Goal: Task Accomplishment & Management: Complete application form

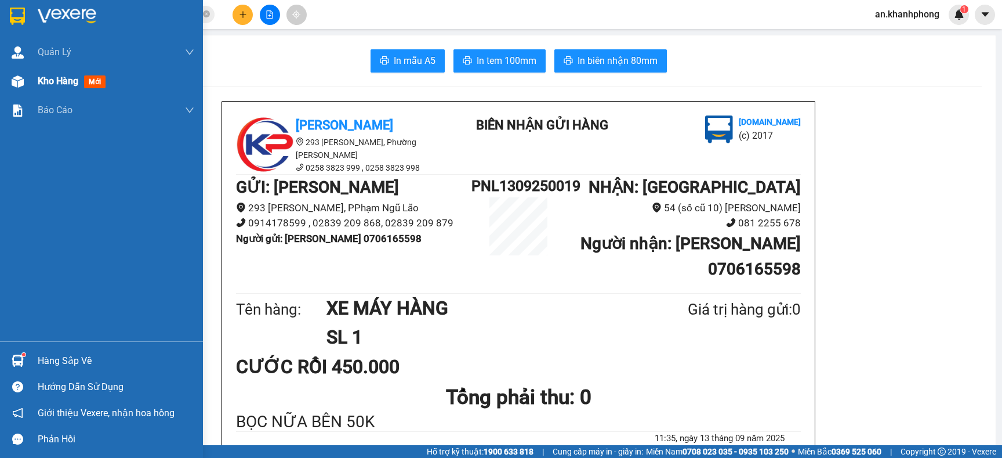
click at [50, 78] on span "Kho hàng" at bounding box center [58, 80] width 41 height 11
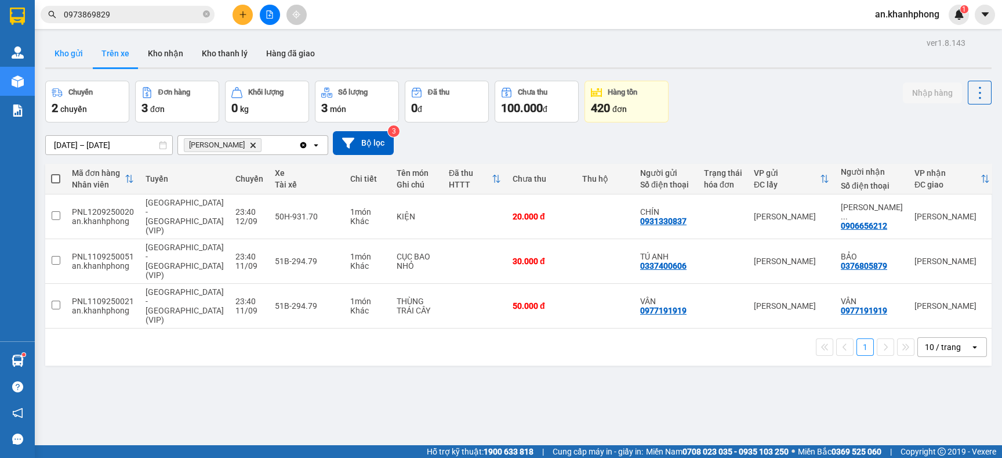
click at [68, 48] on button "Kho gửi" at bounding box center [68, 53] width 47 height 28
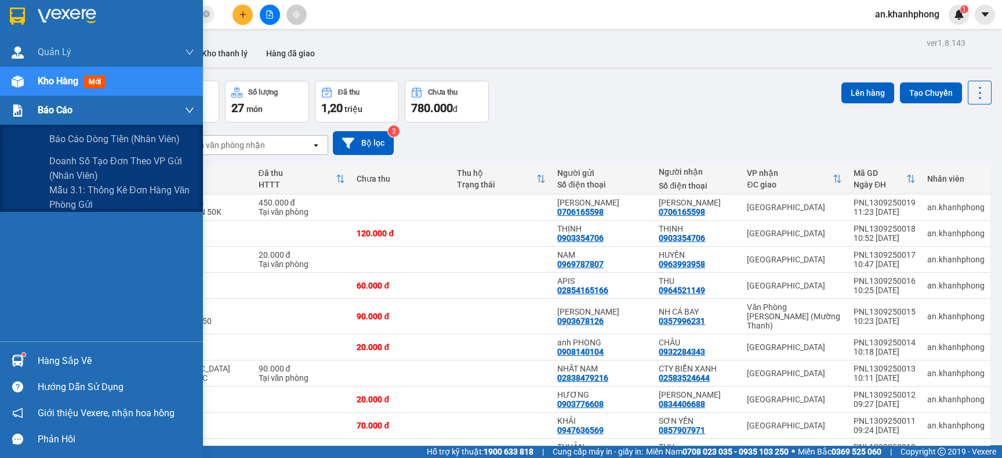
click at [50, 118] on div "Báo cáo" at bounding box center [116, 110] width 157 height 29
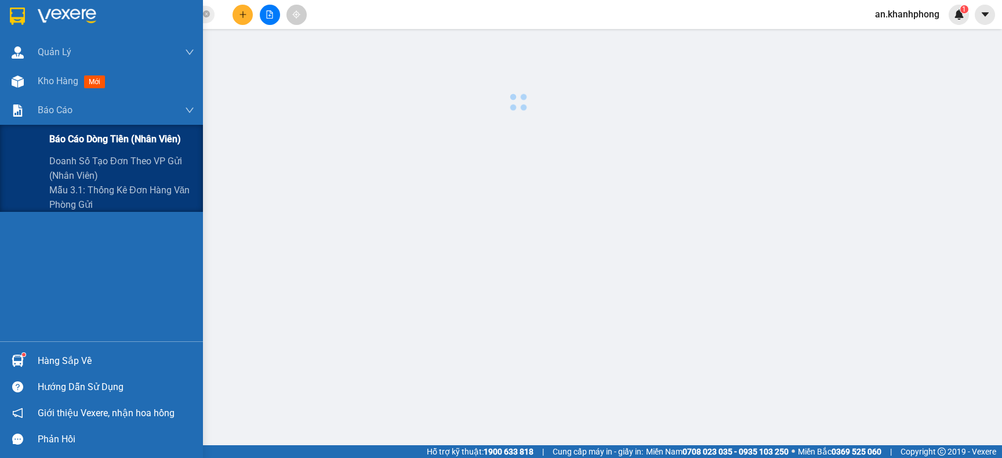
click at [65, 132] on span "Báo cáo dòng tiền (nhân viên)" at bounding box center [115, 139] width 132 height 14
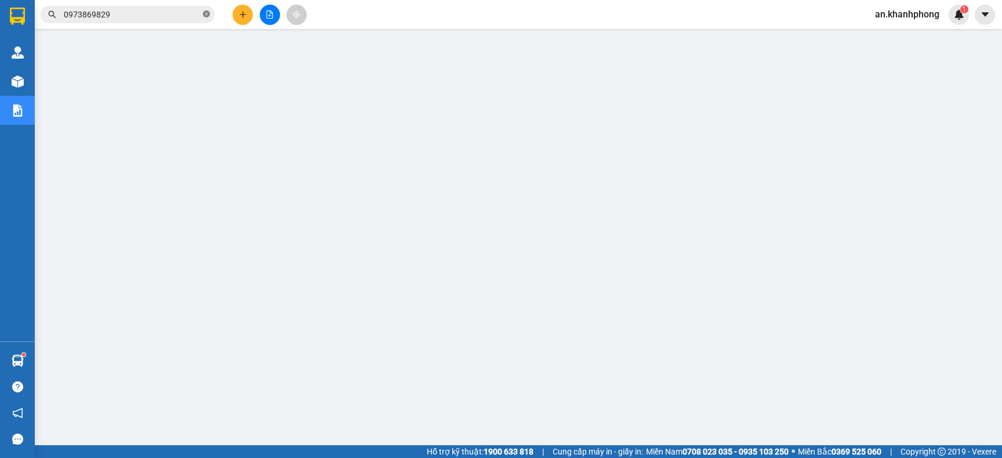
click at [203, 16] on icon "close-circle" at bounding box center [206, 13] width 7 height 7
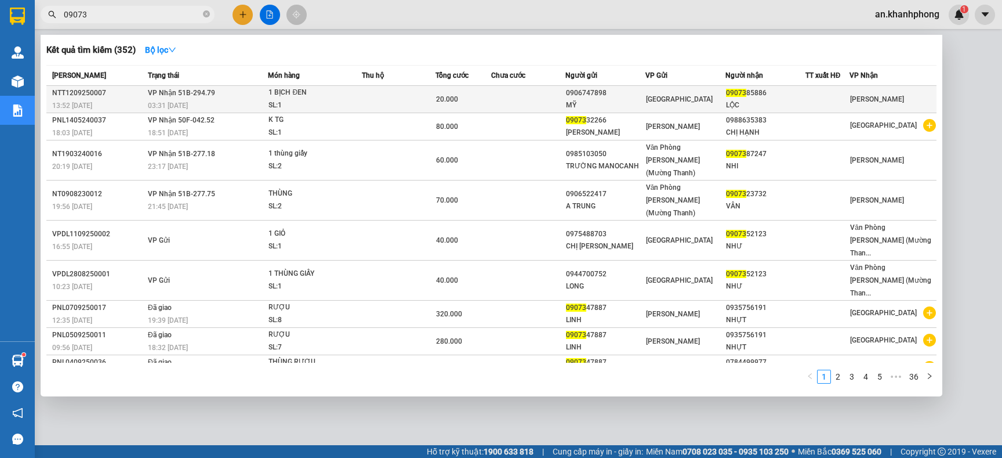
type input "09073"
click at [620, 97] on div "0906747898" at bounding box center [605, 93] width 79 height 12
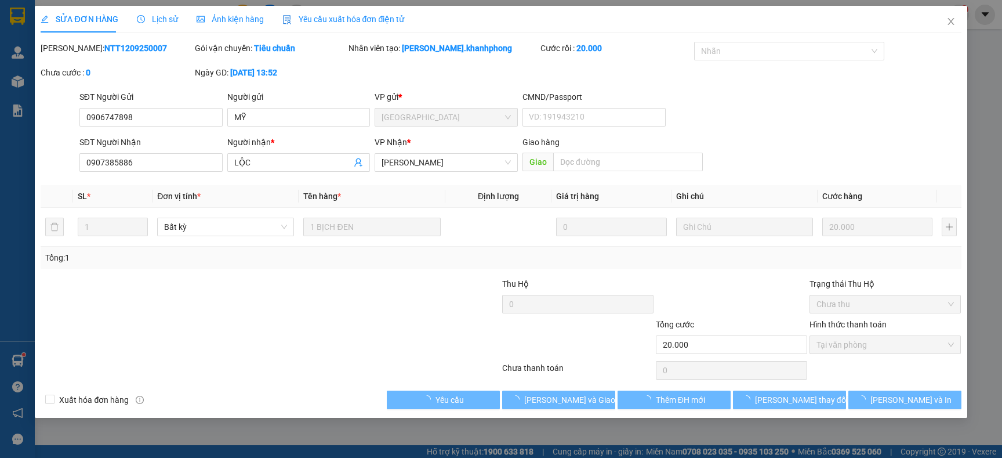
type input "0906747898"
type input "MỸ"
type input "0907385886"
type input "LỘC"
type input "20.000"
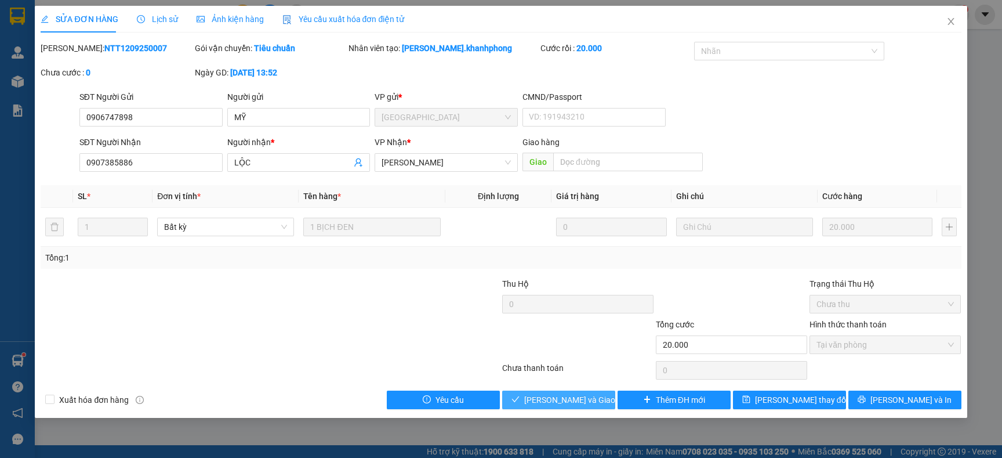
click at [575, 400] on span "Lưu và Giao hàng" at bounding box center [579, 399] width 111 height 13
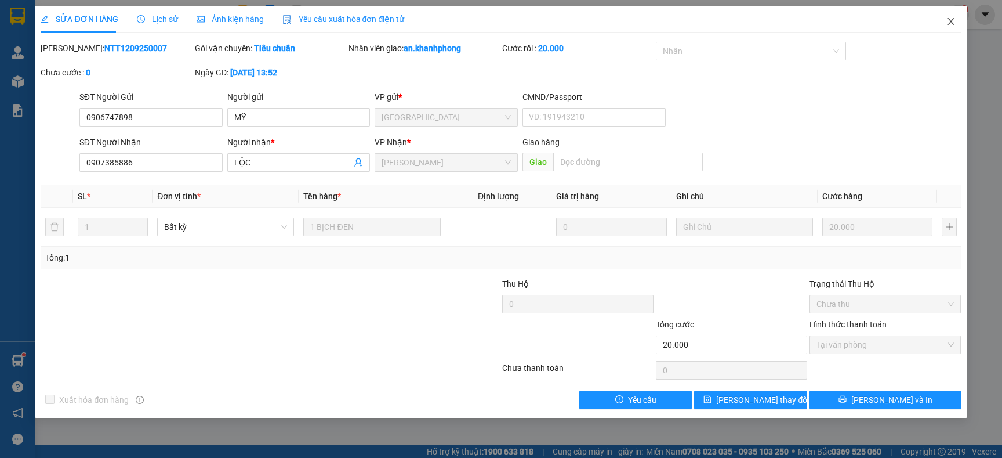
click at [949, 18] on icon "close" at bounding box center [950, 21] width 9 height 9
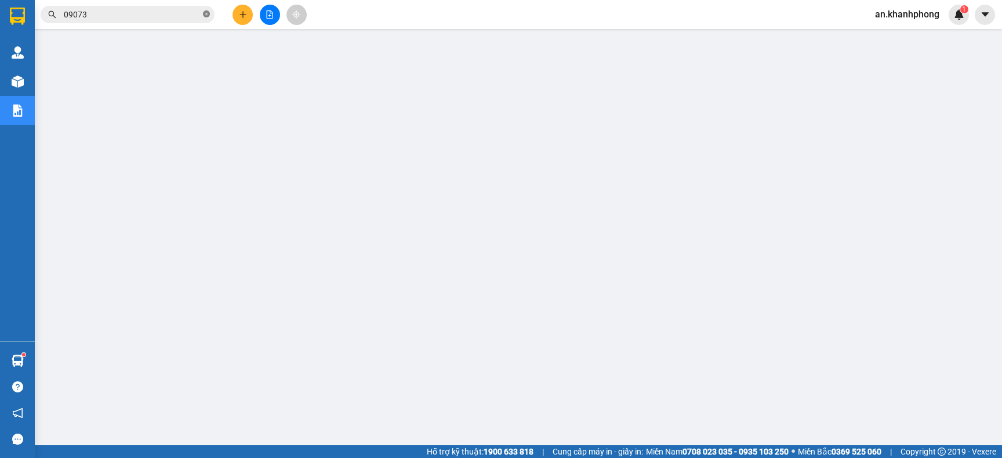
click at [208, 14] on icon "close-circle" at bounding box center [206, 13] width 7 height 7
click at [241, 12] on icon "plus" at bounding box center [243, 14] width 8 height 8
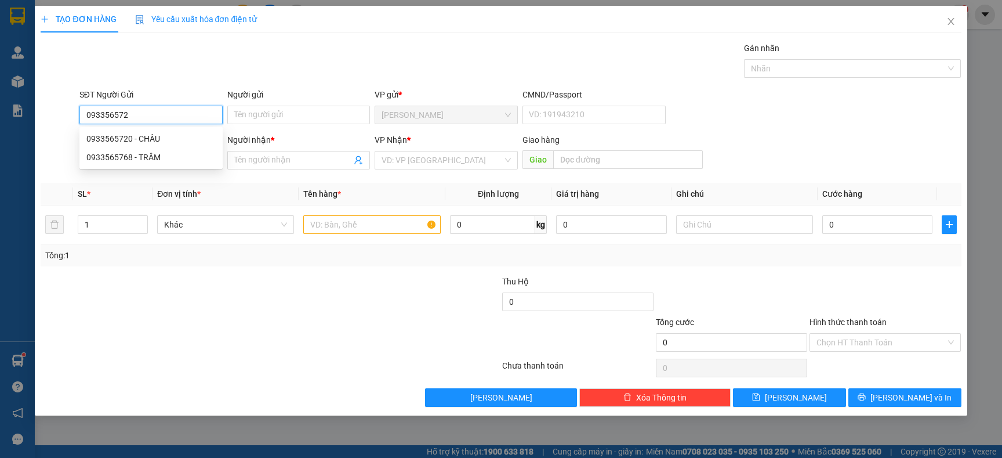
type input "0933565720"
click at [101, 137] on div "0933565720 - CHÂU" at bounding box center [150, 138] width 129 height 13
type input "CHÂU"
type input "0933565720"
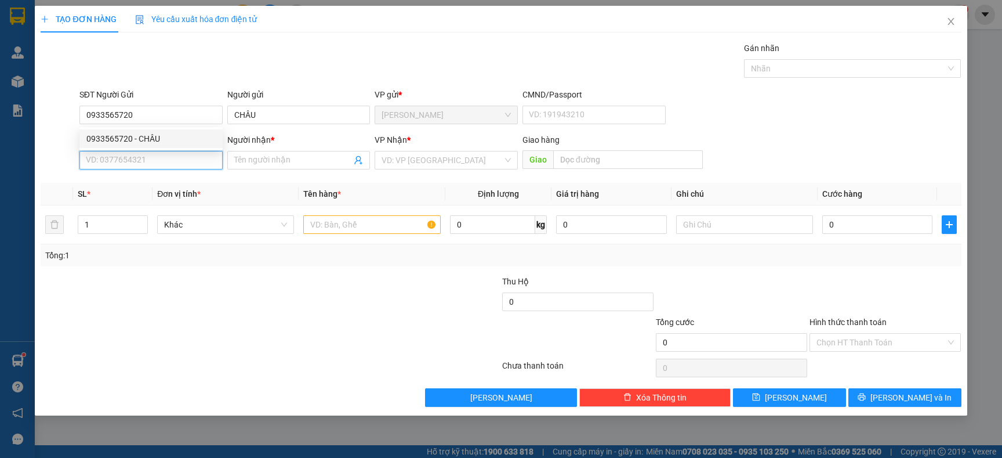
click at [111, 157] on input "SĐT Người Nhận" at bounding box center [150, 160] width 143 height 19
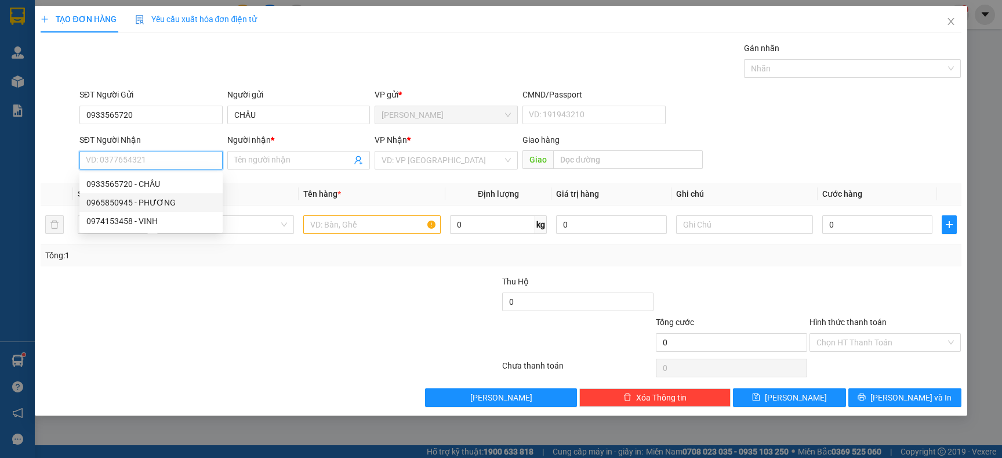
click at [154, 205] on div "0965850945 - PHƯƠNG" at bounding box center [150, 202] width 129 height 13
type input "0965850945"
type input "PHƯƠNG"
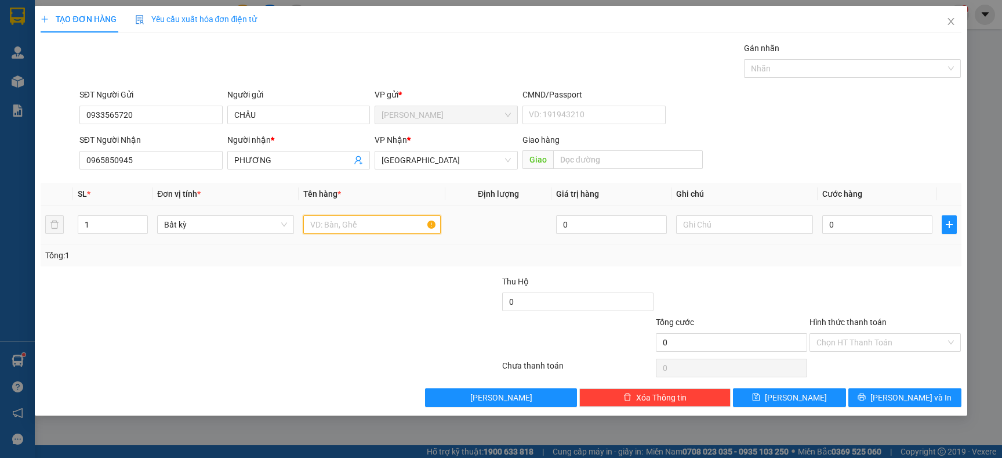
click at [333, 223] on input "text" at bounding box center [371, 224] width 137 height 19
type input "CỤC ĐEN"
click at [331, 237] on td "CỤC ĐEN" at bounding box center [372, 224] width 146 height 39
click at [330, 239] on td "CỤC ĐEN" at bounding box center [372, 224] width 146 height 39
click at [855, 230] on input "0" at bounding box center [877, 224] width 110 height 19
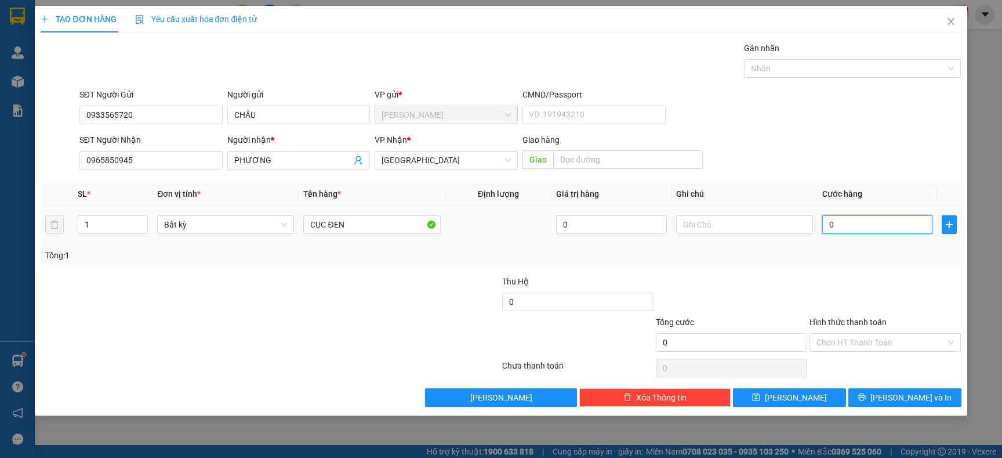
type input "5"
type input "50"
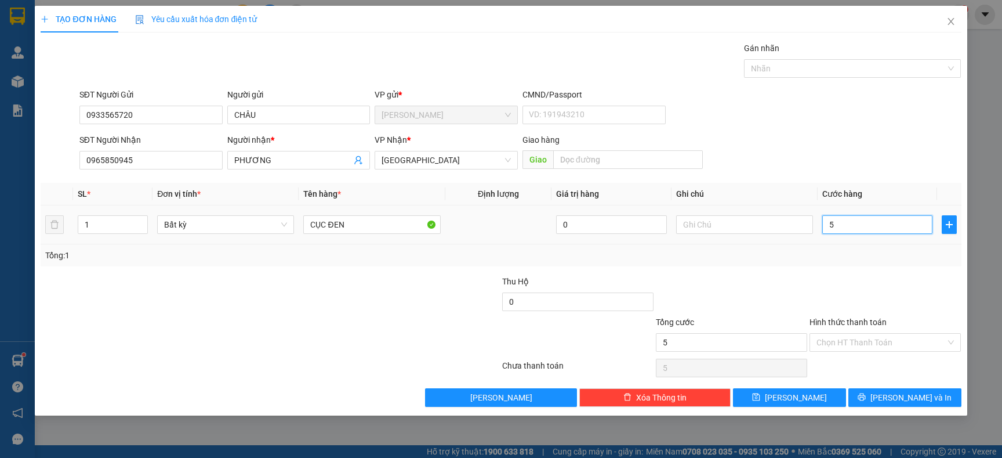
type input "50"
type input "50.000"
click at [863, 242] on td "50.000" at bounding box center [877, 224] width 119 height 39
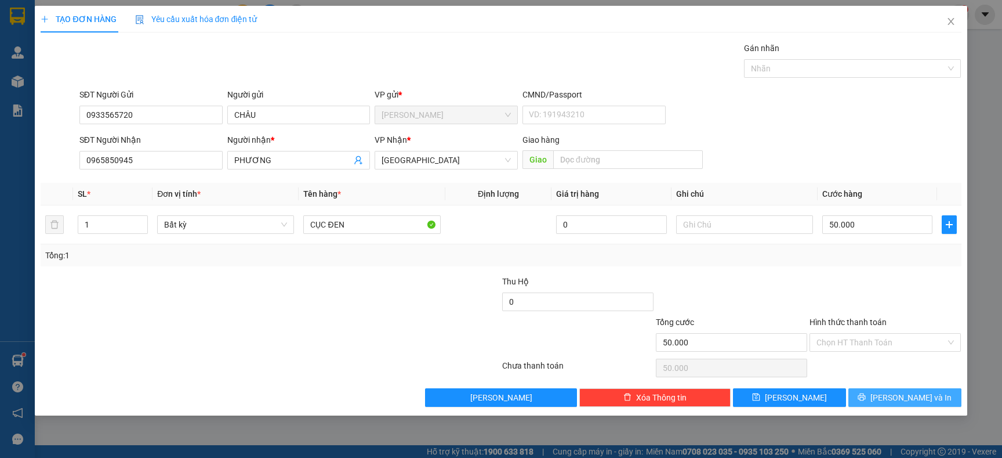
click at [903, 393] on span "[PERSON_NAME] và In" at bounding box center [910, 397] width 81 height 13
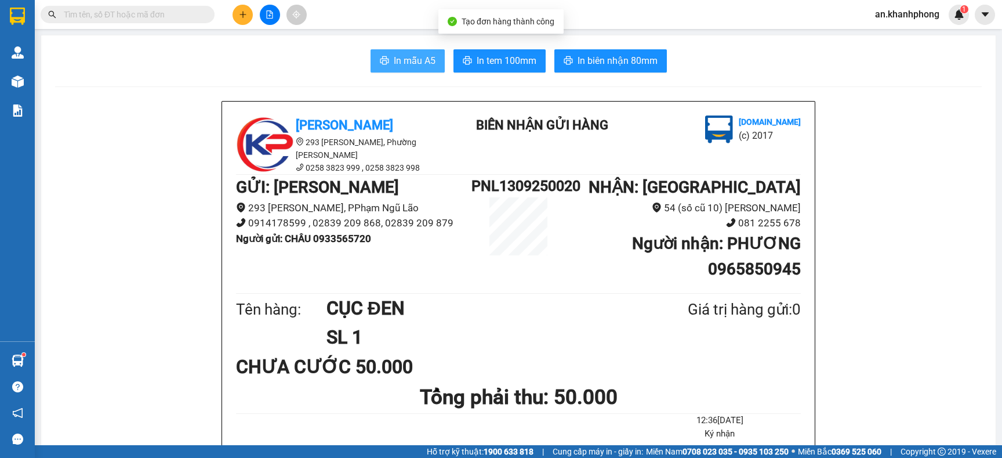
click at [406, 59] on span "In mẫu A5" at bounding box center [415, 60] width 42 height 14
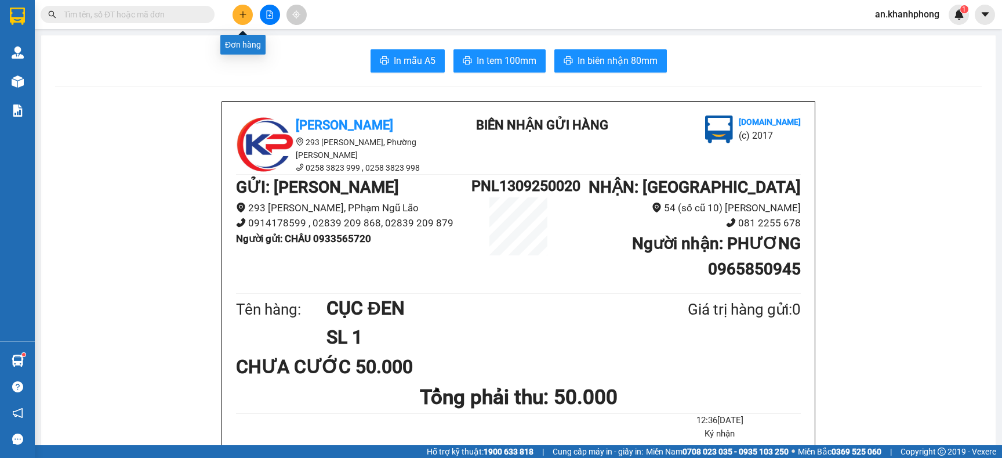
click at [238, 9] on button at bounding box center [243, 15] width 20 height 20
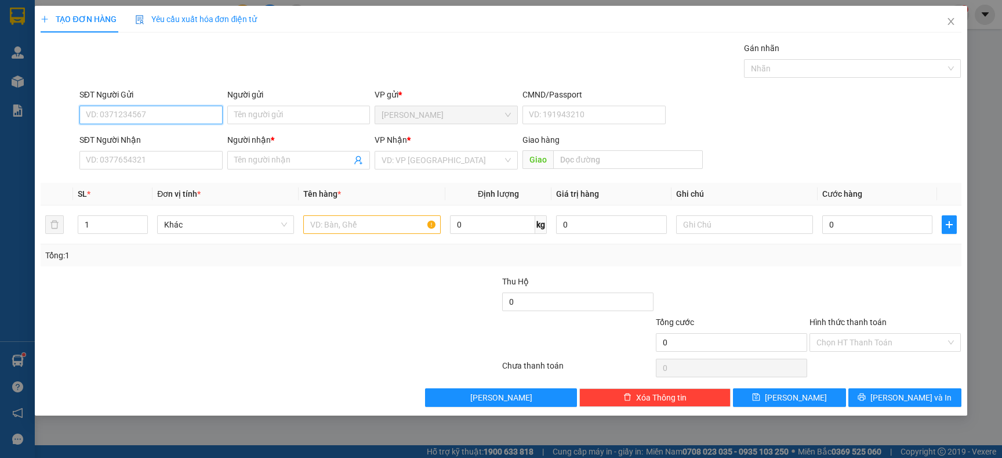
click at [129, 117] on input "SĐT Người Gửi" at bounding box center [150, 115] width 143 height 19
click at [141, 137] on div "0914178599 - ANH CẨM" at bounding box center [150, 138] width 129 height 13
type input "0914178599"
type input "ANH CẨM"
type input "0914178599"
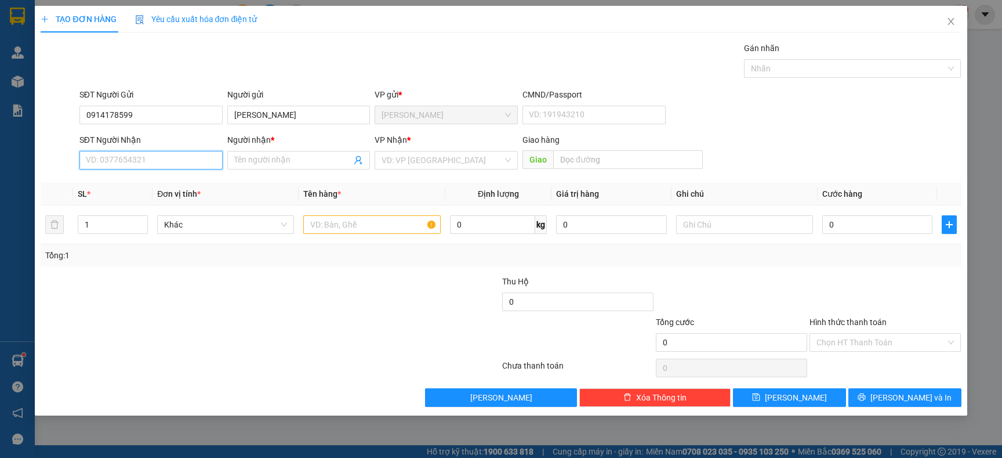
click at [147, 161] on input "SĐT Người Nhận" at bounding box center [150, 160] width 143 height 19
type input "0349583148"
click at [147, 183] on div "0349583148 - ANH VINH" at bounding box center [150, 183] width 129 height 13
type input "ANH VINH"
type input "0349583148"
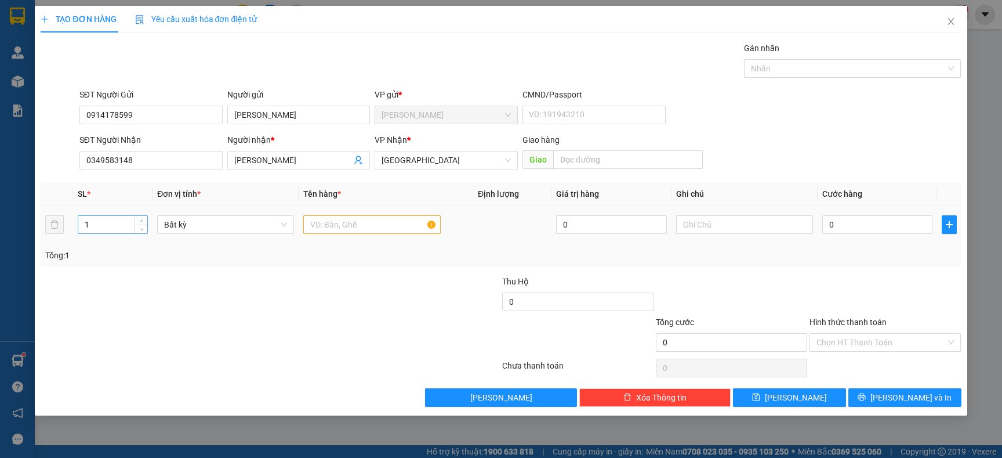
click at [125, 231] on input "1" at bounding box center [113, 224] width 70 height 17
type input "2"
click at [335, 226] on input "text" at bounding box center [371, 224] width 137 height 19
type input "BAO BỘT"
click at [331, 262] on div "Tổng: 2" at bounding box center [216, 255] width 342 height 13
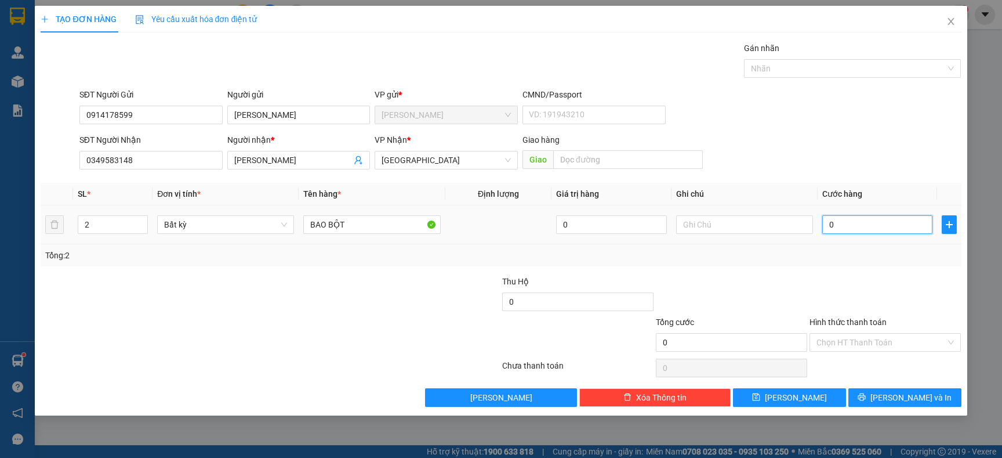
click at [851, 223] on input "0" at bounding box center [877, 224] width 110 height 19
type input "08"
type input "8"
type input "080"
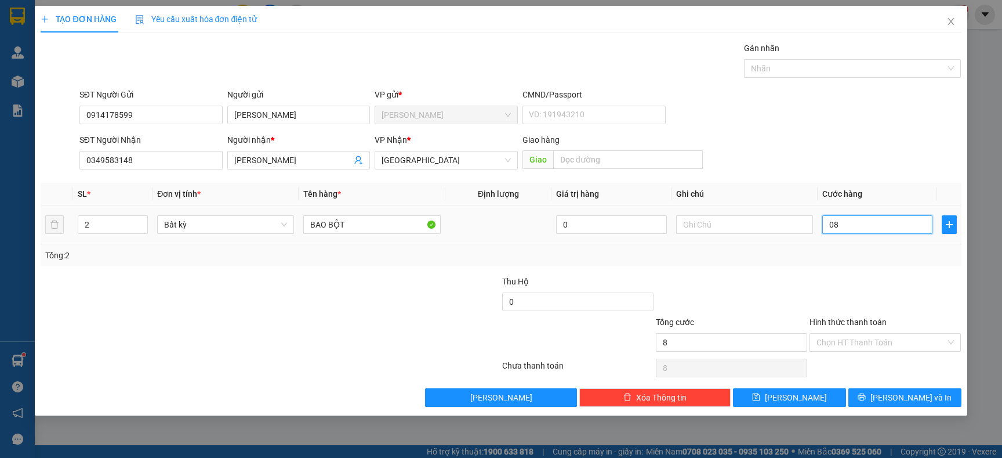
type input "80"
type input "80.000"
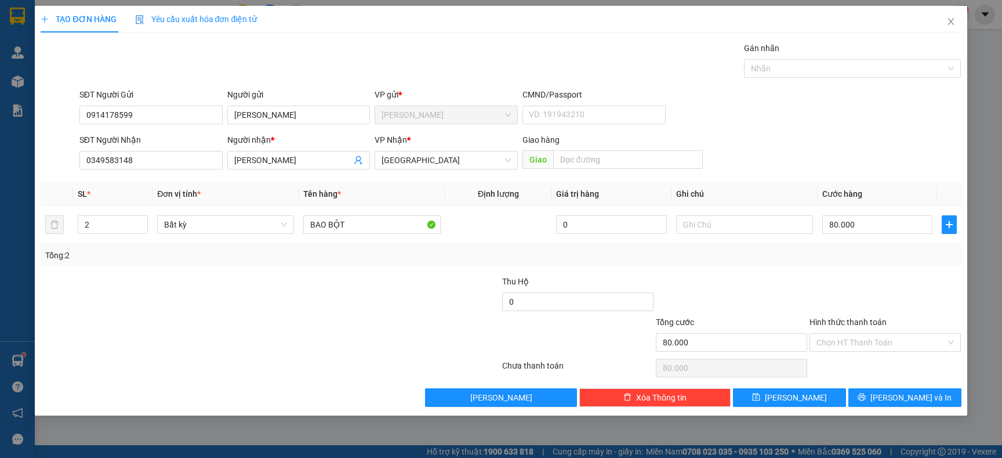
click at [845, 249] on div "Tổng: 2" at bounding box center [500, 255] width 911 height 13
click at [867, 400] on button "[PERSON_NAME] và In" at bounding box center [904, 397] width 113 height 19
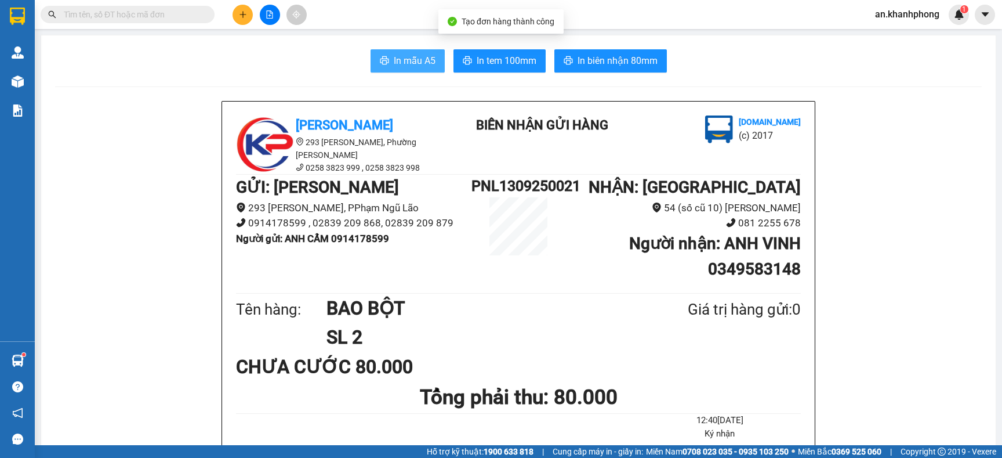
click at [394, 57] on span "In mẫu A5" at bounding box center [415, 60] width 42 height 14
click at [133, 18] on input "text" at bounding box center [132, 14] width 137 height 13
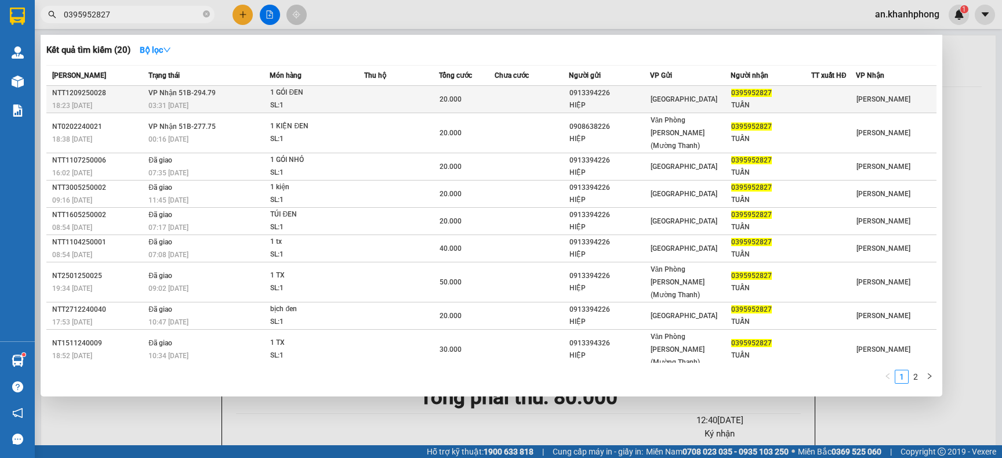
type input "0395952827"
click at [527, 99] on td at bounding box center [532, 99] width 74 height 27
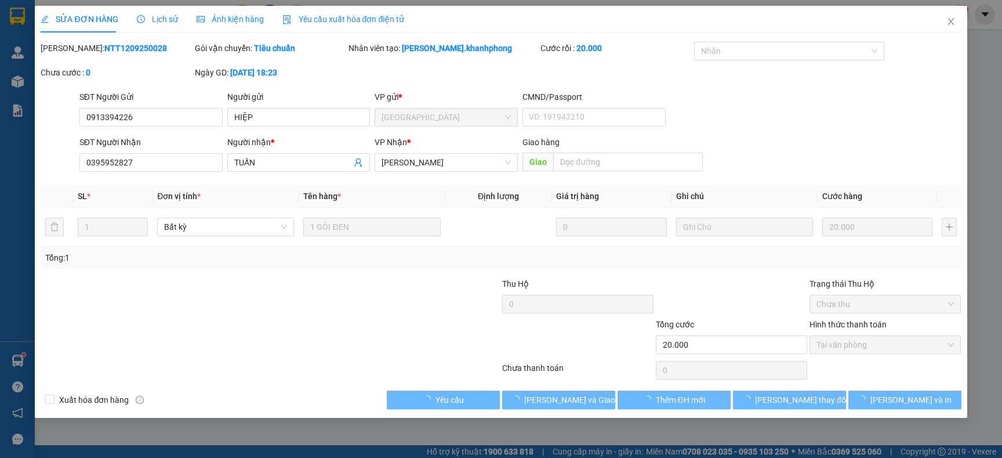
type input "0913394226"
type input "HIỆP"
type input "0395952827"
type input "TUẤN"
type input "20.000"
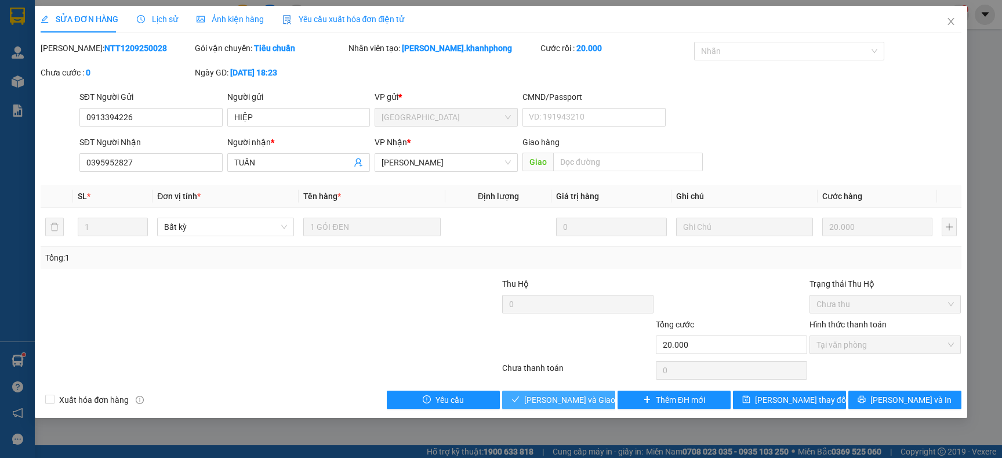
click at [530, 391] on div "Total Paid Fee 20.000 Total UnPaid Fee 0 Cash Collection Total Fee Mã ĐH: NTT12…" at bounding box center [501, 225] width 920 height 367
click at [531, 396] on button "Lưu và Giao hàng" at bounding box center [558, 399] width 113 height 19
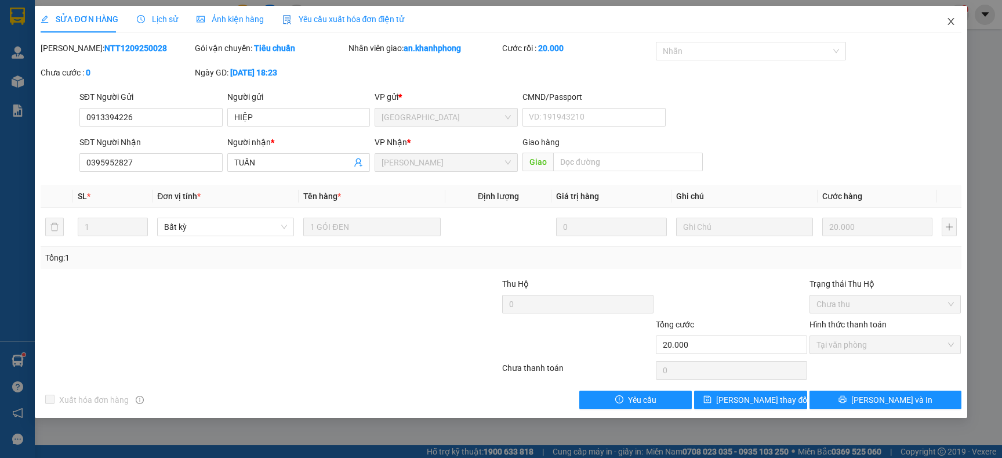
click at [949, 27] on span "Close" at bounding box center [951, 22] width 32 height 32
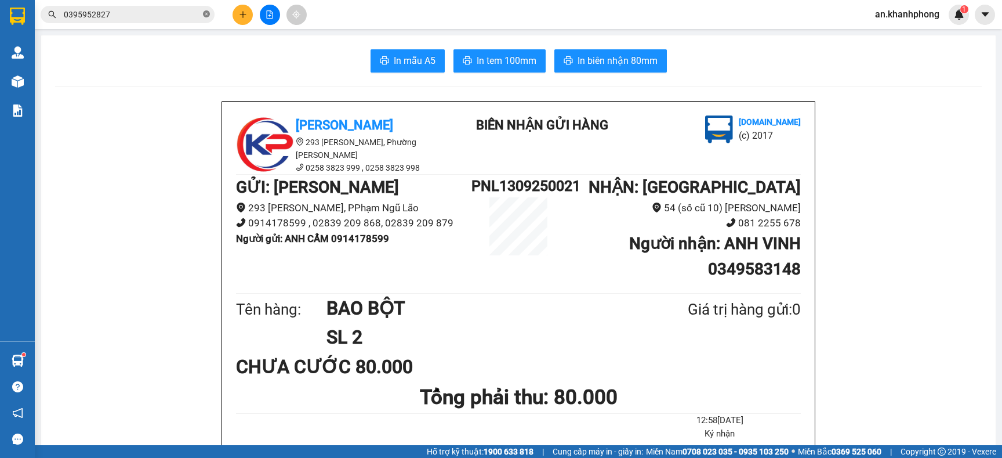
click at [204, 16] on icon "close-circle" at bounding box center [206, 13] width 7 height 7
click at [194, 18] on input "text" at bounding box center [132, 14] width 137 height 13
click at [190, 18] on input "text" at bounding box center [132, 14] width 137 height 13
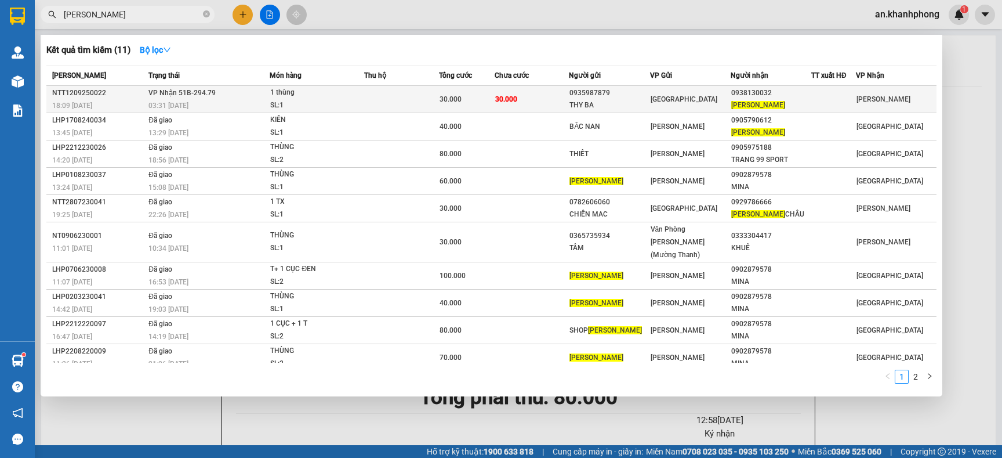
type input "[PERSON_NAME]"
click at [382, 92] on td at bounding box center [401, 99] width 74 height 27
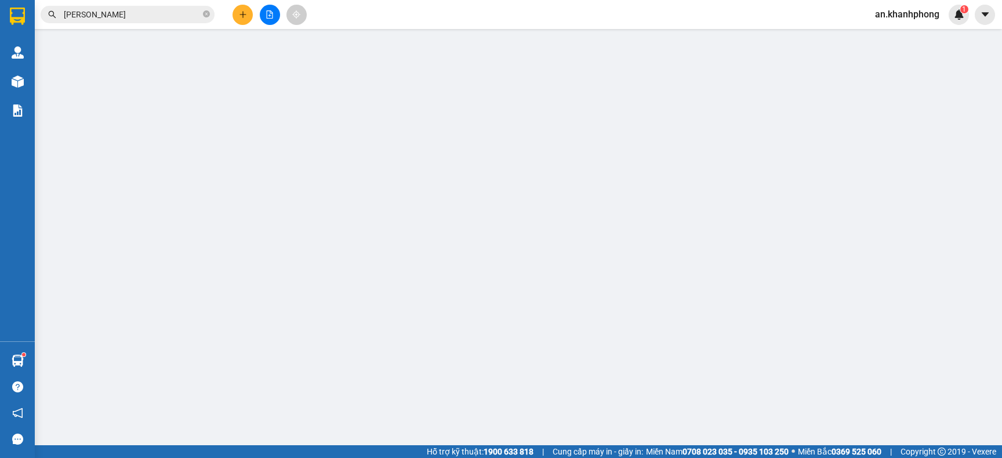
type input "0935987879"
type input "THY BA"
type input "0938130032"
type input "[PERSON_NAME]"
type input "30.000"
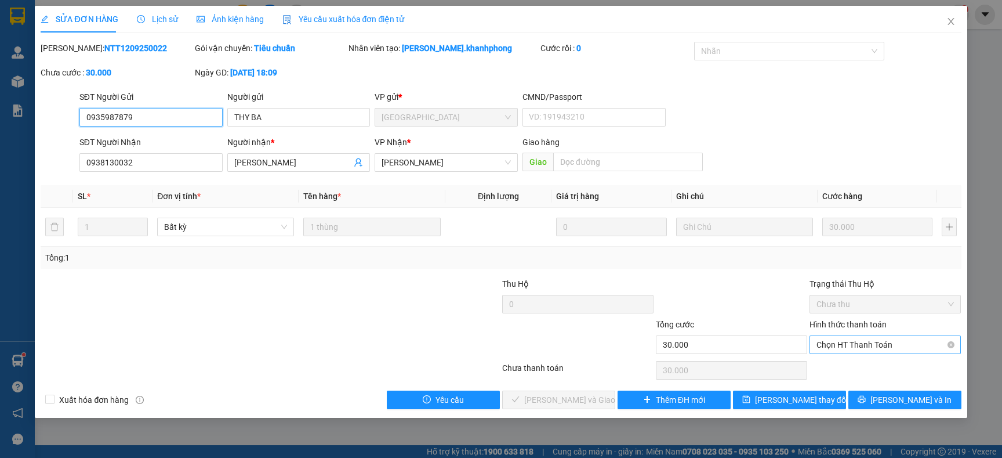
click at [854, 346] on span "Chọn HT Thanh Toán" at bounding box center [884, 344] width 137 height 17
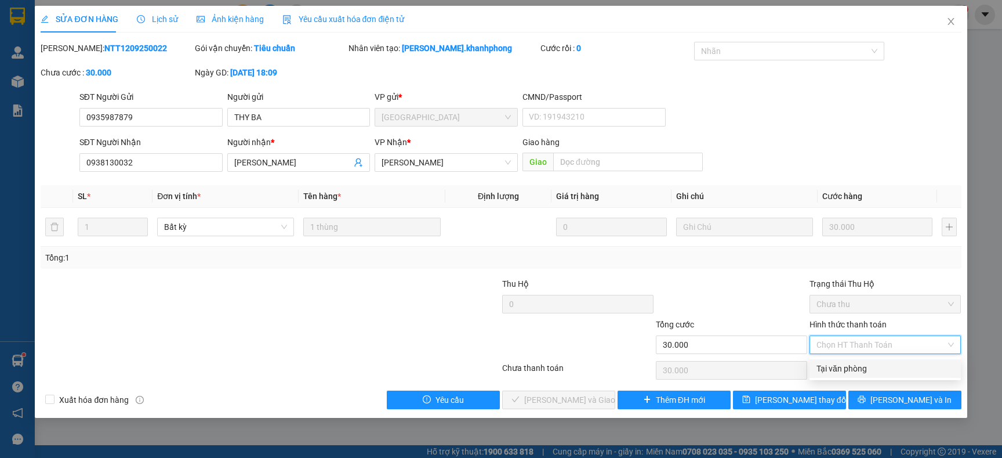
click at [841, 365] on div "Tại văn phòng" at bounding box center [884, 368] width 137 height 13
type input "0"
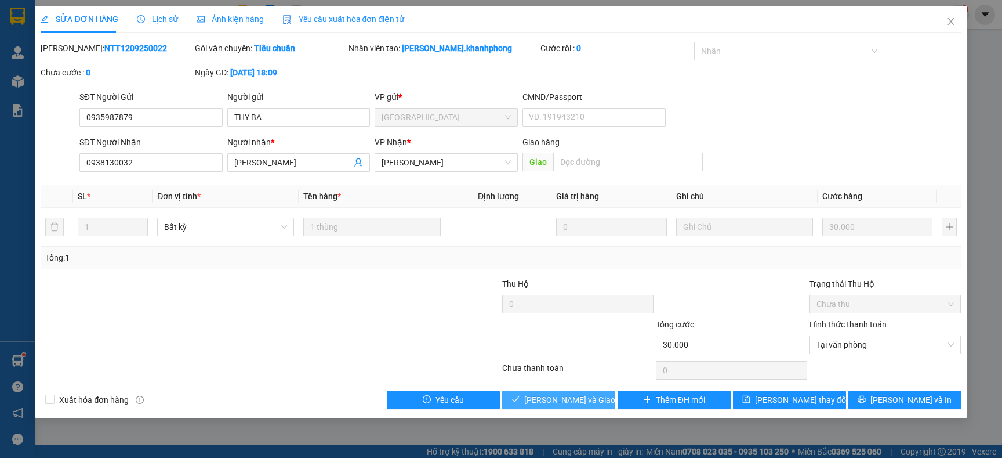
click at [587, 400] on span "Lưu và Giao hàng" at bounding box center [579, 399] width 111 height 13
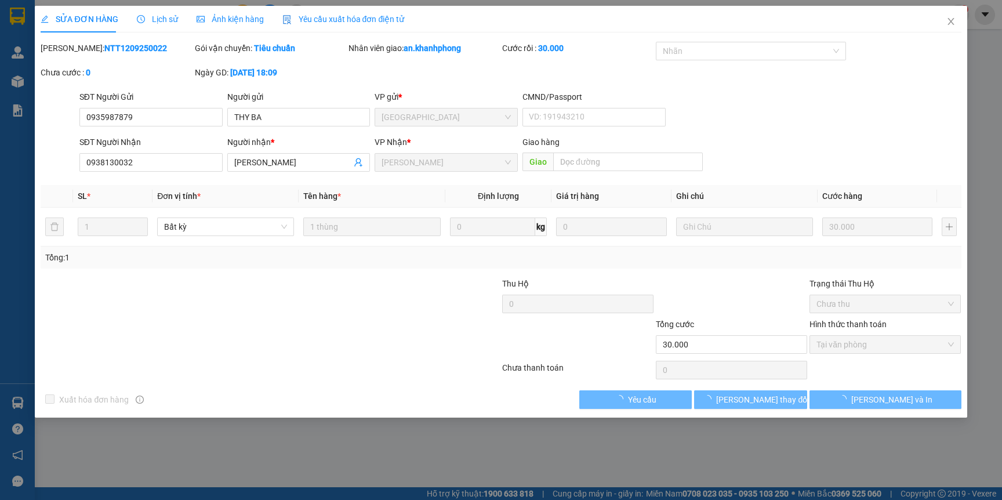
type input "0935987879"
type input "THY BA"
type input "0938130032"
type input "[PERSON_NAME]"
type input "30.000"
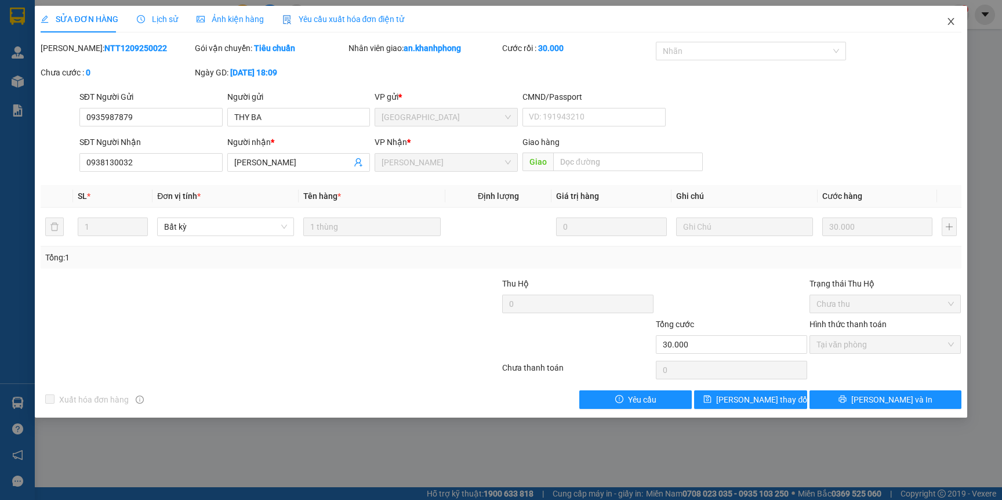
click at [943, 18] on span "Close" at bounding box center [951, 22] width 32 height 32
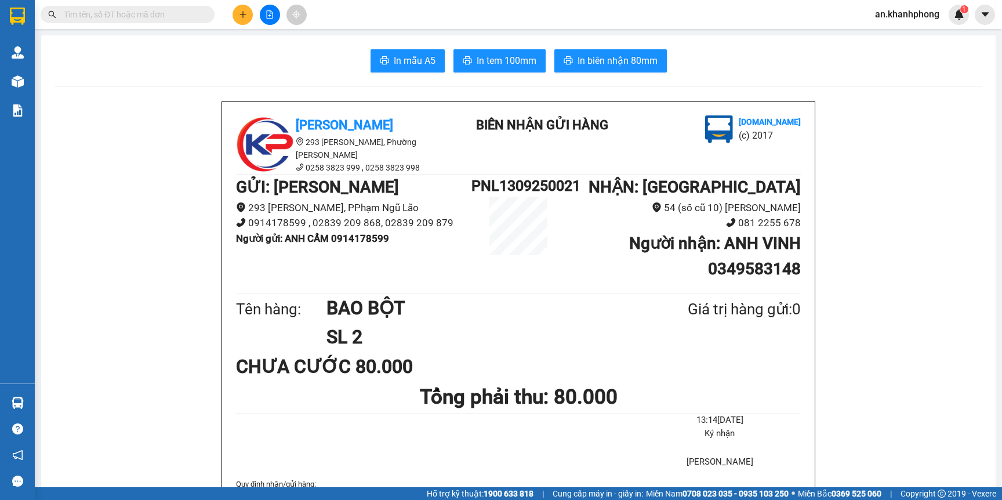
click at [113, 24] on div "Kết quả tìm kiếm ( 0 ) Bộ lọc No Data" at bounding box center [113, 15] width 226 height 20
click at [128, 13] on input "text" at bounding box center [132, 14] width 137 height 13
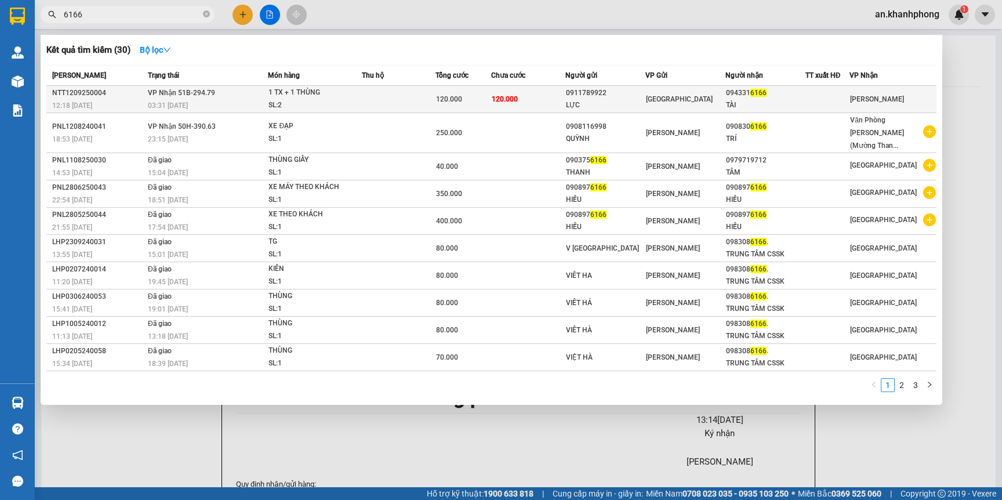
type input "6166"
click at [242, 107] on div "03:31 - 13/09" at bounding box center [207, 105] width 119 height 13
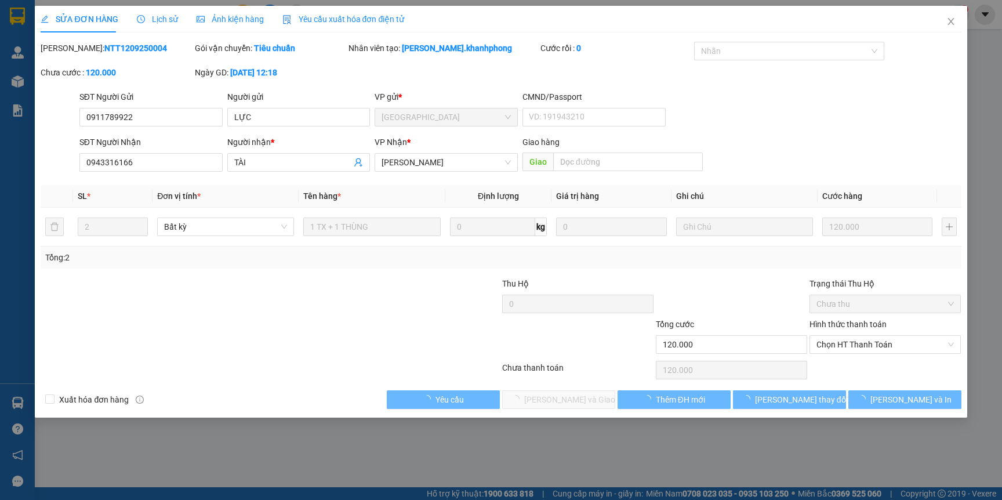
type input "0911789922"
type input "LỰC"
type input "0943316166"
type input "TÀI"
type input "120.000"
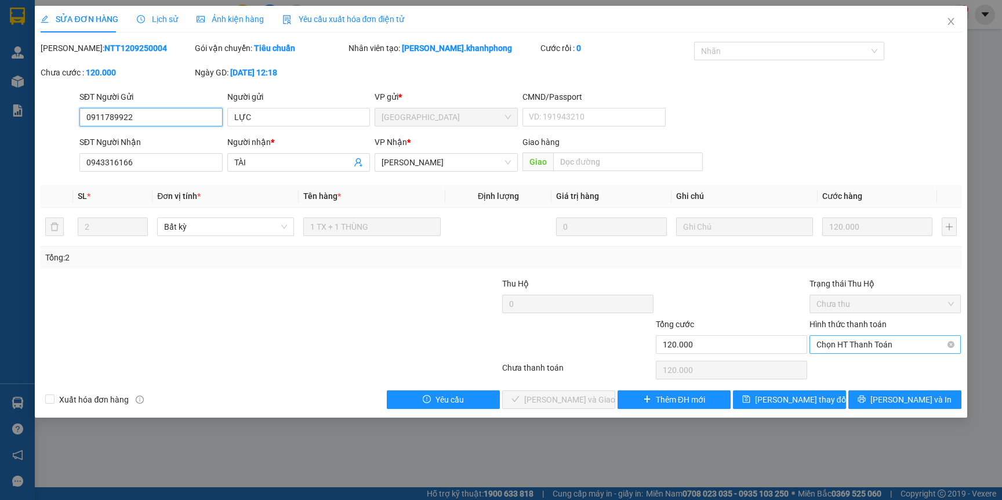
click at [876, 348] on span "Chọn HT Thanh Toán" at bounding box center [884, 344] width 137 height 17
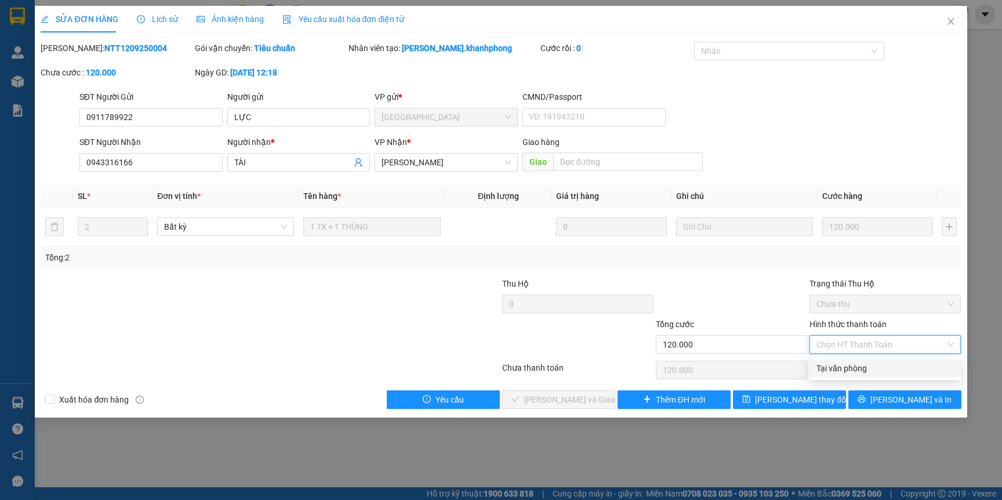
click at [834, 373] on div "Tại văn phòng" at bounding box center [884, 368] width 137 height 13
type input "0"
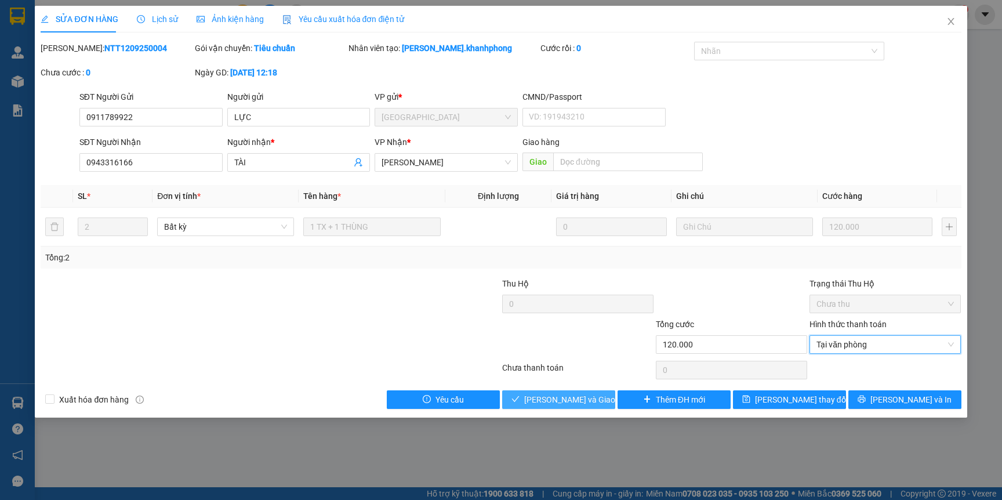
click at [582, 400] on span "Lưu và Giao hàng" at bounding box center [579, 399] width 111 height 13
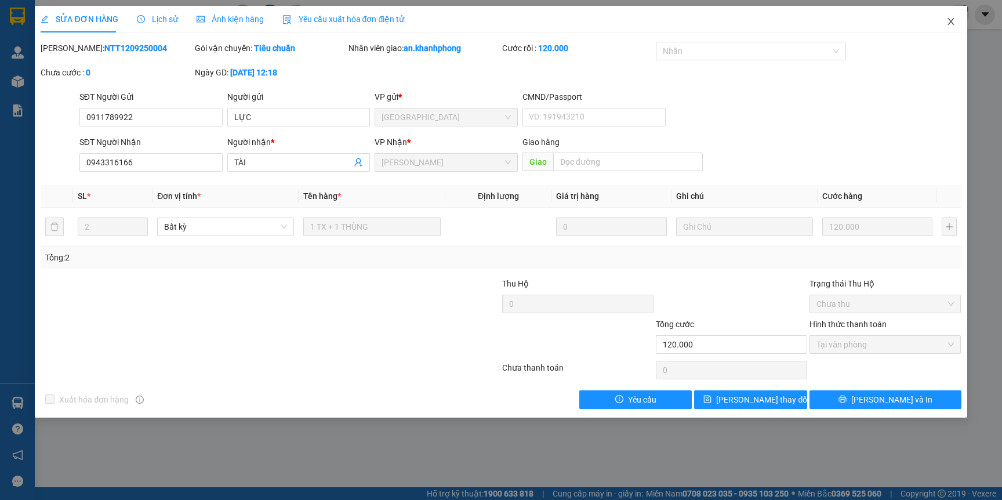
click at [951, 21] on icon "close" at bounding box center [951, 21] width 6 height 7
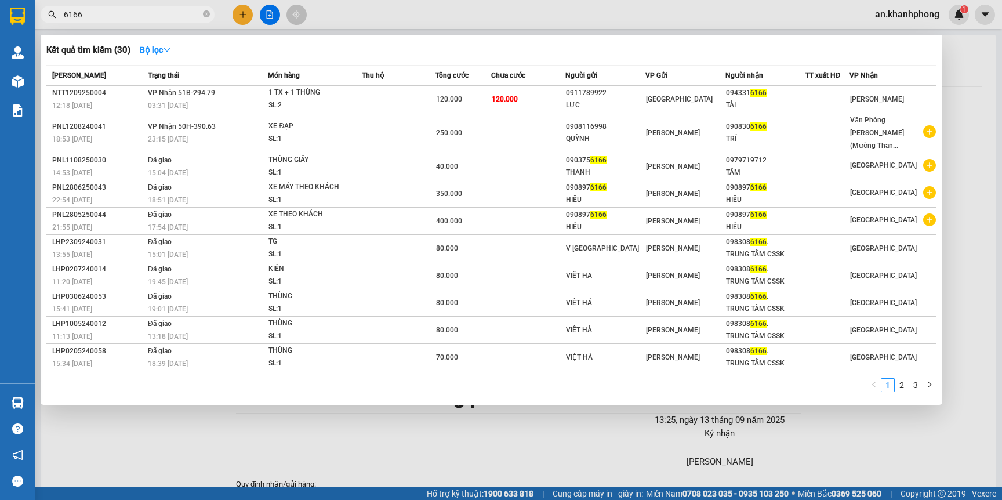
click at [206, 13] on icon "close-circle" at bounding box center [206, 13] width 7 height 7
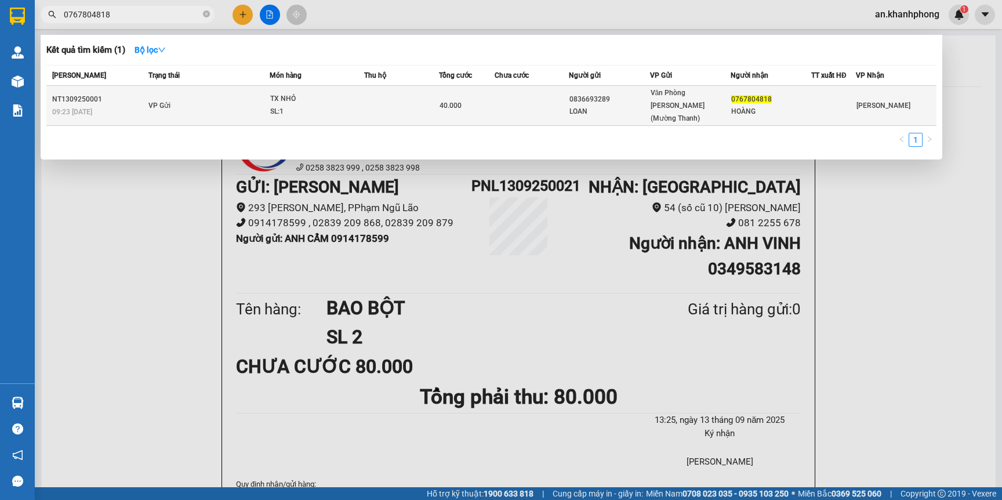
type input "0767804818"
click at [541, 100] on td at bounding box center [532, 106] width 74 height 40
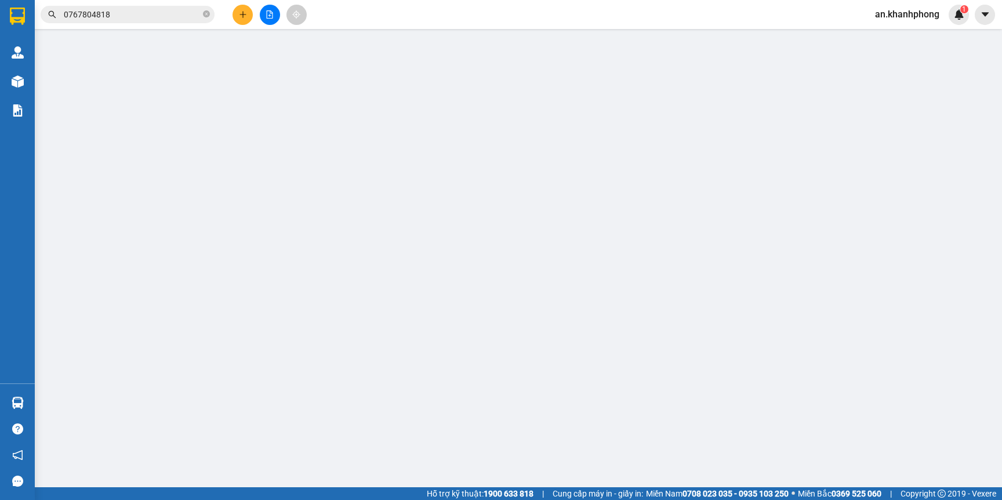
type input "0836693289"
type input "LOAN"
type input "0767804818"
type input "HOÀNG"
type input "40.000"
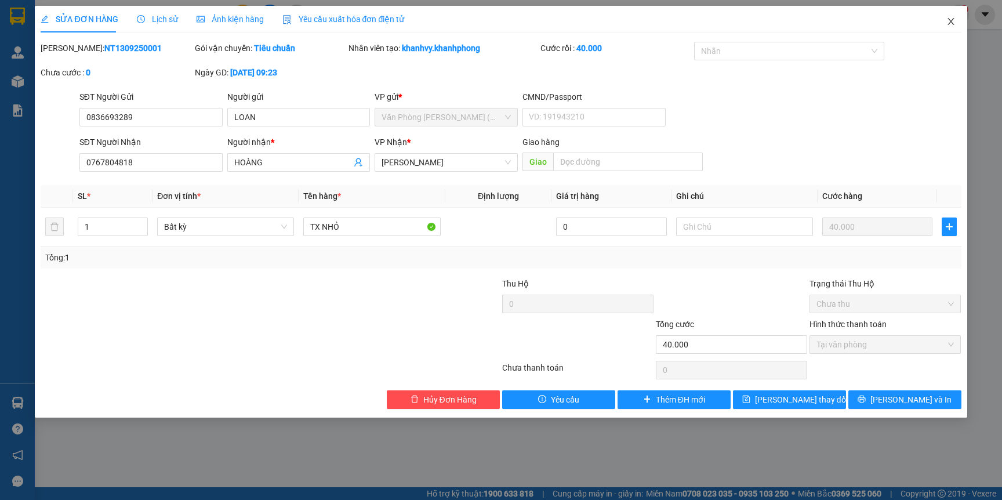
click at [948, 24] on icon "close" at bounding box center [950, 21] width 9 height 9
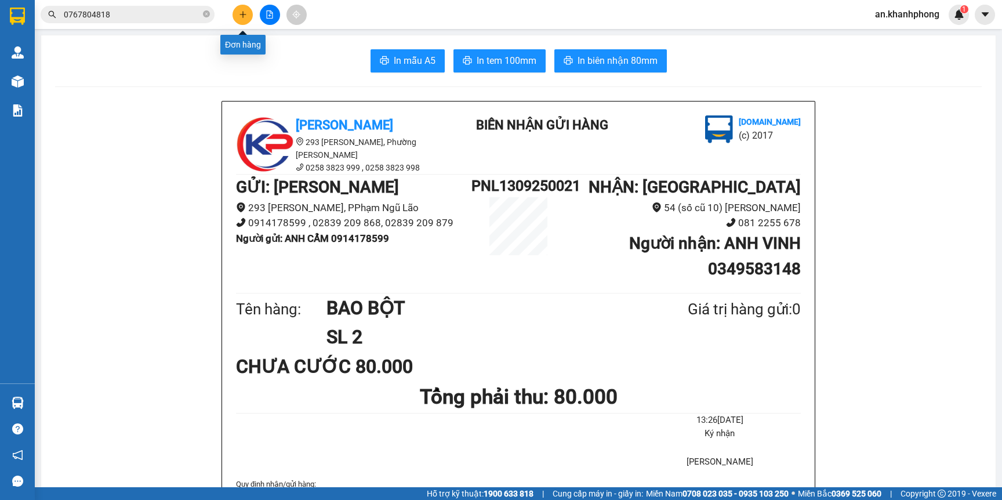
click at [244, 17] on icon "plus" at bounding box center [243, 14] width 8 height 8
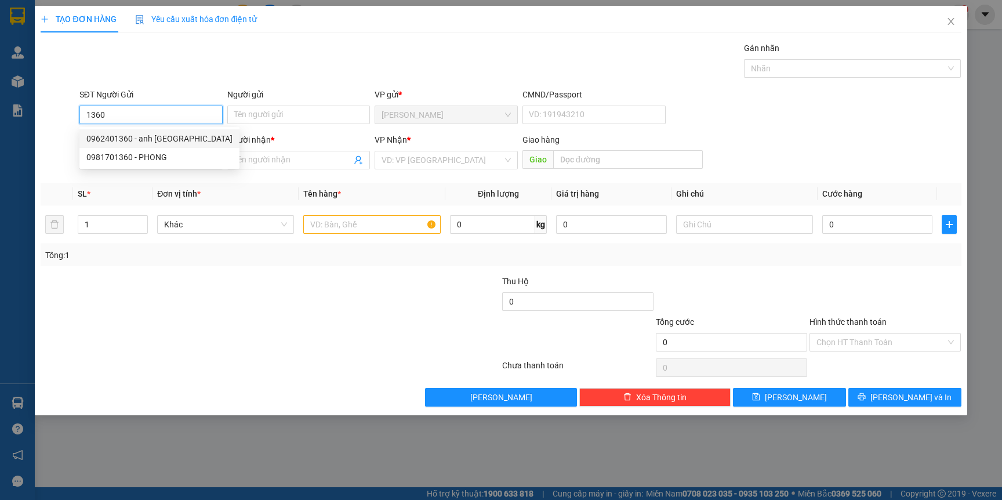
click at [142, 137] on div "0962401360 - anh đức" at bounding box center [159, 138] width 146 height 13
type input "0962401360"
type input "anh đức"
type input "0962401360"
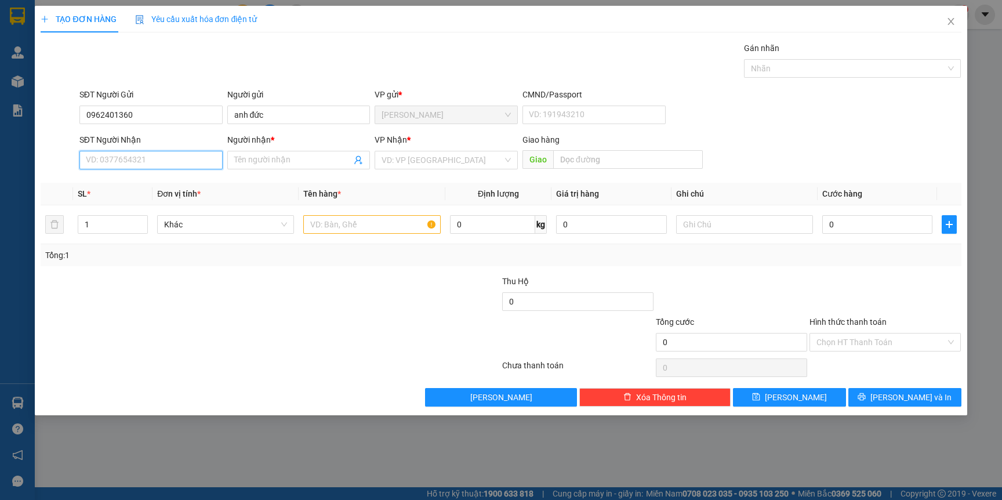
click at [135, 159] on input "SĐT Người Nhận" at bounding box center [150, 160] width 143 height 19
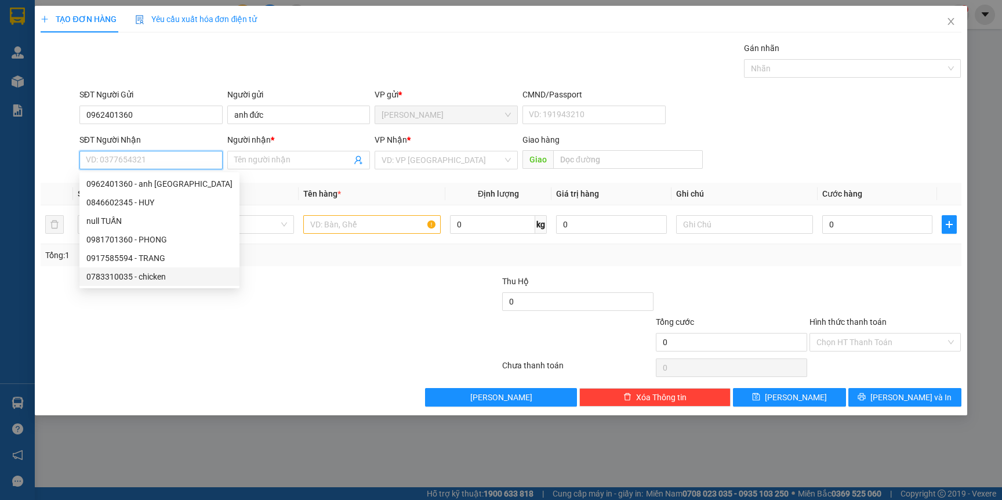
click at [152, 275] on div "0783310035 - chicken" at bounding box center [159, 276] width 146 height 13
type input "0783310035"
type input "chicken"
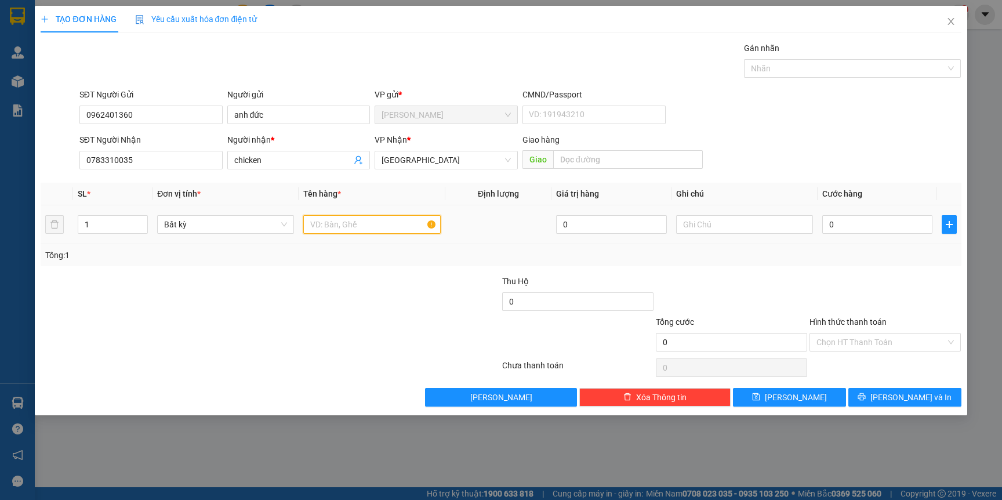
click at [380, 223] on input "text" at bounding box center [371, 224] width 137 height 19
type input "TX"
click at [378, 275] on div at bounding box center [424, 295] width 154 height 41
click at [845, 227] on input "0" at bounding box center [877, 224] width 110 height 19
type input "8"
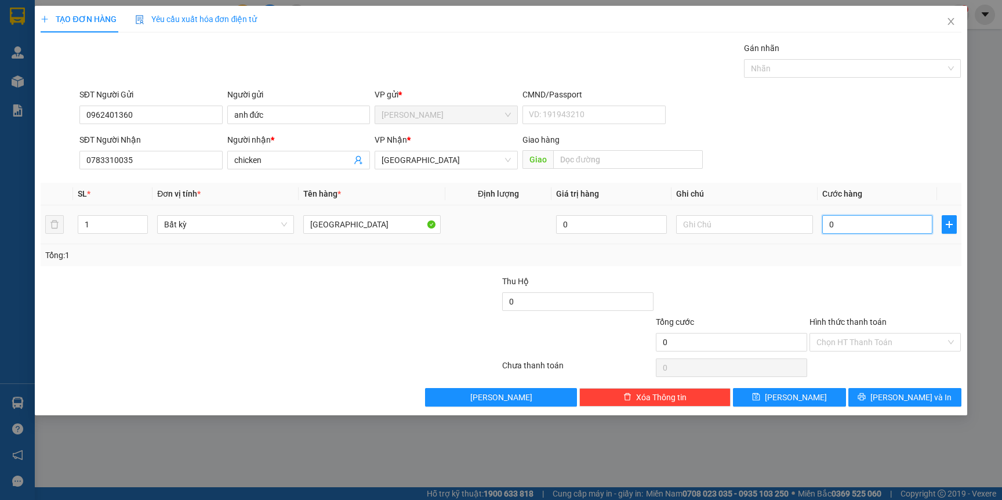
type input "8"
type input "80"
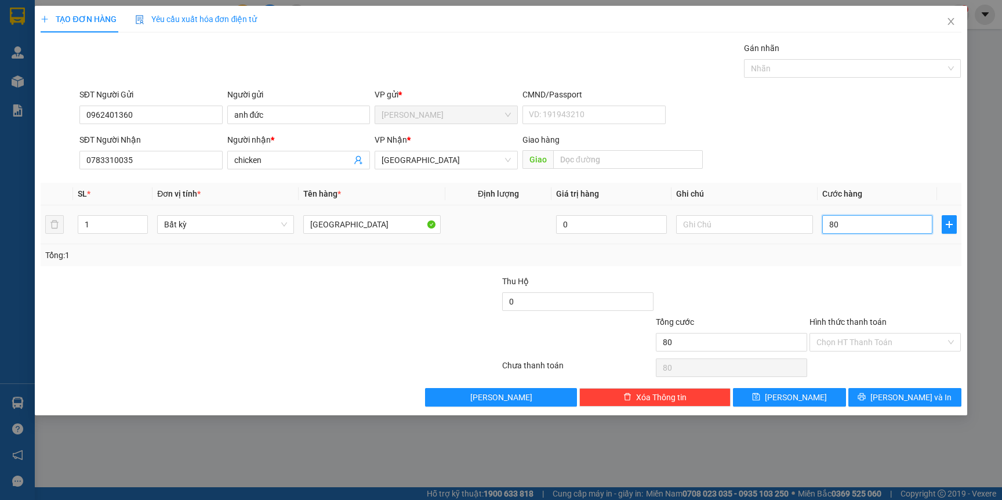
click at [834, 232] on input "80" at bounding box center [877, 224] width 110 height 19
type input "80.000"
click at [836, 240] on td "80.000" at bounding box center [877, 224] width 119 height 39
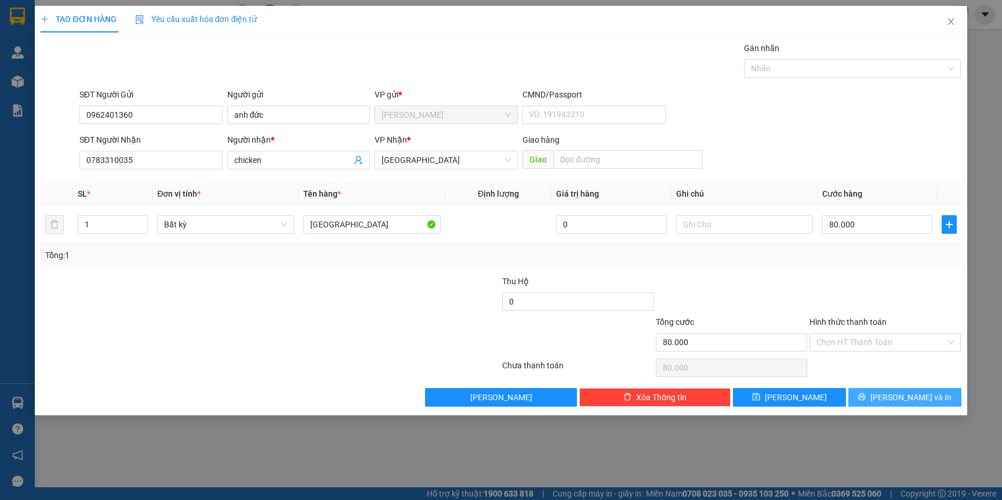
drag, startPoint x: 865, startPoint y: 400, endPoint x: 858, endPoint y: 400, distance: 6.4
click at [865, 400] on button "[PERSON_NAME] và In" at bounding box center [904, 397] width 113 height 19
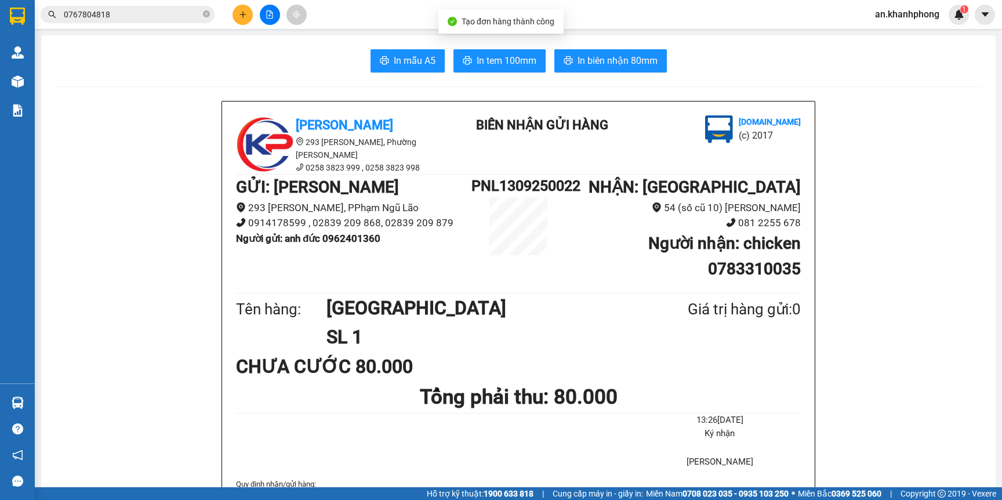
click at [358, 62] on div "In mẫu A5 In tem 100mm In biên nhận 80mm" at bounding box center [518, 60] width 927 height 23
click at [361, 62] on div "In mẫu A5 In tem 100mm In biên nhận 80mm" at bounding box center [518, 60] width 927 height 23
click at [380, 62] on icon "printer" at bounding box center [384, 60] width 9 height 8
click at [205, 14] on icon "close-circle" at bounding box center [206, 13] width 7 height 7
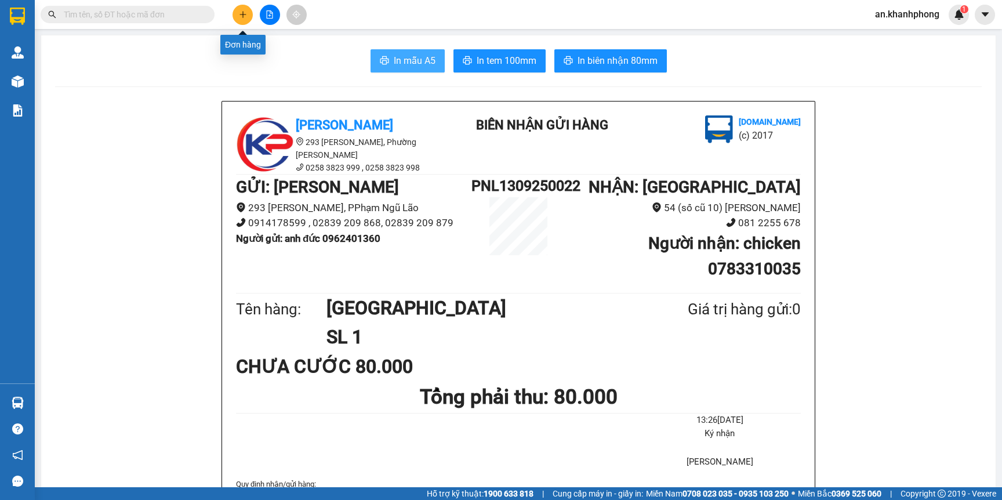
click at [250, 8] on button at bounding box center [243, 15] width 20 height 20
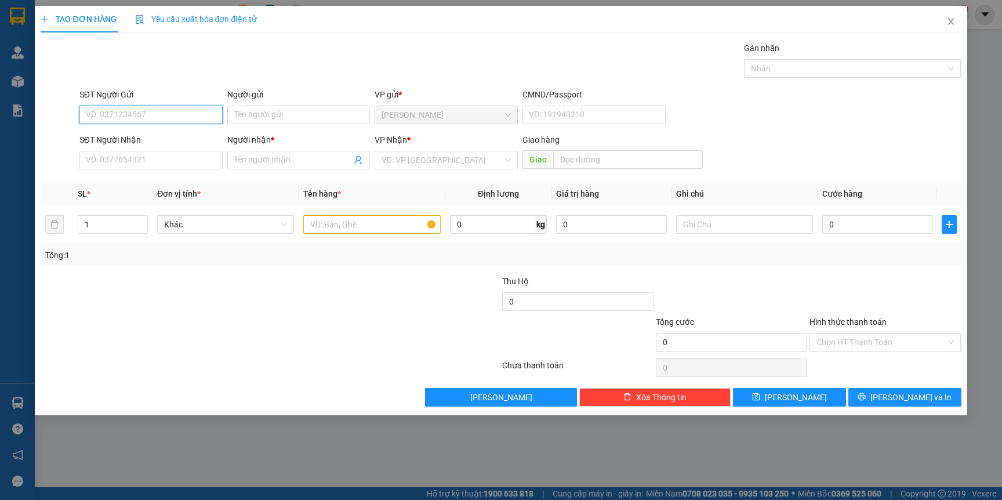
click at [146, 114] on input "SĐT Người Gửi" at bounding box center [150, 115] width 143 height 19
type input "0918951379"
click at [258, 115] on input "Người gửi" at bounding box center [298, 115] width 143 height 19
type input "LỆ QUYÊN"
click at [151, 157] on input "SĐT Người Nhận" at bounding box center [150, 160] width 143 height 19
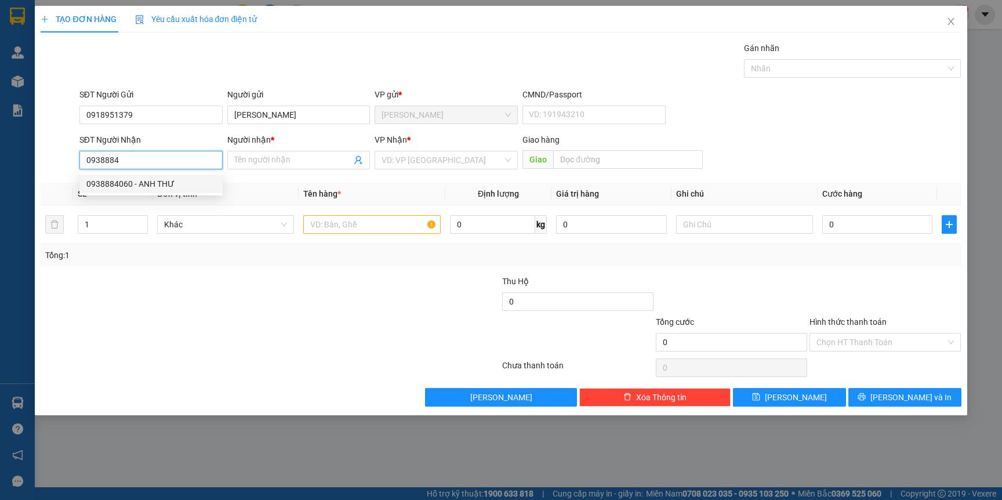
click at [144, 177] on div "0938884060 - ANH THƯ" at bounding box center [150, 183] width 129 height 13
type input "0938884060"
type input "ANH THƯ"
type input "0938884060"
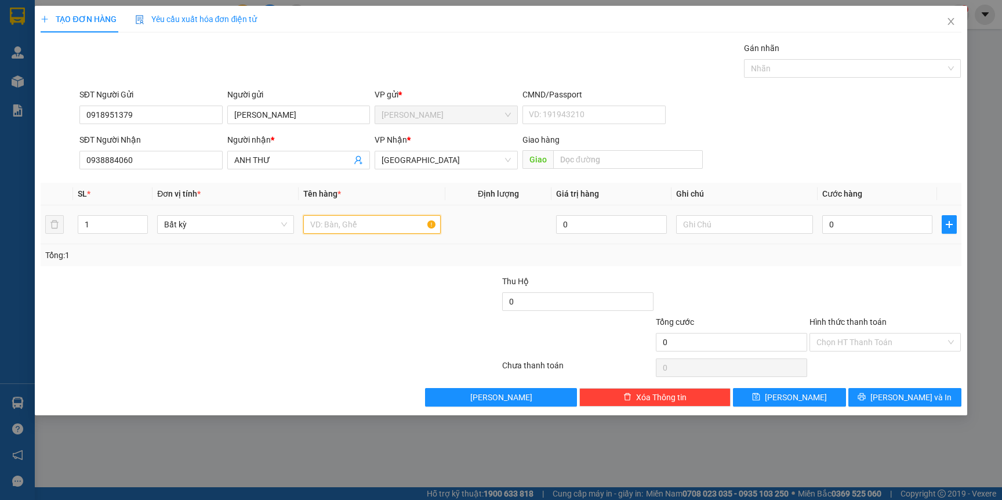
click at [391, 233] on input "text" at bounding box center [371, 224] width 137 height 19
type input "KIỆN GÕ"
click at [346, 288] on div at bounding box center [192, 295] width 307 height 41
click at [872, 223] on input "0" at bounding box center [877, 224] width 110 height 19
type input "1"
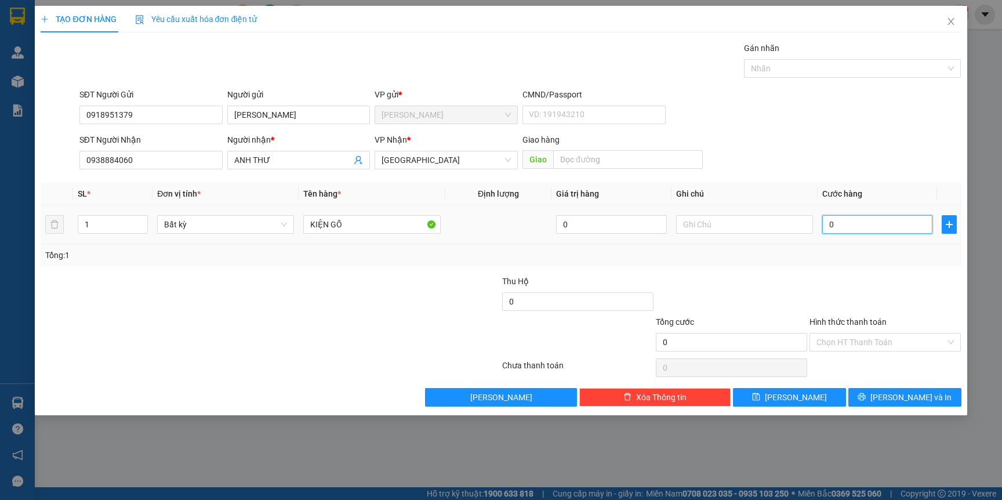
type input "1"
type input "15"
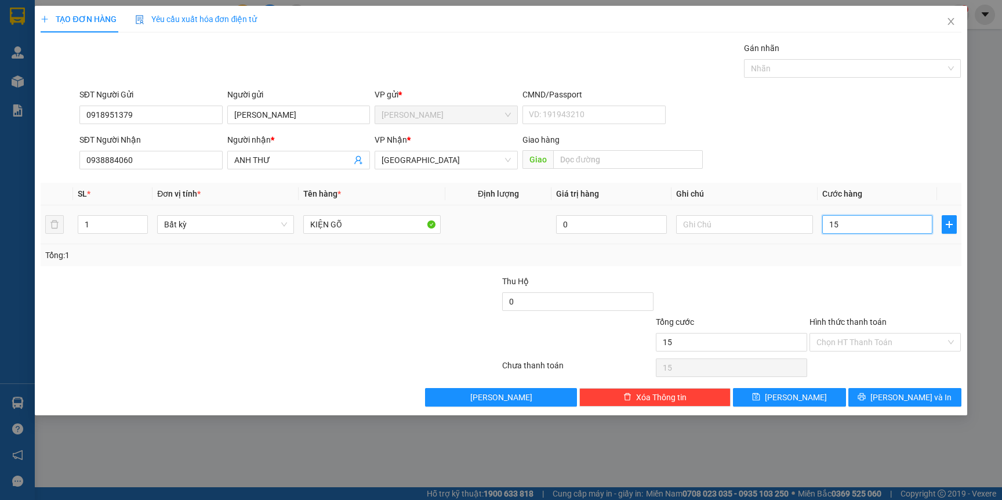
type input "150"
type input "150.000"
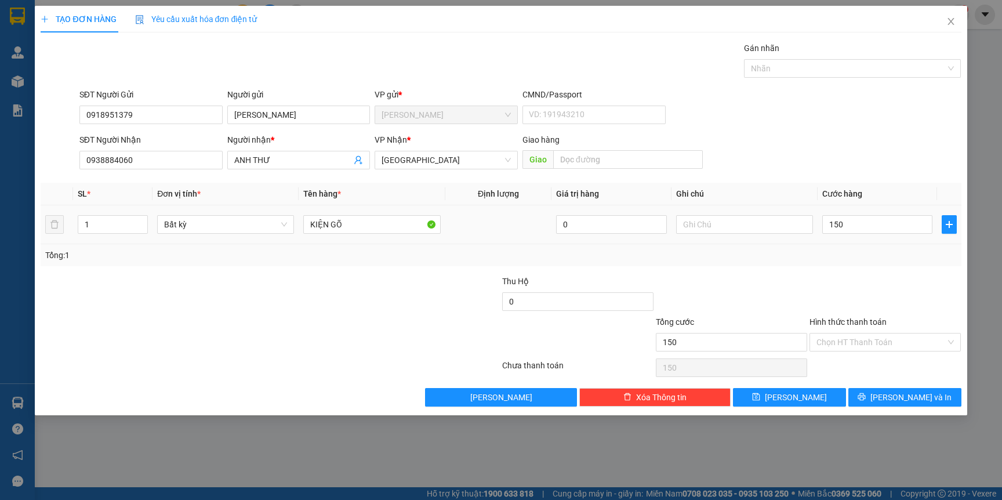
type input "150.000"
click at [868, 249] on div "Tổng: 1" at bounding box center [500, 255] width 911 height 13
click at [875, 400] on button "[PERSON_NAME] và In" at bounding box center [904, 397] width 113 height 19
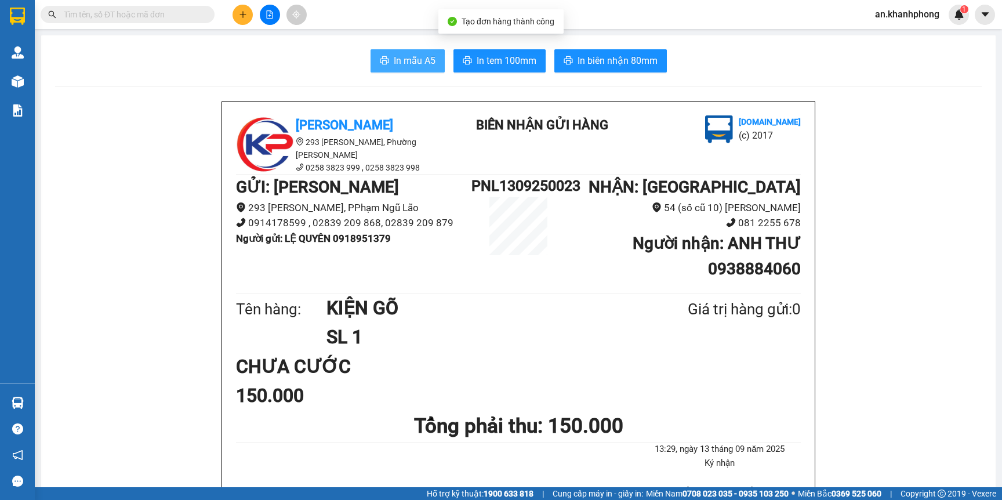
click at [415, 56] on span "In mẫu A5" at bounding box center [415, 60] width 42 height 14
click at [93, 6] on span at bounding box center [128, 14] width 174 height 17
click at [102, 13] on input "text" at bounding box center [132, 14] width 137 height 13
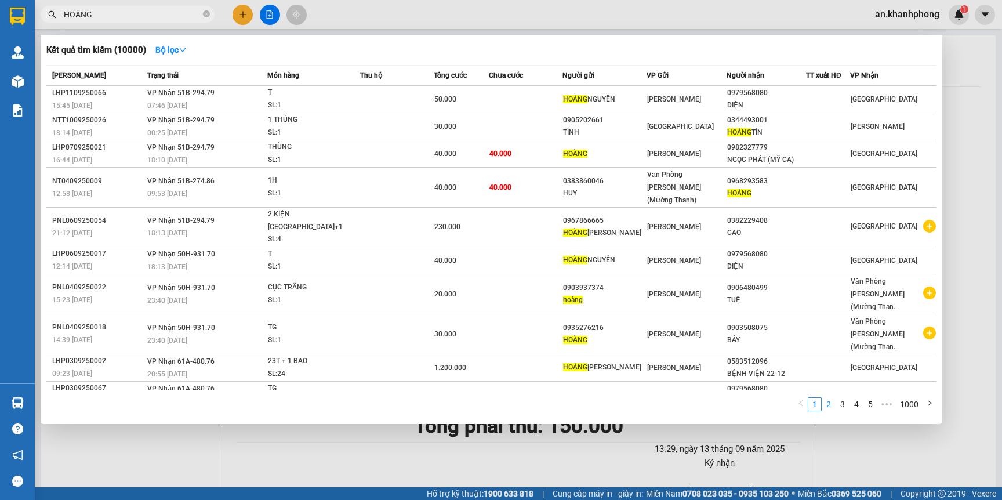
type input "HOÀNG"
click at [829, 398] on link "2" at bounding box center [828, 404] width 13 height 13
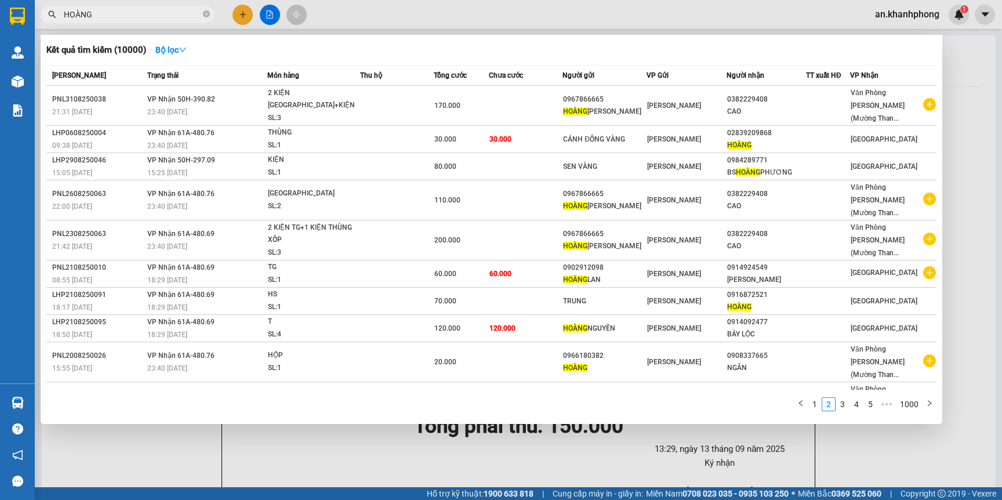
click at [208, 16] on icon "close-circle" at bounding box center [206, 13] width 7 height 7
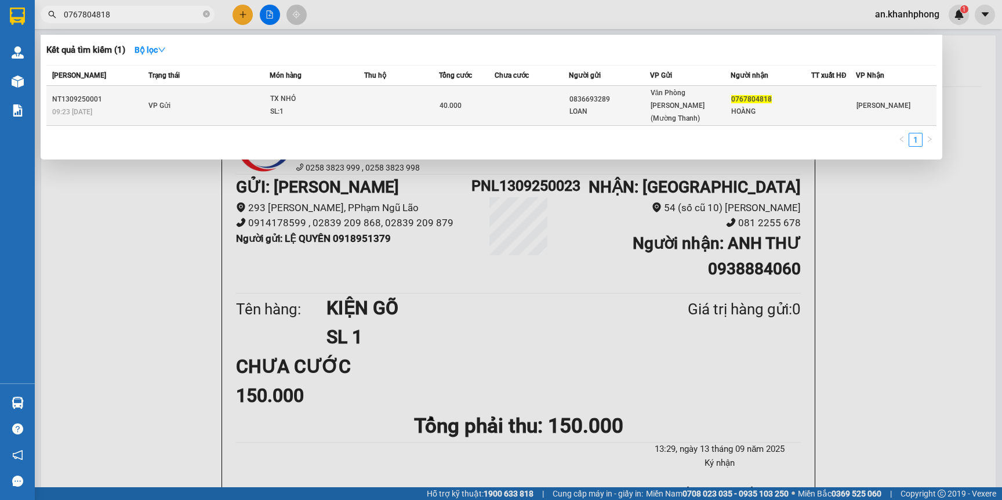
type input "0767804818"
click at [371, 101] on td at bounding box center [401, 106] width 74 height 40
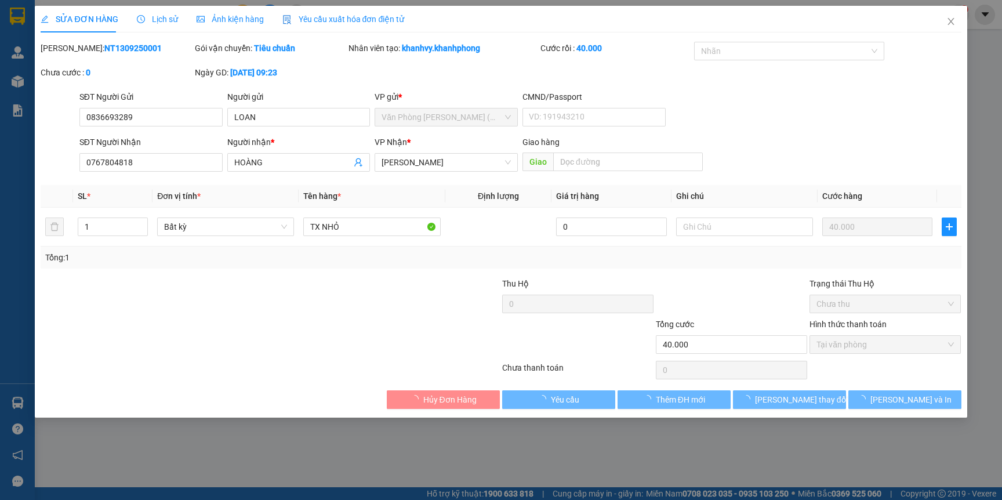
type input "0836693289"
type input "LOAN"
type input "0767804818"
type input "HOÀNG"
type input "40.000"
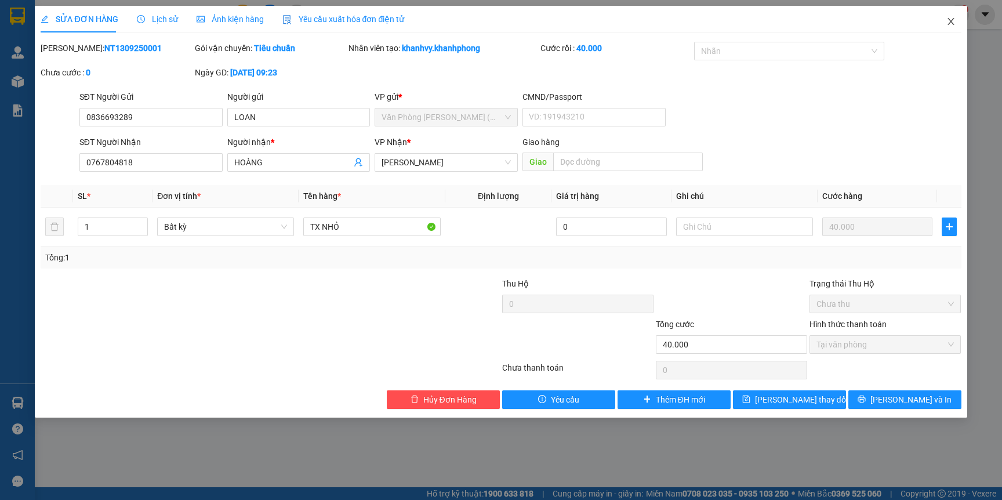
click at [947, 22] on icon "close" at bounding box center [950, 21] width 9 height 9
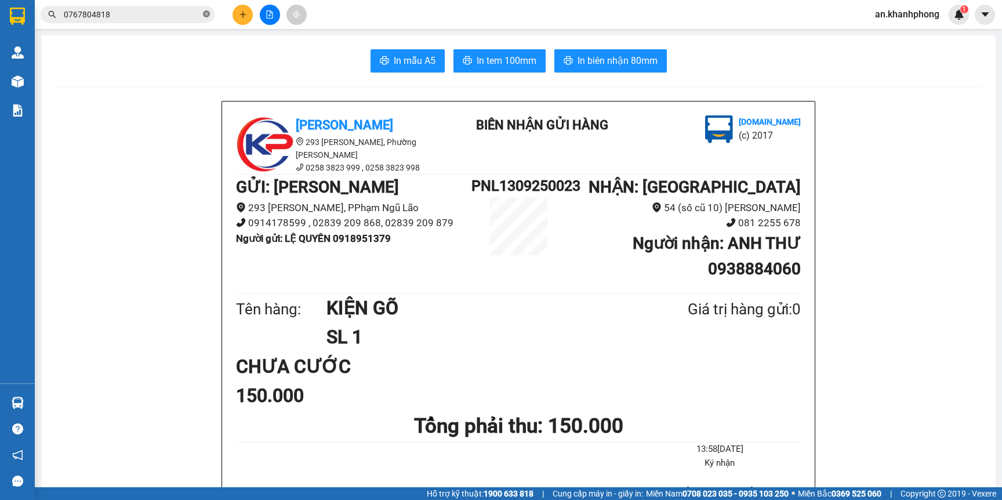
click at [208, 12] on icon "close-circle" at bounding box center [206, 13] width 7 height 7
click at [248, 16] on button at bounding box center [243, 15] width 20 height 20
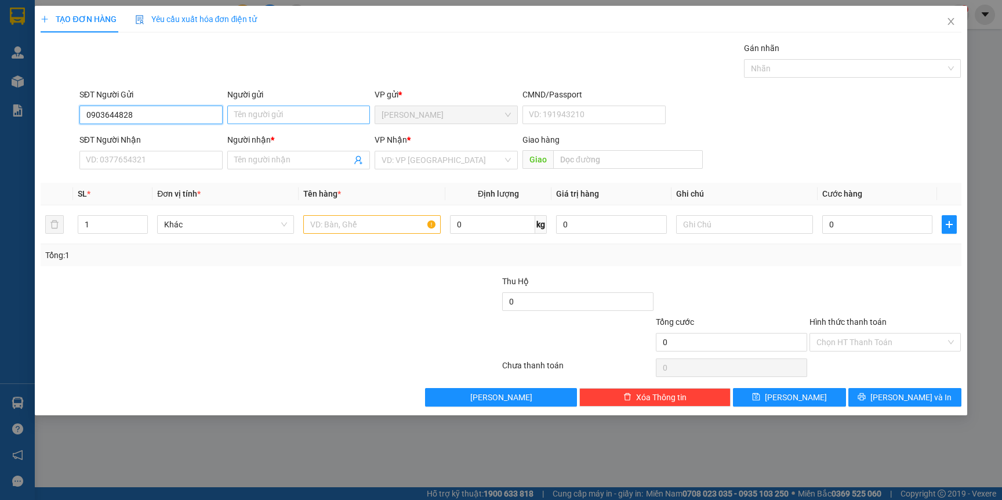
type input "0903644828"
click at [274, 121] on input "Người gửi" at bounding box center [298, 115] width 143 height 19
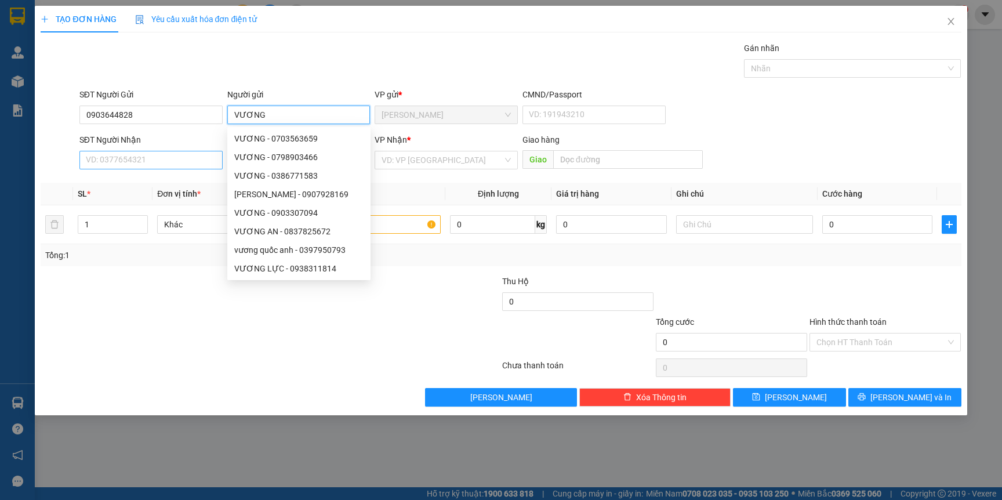
type input "VƯƠNG"
click at [158, 157] on input "SĐT Người Nhận" at bounding box center [150, 160] width 143 height 19
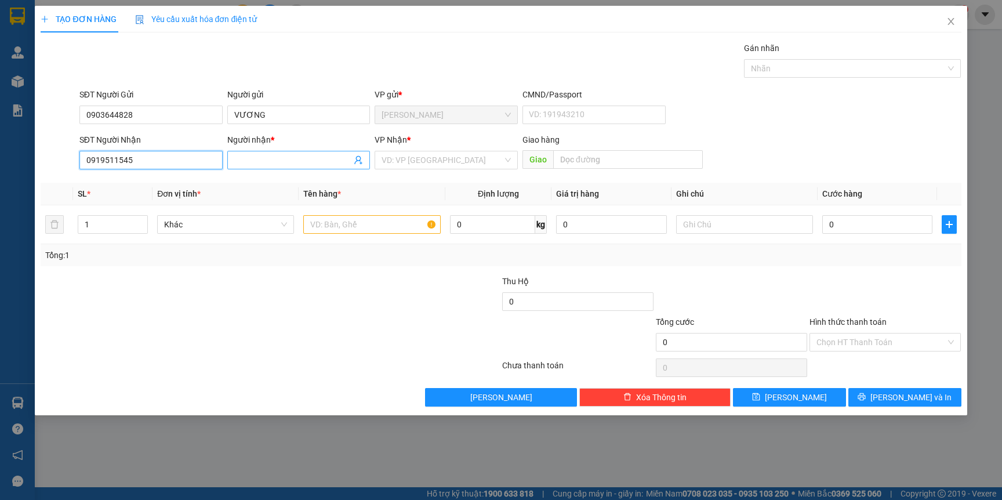
type input "0919511545"
click at [260, 156] on input "Người nhận *" at bounding box center [293, 160] width 118 height 13
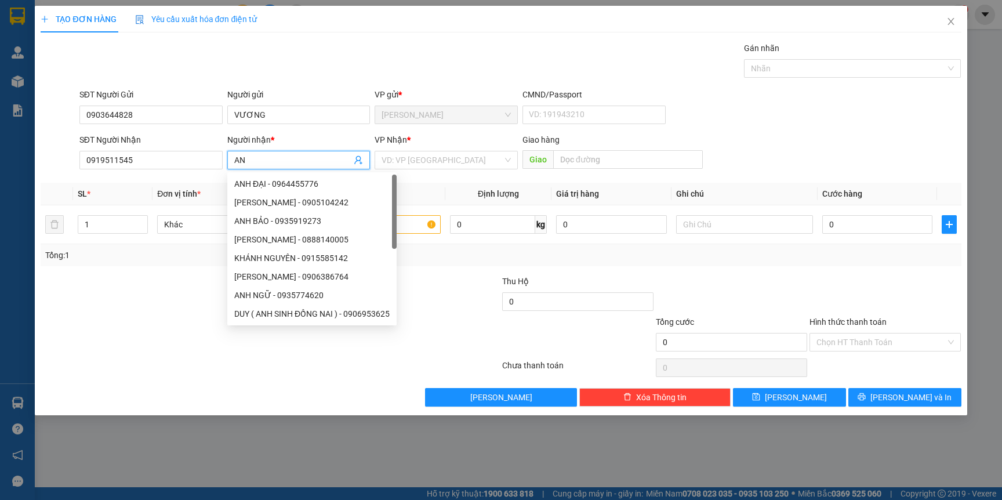
type input "A"
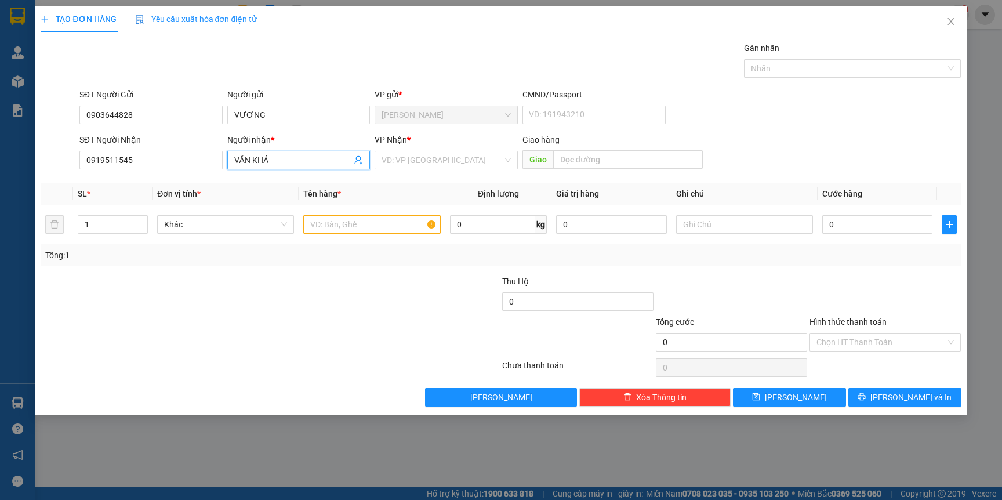
type input "VĂN KHÁ"
click at [350, 266] on div "Tổng: 1" at bounding box center [501, 255] width 920 height 22
click at [351, 231] on input "text" at bounding box center [371, 224] width 137 height 19
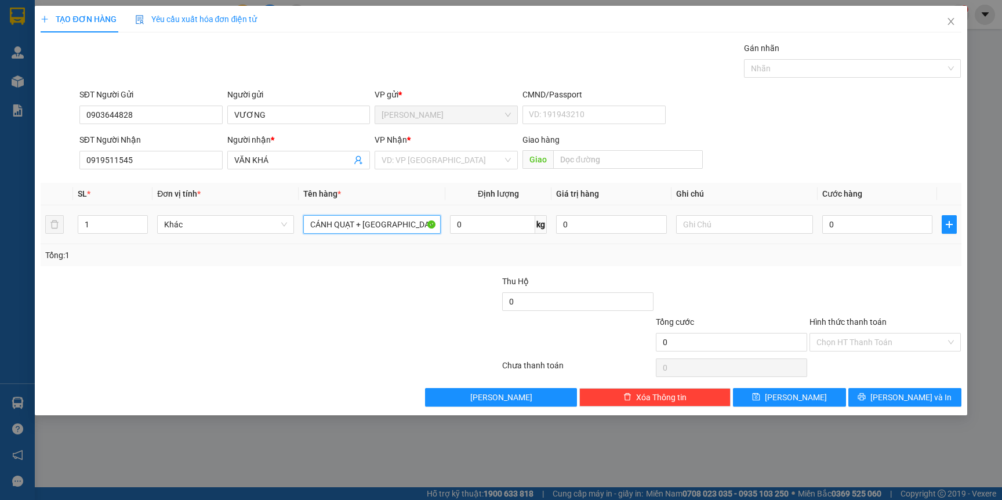
type input "CÁNH QUẠT + TX"
click at [277, 282] on div at bounding box center [192, 295] width 307 height 41
click at [405, 155] on input "search" at bounding box center [442, 159] width 121 height 17
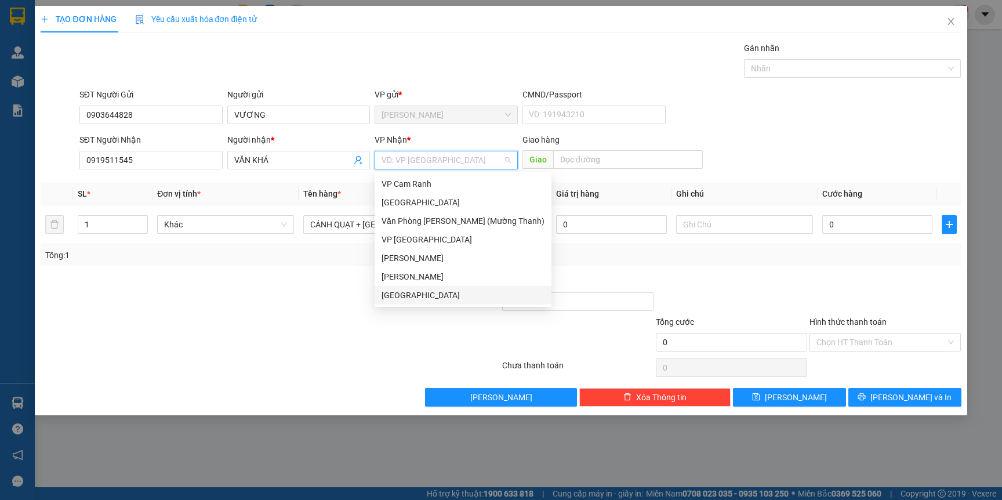
click at [400, 296] on div "[GEOGRAPHIC_DATA]" at bounding box center [463, 295] width 163 height 13
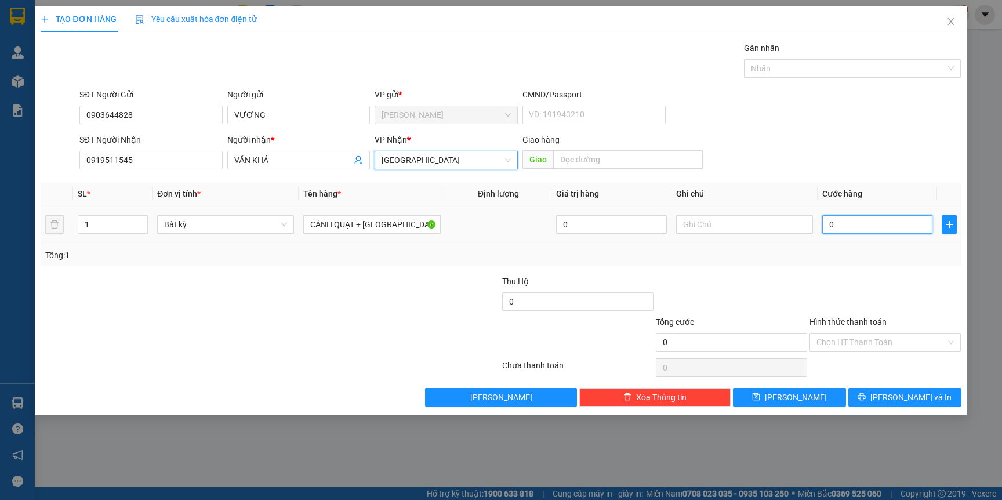
click at [871, 222] on input "0" at bounding box center [877, 224] width 110 height 19
type input "6"
type input "60"
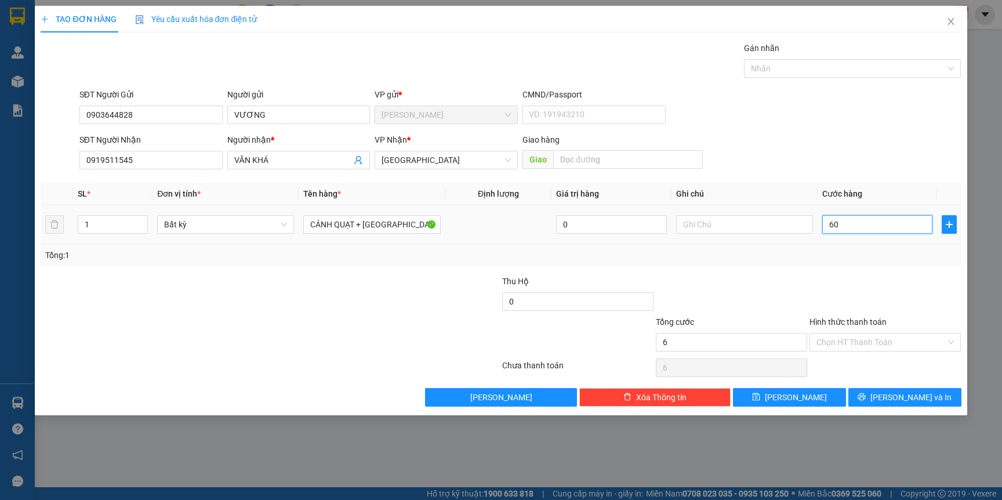
type input "60"
type input "6"
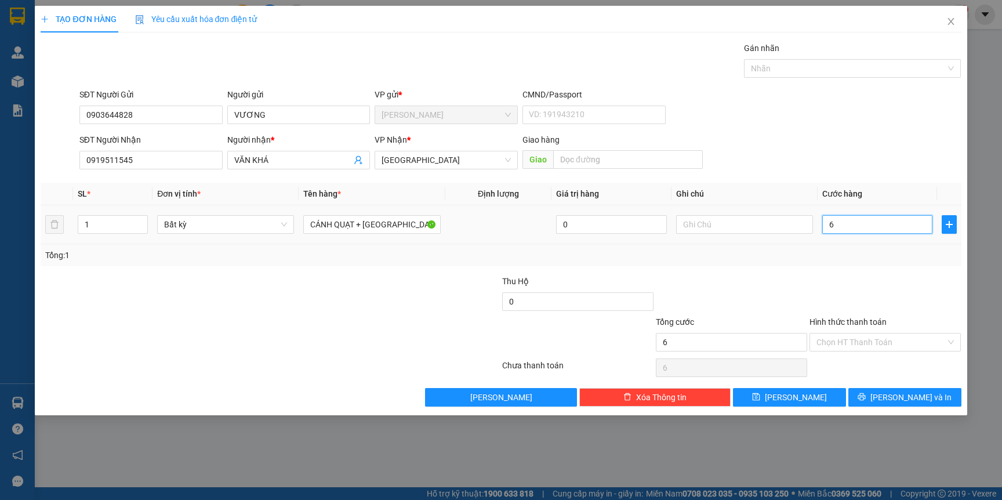
type input "0"
type input "05"
type input "5"
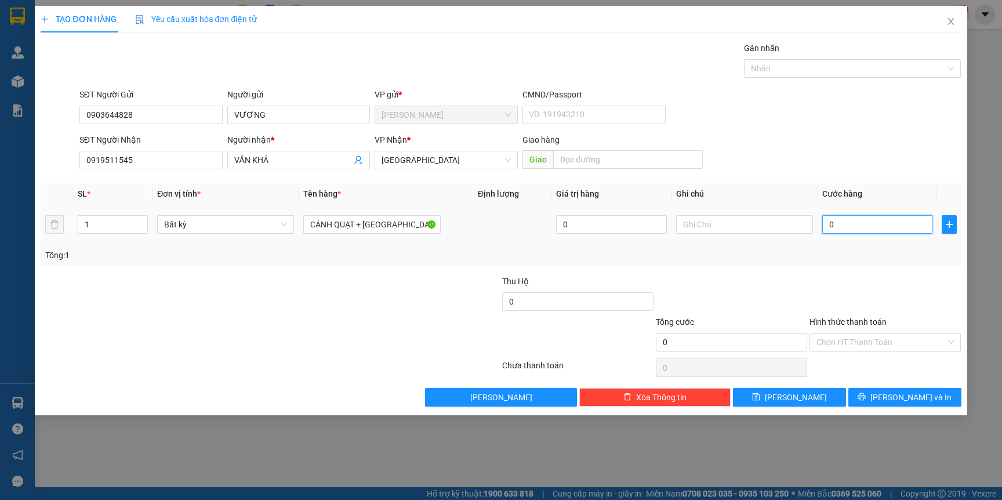
type input "5"
type input "050"
type input "50"
click at [872, 219] on input "050" at bounding box center [877, 224] width 110 height 19
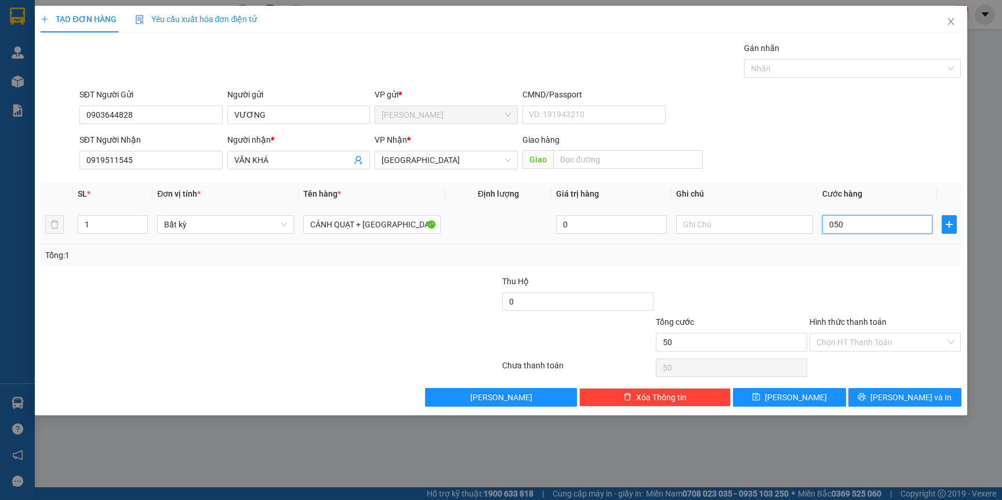
type input "05"
type input "5"
type input "0"
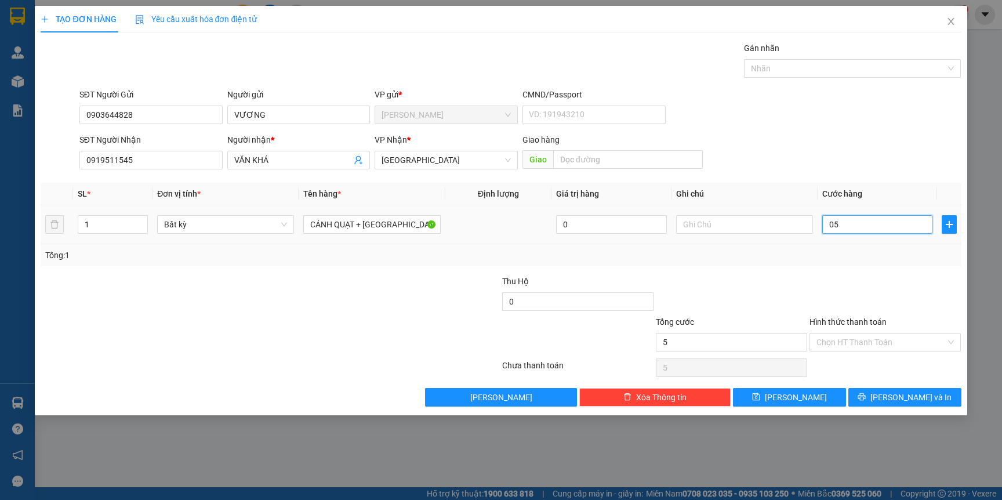
type input "0"
type input "06"
type input "6"
type input "060"
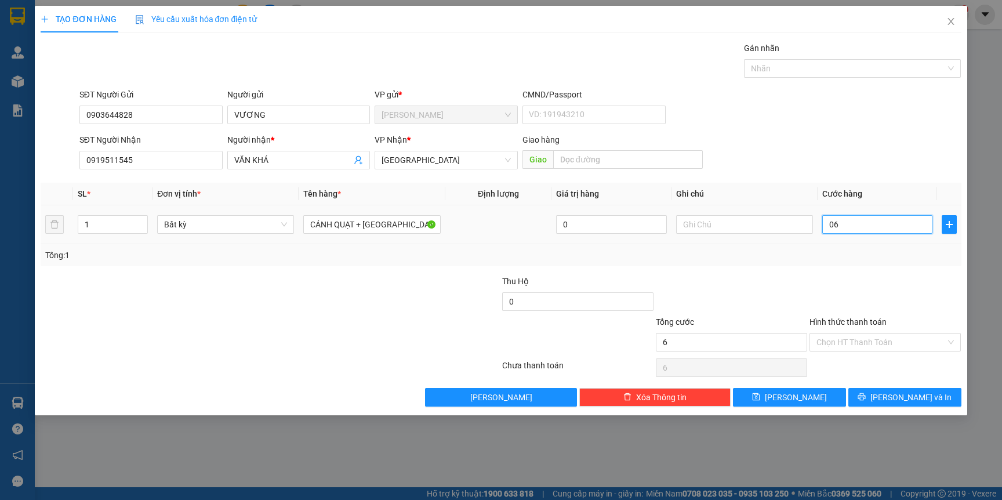
type input "60"
type input "60.000"
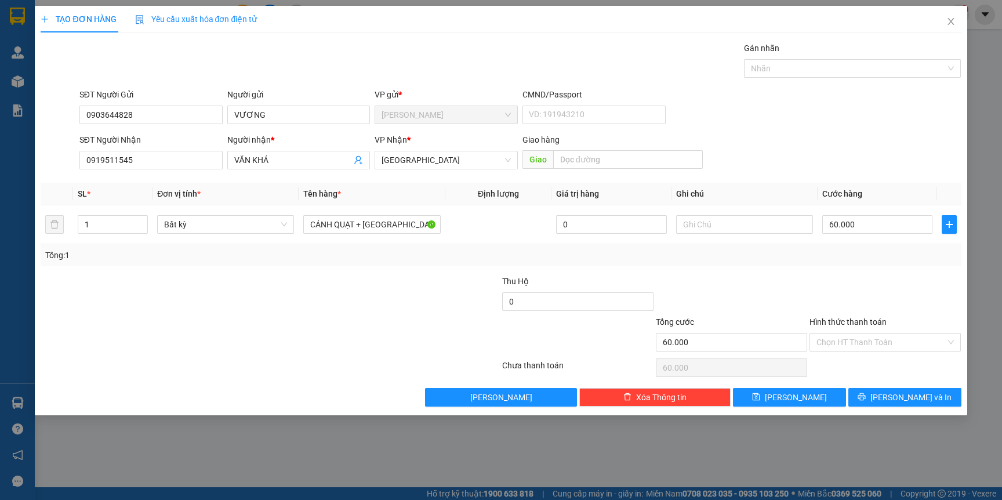
click at [895, 298] on div at bounding box center [885, 295] width 154 height 41
click at [890, 398] on button "[PERSON_NAME] và In" at bounding box center [904, 397] width 113 height 19
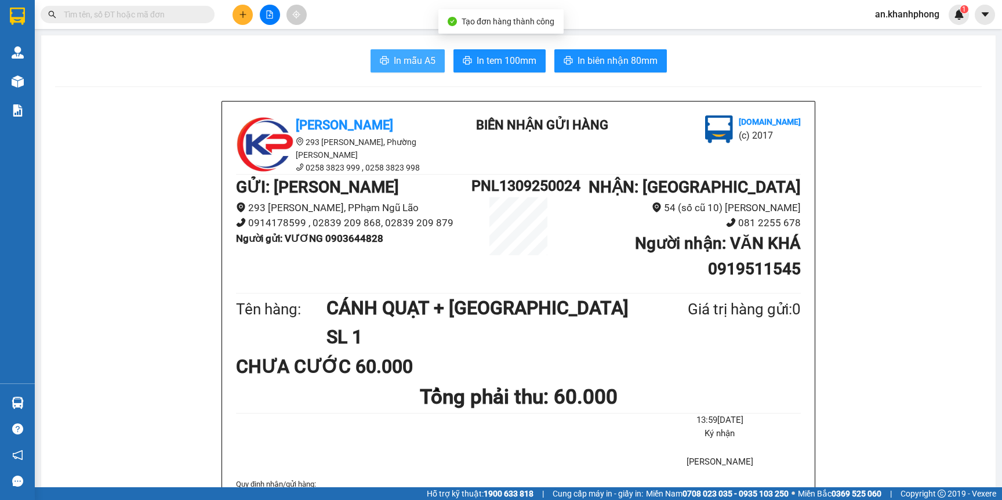
click at [384, 67] on button "In mẫu A5" at bounding box center [408, 60] width 74 height 23
click at [242, 16] on icon "plus" at bounding box center [243, 14] width 8 height 8
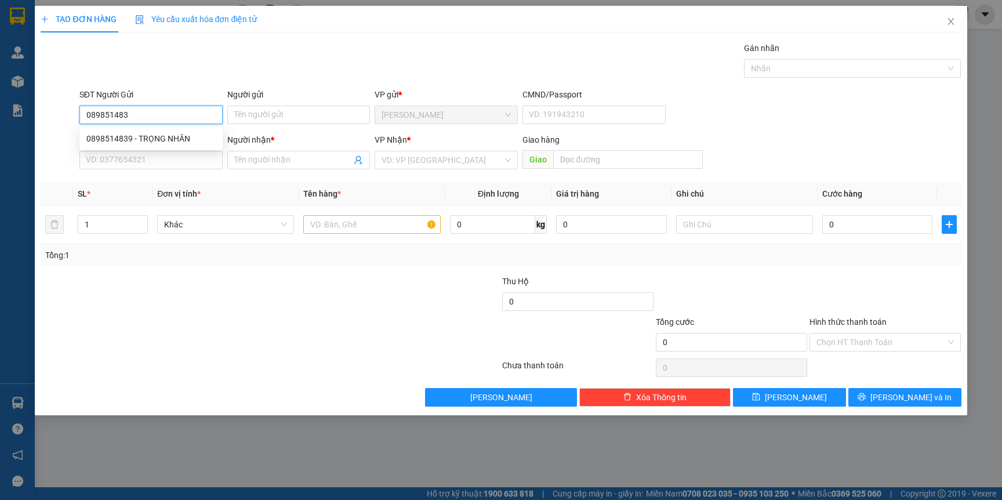
type input "0898514839"
click at [146, 132] on div "0898514839 - TRỌNG NHÂN" at bounding box center [150, 138] width 129 height 13
type input "TRỌNG NHÂN"
type input "0898514839"
click at [140, 168] on input "SĐT Người Nhận" at bounding box center [150, 160] width 143 height 19
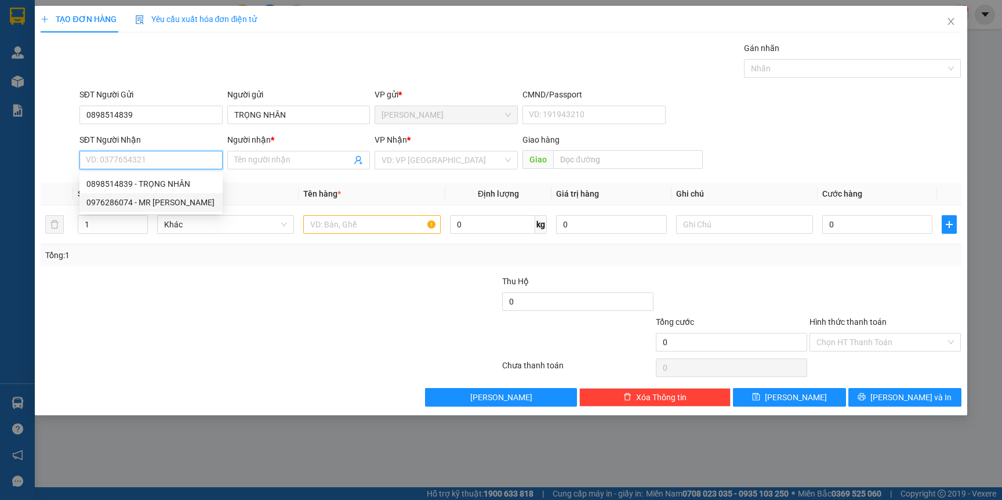
click at [157, 199] on div "0976286074 - MR JOHN" at bounding box center [150, 202] width 129 height 13
type input "0976286074"
type input "MR JOHN"
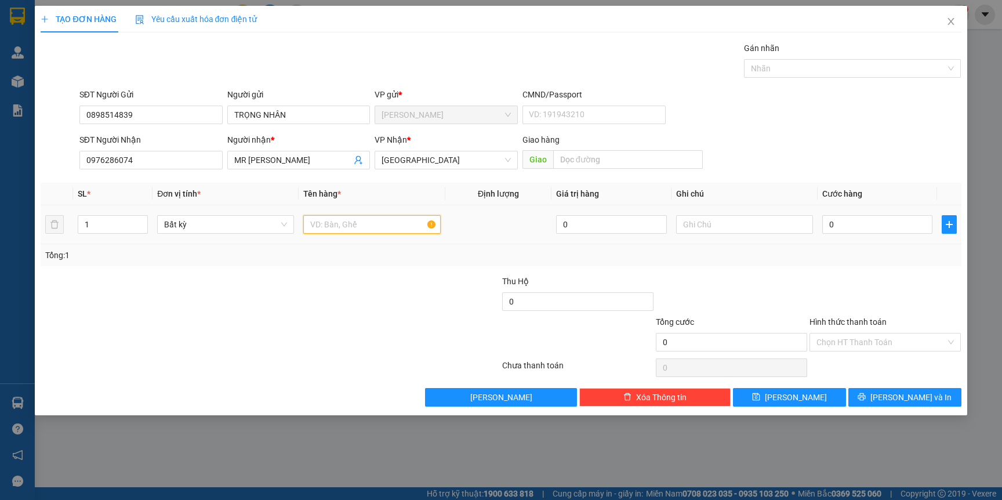
click at [336, 227] on input "text" at bounding box center [371, 224] width 137 height 19
type input "T"
type input "THÙNG ĐỎ"
click at [342, 246] on div "Tổng: 1" at bounding box center [501, 255] width 920 height 22
click at [884, 220] on input "0" at bounding box center [877, 224] width 110 height 19
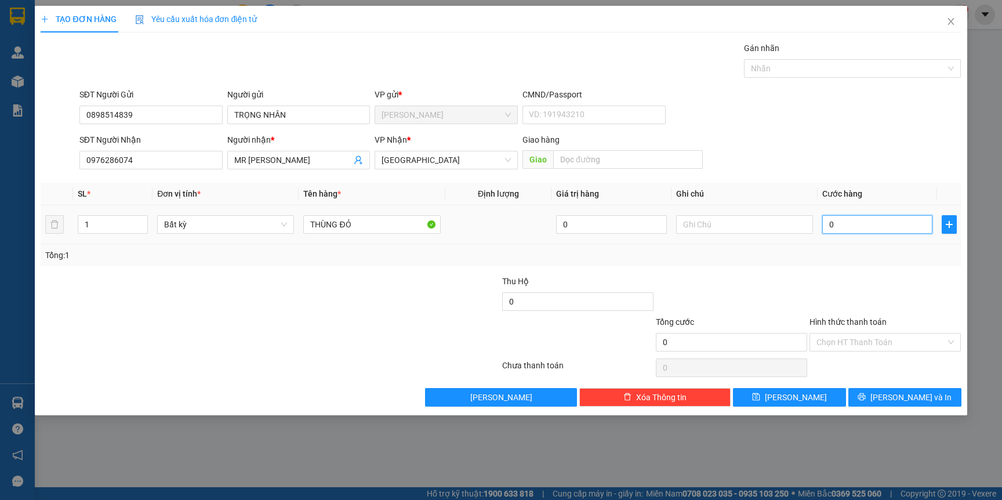
type input "4"
type input "40"
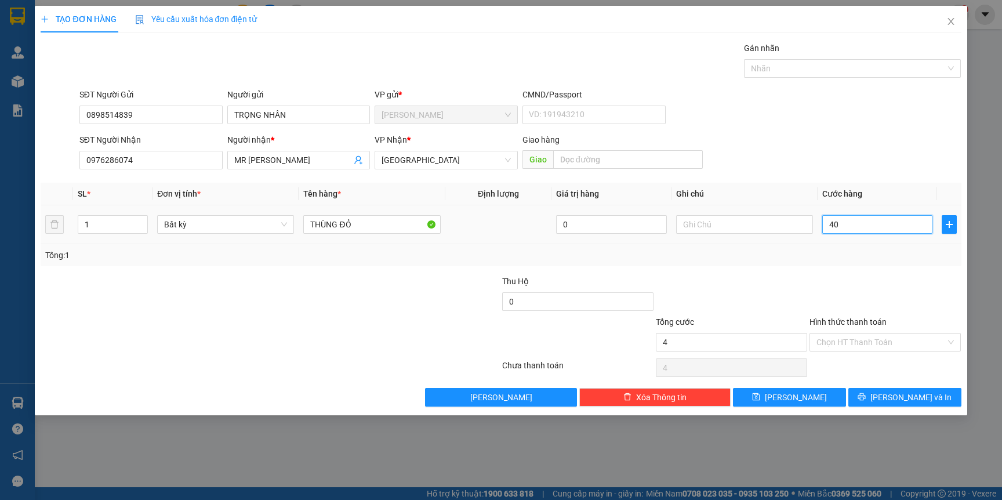
type input "40"
type input "40.000"
click at [872, 249] on div "Tổng: 1" at bounding box center [500, 255] width 911 height 13
click at [868, 342] on input "Hình thức thanh toán" at bounding box center [880, 341] width 129 height 17
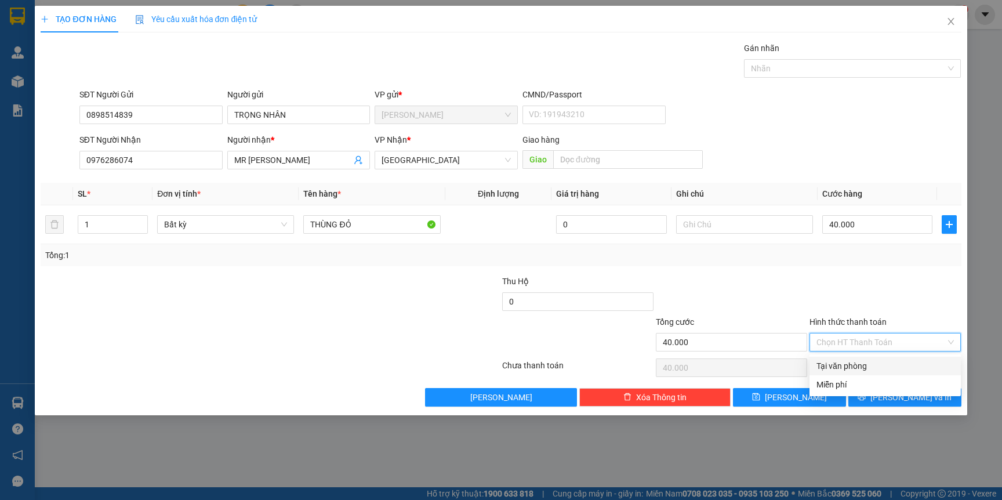
click at [851, 358] on div "Tại văn phòng" at bounding box center [885, 366] width 151 height 19
type input "0"
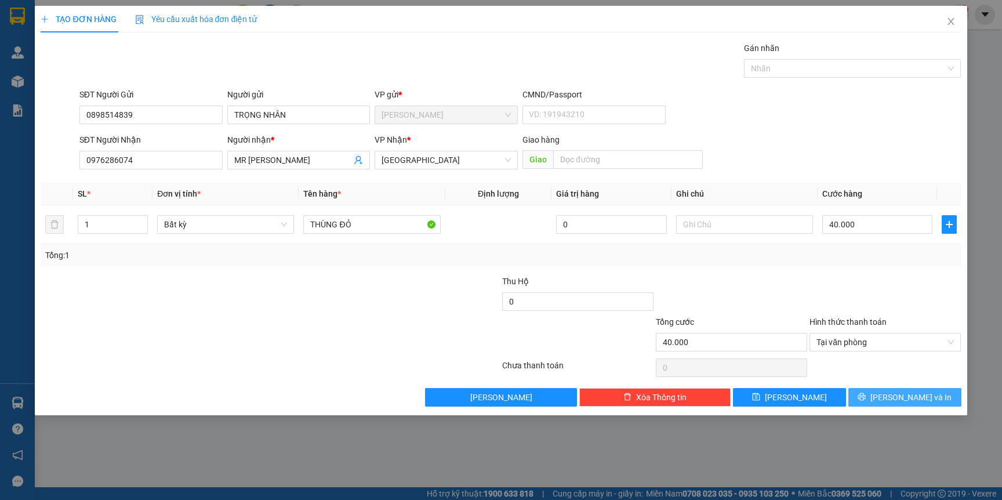
click at [895, 394] on span "[PERSON_NAME] và In" at bounding box center [910, 397] width 81 height 13
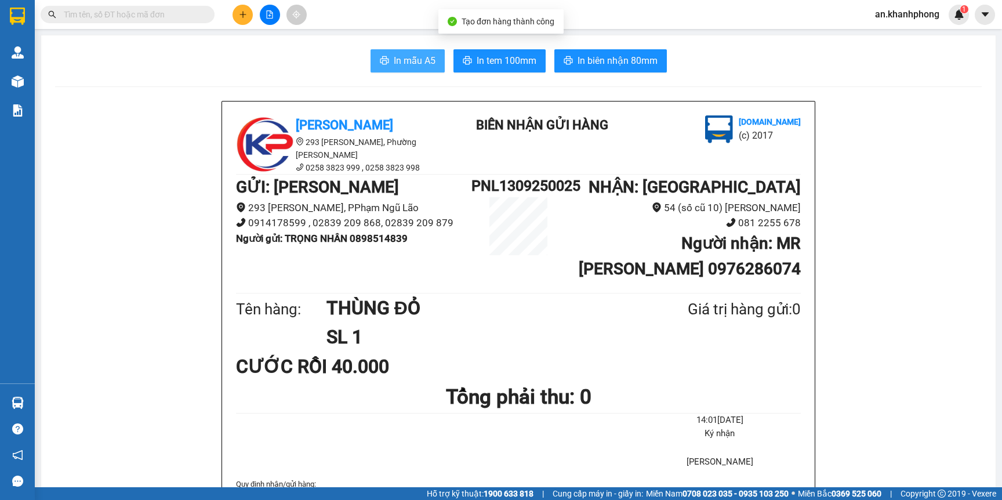
click at [382, 66] on button "In mẫu A5" at bounding box center [408, 60] width 74 height 23
click at [239, 15] on icon "plus" at bounding box center [243, 14] width 8 height 8
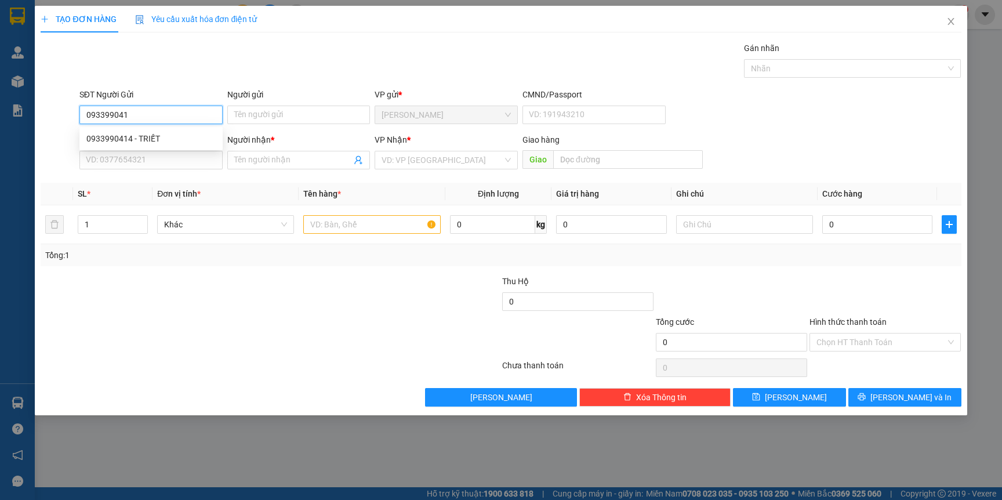
type input "0933990414"
click at [147, 139] on div "0933990414 - TRIẾT" at bounding box center [150, 138] width 129 height 13
type input "TRIẾT"
type input "0933990414"
click at [148, 157] on input "SĐT Người Nhận" at bounding box center [150, 160] width 143 height 19
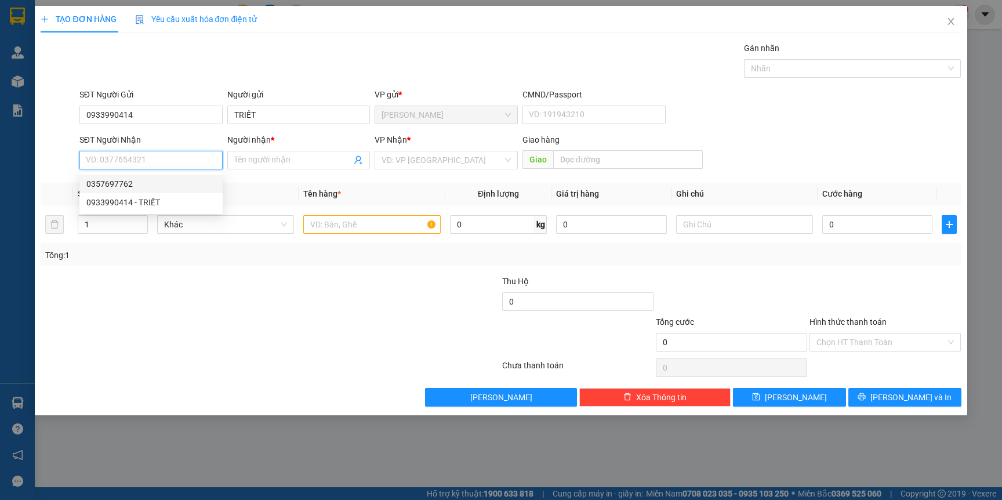
click at [130, 183] on div "0357697762" at bounding box center [150, 183] width 129 height 13
type input "0357697762"
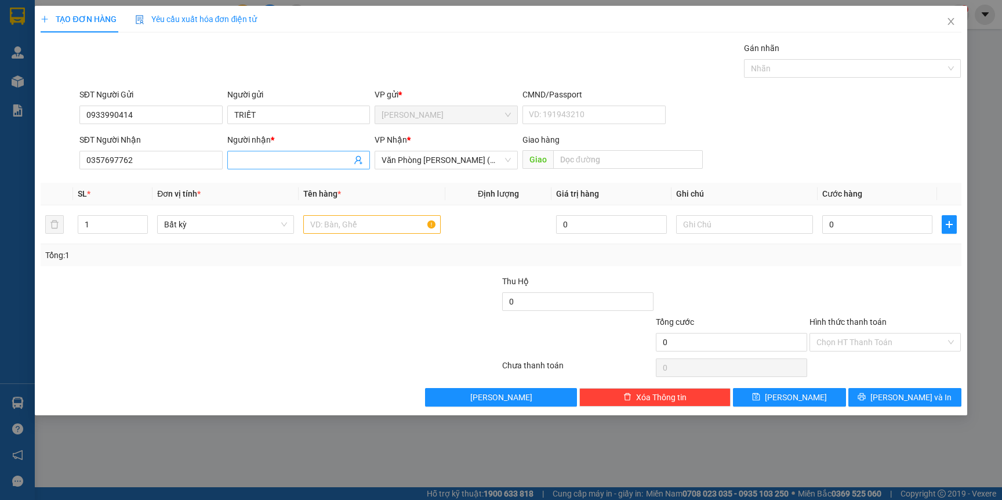
click at [258, 165] on input "Người nhận *" at bounding box center [293, 160] width 118 height 13
type input "D"
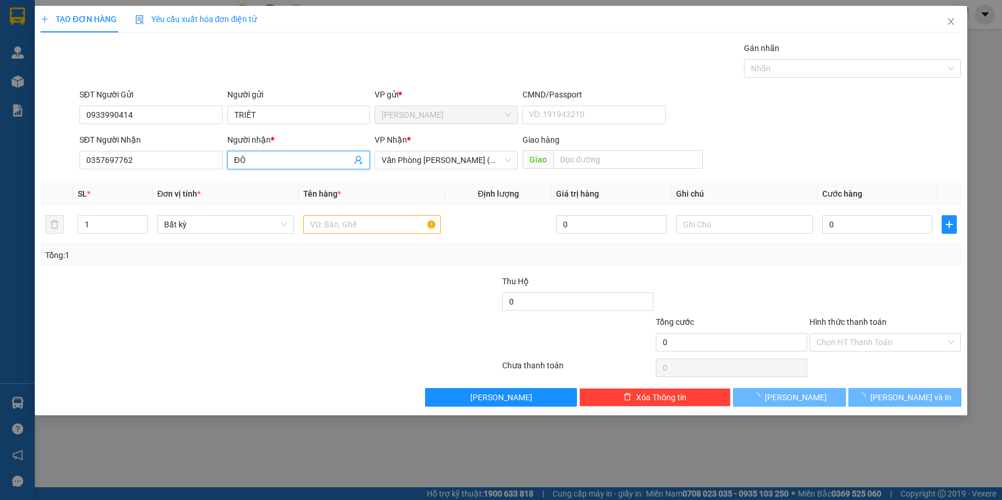
type input "ĐÔ"
click at [241, 281] on body "Kết quả tìm kiếm ( 1 ) Bộ lọc Mã ĐH Trạng thái Món hàng Thu hộ Tổng cước Chưa c…" at bounding box center [501, 250] width 1002 height 500
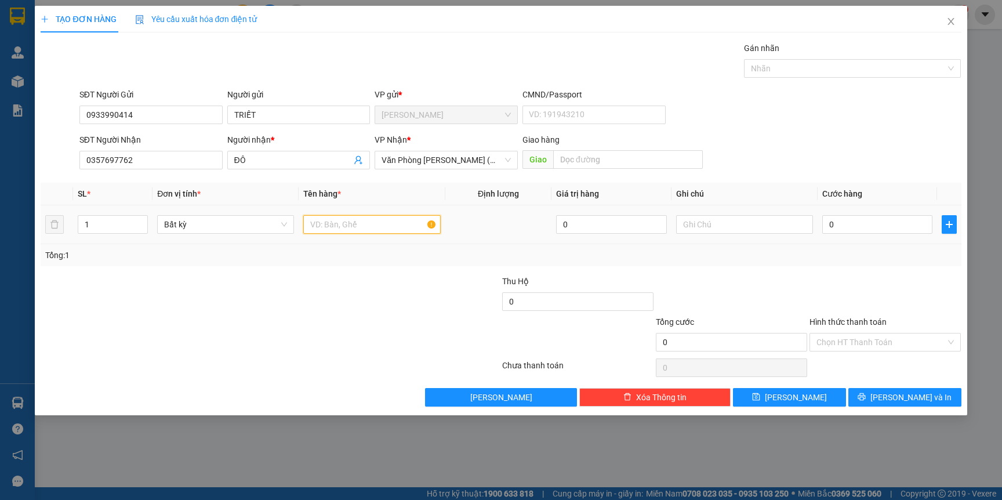
click at [343, 226] on input "text" at bounding box center [371, 224] width 137 height 19
type input "CỤC TRẮNG"
click at [332, 292] on div at bounding box center [192, 295] width 307 height 41
click at [858, 219] on input "0" at bounding box center [877, 224] width 110 height 19
type input "4"
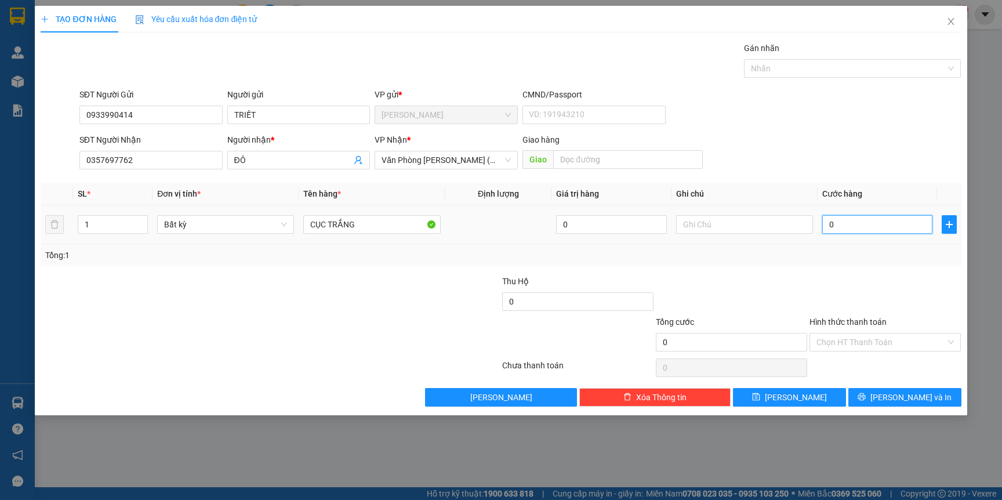
type input "4"
type input "40"
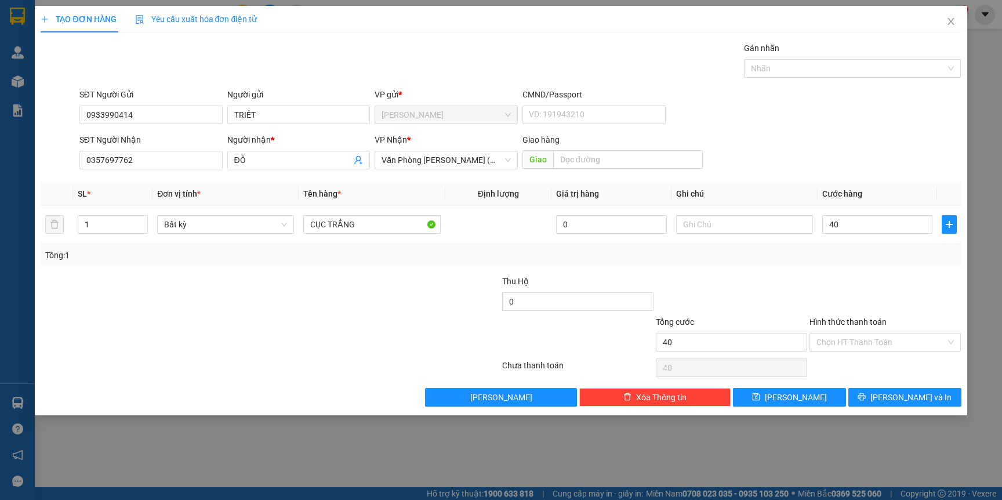
type input "40.000"
click at [861, 257] on div "Tổng: 1" at bounding box center [500, 255] width 911 height 13
click at [866, 400] on icon "printer" at bounding box center [862, 397] width 8 height 8
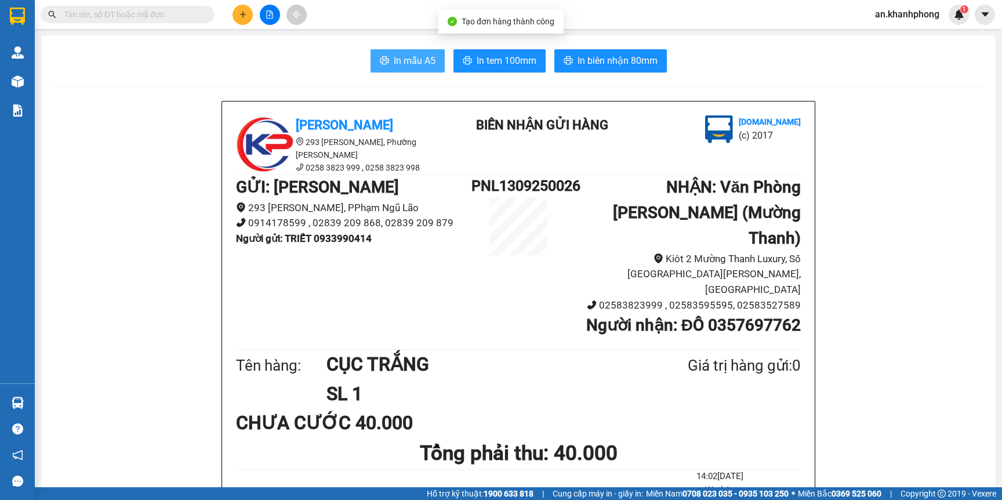
click at [394, 60] on span "In mẫu A5" at bounding box center [415, 60] width 42 height 14
click at [245, 12] on icon "plus" at bounding box center [243, 14] width 8 height 8
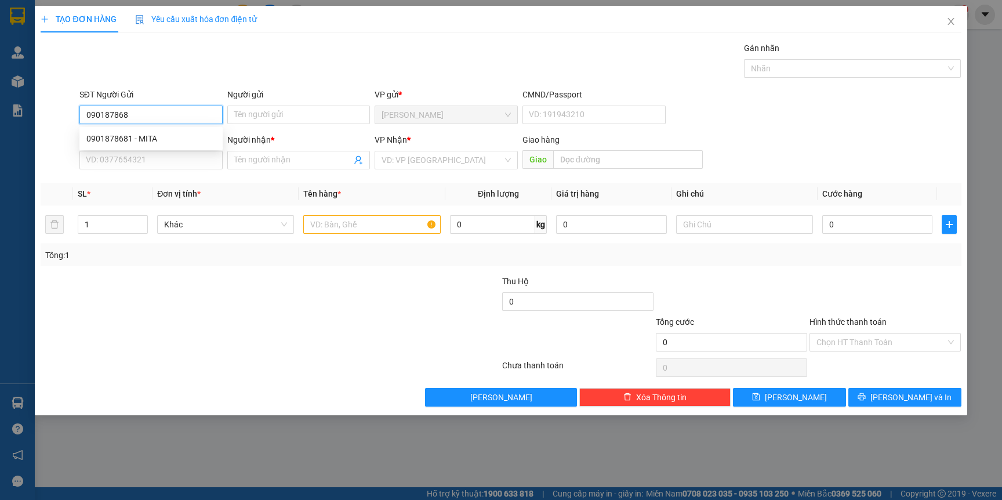
type input "0901878681"
click at [122, 135] on div "0901878681 - MITA" at bounding box center [150, 138] width 129 height 13
type input "MITA"
type input "0901878681"
click at [126, 158] on input "SĐT Người Nhận" at bounding box center [150, 160] width 143 height 19
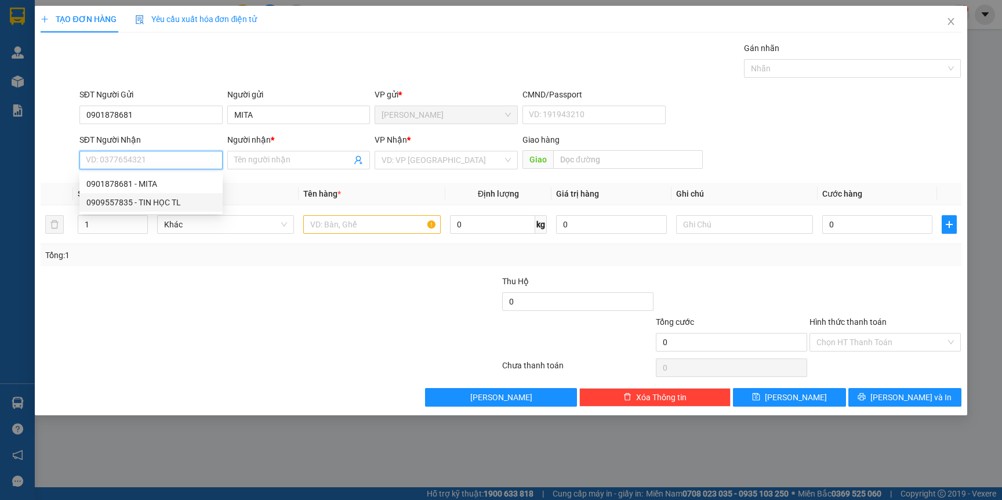
click at [163, 203] on div "0909557835 - TIN HỌC TL" at bounding box center [150, 202] width 129 height 13
type input "0909557835"
type input "TIN HỌC TL"
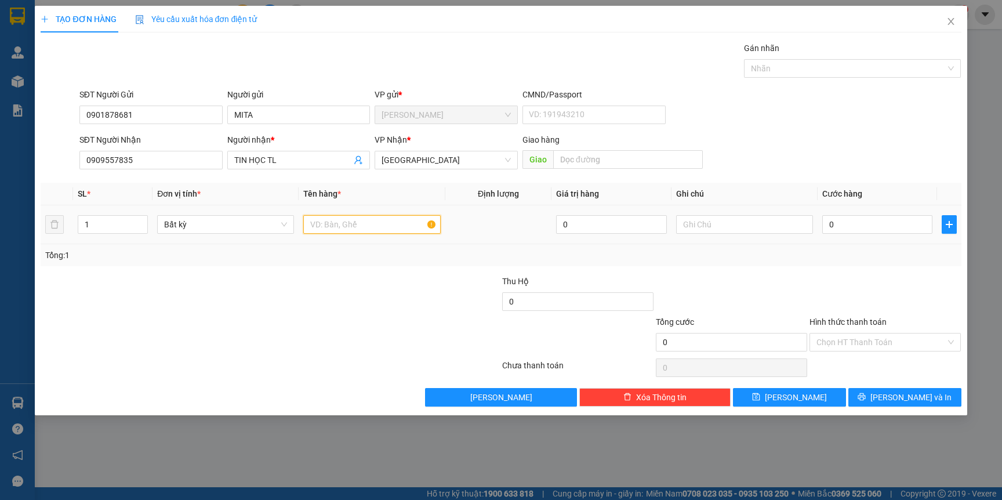
click at [322, 222] on input "text" at bounding box center [371, 224] width 137 height 19
type input "CỤC ĐEN"
click at [395, 320] on div at bounding box center [424, 335] width 154 height 41
click at [850, 225] on input "0" at bounding box center [877, 224] width 110 height 19
type input "2"
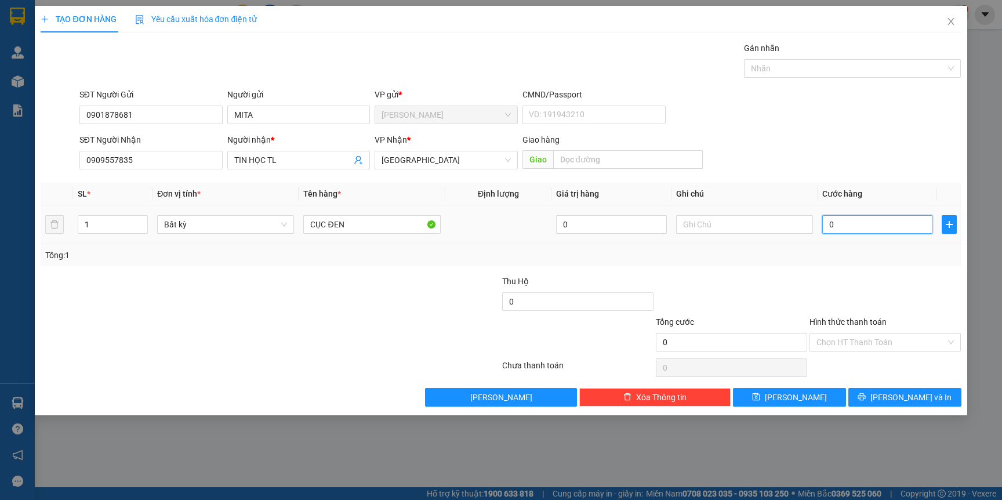
type input "2"
type input "20"
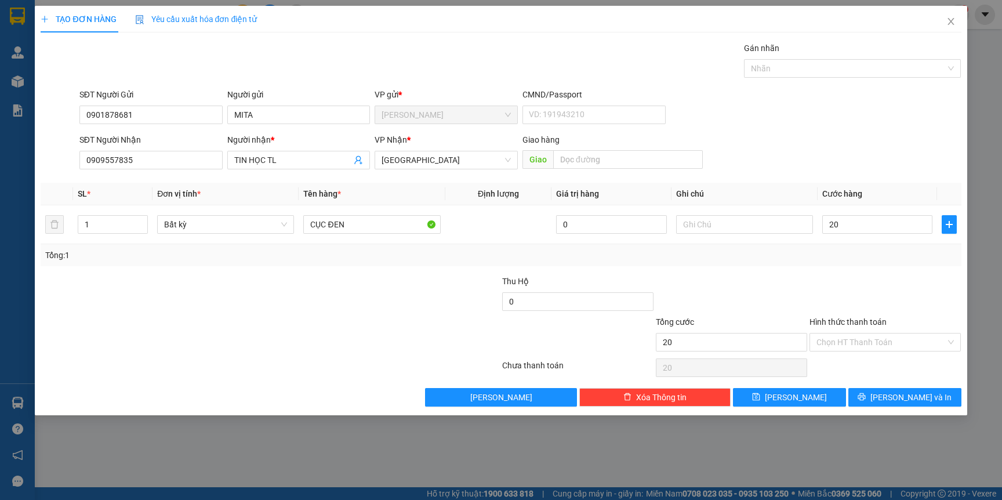
type input "20.000"
click at [853, 271] on div "Transit Pickup Surcharge Ids Transit Deliver Surcharge Ids Transit Deliver Surc…" at bounding box center [501, 224] width 920 height 365
click at [847, 338] on input "Hình thức thanh toán" at bounding box center [880, 341] width 129 height 17
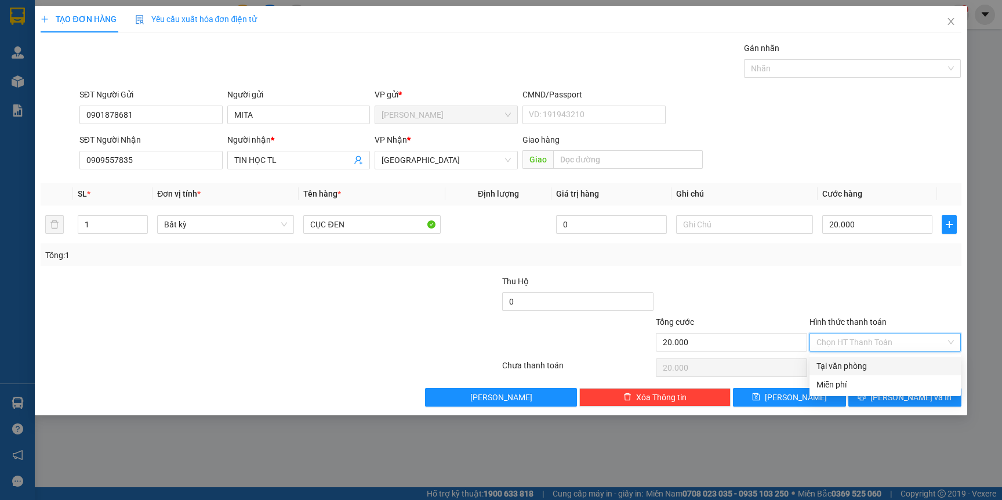
click at [837, 363] on div "Tại văn phòng" at bounding box center [884, 366] width 137 height 13
type input "0"
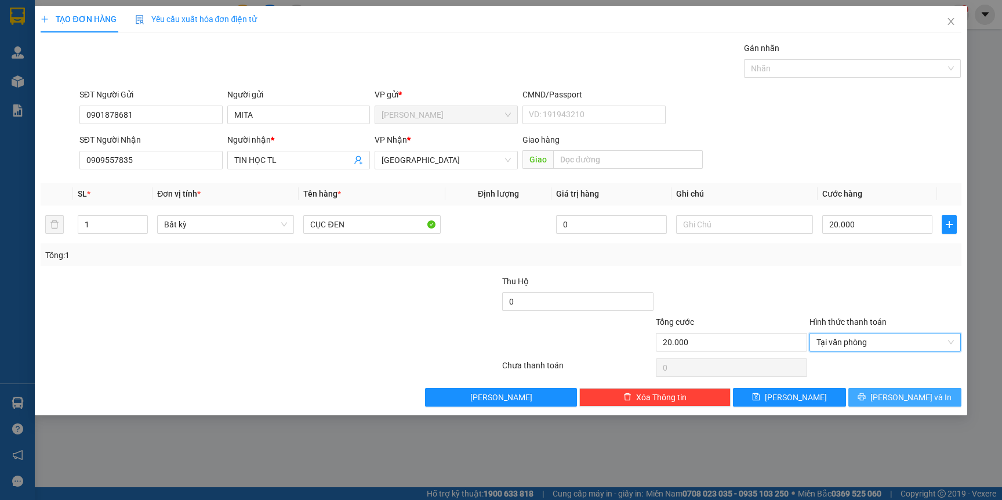
click at [877, 397] on button "[PERSON_NAME] và In" at bounding box center [904, 397] width 113 height 19
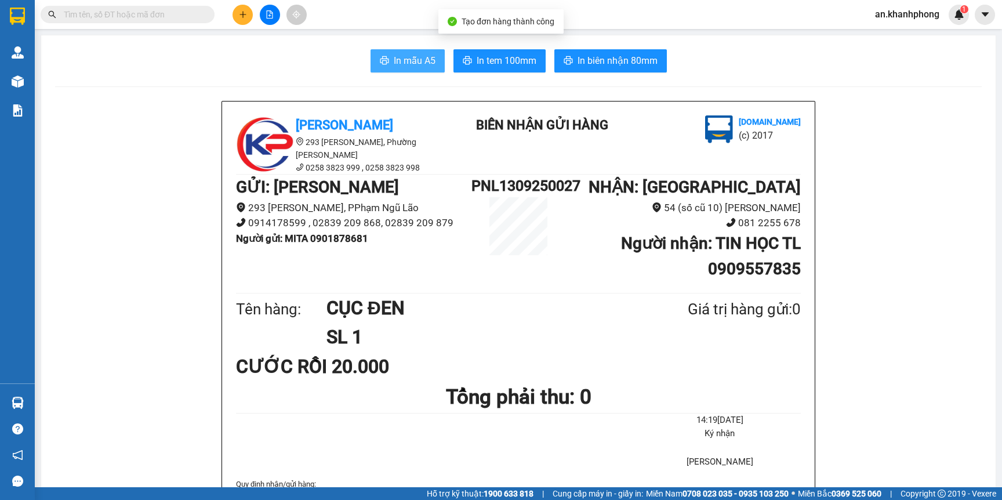
click at [380, 65] on icon "printer" at bounding box center [384, 60] width 9 height 9
click at [231, 24] on div "Kết quả tìm kiếm ( 1 ) Bộ lọc Mã ĐH Trạng thái Món hàng Thu hộ Tổng cước Chưa c…" at bounding box center [501, 14] width 1002 height 29
click at [234, 17] on button at bounding box center [243, 15] width 20 height 20
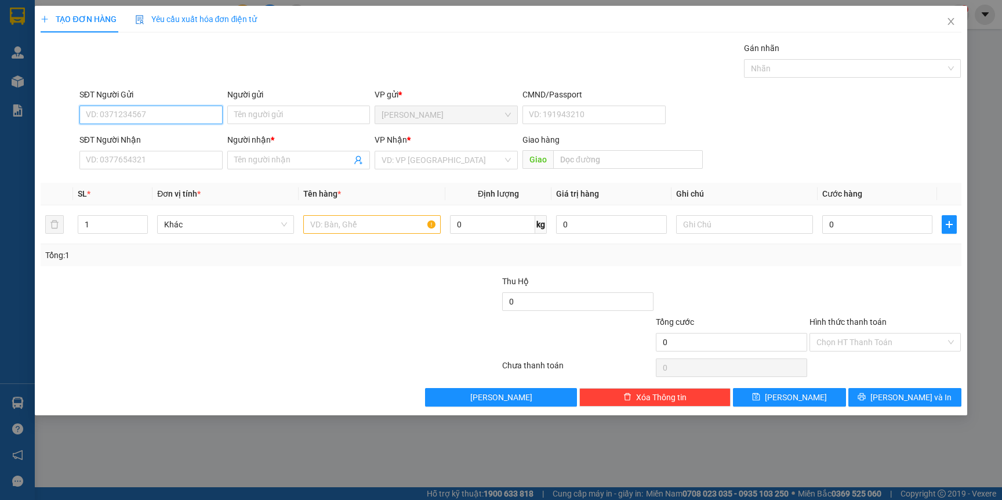
click at [159, 118] on input "SĐT Người Gửi" at bounding box center [150, 115] width 143 height 19
type input "0399924334"
click at [144, 132] on div "0399924334 - ĐẠI LỘC" at bounding box center [151, 138] width 130 height 13
type input "ĐẠI LỘC"
type input "0399924334"
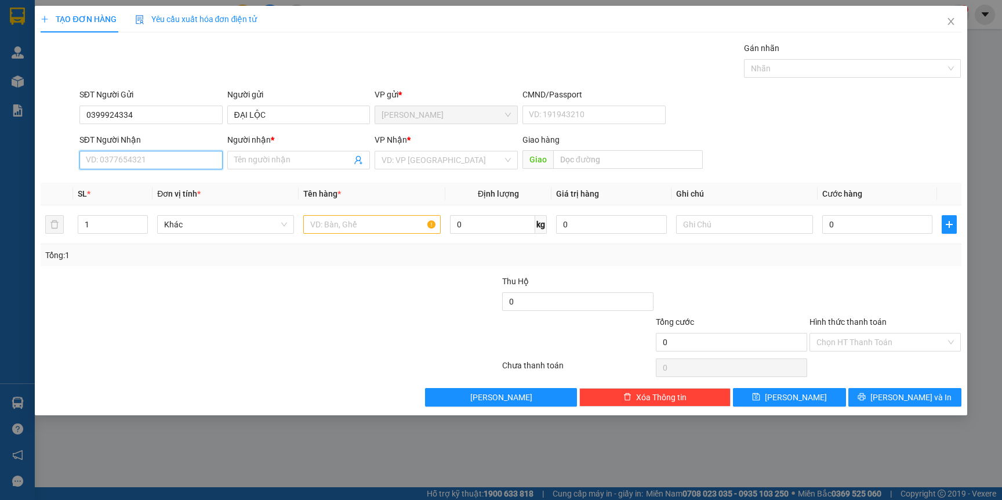
click at [148, 163] on input "SĐT Người Nhận" at bounding box center [150, 160] width 143 height 19
type input "0936163000"
click at [112, 181] on div "0936163000 - HUY" at bounding box center [150, 183] width 129 height 13
type input "HUY"
click at [135, 229] on span "Decrease Value" at bounding box center [141, 228] width 13 height 10
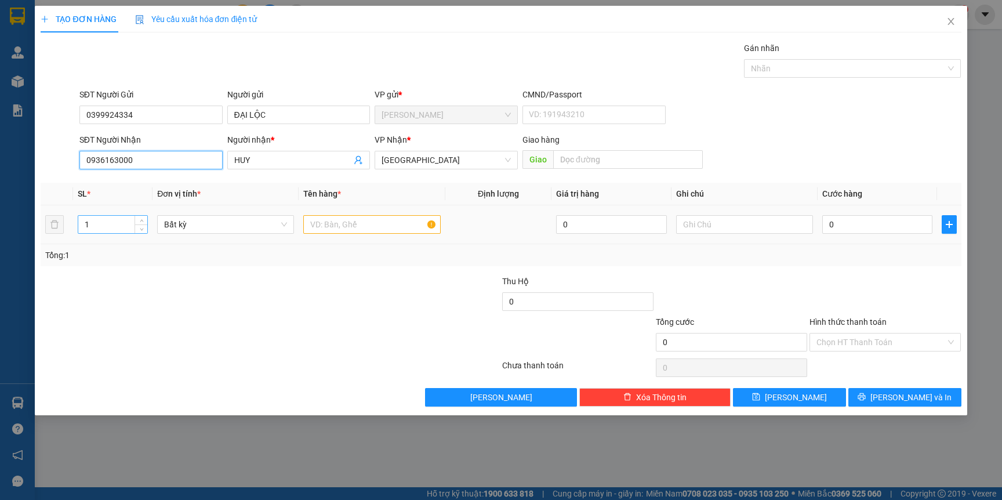
type input "0936163000"
click at [112, 225] on input "1" at bounding box center [113, 224] width 70 height 17
type input "4"
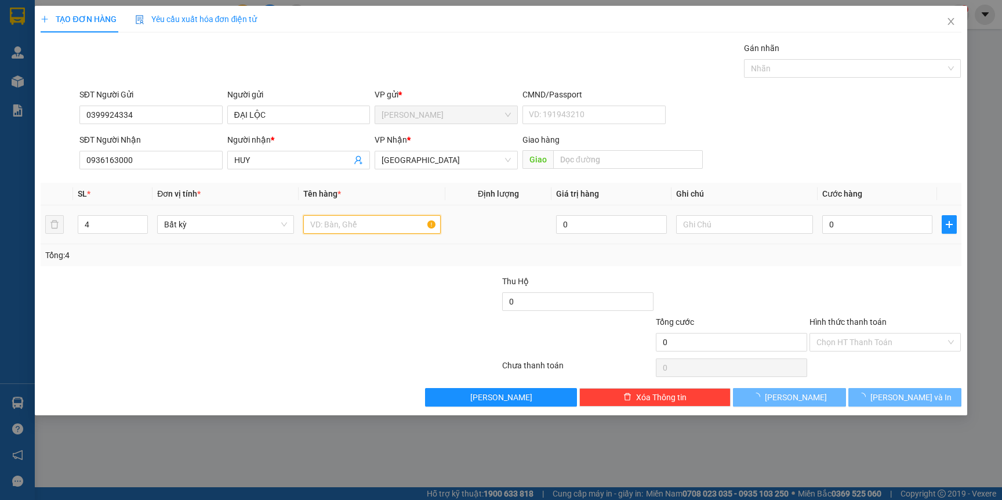
click at [340, 228] on input "text" at bounding box center [371, 224] width 137 height 19
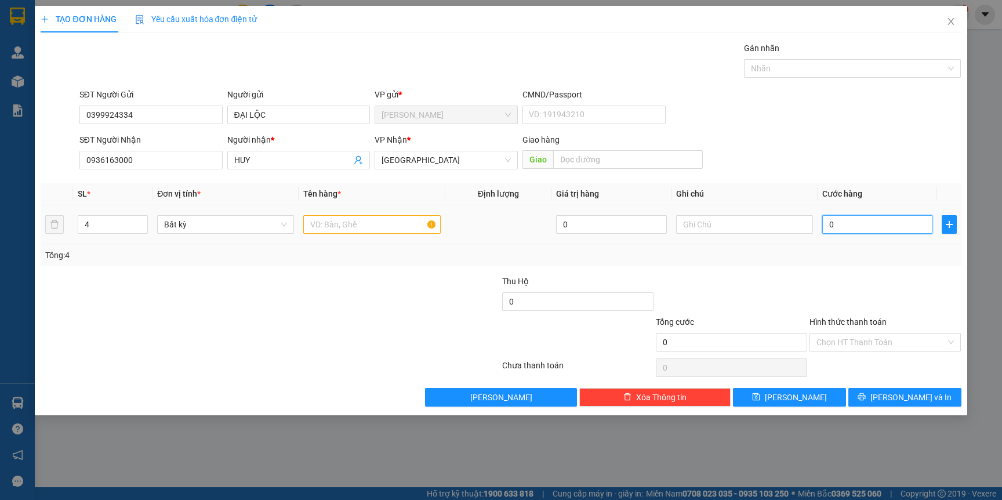
click at [850, 222] on input "0" at bounding box center [877, 224] width 110 height 19
type input "1"
type input "16"
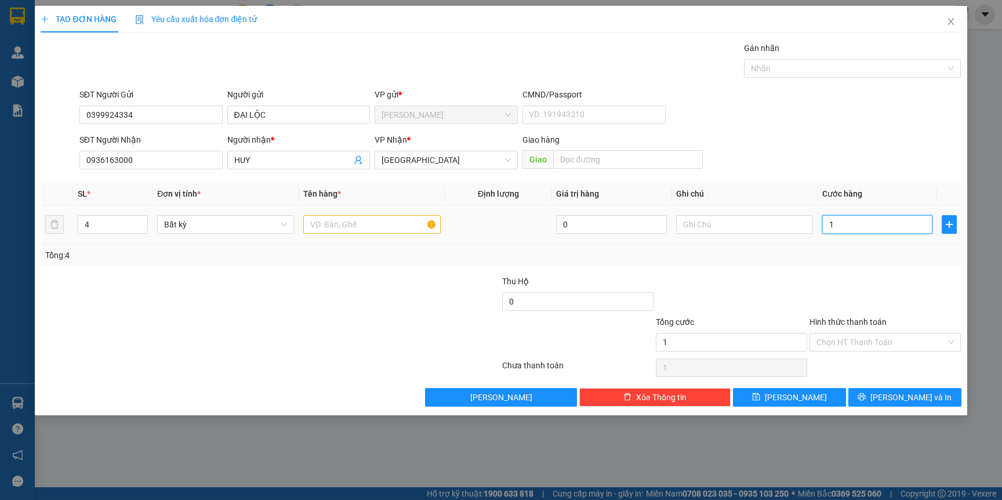
type input "16"
type input "160"
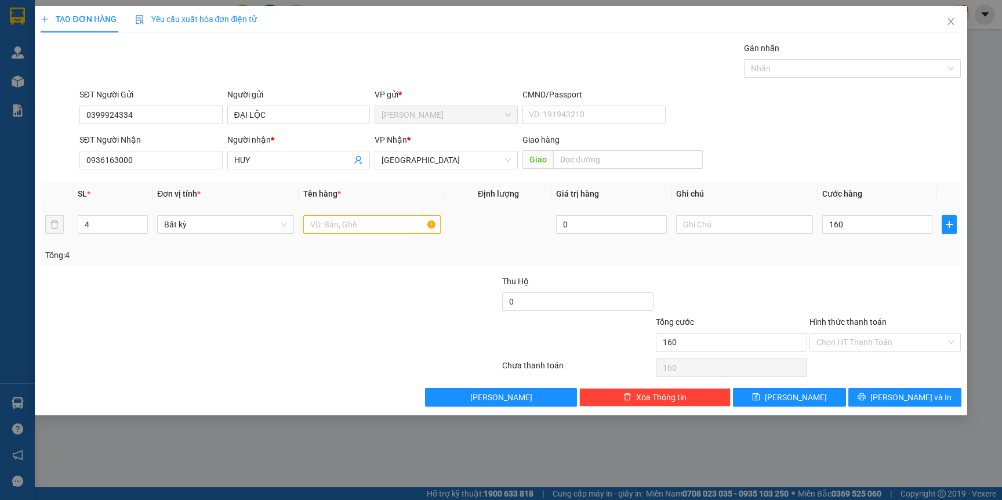
type input "160.000"
click at [819, 288] on div at bounding box center [885, 295] width 154 height 41
click at [867, 220] on input "160.000" at bounding box center [877, 224] width 110 height 19
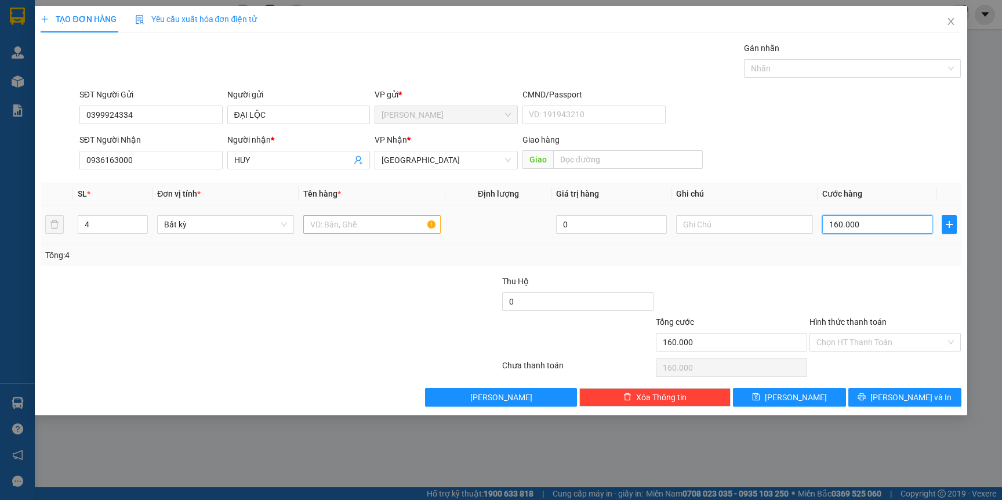
type input "0"
type input "01"
type input "1"
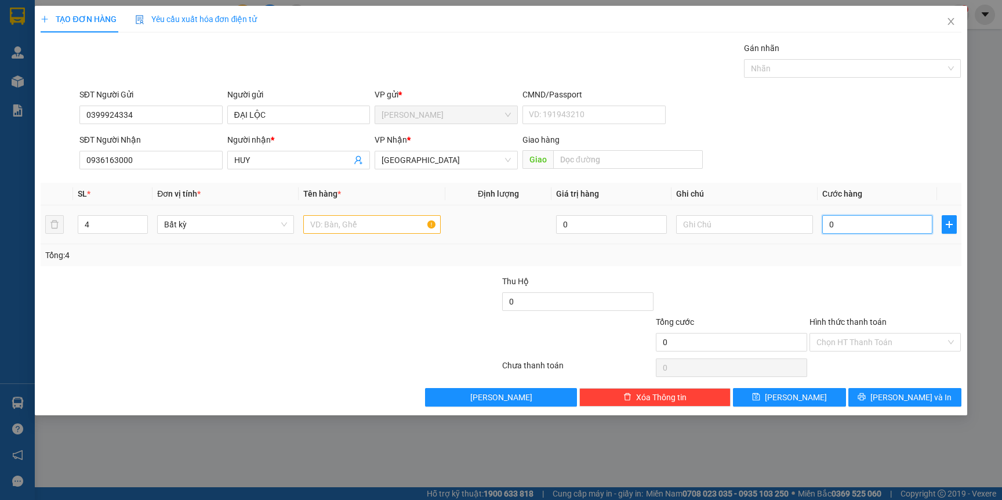
type input "1"
type input "014"
type input "14"
type input "0.140"
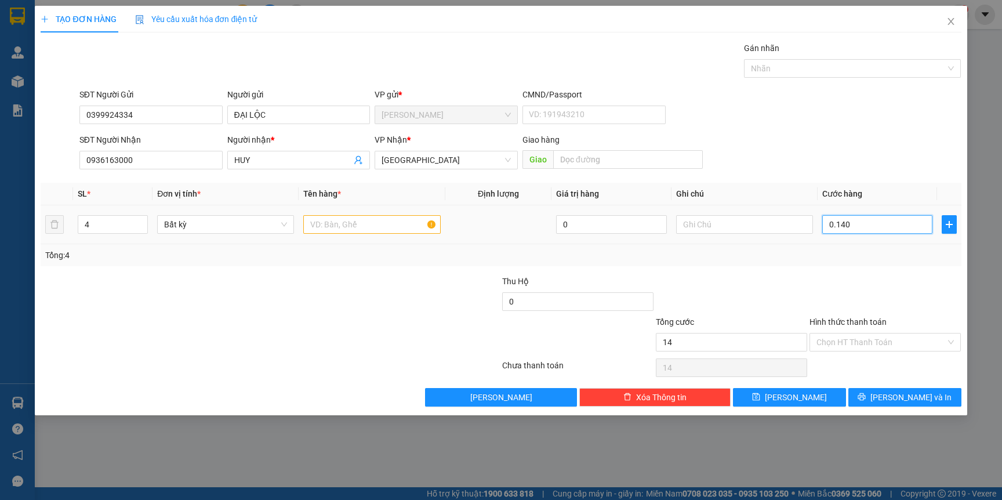
type input "140"
type input "140.000"
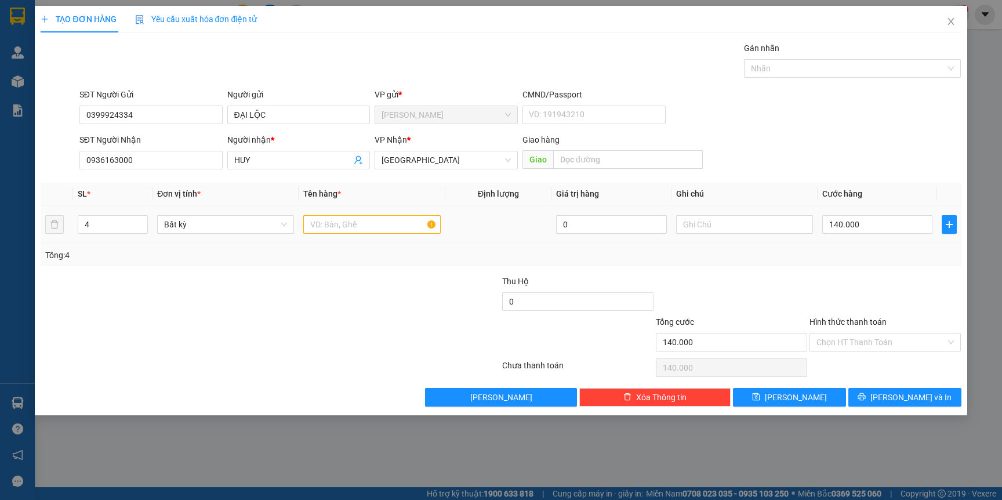
click at [845, 267] on div "Transit Pickup Surcharge Ids Transit Deliver Surcharge Ids Transit Deliver Surc…" at bounding box center [501, 224] width 920 height 365
click at [876, 317] on label "Hình thức thanh toán" at bounding box center [848, 321] width 77 height 9
click at [876, 333] on input "Hình thức thanh toán" at bounding box center [880, 341] width 129 height 17
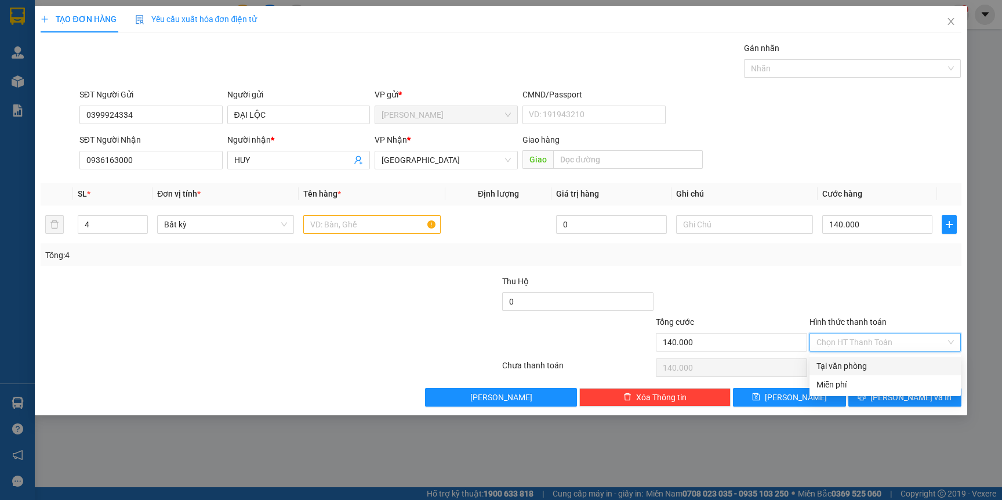
click at [878, 347] on input "Hình thức thanh toán" at bounding box center [880, 341] width 129 height 17
click at [851, 311] on div at bounding box center [885, 295] width 154 height 41
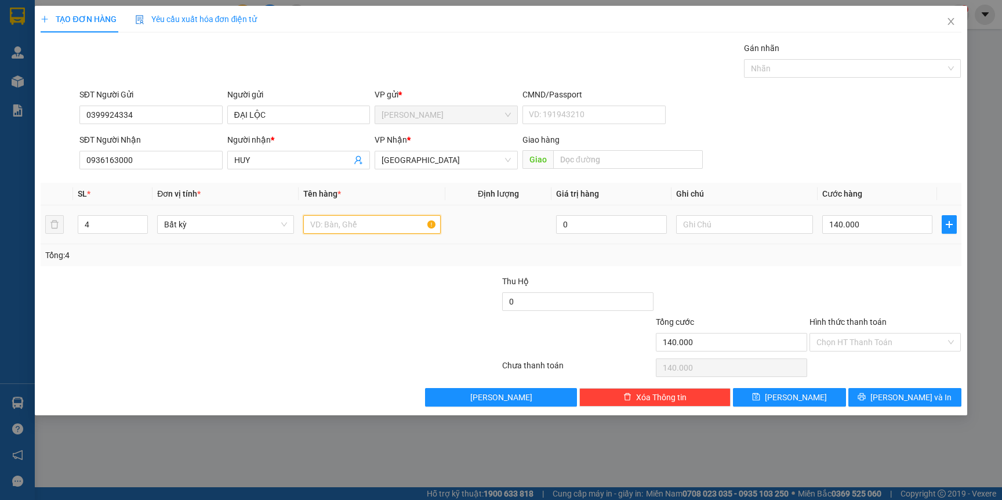
click at [369, 216] on input "text" at bounding box center [371, 224] width 137 height 19
type input "T"
click at [873, 276] on div at bounding box center [885, 295] width 154 height 41
click at [353, 227] on input "RƯỢU" at bounding box center [371, 224] width 137 height 19
type input "R"
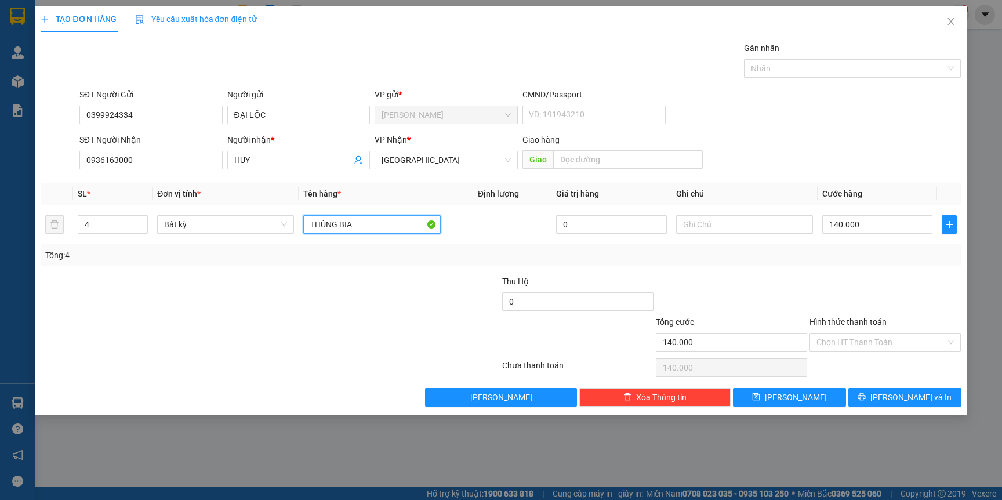
type input "THÙNG BIA"
click at [343, 257] on div "Tổng: 4" at bounding box center [216, 255] width 342 height 13
click at [889, 342] on input "Hình thức thanh toán" at bounding box center [880, 341] width 129 height 17
click at [888, 292] on div at bounding box center [885, 295] width 154 height 41
click at [866, 400] on icon "printer" at bounding box center [862, 397] width 8 height 8
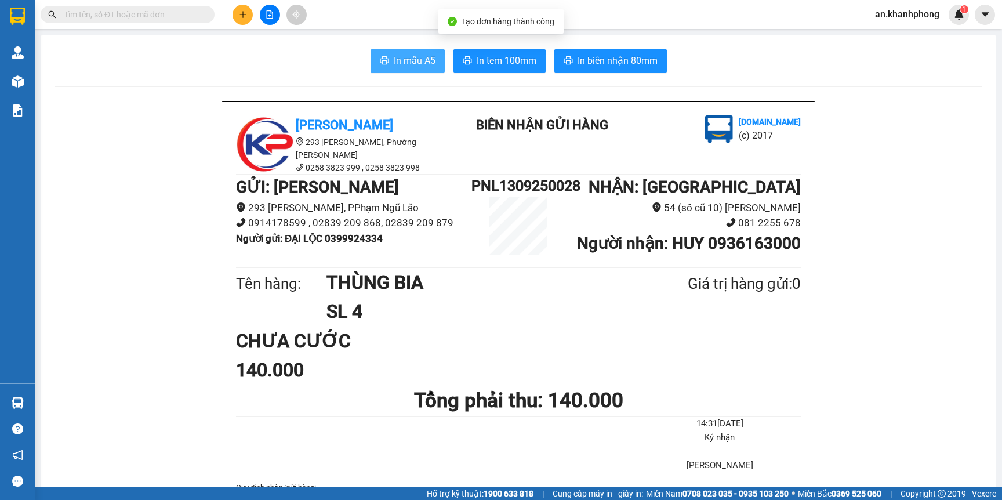
click at [380, 64] on icon "printer" at bounding box center [384, 60] width 9 height 8
click at [246, 19] on button at bounding box center [243, 15] width 20 height 20
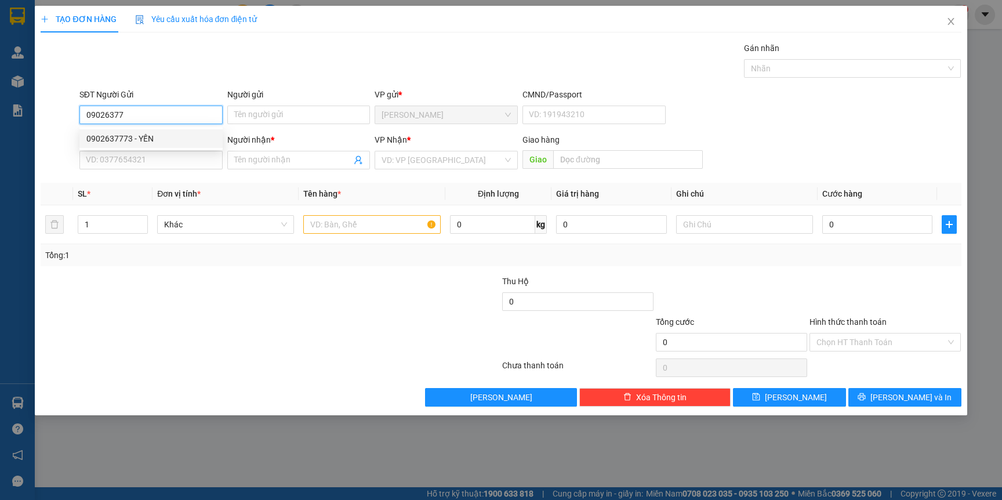
click at [175, 132] on div "0902637773 - YẾN" at bounding box center [150, 138] width 129 height 13
type input "0902637773"
type input "YẾN"
type input "0902637773"
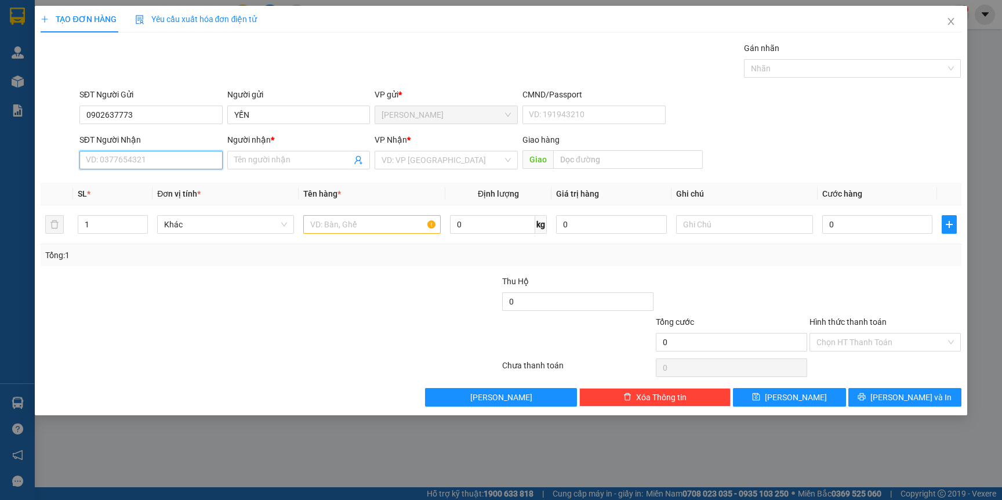
click at [153, 162] on input "SĐT Người Nhận" at bounding box center [150, 160] width 143 height 19
click at [165, 205] on div "0336874738 - HÀ TRANG" at bounding box center [151, 202] width 130 height 13
type input "0336874738"
type input "HÀ TRANG"
click at [372, 213] on div at bounding box center [371, 224] width 137 height 23
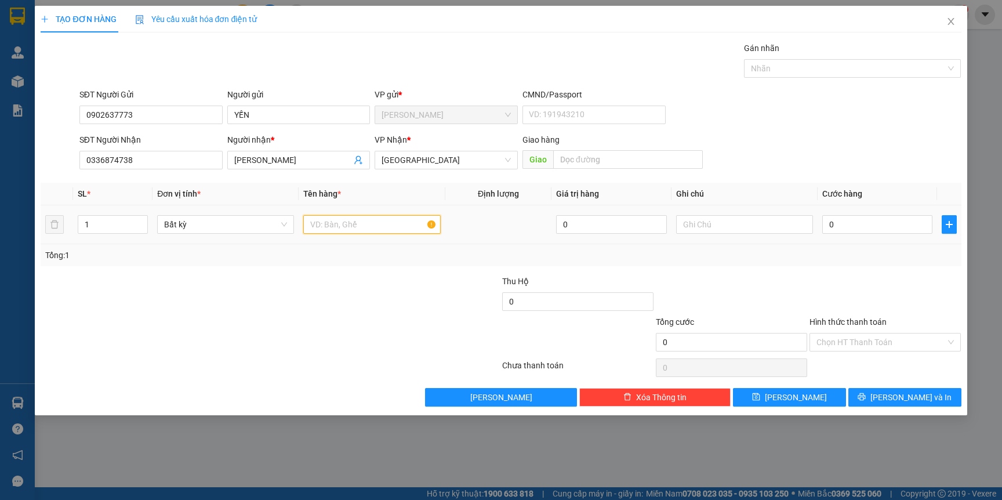
click at [359, 227] on input "text" at bounding box center [371, 224] width 137 height 19
type input "T"
type input "KIỆN GIẤY"
click at [864, 228] on input "0" at bounding box center [877, 224] width 110 height 19
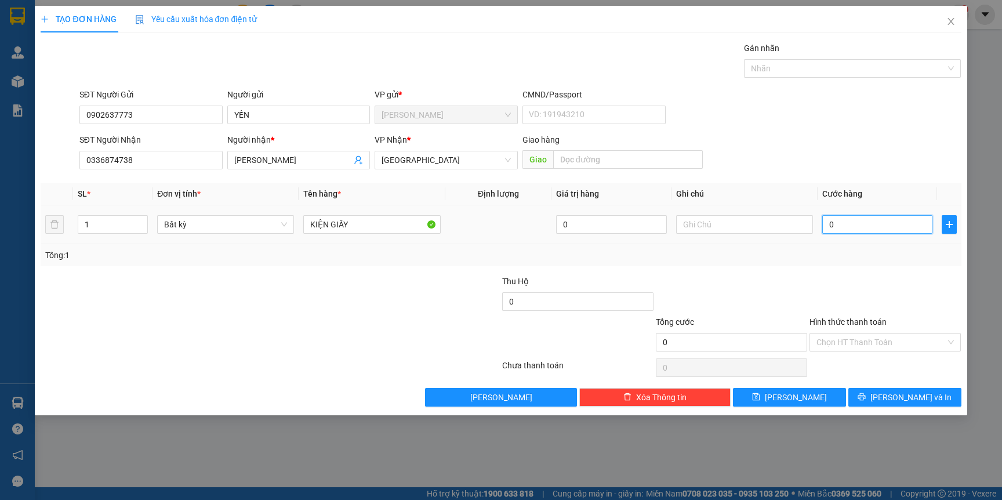
type input "6"
type input "0"
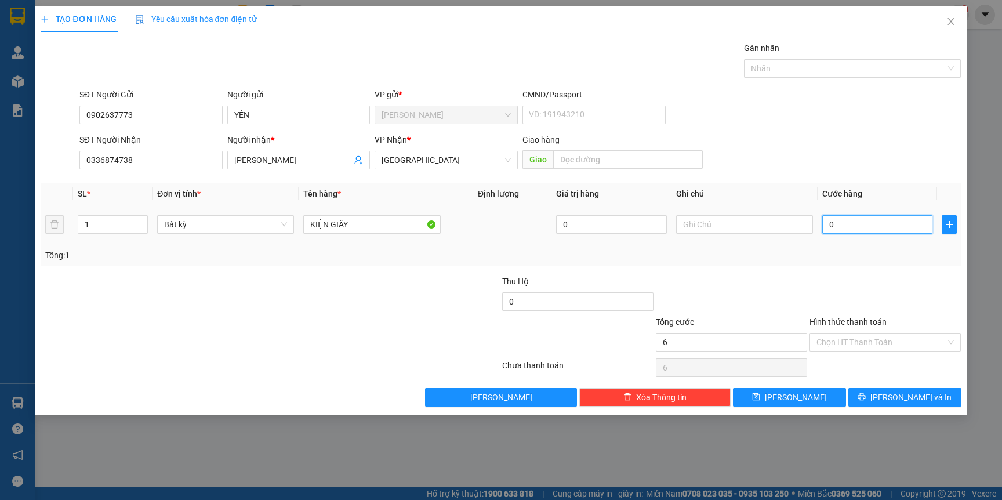
type input "0"
type input "03"
type input "3"
type input "030"
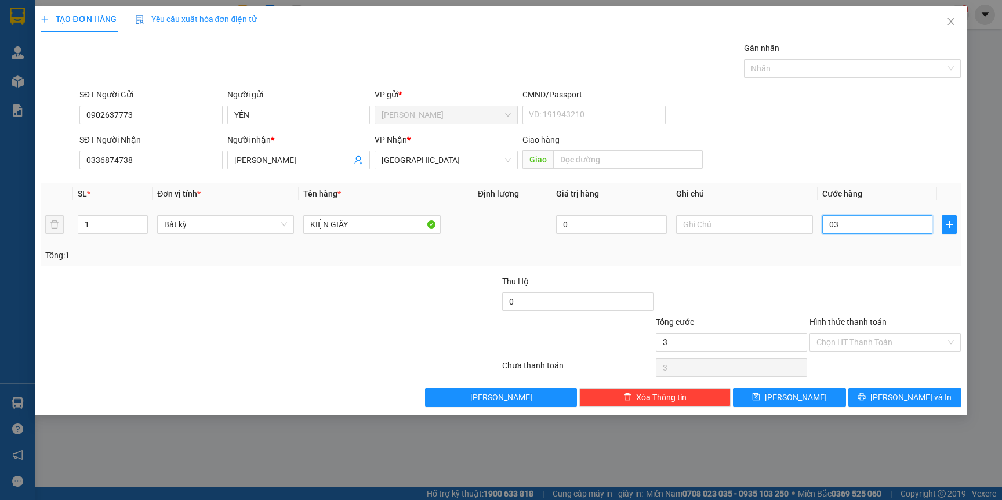
type input "30"
type input "30.000"
click at [861, 281] on div at bounding box center [885, 295] width 154 height 41
click at [911, 393] on span "[PERSON_NAME] và In" at bounding box center [910, 397] width 81 height 13
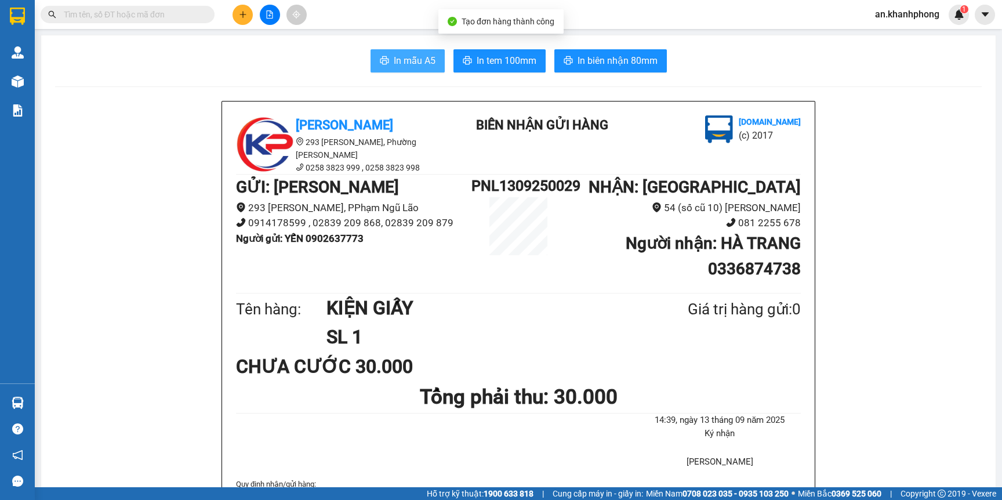
click at [426, 58] on span "In mẫu A5" at bounding box center [415, 60] width 42 height 14
click at [249, 8] on button at bounding box center [243, 15] width 20 height 20
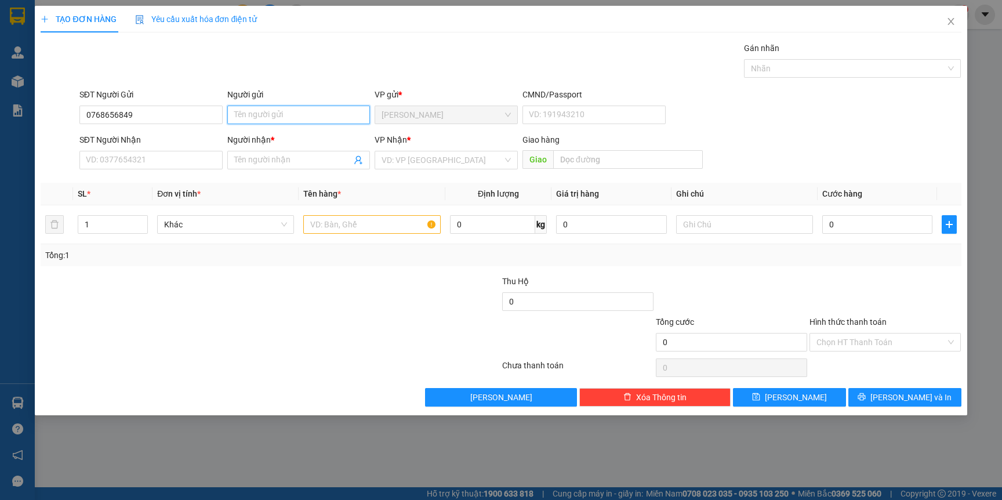
click at [262, 108] on input "Người gửi" at bounding box center [298, 115] width 143 height 19
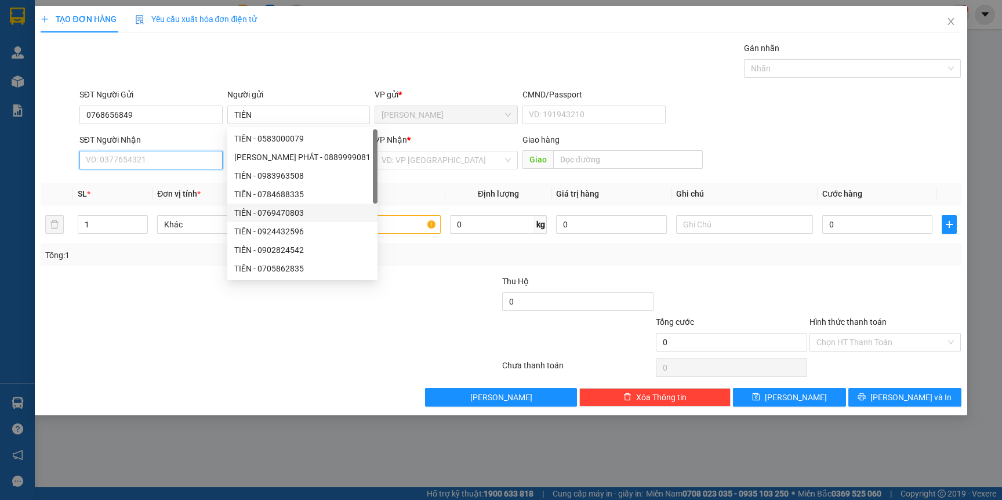
click at [170, 164] on input "SĐT Người Nhận" at bounding box center [150, 160] width 143 height 19
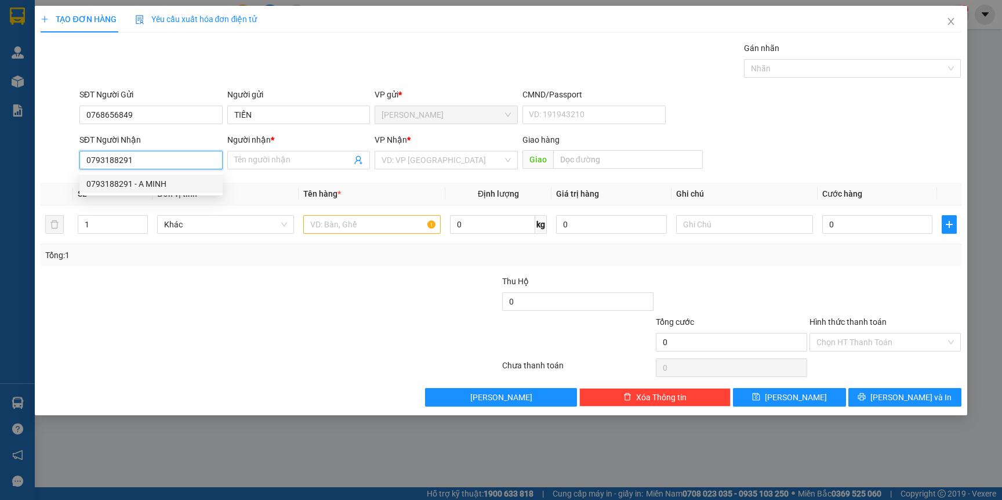
click at [158, 189] on div "0793188291 - A MINH" at bounding box center [150, 183] width 129 height 13
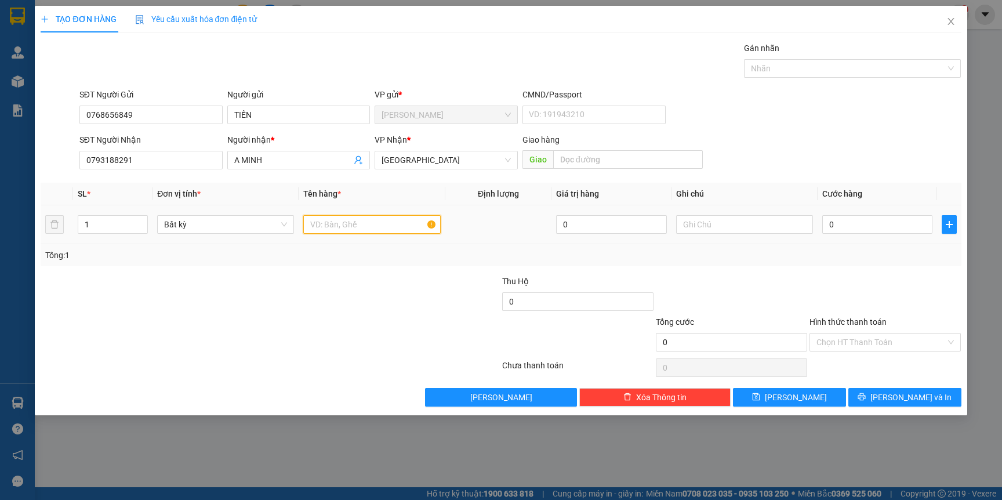
click at [362, 228] on input "text" at bounding box center [371, 224] width 137 height 19
click at [826, 229] on input "0" at bounding box center [877, 224] width 110 height 19
click at [905, 281] on div at bounding box center [885, 295] width 154 height 41
click at [937, 394] on button "[PERSON_NAME] và In" at bounding box center [904, 397] width 113 height 19
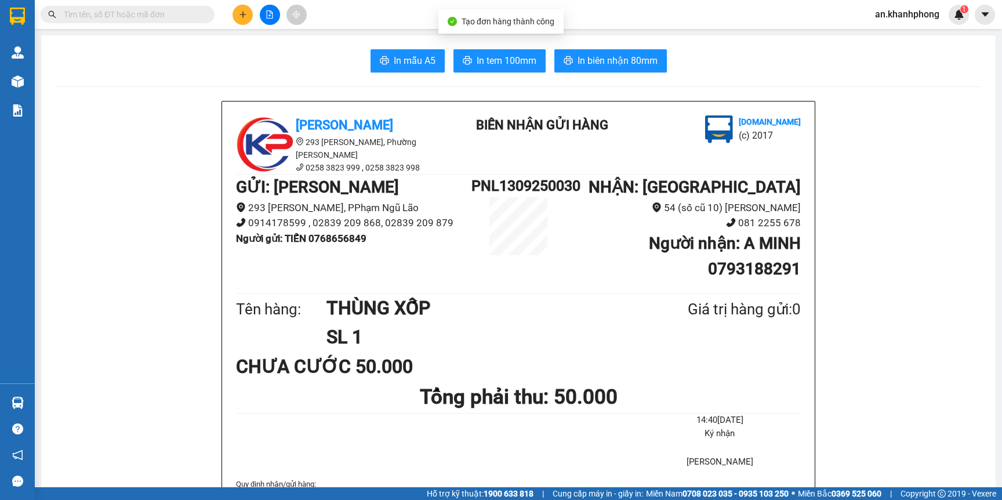
click at [416, 65] on span "In mẫu A5" at bounding box center [415, 60] width 42 height 14
click at [242, 13] on icon "plus" at bounding box center [243, 14] width 8 height 8
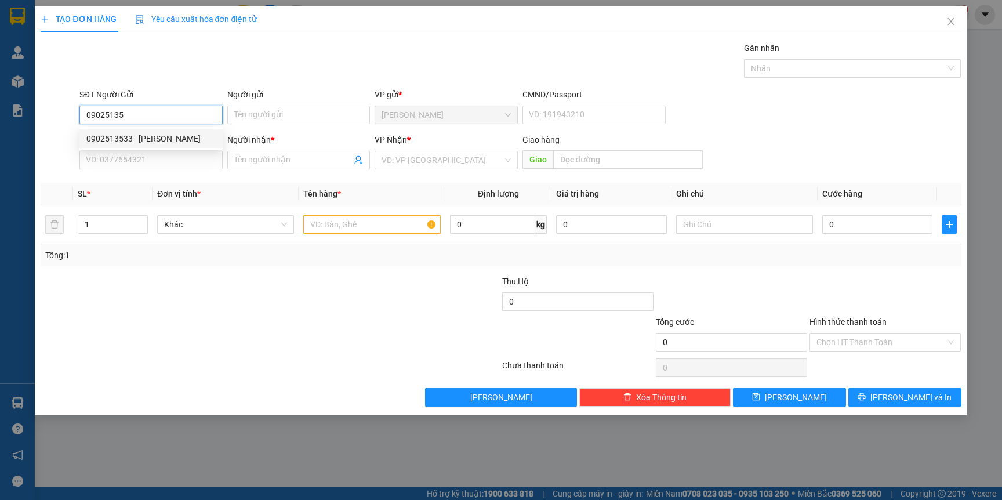
click at [168, 144] on div "0902513533 - TUAN" at bounding box center [150, 138] width 129 height 13
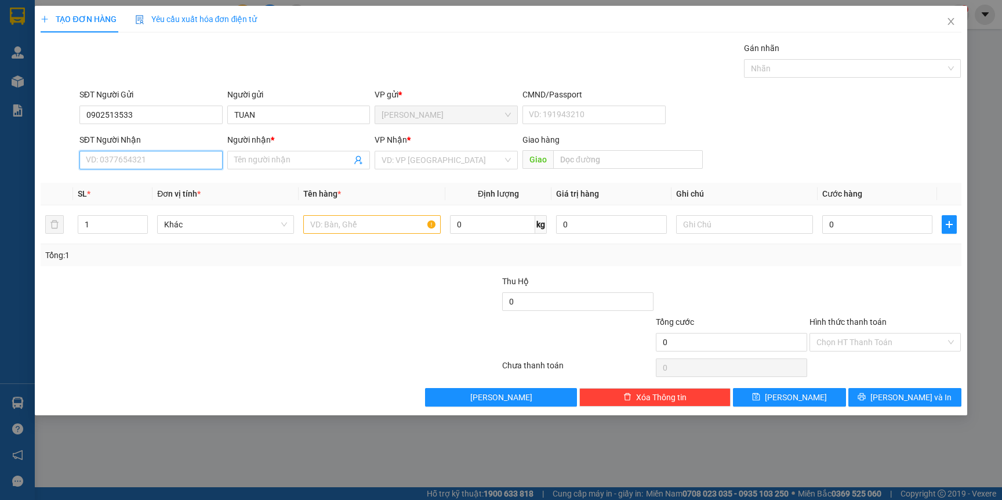
click at [148, 164] on input "SĐT Người Nhận" at bounding box center [150, 160] width 143 height 19
click at [156, 203] on div "0836698384 - CƯỜNG" at bounding box center [150, 202] width 129 height 13
drag, startPoint x: 107, startPoint y: 223, endPoint x: 23, endPoint y: 223, distance: 84.1
click at [23, 223] on div "TẠO ĐƠN HÀNG Yêu cầu xuất hóa đơn điện tử Transit Pickup Surcharge Ids Transit …" at bounding box center [501, 250] width 1002 height 500
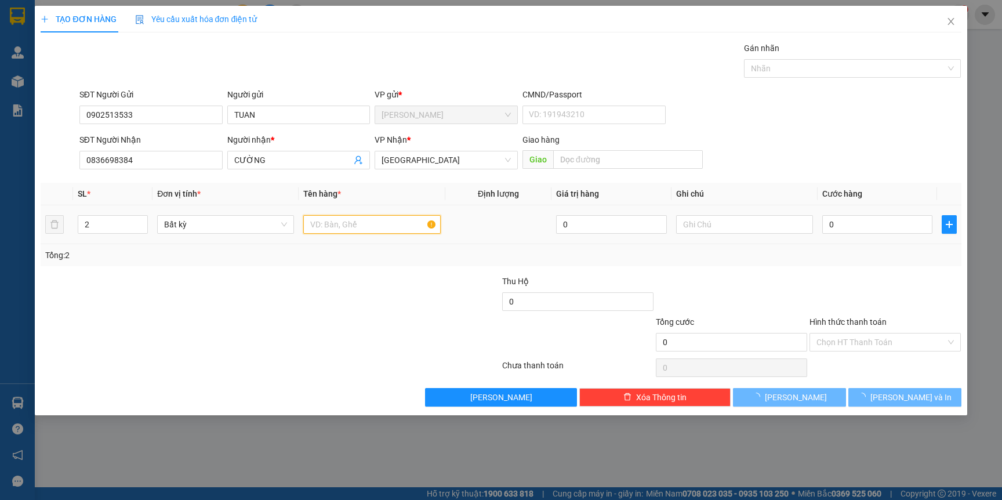
click at [371, 223] on input "text" at bounding box center [371, 224] width 137 height 19
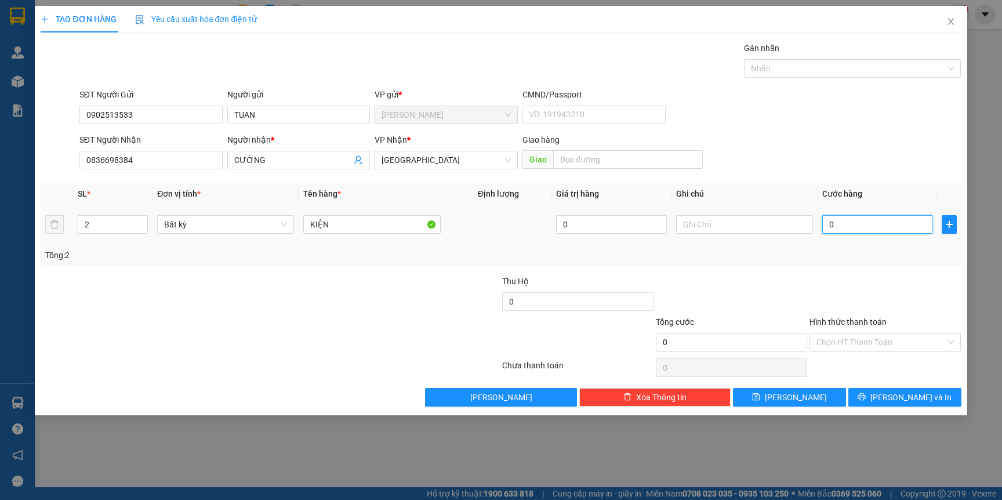
click at [837, 230] on input "0" at bounding box center [877, 224] width 110 height 19
click at [891, 264] on div "Tổng: 2" at bounding box center [501, 255] width 920 height 22
click at [905, 400] on span "[PERSON_NAME] và In" at bounding box center [910, 397] width 81 height 13
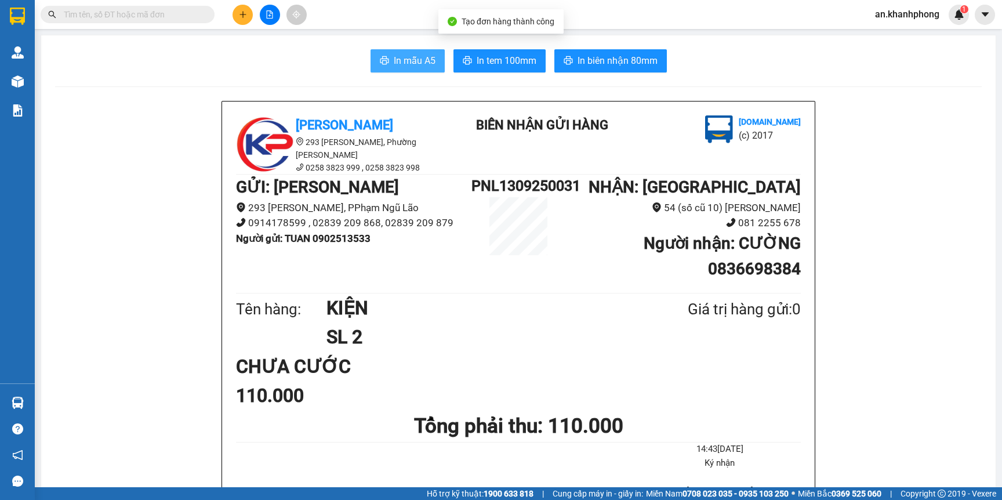
click at [406, 59] on span "In mẫu A5" at bounding box center [415, 60] width 42 height 14
click at [120, 24] on div "Kết quả tìm kiếm ( 1 ) Bộ lọc Mã ĐH Trạng thái Món hàng Thu hộ Tổng cước Chưa c…" at bounding box center [113, 15] width 226 height 20
click at [154, 14] on input "text" at bounding box center [132, 14] width 137 height 13
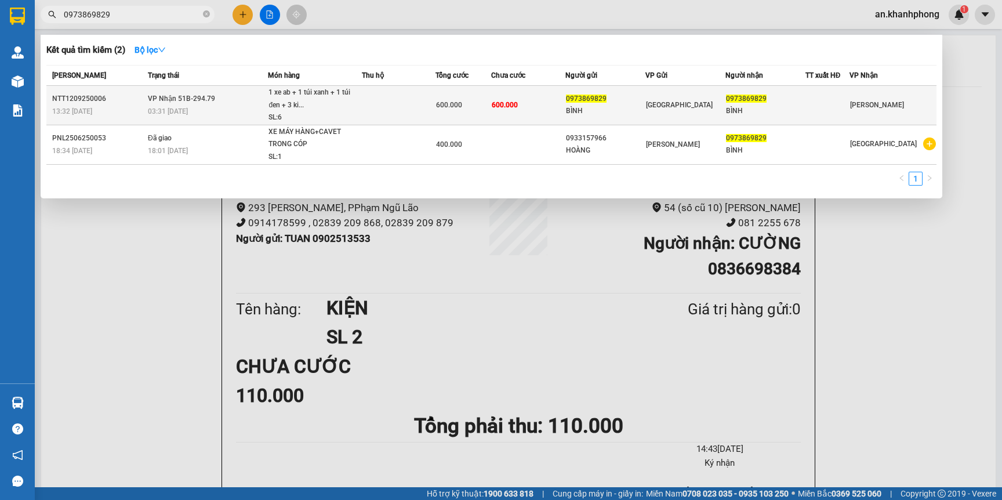
click at [503, 114] on td "600.000" at bounding box center [528, 105] width 74 height 39
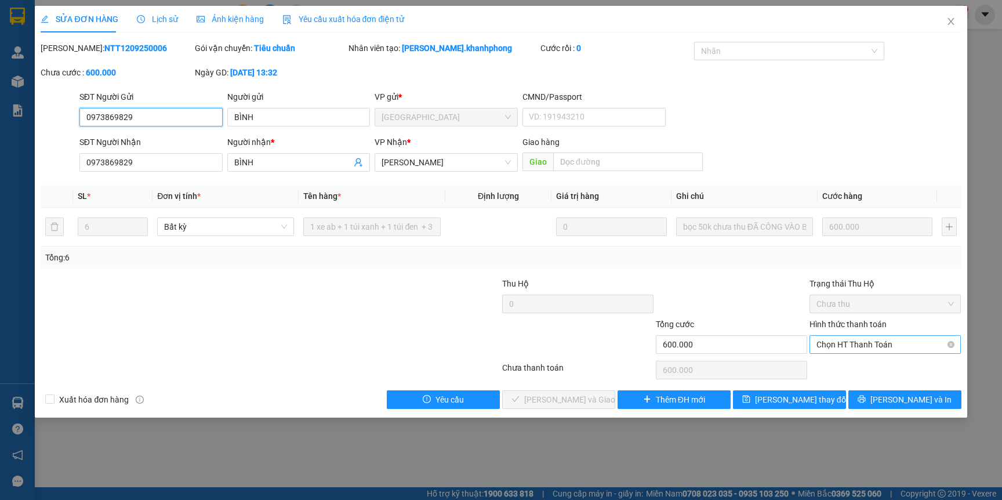
click at [868, 347] on span "Chọn HT Thanh Toán" at bounding box center [884, 344] width 137 height 17
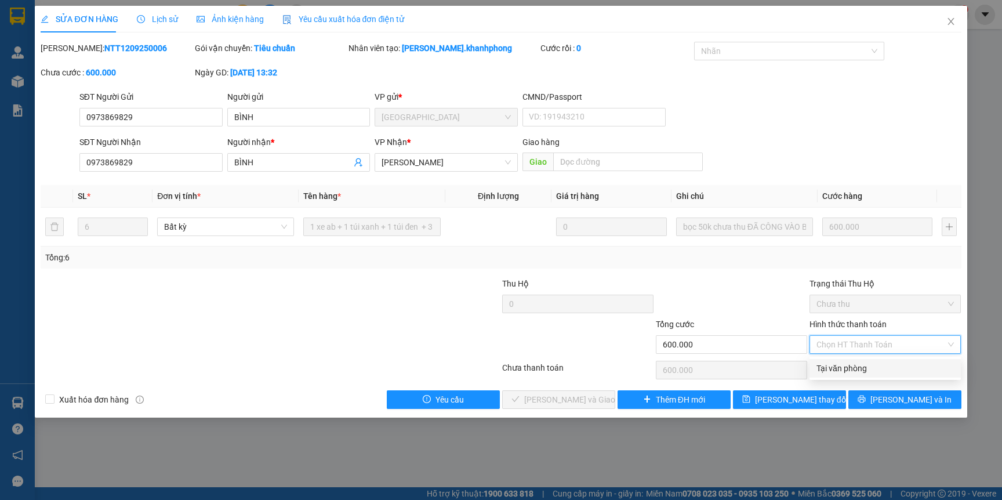
click at [869, 368] on div "Tại văn phòng" at bounding box center [884, 368] width 137 height 13
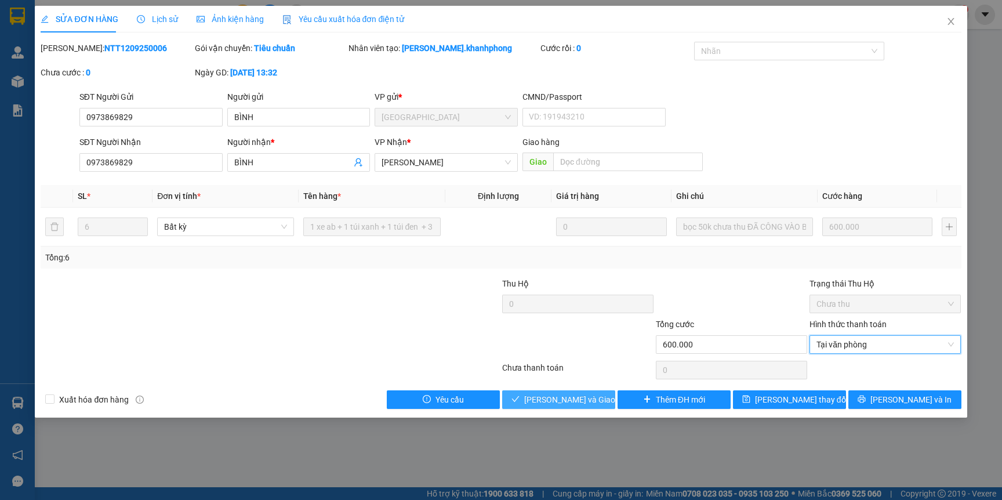
click at [598, 402] on button "Lưu và Giao hàng" at bounding box center [558, 399] width 113 height 19
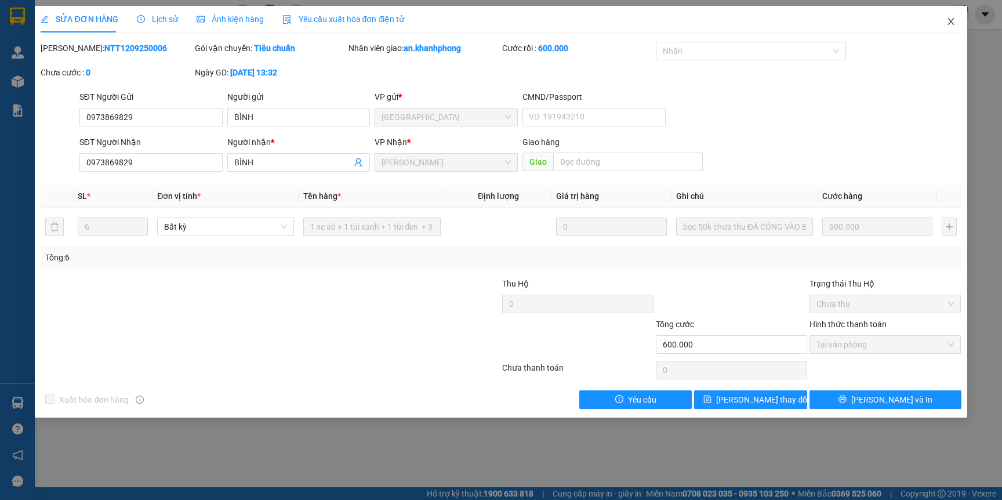
click at [943, 21] on span "Close" at bounding box center [951, 22] width 32 height 32
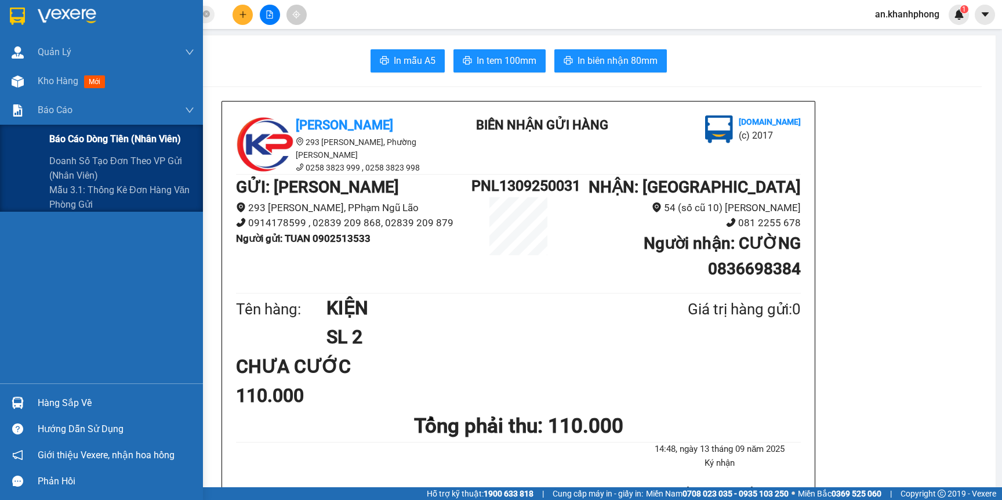
click at [85, 148] on div "Báo cáo dòng tiền (nhân viên)" at bounding box center [121, 139] width 145 height 29
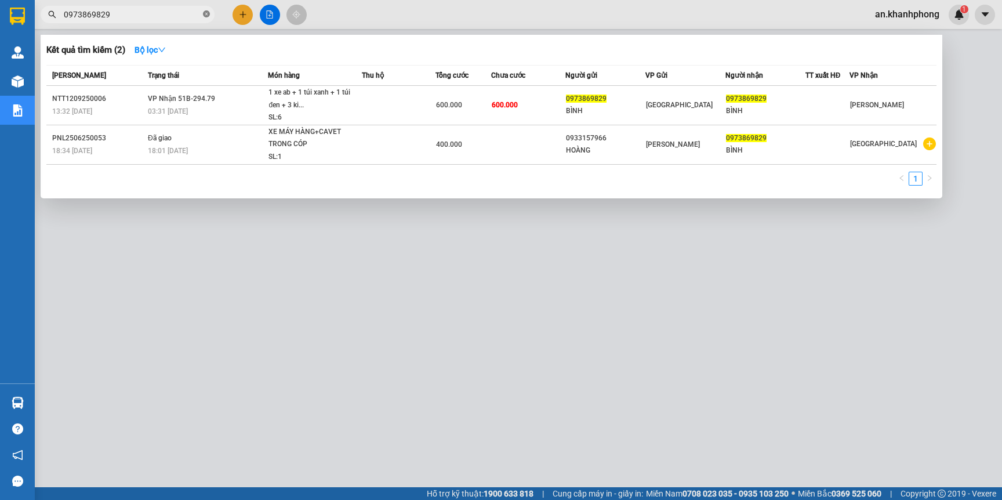
click at [208, 14] on icon "close-circle" at bounding box center [206, 13] width 7 height 7
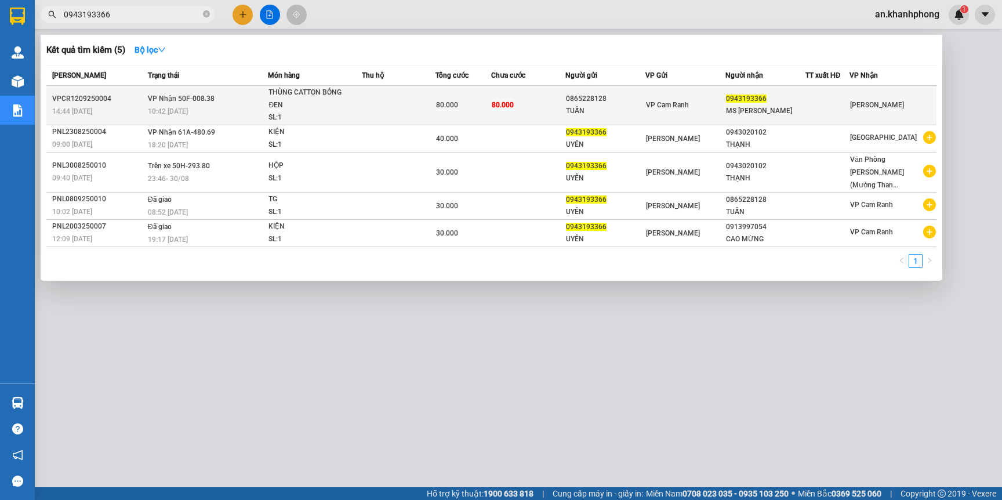
click at [554, 95] on td "80.000" at bounding box center [528, 105] width 74 height 39
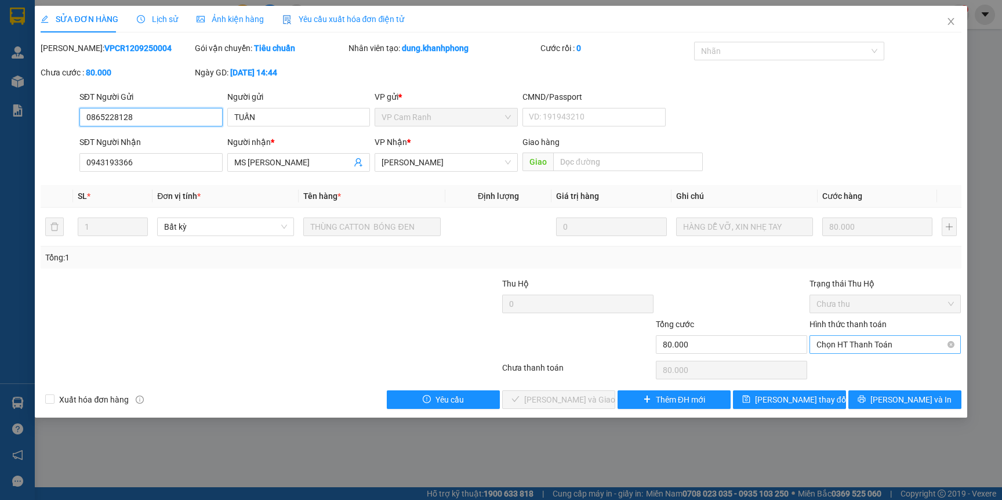
click at [834, 340] on span "Chọn HT Thanh Toán" at bounding box center [884, 344] width 137 height 17
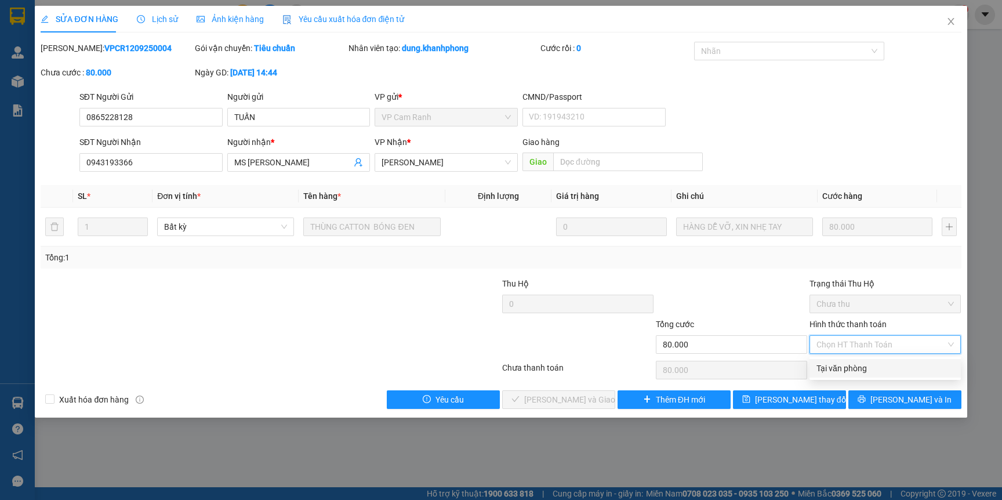
click at [838, 366] on div "Tại văn phòng" at bounding box center [884, 368] width 137 height 13
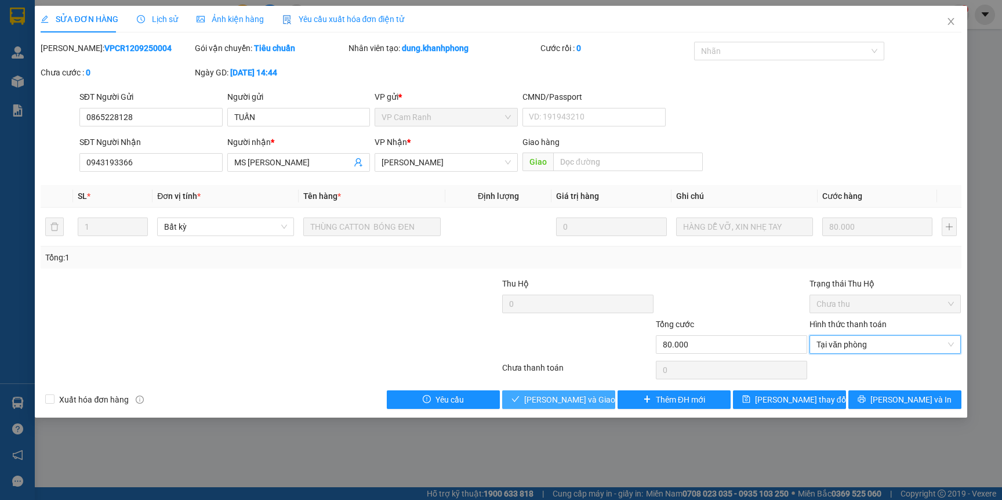
click at [535, 400] on span "Lưu và Giao hàng" at bounding box center [579, 399] width 111 height 13
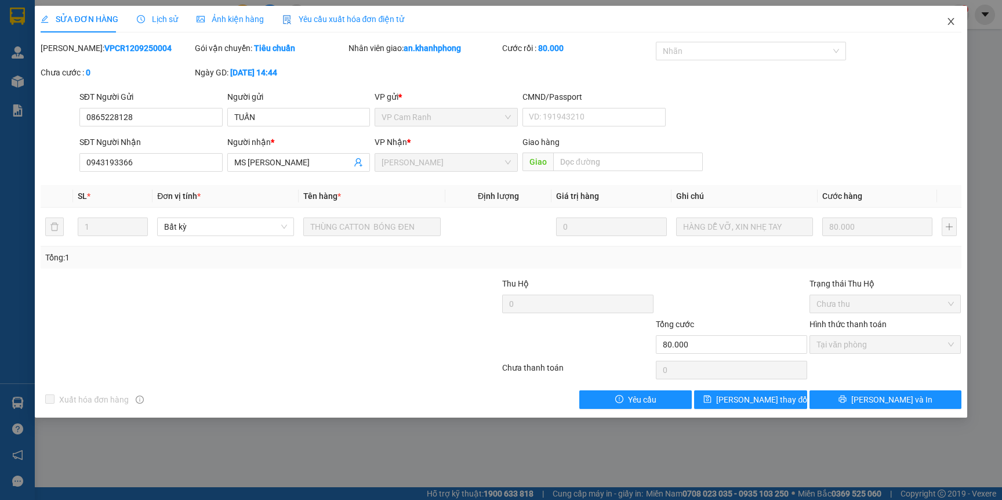
click at [948, 25] on icon "close" at bounding box center [950, 21] width 9 height 9
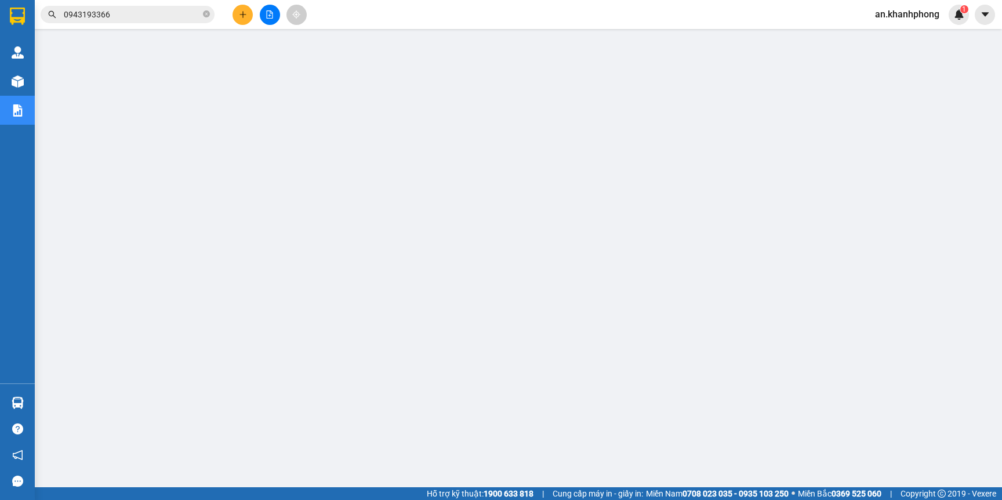
click at [235, 14] on button at bounding box center [243, 15] width 20 height 20
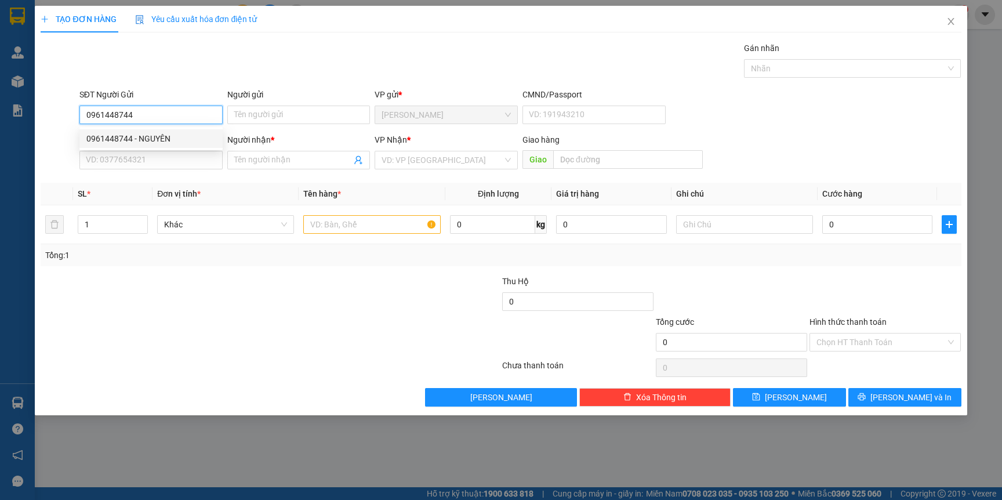
click at [147, 133] on div "0961448744 - NGUYÊN" at bounding box center [150, 138] width 129 height 13
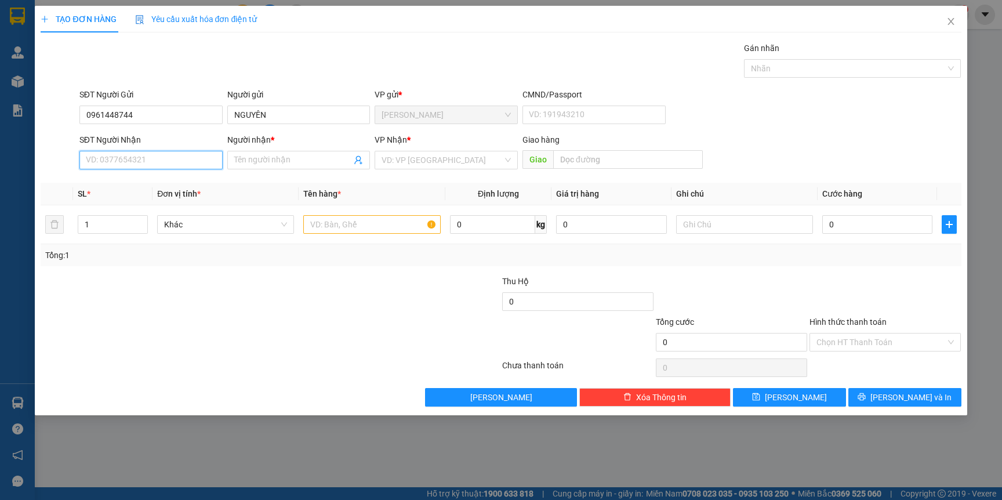
click at [141, 157] on input "SĐT Người Nhận" at bounding box center [150, 160] width 143 height 19
click at [151, 196] on div "0905371347 - CHỊ ÂN" at bounding box center [150, 202] width 129 height 13
drag, startPoint x: 154, startPoint y: 166, endPoint x: 19, endPoint y: 164, distance: 135.1
click at [19, 164] on div "TẠO ĐƠN HÀNG Yêu cầu xuất hóa đơn điện tử Transit Pickup Surcharge Ids Transit …" at bounding box center [501, 250] width 1002 height 500
click at [293, 165] on input "CHỊ ÂN" at bounding box center [293, 160] width 118 height 13
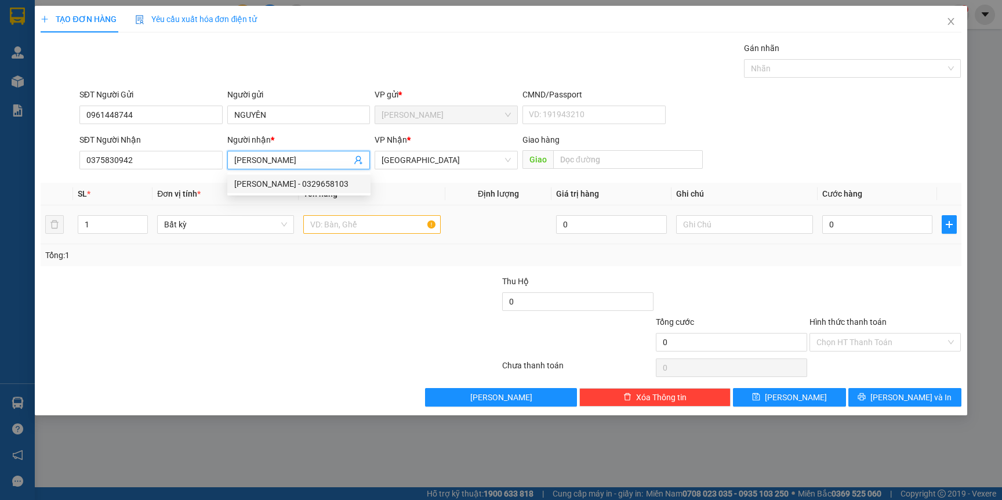
click at [274, 256] on div "Tổng: 1" at bounding box center [216, 255] width 342 height 13
click at [393, 226] on input "text" at bounding box center [371, 224] width 137 height 19
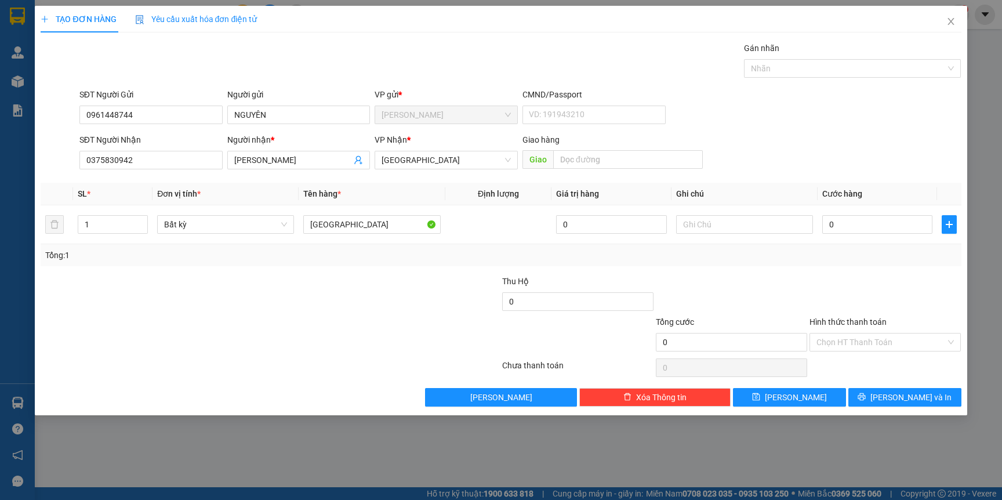
click at [355, 280] on div at bounding box center [424, 295] width 154 height 41
click at [859, 219] on input "0" at bounding box center [877, 224] width 110 height 19
click at [854, 270] on div "Transit Pickup Surcharge Ids Transit Deliver Surcharge Ids Transit Deliver Surc…" at bounding box center [501, 224] width 920 height 365
click at [869, 397] on button "[PERSON_NAME] và In" at bounding box center [904, 397] width 113 height 19
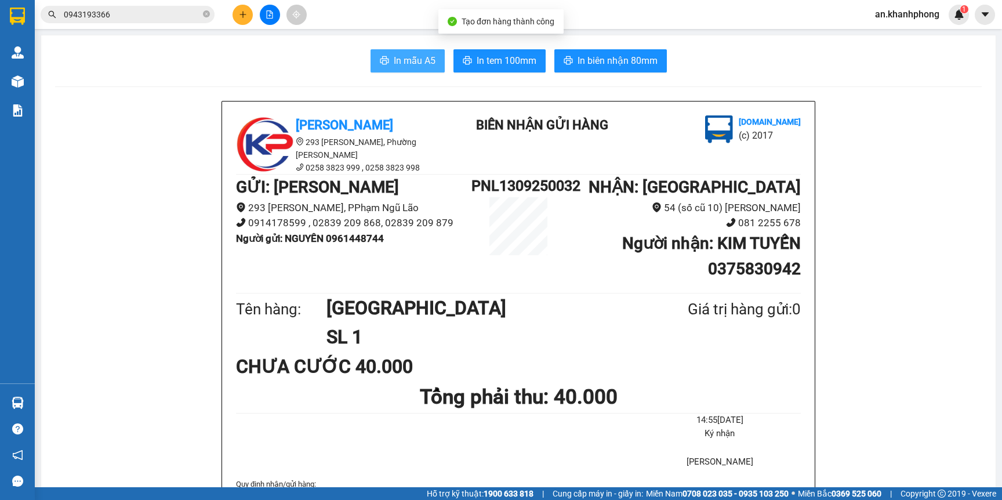
click at [394, 60] on span "In mẫu A5" at bounding box center [415, 60] width 42 height 14
click at [239, 18] on icon "plus" at bounding box center [243, 14] width 8 height 8
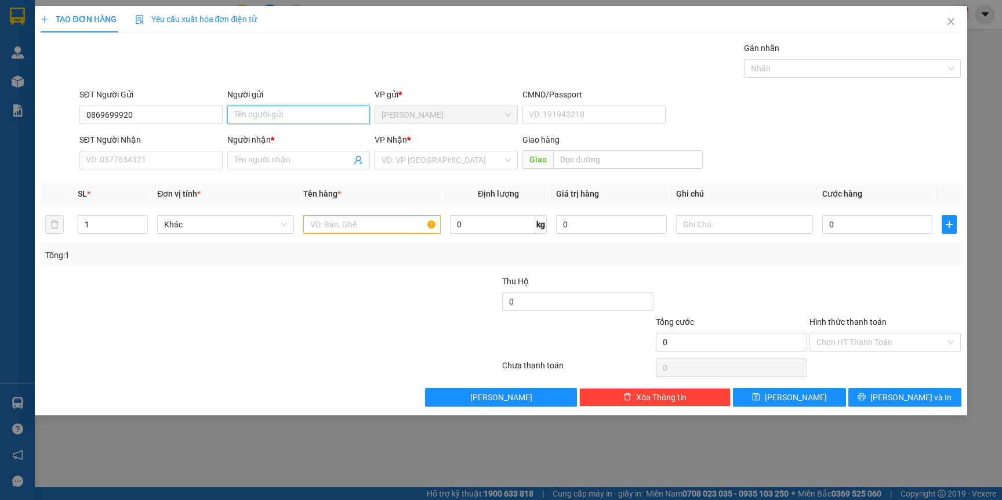
click at [274, 119] on input "Người gửi" at bounding box center [298, 115] width 143 height 19
click at [178, 168] on input "SĐT Người Nhận" at bounding box center [150, 160] width 143 height 19
click at [139, 155] on input "0708095845" at bounding box center [150, 160] width 143 height 19
click at [269, 166] on input "Người nhận *" at bounding box center [293, 160] width 118 height 13
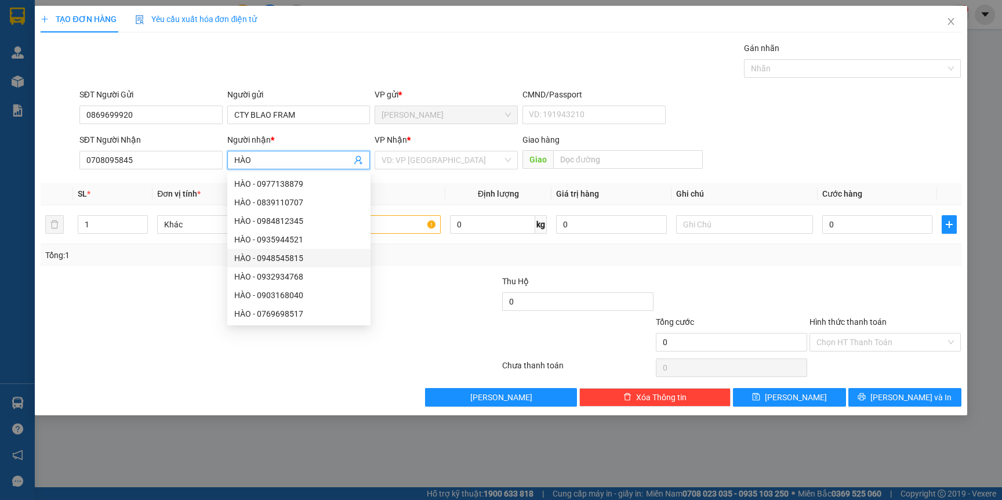
click at [403, 285] on div at bounding box center [424, 295] width 154 height 41
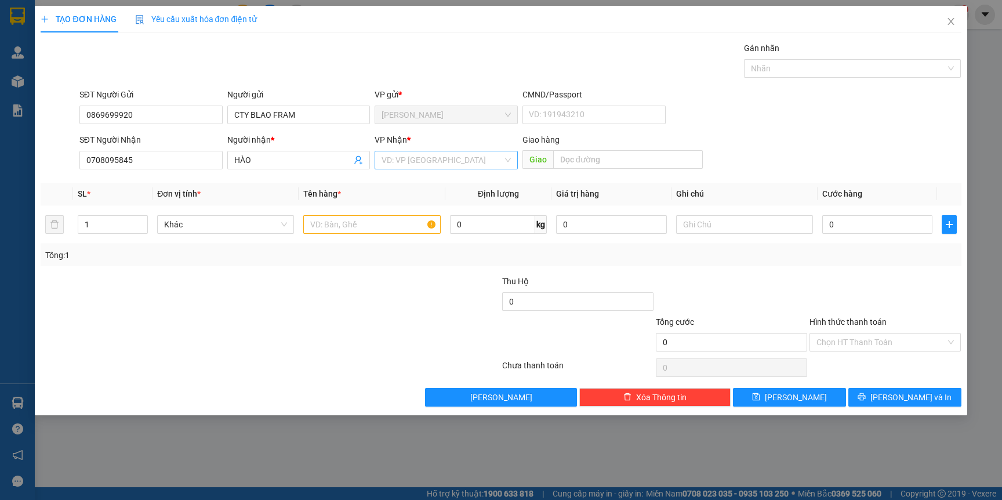
click at [434, 161] on input "search" at bounding box center [442, 159] width 121 height 17
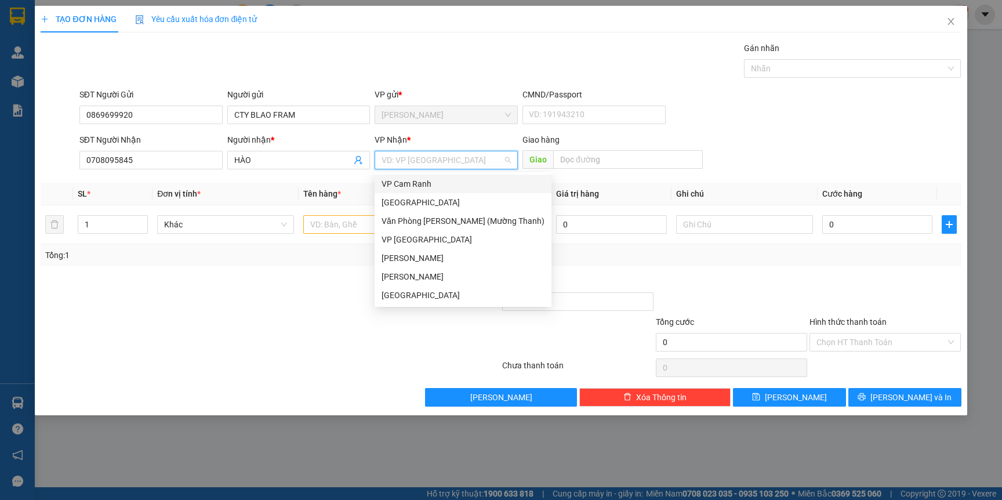
click at [427, 184] on div "VP Cam Ranh" at bounding box center [463, 183] width 163 height 13
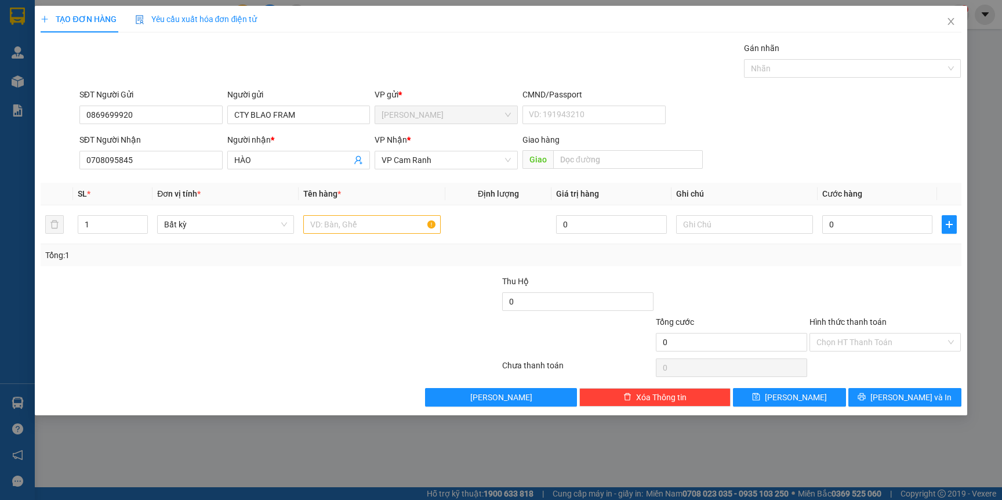
click at [389, 317] on div at bounding box center [424, 335] width 154 height 41
click at [377, 226] on input "text" at bounding box center [371, 224] width 137 height 19
click at [841, 223] on input "0" at bounding box center [877, 224] width 110 height 19
click at [855, 264] on div "Tổng: 1" at bounding box center [501, 255] width 920 height 22
click at [862, 342] on input "Hình thức thanh toán" at bounding box center [880, 341] width 129 height 17
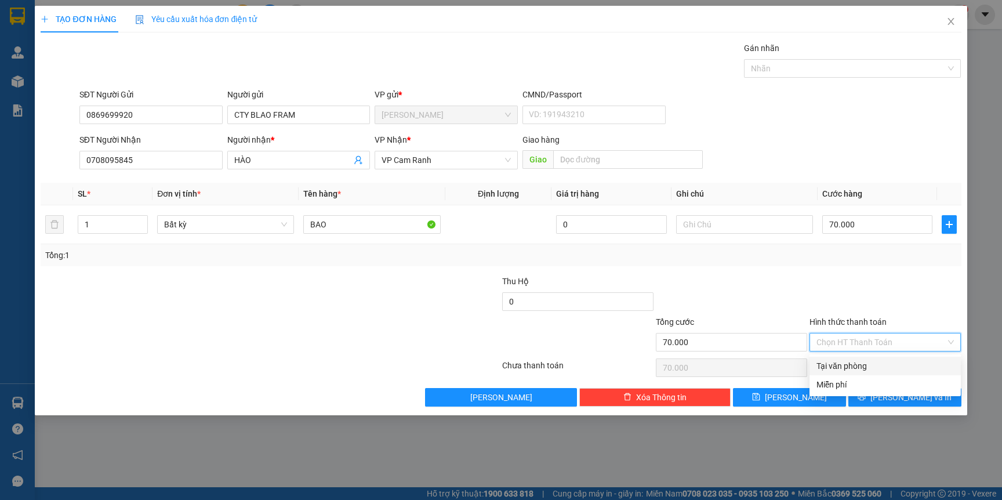
click at [860, 369] on div "Tại văn phòng" at bounding box center [884, 366] width 137 height 13
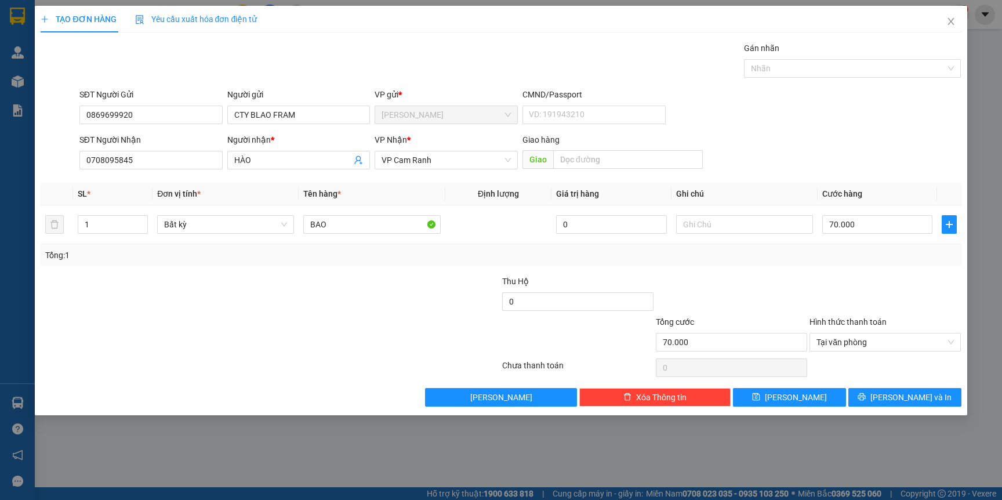
click at [899, 295] on div at bounding box center [885, 295] width 154 height 41
click at [905, 401] on span "[PERSON_NAME] và In" at bounding box center [910, 397] width 81 height 13
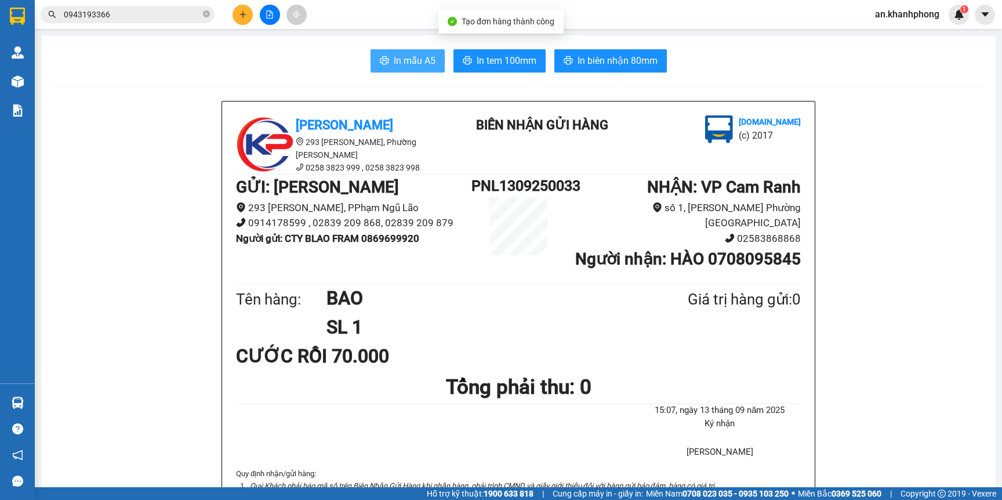
click at [406, 65] on span "In mẫu A5" at bounding box center [415, 60] width 42 height 14
click at [239, 13] on icon "plus" at bounding box center [243, 14] width 8 height 8
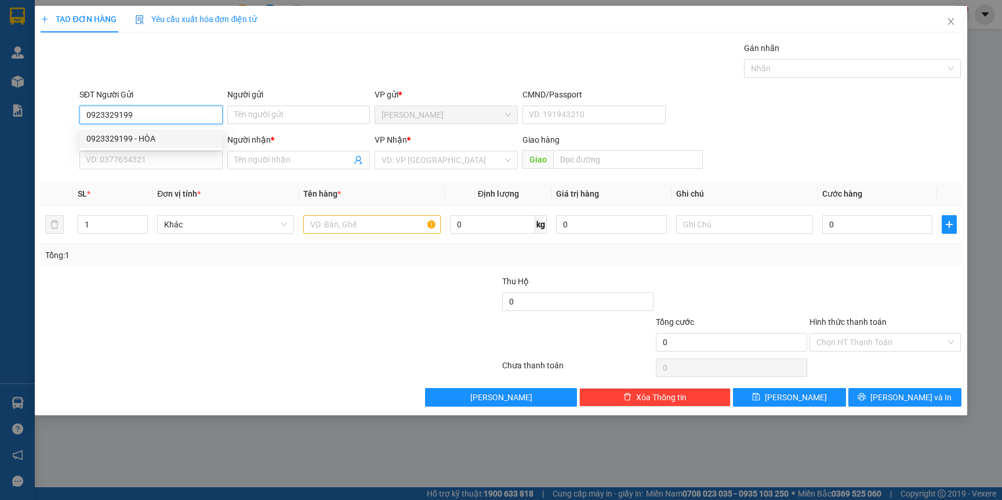
click at [158, 139] on div "0923329199 - HÒA" at bounding box center [150, 138] width 129 height 13
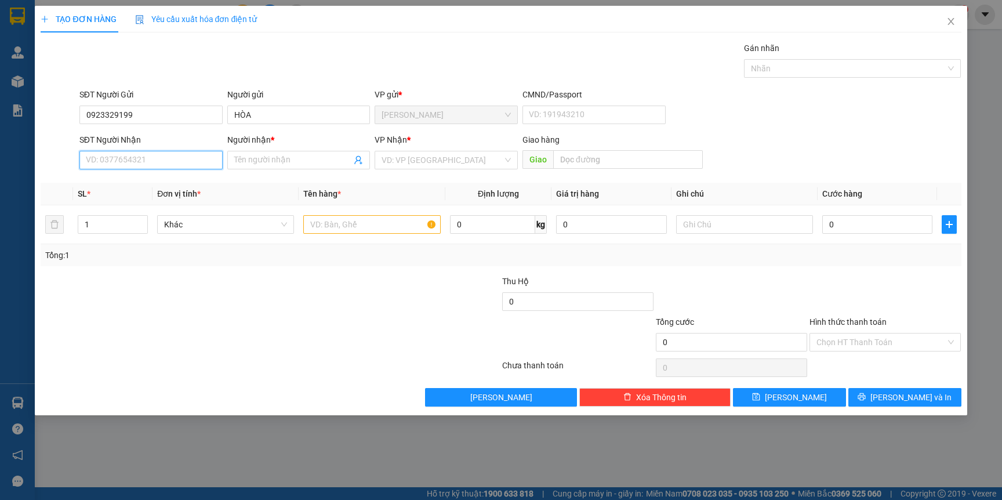
click at [145, 166] on input "SĐT Người Nhận" at bounding box center [150, 160] width 143 height 19
click at [161, 198] on div "0974092927 - TUẤN" at bounding box center [150, 202] width 129 height 13
click at [117, 227] on input "1" at bounding box center [113, 224] width 70 height 17
click at [52, 229] on tr "1 Bất kỳ 0 0" at bounding box center [501, 224] width 920 height 39
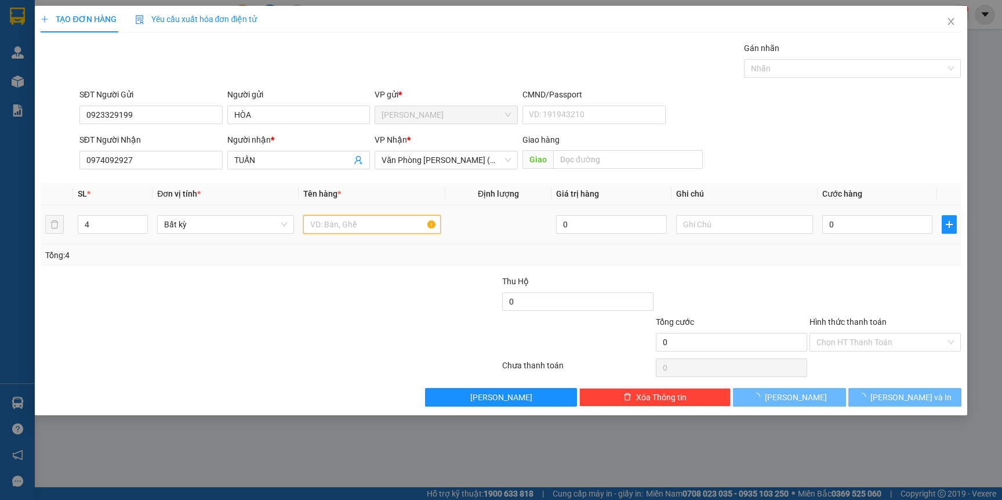
click at [347, 230] on input "text" at bounding box center [371, 224] width 137 height 19
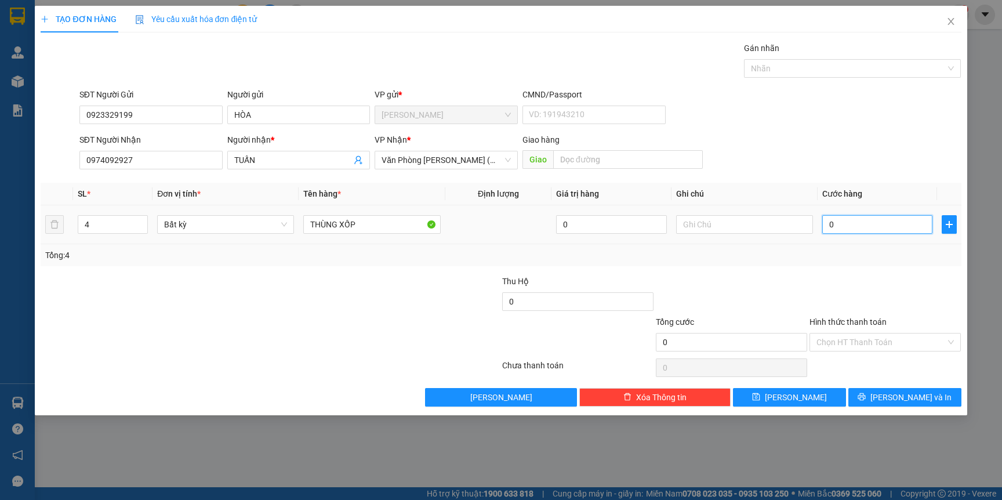
click at [879, 222] on input "0" at bounding box center [877, 224] width 110 height 19
click at [799, 251] on div "Tổng: 4" at bounding box center [500, 255] width 911 height 13
click at [879, 393] on button "[PERSON_NAME] và In" at bounding box center [904, 397] width 113 height 19
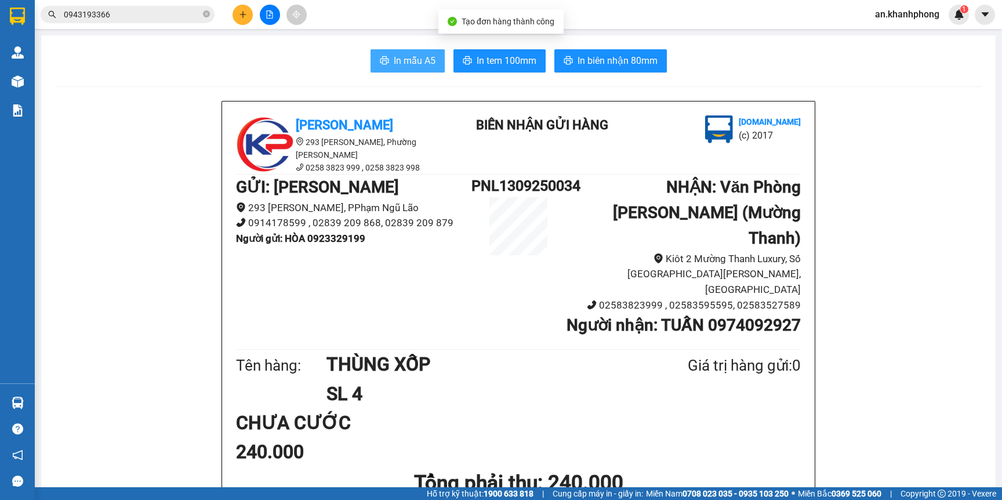
click at [417, 70] on button "In mẫu A5" at bounding box center [408, 60] width 74 height 23
click at [396, 60] on span "In mẫu A5" at bounding box center [415, 60] width 42 height 14
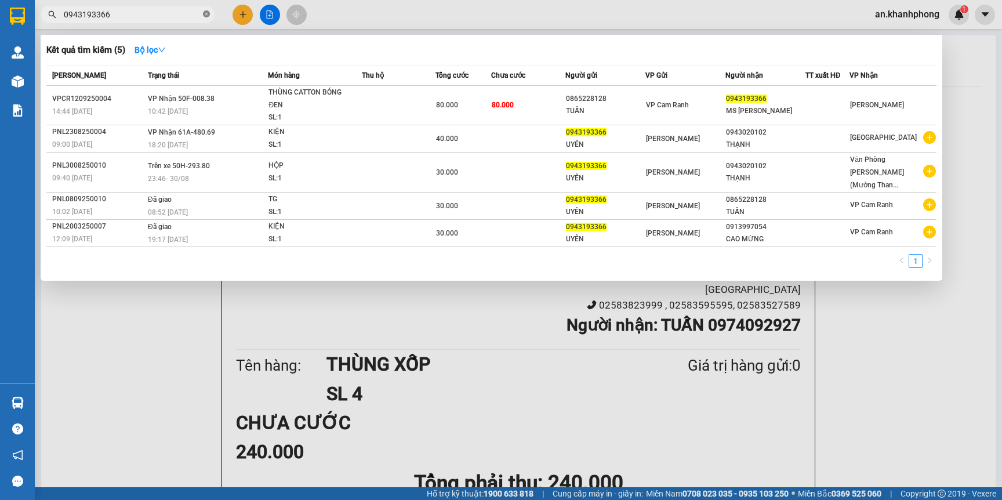
click at [203, 14] on icon "close-circle" at bounding box center [206, 13] width 7 height 7
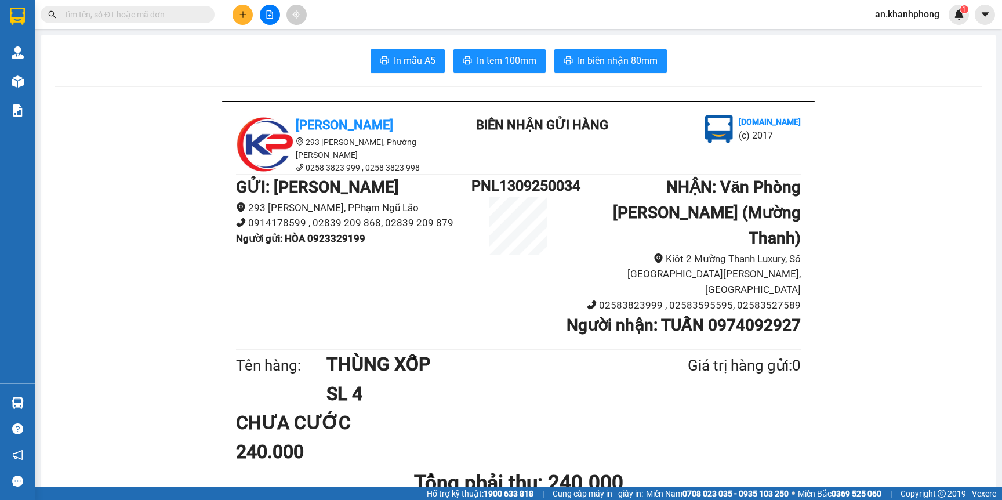
click at [239, 13] on icon "plus" at bounding box center [243, 14] width 8 height 8
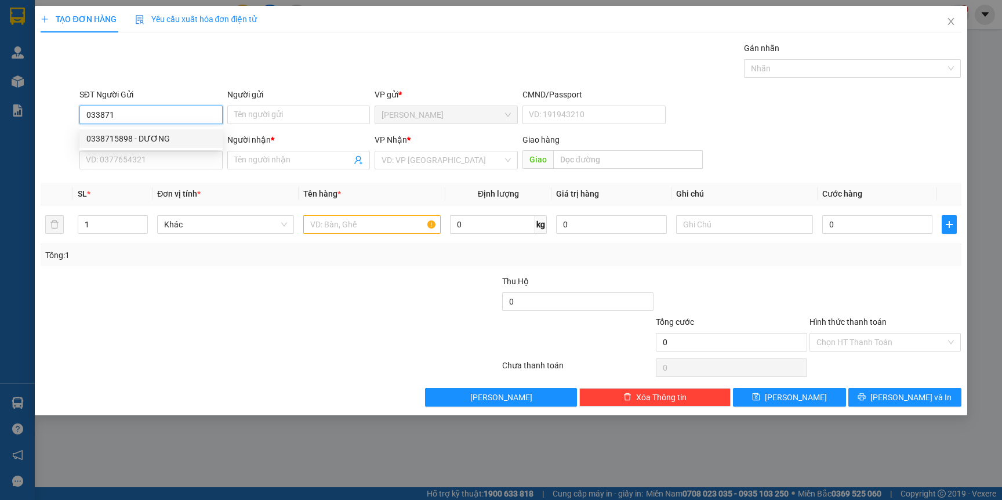
click at [144, 138] on div "0338715898 - DƯƠNG" at bounding box center [150, 138] width 129 height 13
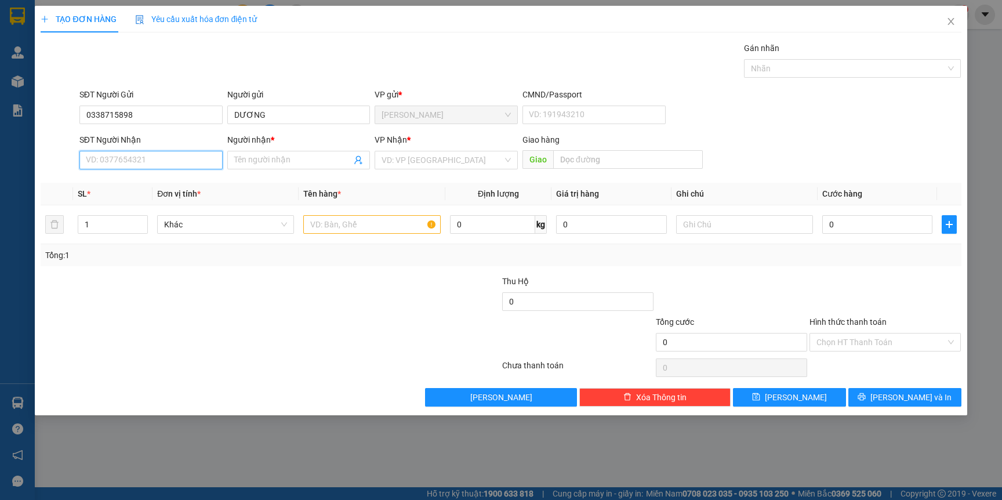
click at [135, 159] on input "SĐT Người Nhận" at bounding box center [150, 160] width 143 height 19
click at [128, 184] on div "0969129073 - CHỊ ANH" at bounding box center [150, 183] width 129 height 13
click at [366, 226] on input "text" at bounding box center [371, 224] width 137 height 19
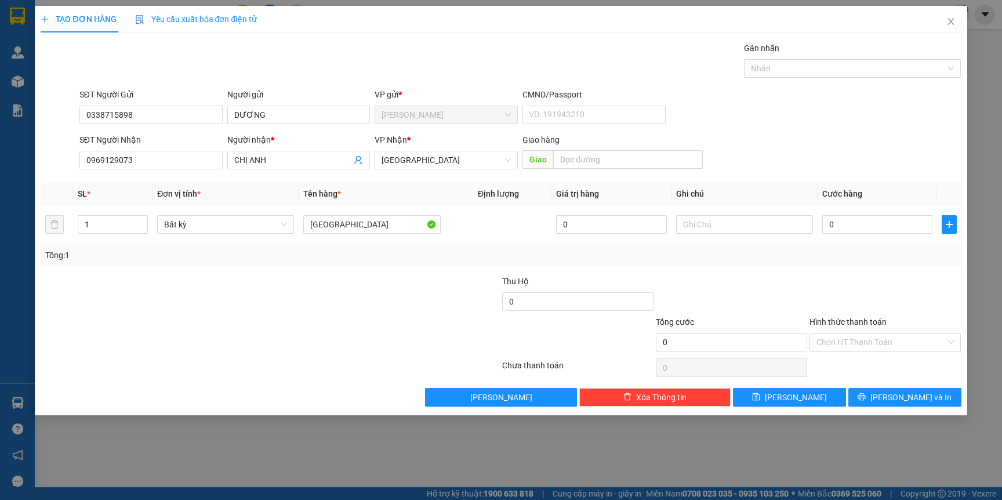
click at [350, 257] on div "Tổng: 1" at bounding box center [216, 255] width 342 height 13
click at [844, 220] on input "0" at bounding box center [877, 224] width 110 height 19
click at [862, 266] on div "Tổng: 1" at bounding box center [501, 255] width 920 height 22
click at [877, 397] on button "[PERSON_NAME] và In" at bounding box center [904, 397] width 113 height 19
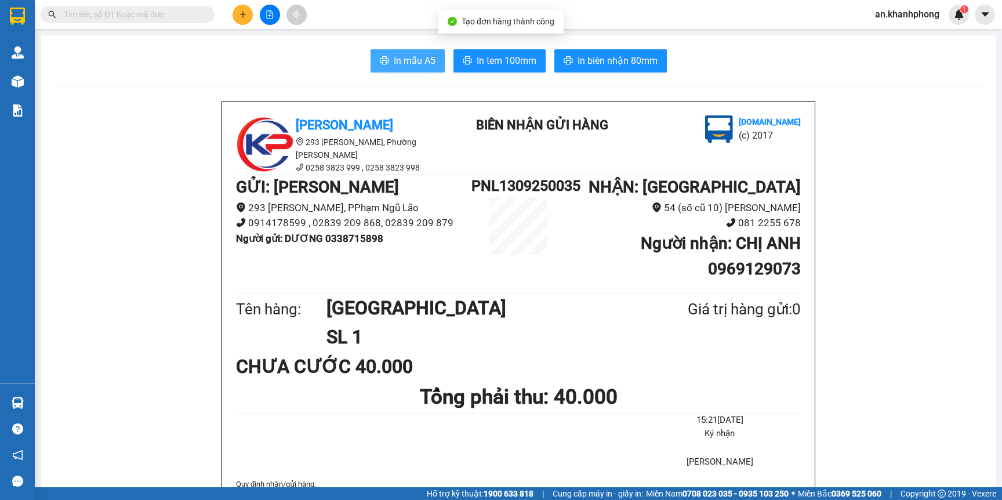
click at [410, 58] on span "In mẫu A5" at bounding box center [415, 60] width 42 height 14
click at [239, 14] on icon "plus" at bounding box center [242, 14] width 6 height 1
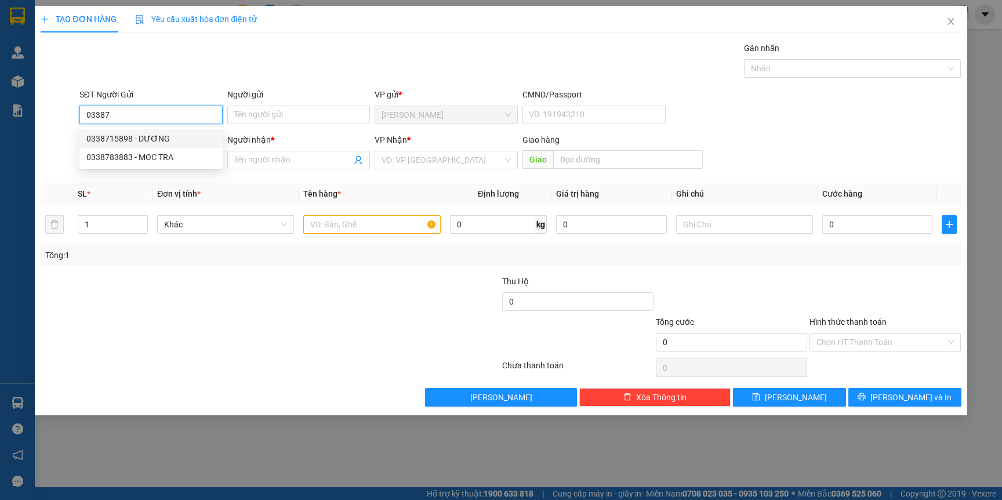
click at [141, 136] on div "0338715898 - DƯƠNG" at bounding box center [150, 138] width 129 height 13
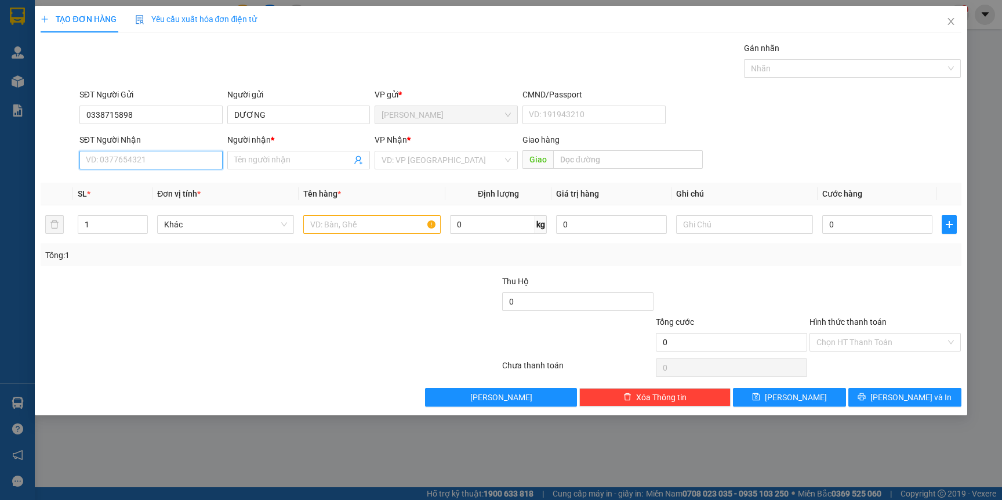
click at [135, 157] on input "SĐT Người Nhận" at bounding box center [150, 160] width 143 height 19
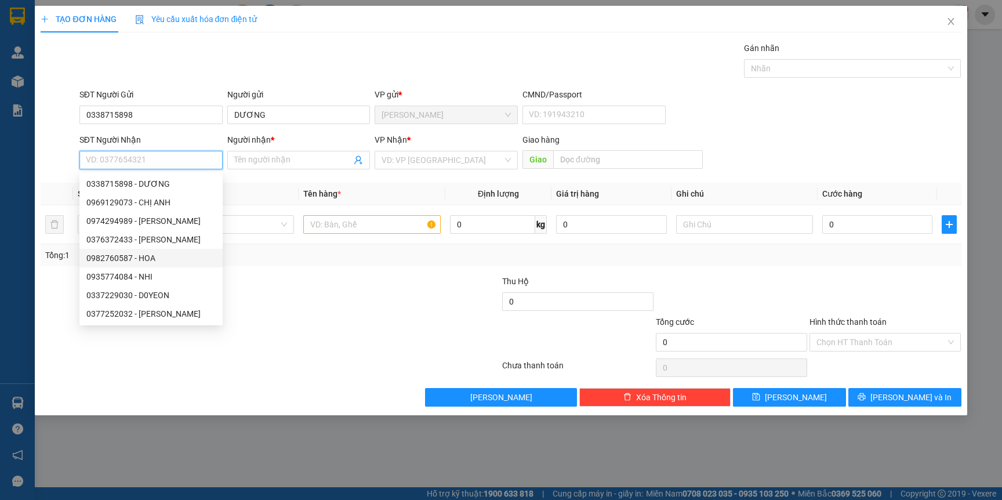
click at [126, 260] on div "0982760587 - HOA" at bounding box center [150, 258] width 129 height 13
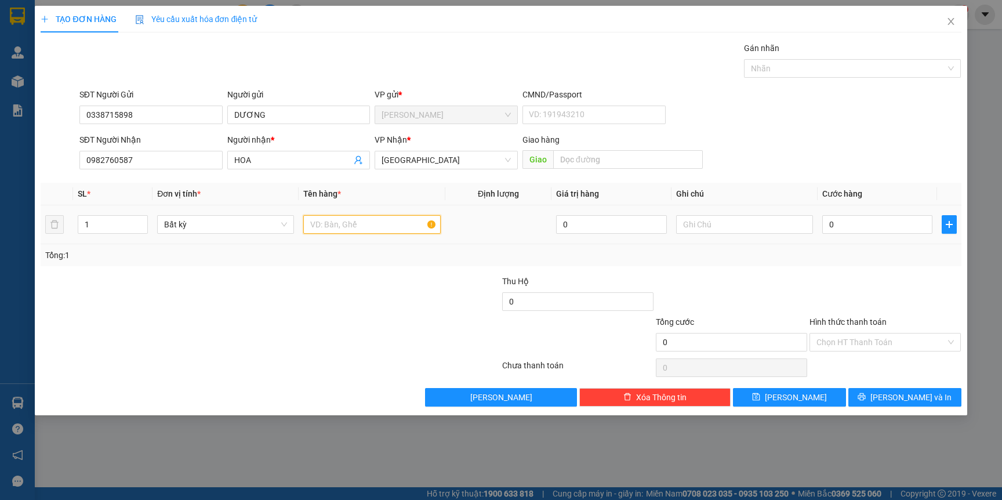
click at [333, 220] on input "text" at bounding box center [371, 224] width 137 height 19
click at [329, 269] on div "Transit Pickup Surcharge Ids Transit Deliver Surcharge Ids Transit Deliver Surc…" at bounding box center [501, 224] width 920 height 365
click at [864, 228] on input "0" at bounding box center [877, 224] width 110 height 19
click at [843, 273] on div "Transit Pickup Surcharge Ids Transit Deliver Surcharge Ids Transit Deliver Surc…" at bounding box center [501, 224] width 920 height 365
click at [869, 400] on button "[PERSON_NAME] và In" at bounding box center [904, 397] width 113 height 19
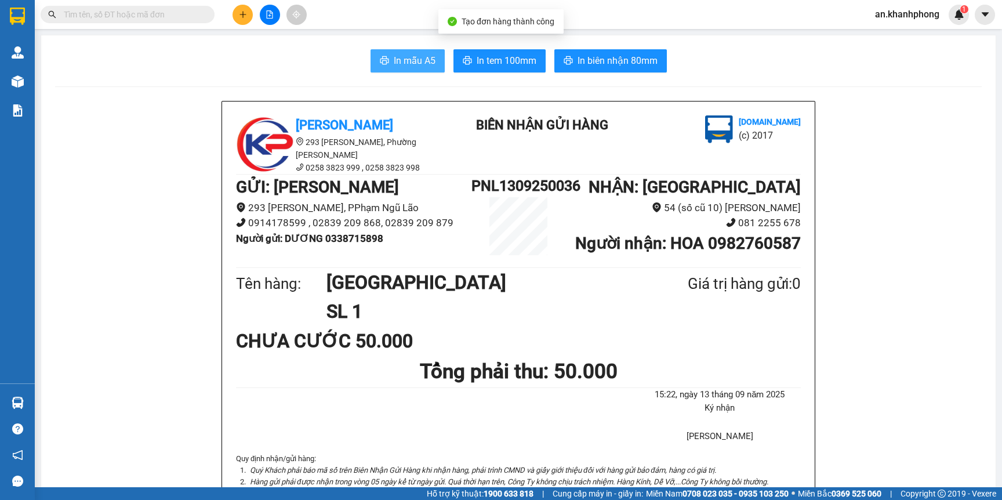
click at [380, 64] on icon "printer" at bounding box center [384, 60] width 9 height 8
click at [245, 16] on icon "plus" at bounding box center [243, 14] width 8 height 8
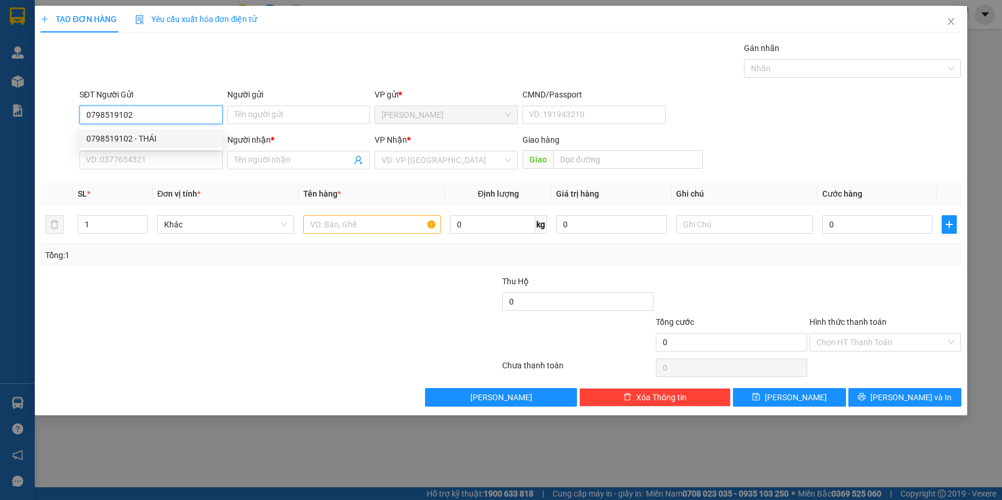
click at [119, 133] on div "0798519102 - THÁI" at bounding box center [150, 138] width 129 height 13
click at [132, 149] on div "SĐT Người Nhận" at bounding box center [150, 141] width 143 height 17
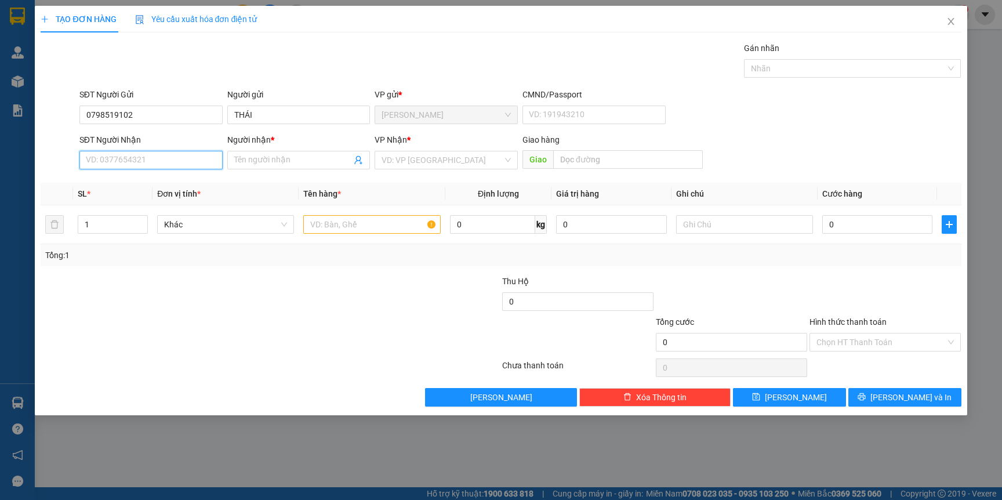
click at [134, 155] on input "SĐT Người Nhận" at bounding box center [150, 160] width 143 height 19
click at [136, 202] on div "0904212545 - LỢI" at bounding box center [150, 202] width 129 height 13
click at [336, 233] on input "text" at bounding box center [371, 224] width 137 height 19
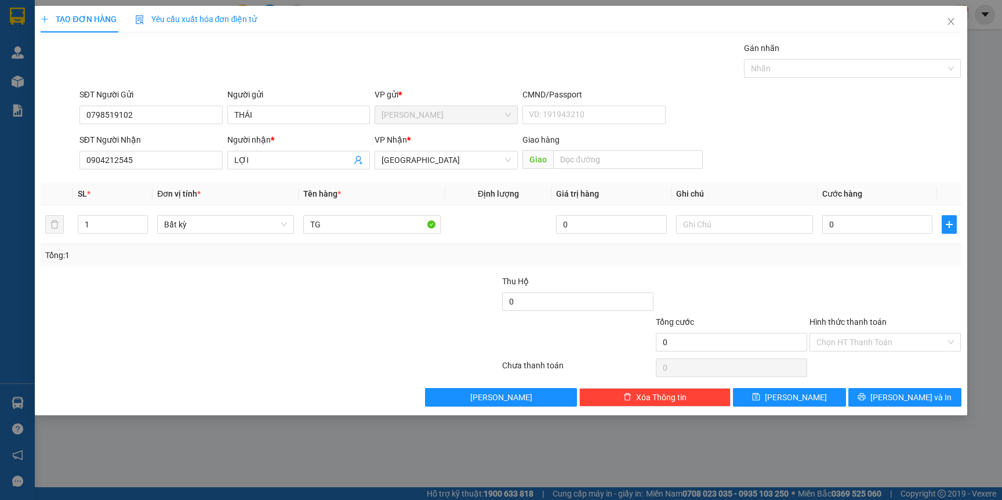
click at [335, 257] on div "Tổng: 1" at bounding box center [216, 255] width 342 height 13
click at [889, 215] on input "0" at bounding box center [877, 224] width 110 height 19
click at [742, 293] on div at bounding box center [732, 295] width 154 height 41
click at [890, 407] on div "TẠO ĐƠN HÀNG Yêu cầu xuất hóa đơn điện tử Transit Pickup Surcharge Ids Transit …" at bounding box center [501, 210] width 932 height 409
click at [890, 404] on button "[PERSON_NAME] và In" at bounding box center [904, 397] width 113 height 19
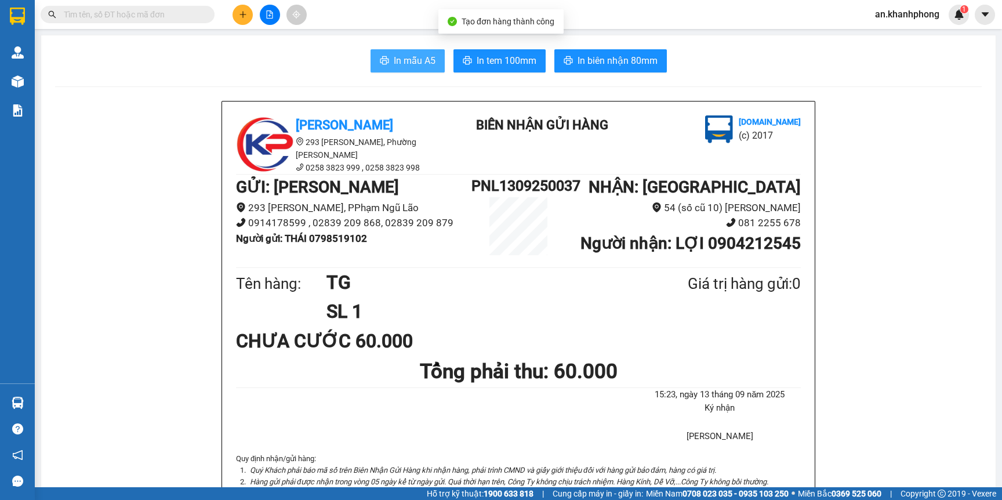
click at [382, 55] on button "In mẫu A5" at bounding box center [408, 60] width 74 height 23
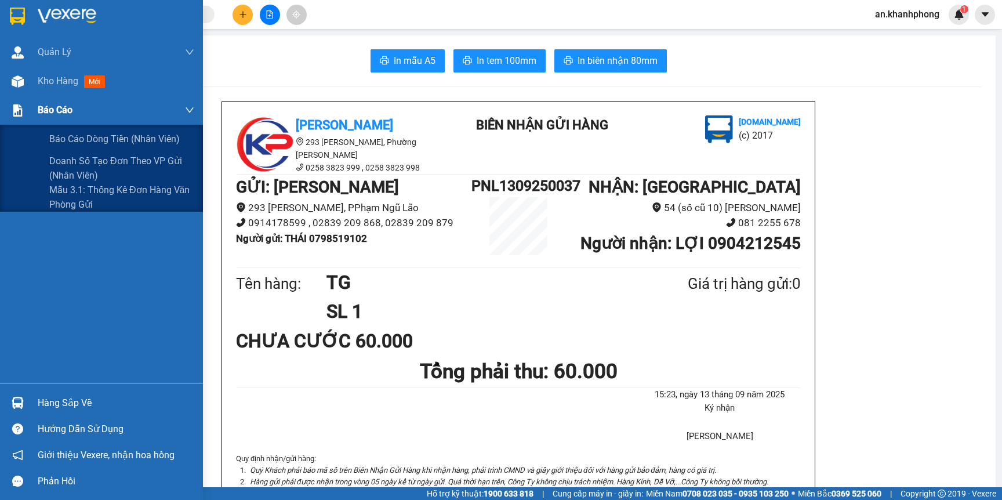
click at [57, 115] on span "Báo cáo" at bounding box center [55, 110] width 35 height 14
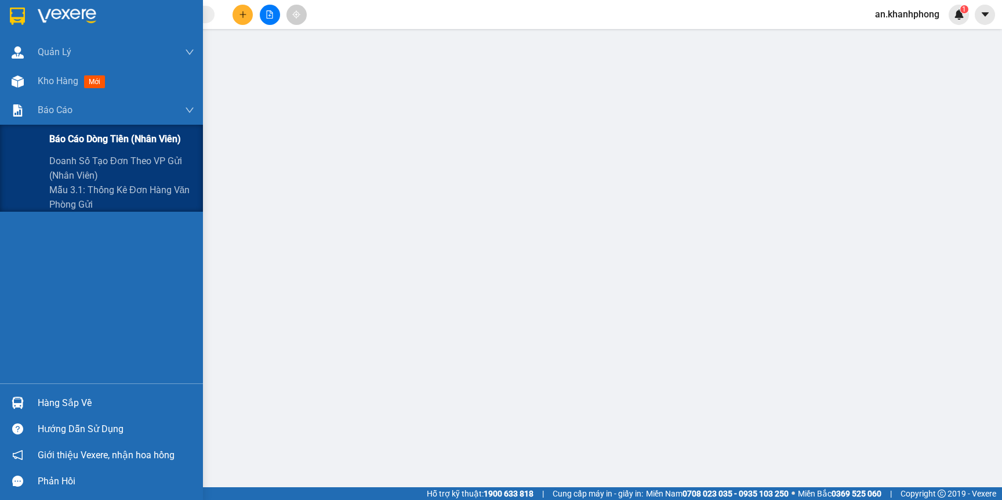
click at [59, 133] on span "Báo cáo dòng tiền (nhân viên)" at bounding box center [115, 139] width 132 height 14
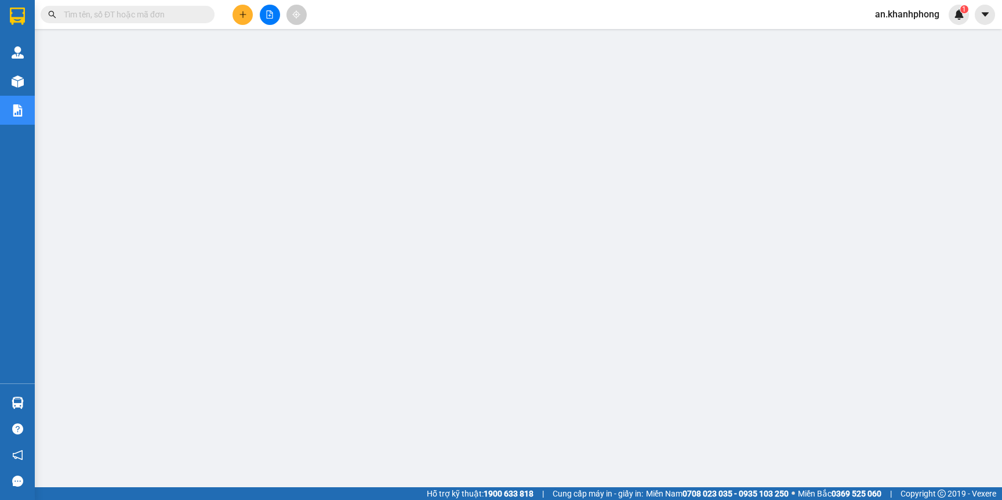
click at [119, 17] on input "text" at bounding box center [132, 14] width 137 height 13
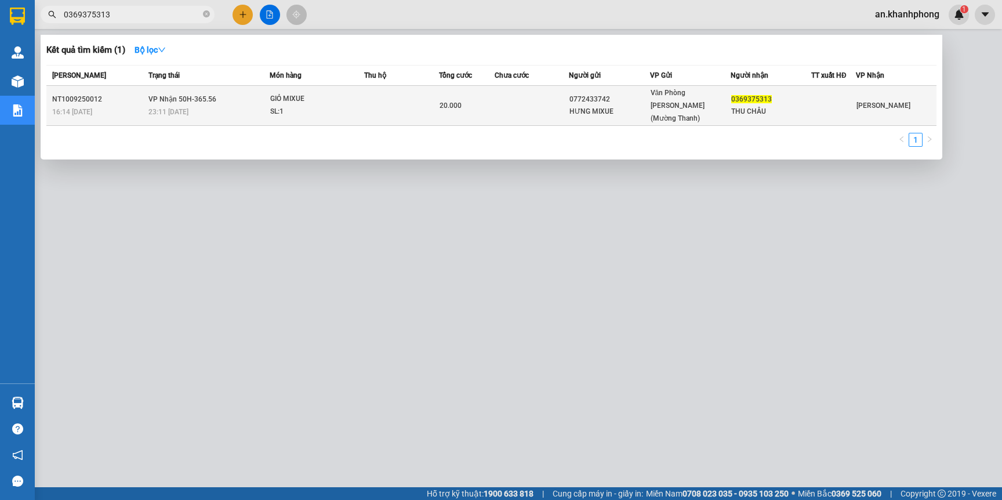
click at [375, 100] on td at bounding box center [401, 106] width 74 height 40
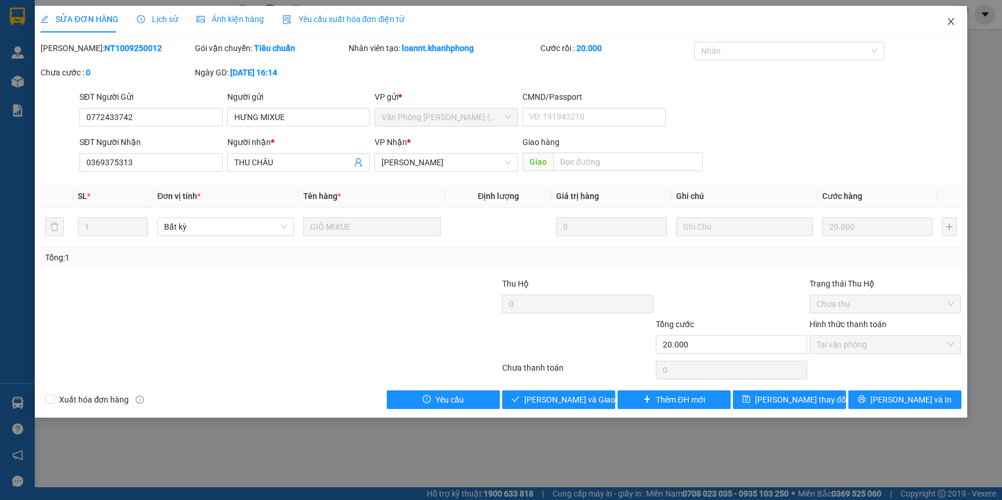
click at [947, 20] on icon "close" at bounding box center [950, 21] width 9 height 9
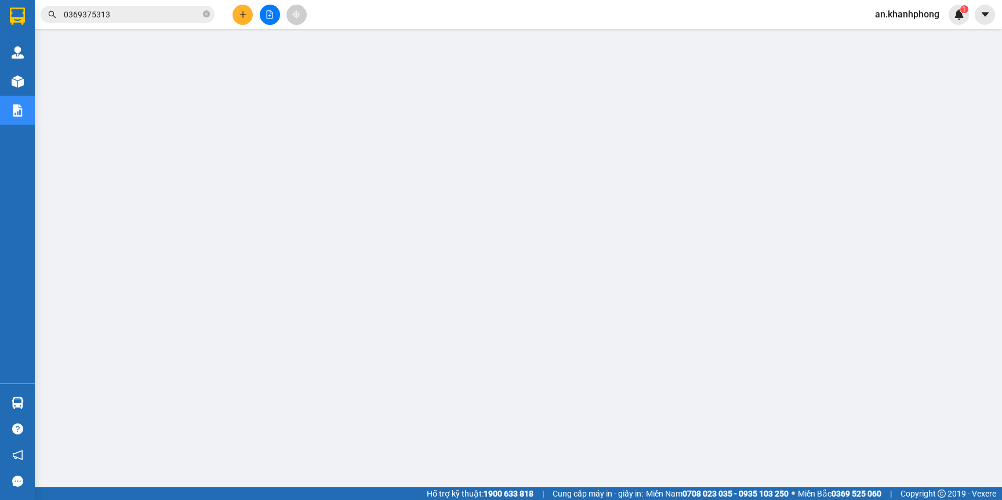
click at [249, 13] on button at bounding box center [243, 15] width 20 height 20
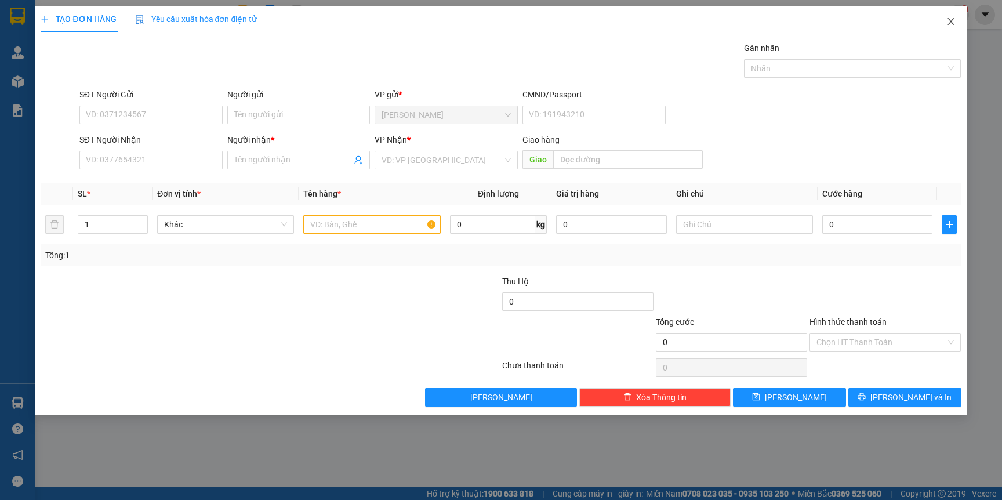
click at [946, 24] on icon "close" at bounding box center [950, 21] width 9 height 9
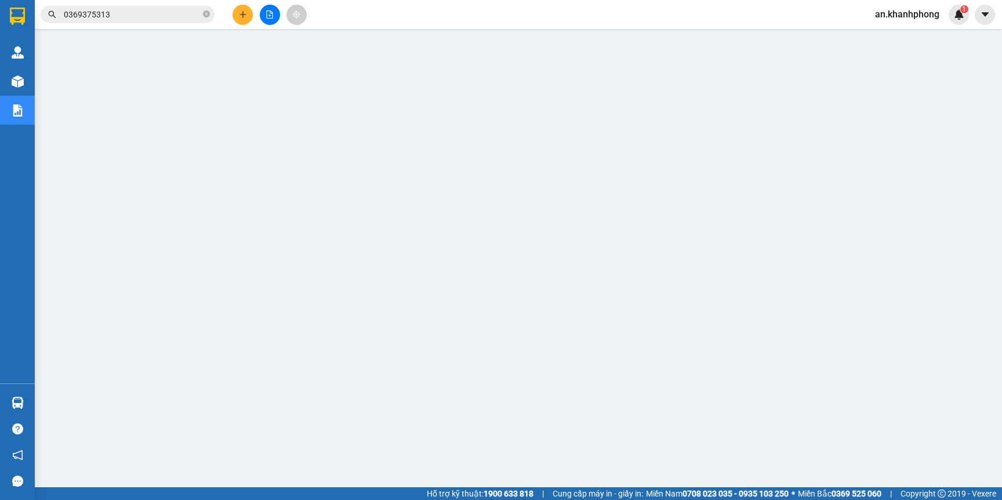
click at [154, 20] on input "0369375313" at bounding box center [132, 14] width 137 height 13
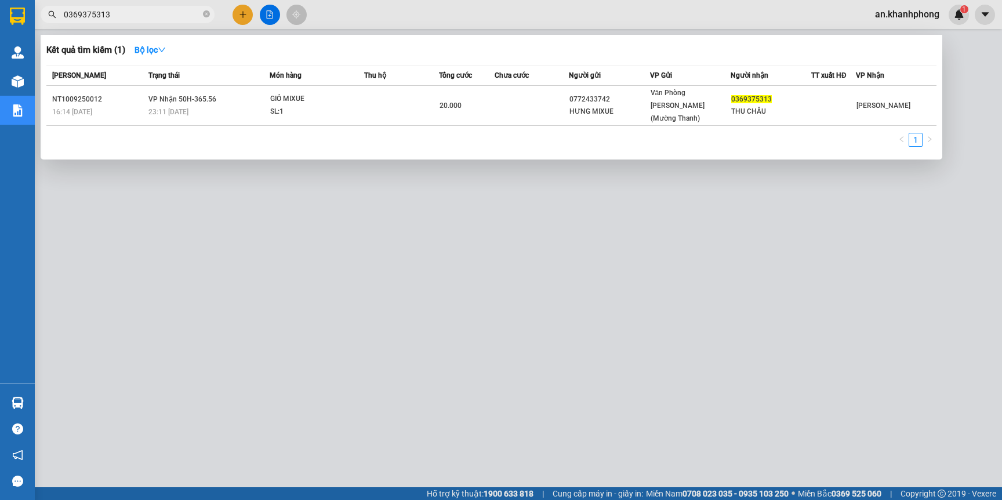
click at [154, 20] on input "0369375313" at bounding box center [132, 14] width 137 height 13
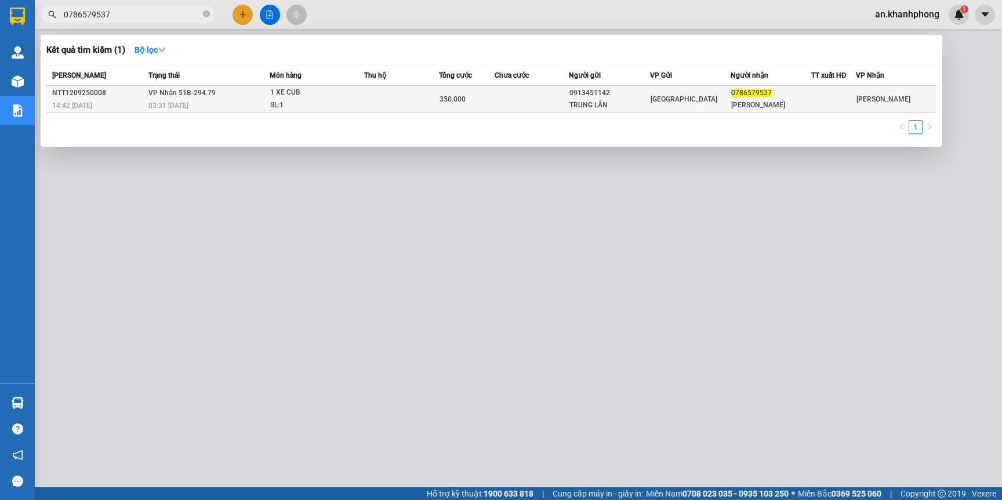
click at [490, 103] on div "350.000" at bounding box center [467, 99] width 55 height 13
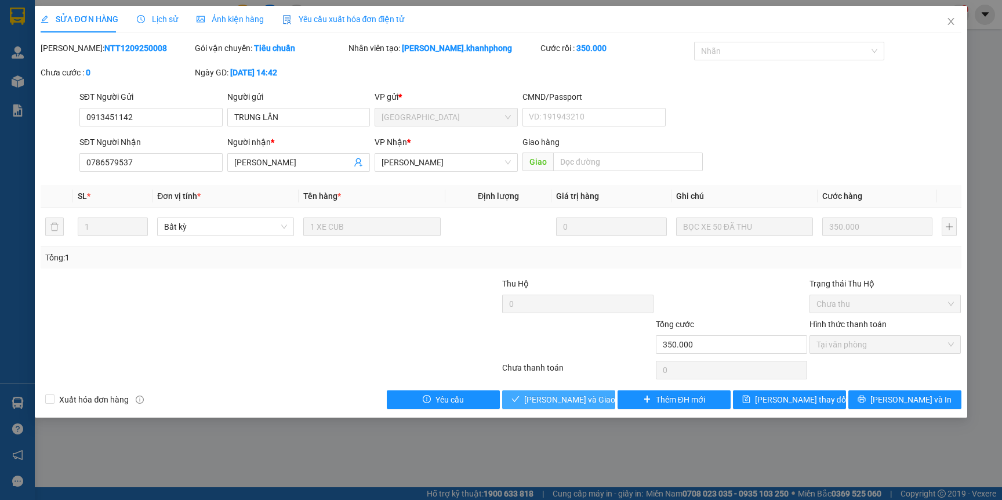
click at [551, 393] on span "Lưu và Giao hàng" at bounding box center [579, 399] width 111 height 13
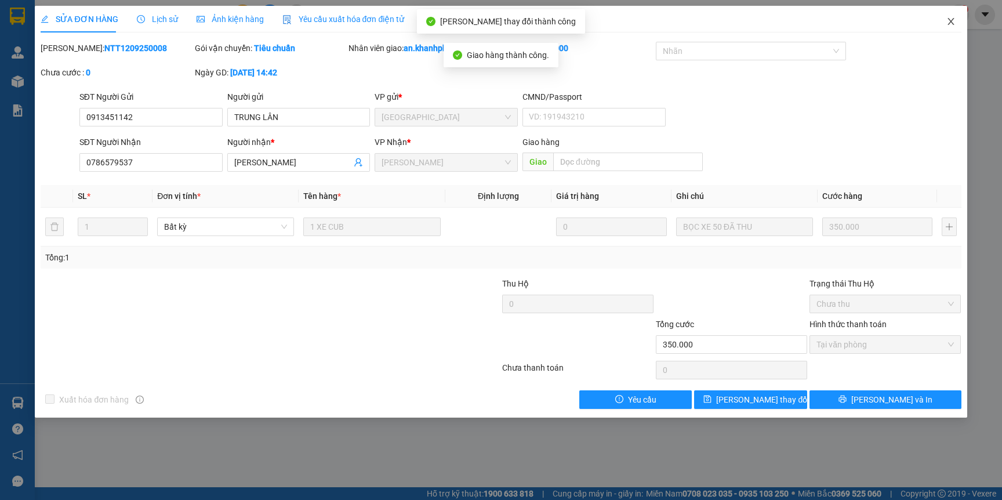
click at [945, 24] on span "Close" at bounding box center [951, 22] width 32 height 32
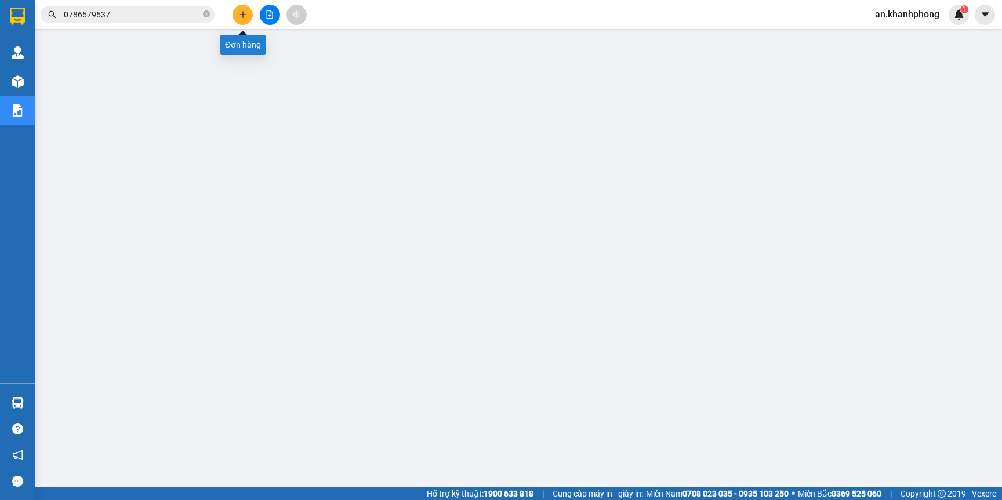
click at [251, 14] on button at bounding box center [243, 15] width 20 height 20
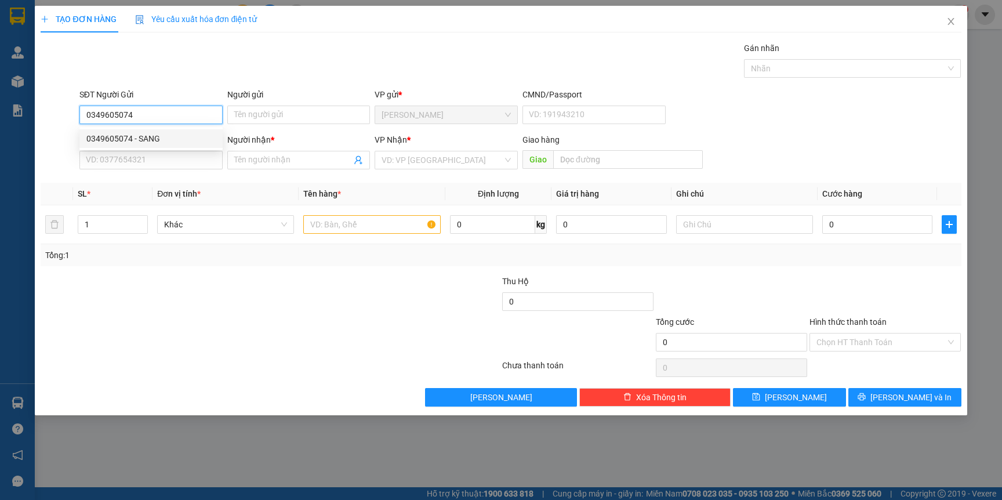
click at [166, 142] on div "0349605074 - SANG" at bounding box center [150, 138] width 129 height 13
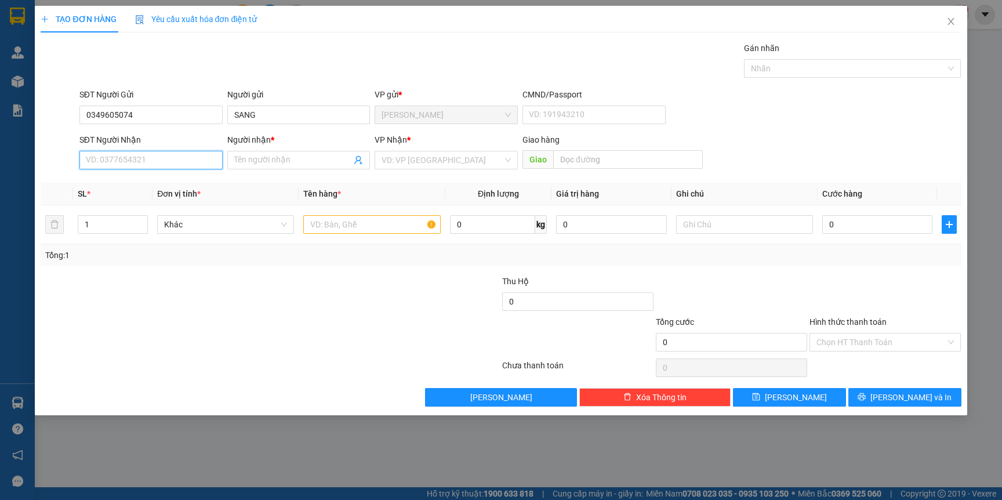
click at [158, 161] on input "SĐT Người Nhận" at bounding box center [150, 160] width 143 height 19
click at [150, 202] on div "0966753016 - THƯƠNG" at bounding box center [150, 202] width 129 height 13
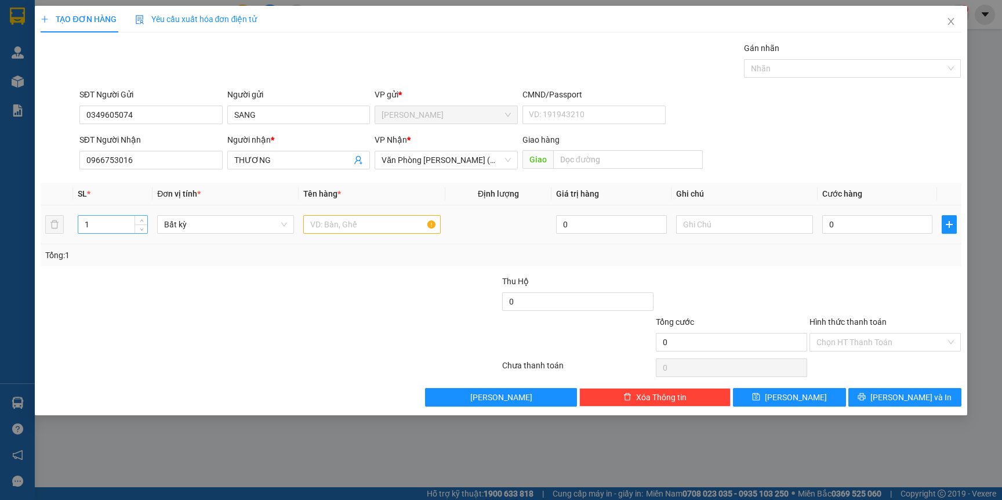
click at [99, 219] on input "1" at bounding box center [113, 224] width 70 height 17
click at [343, 218] on input "text" at bounding box center [371, 224] width 137 height 19
click at [866, 223] on input "0" at bounding box center [877, 224] width 110 height 19
click at [749, 282] on div at bounding box center [732, 295] width 154 height 41
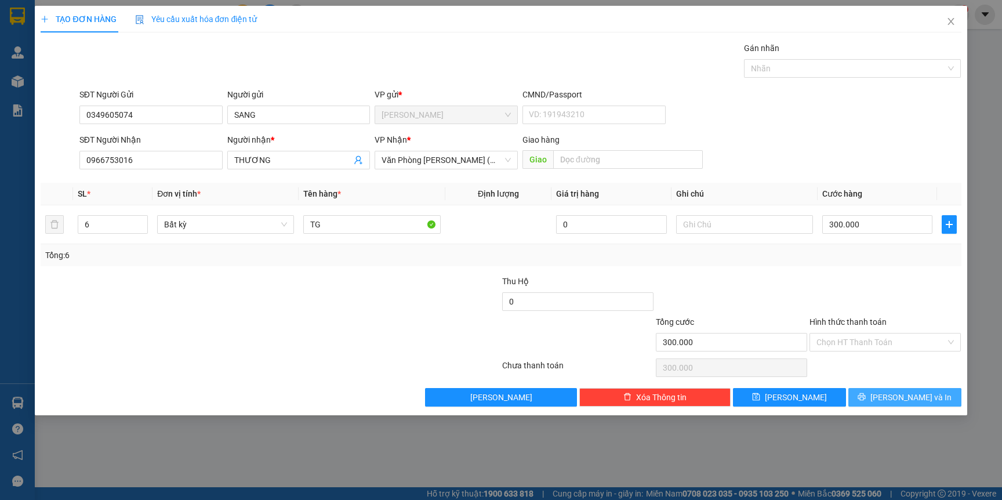
click at [896, 397] on span "[PERSON_NAME] và In" at bounding box center [910, 397] width 81 height 13
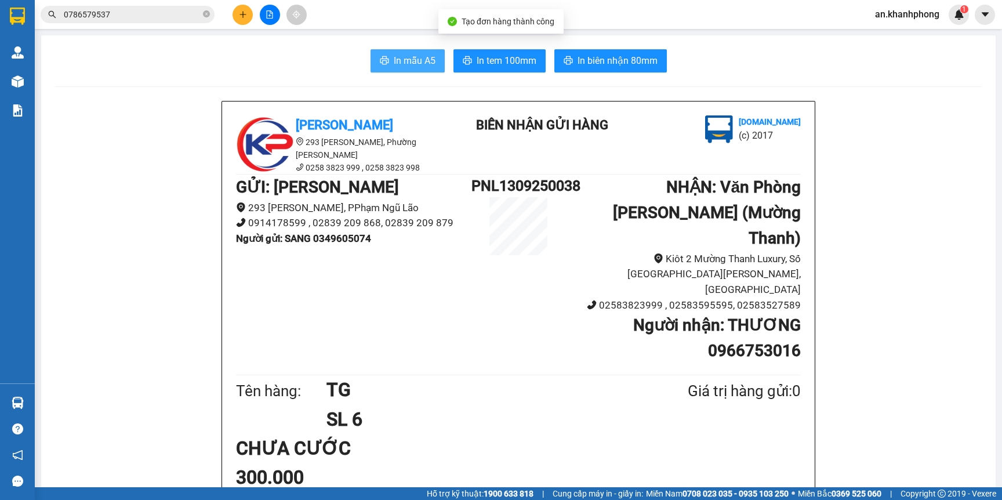
click at [418, 52] on button "In mẫu A5" at bounding box center [408, 60] width 74 height 23
click at [246, 18] on icon "plus" at bounding box center [243, 14] width 8 height 8
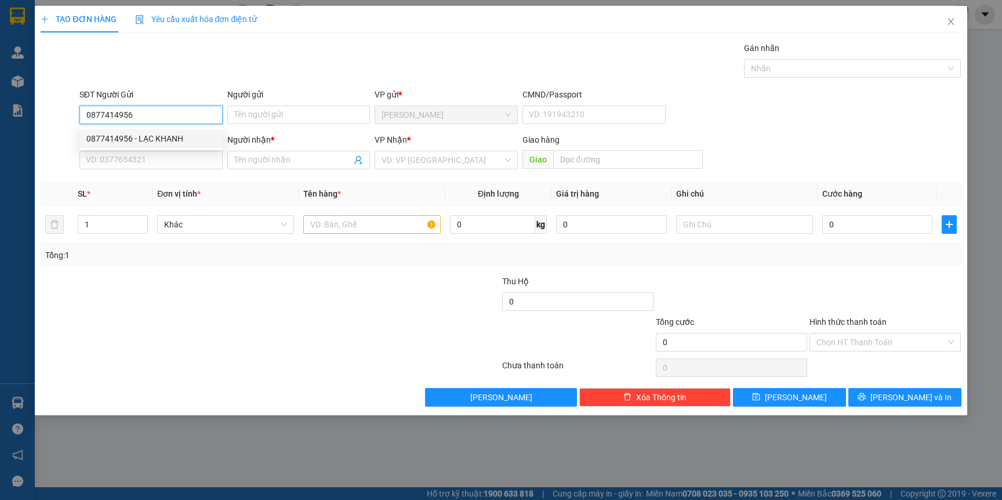
click at [162, 143] on div "0877414956 - LẠC KHANH" at bounding box center [150, 138] width 129 height 13
click at [158, 171] on div "SĐT Người Nhận VD: 0377654321" at bounding box center [150, 153] width 143 height 41
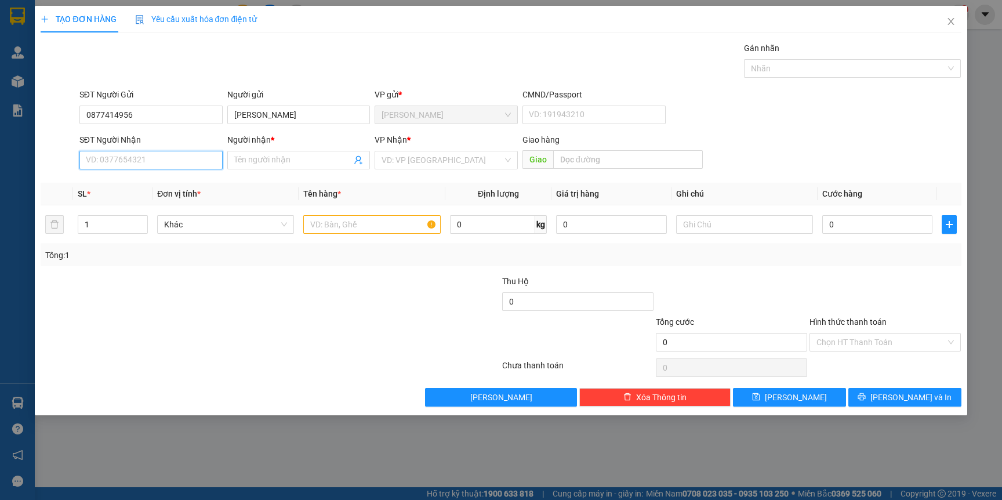
click at [168, 158] on input "SĐT Người Nhận" at bounding box center [150, 160] width 143 height 19
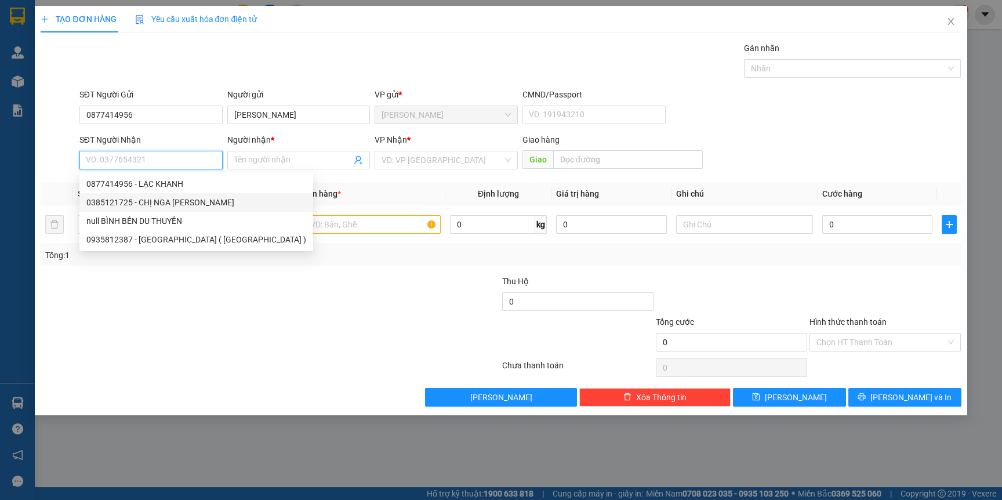
click at [182, 204] on div "0385121725 - CHỊ NGA ĐÀM" at bounding box center [196, 202] width 220 height 13
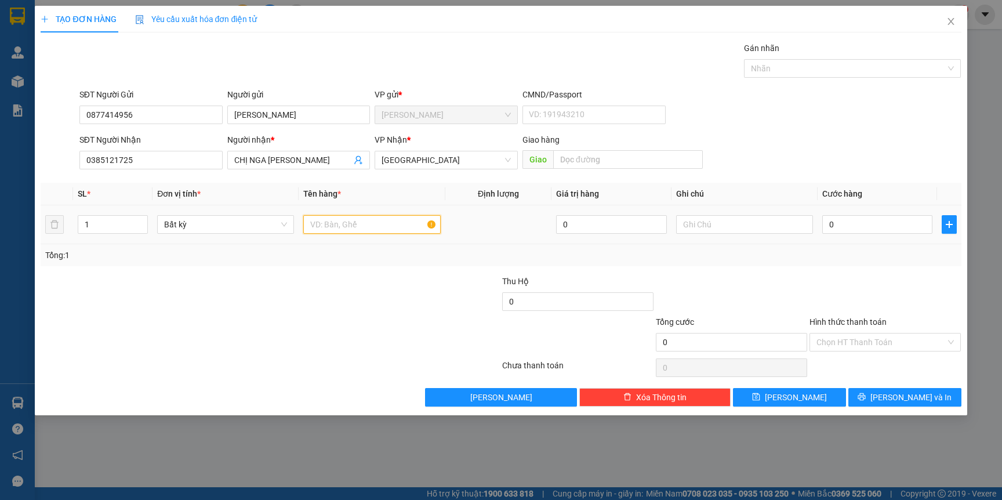
click at [383, 220] on input "text" at bounding box center [371, 224] width 137 height 19
click at [697, 227] on input "text" at bounding box center [744, 224] width 137 height 19
click at [883, 238] on td "0" at bounding box center [877, 224] width 119 height 39
click at [883, 235] on div "0" at bounding box center [877, 224] width 110 height 23
click at [883, 231] on input "0" at bounding box center [877, 224] width 110 height 19
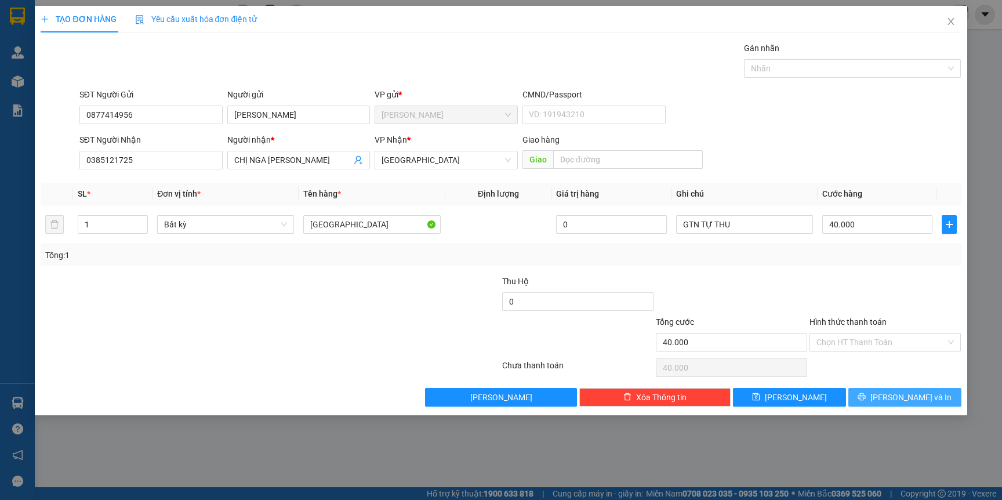
click at [904, 397] on span "[PERSON_NAME] và In" at bounding box center [910, 397] width 81 height 13
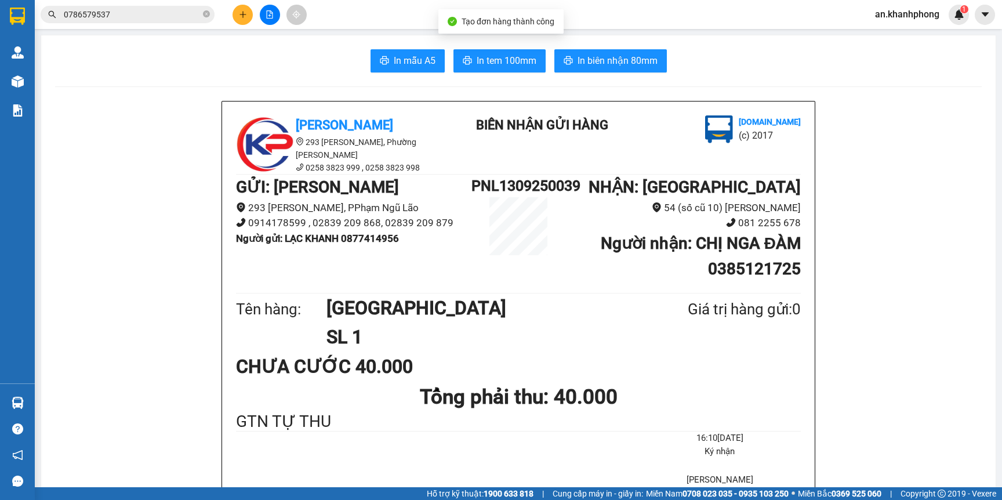
click at [411, 52] on button "In mẫu A5" at bounding box center [408, 60] width 74 height 23
click at [241, 17] on icon "plus" at bounding box center [243, 14] width 8 height 8
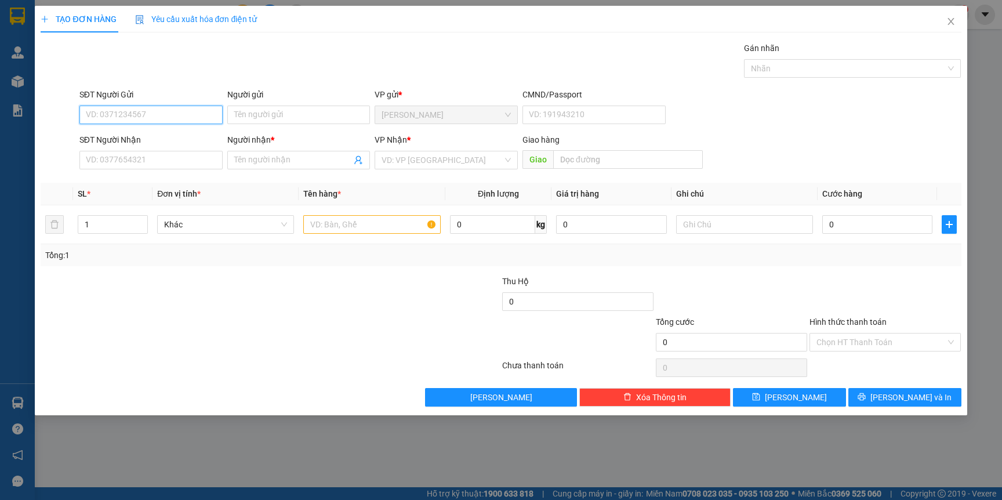
click at [172, 118] on input "SĐT Người Gửi" at bounding box center [150, 115] width 143 height 19
click at [168, 136] on div "0978990011 - TRƯỜNG VINH" at bounding box center [150, 138] width 129 height 13
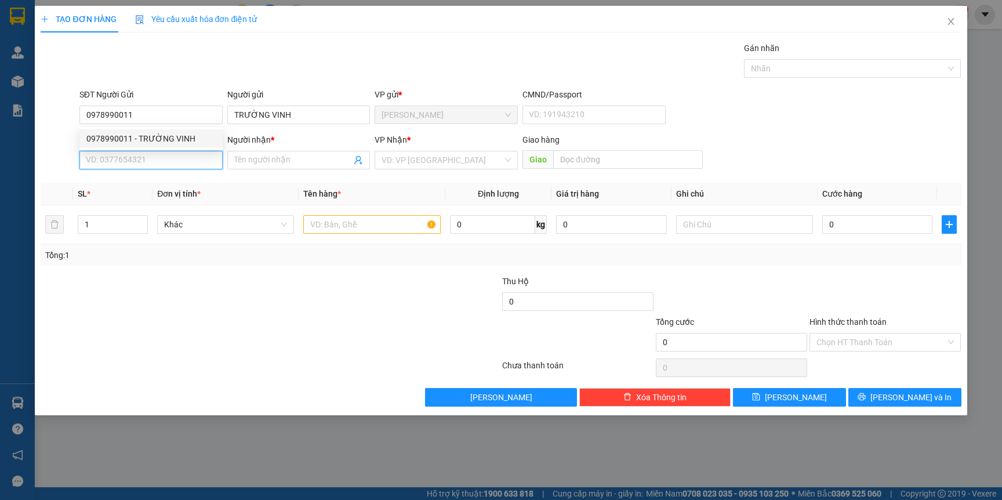
click at [166, 161] on input "SĐT Người Nhận" at bounding box center [150, 160] width 143 height 19
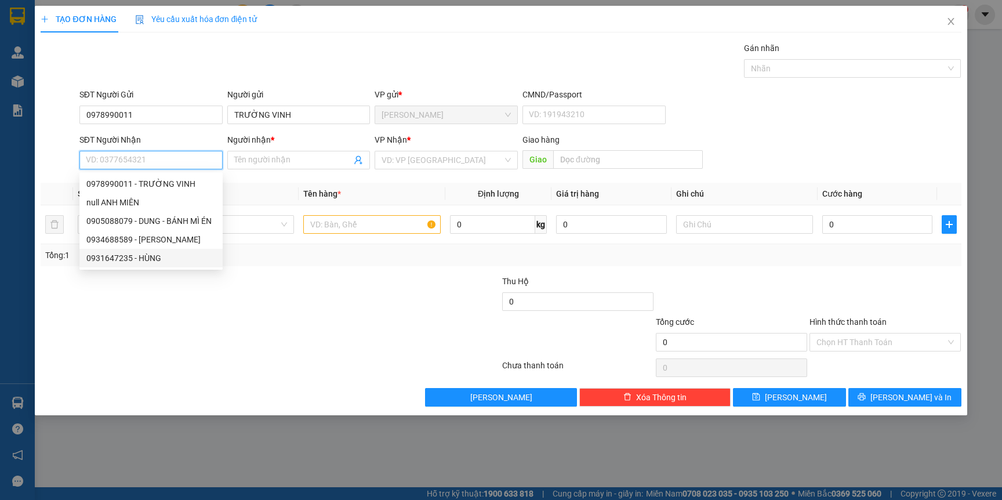
click at [139, 257] on div "0931647235 - HÙNG" at bounding box center [150, 258] width 129 height 13
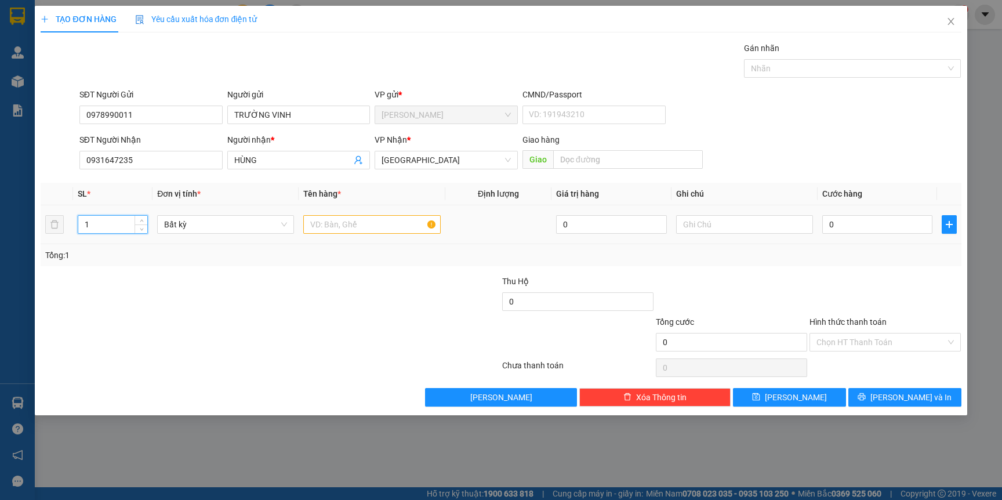
click at [109, 219] on input "1" at bounding box center [113, 224] width 70 height 17
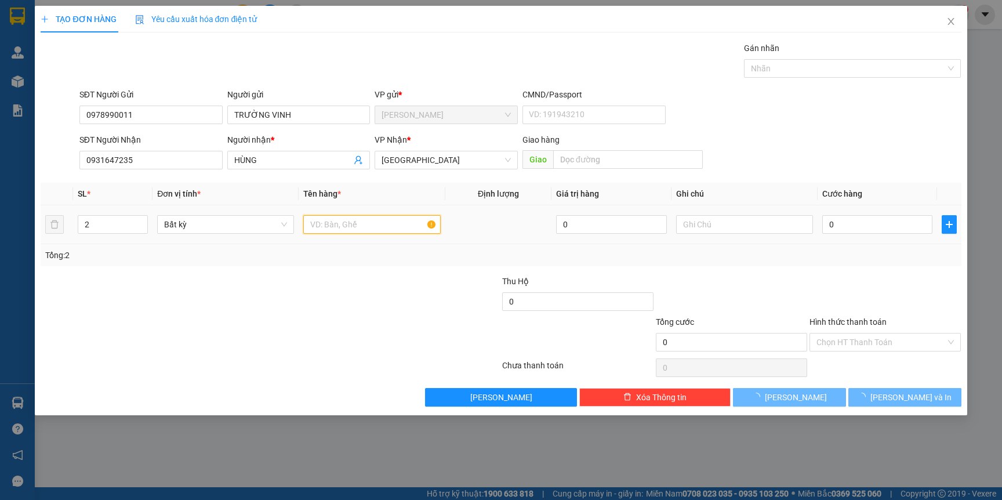
click at [367, 223] on input "text" at bounding box center [371, 224] width 137 height 19
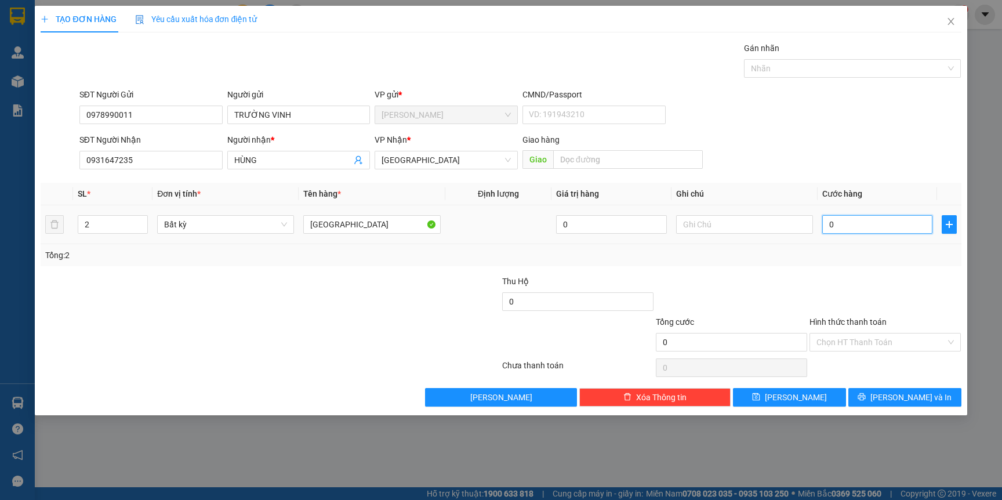
click at [855, 227] on input "0" at bounding box center [877, 224] width 110 height 19
click at [719, 227] on input "text" at bounding box center [744, 224] width 137 height 19
click at [906, 396] on span "[PERSON_NAME] và In" at bounding box center [910, 397] width 81 height 13
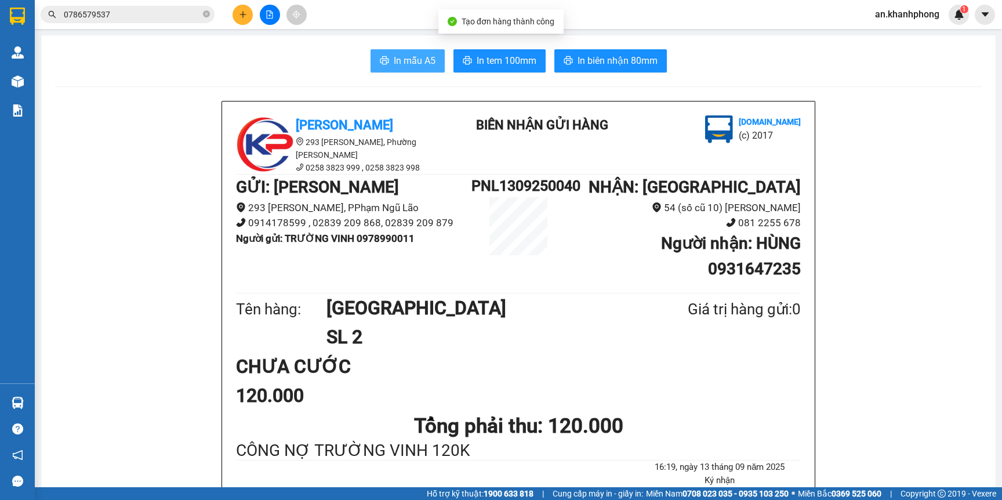
click at [405, 62] on span "In mẫu A5" at bounding box center [415, 60] width 42 height 14
click at [243, 14] on icon "plus" at bounding box center [242, 14] width 6 height 1
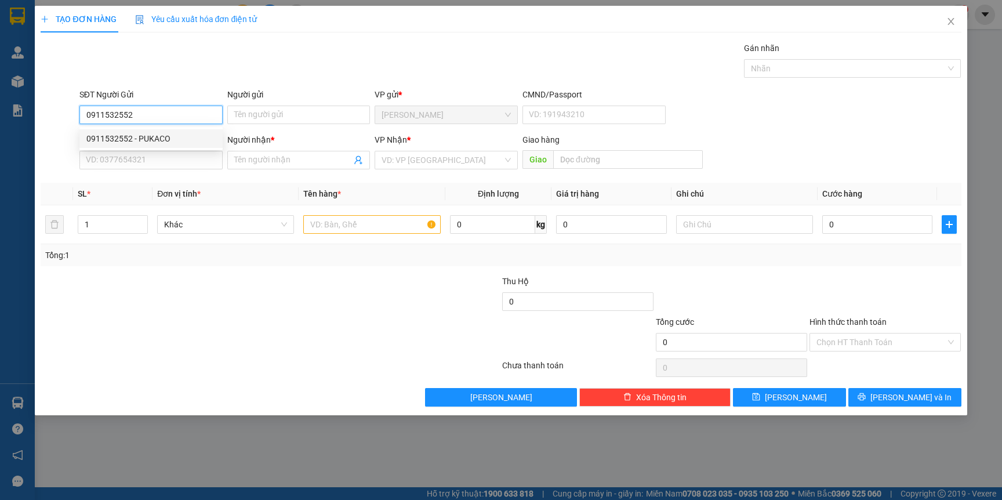
click at [175, 142] on div "0911532552 - PUKACO" at bounding box center [150, 138] width 129 height 13
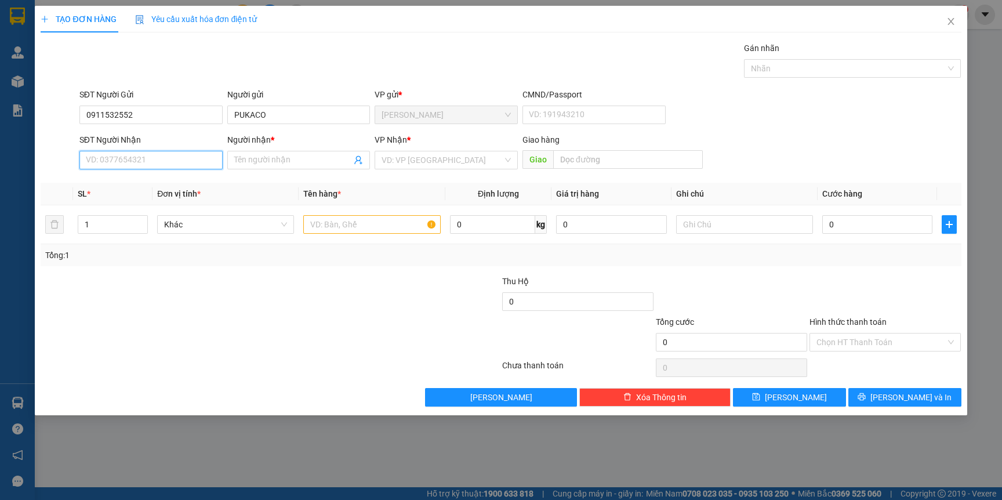
click at [166, 161] on input "SĐT Người Nhận" at bounding box center [150, 160] width 143 height 19
click at [172, 205] on div "0988335783 - ANH HỒNG" at bounding box center [150, 202] width 129 height 13
click at [106, 230] on input "1" at bounding box center [113, 224] width 70 height 17
click at [343, 229] on input "text" at bounding box center [371, 224] width 137 height 19
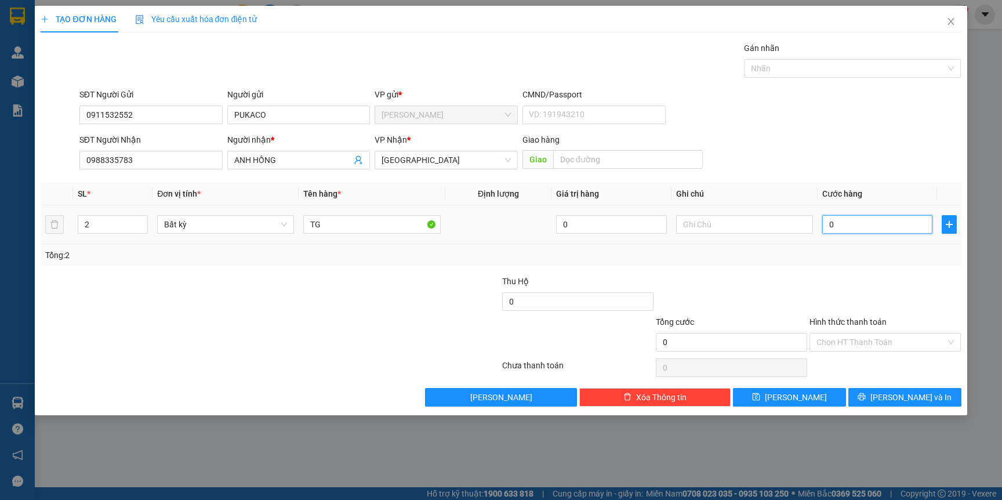
click at [873, 231] on input "0" at bounding box center [877, 224] width 110 height 19
click at [900, 395] on span "[PERSON_NAME] và In" at bounding box center [910, 397] width 81 height 13
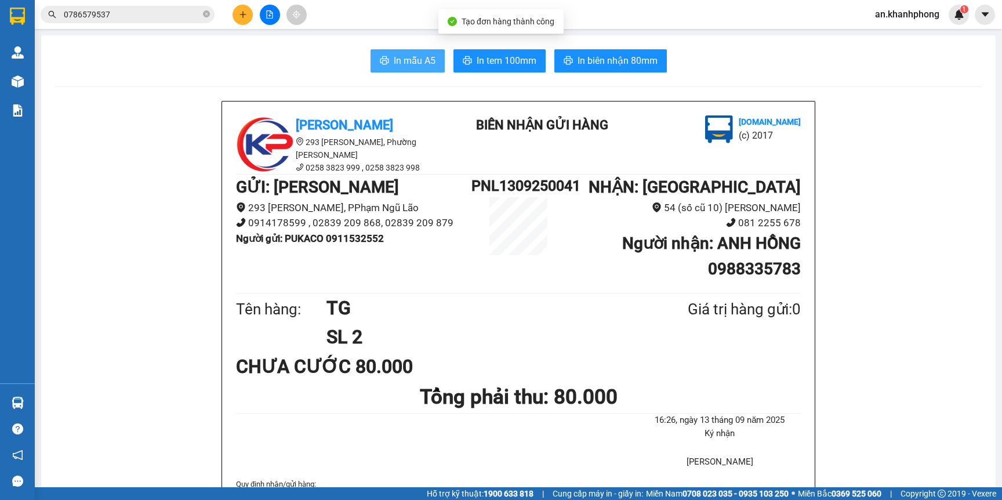
click at [394, 61] on span "In mẫu A5" at bounding box center [415, 60] width 42 height 14
click at [248, 13] on button at bounding box center [243, 15] width 20 height 20
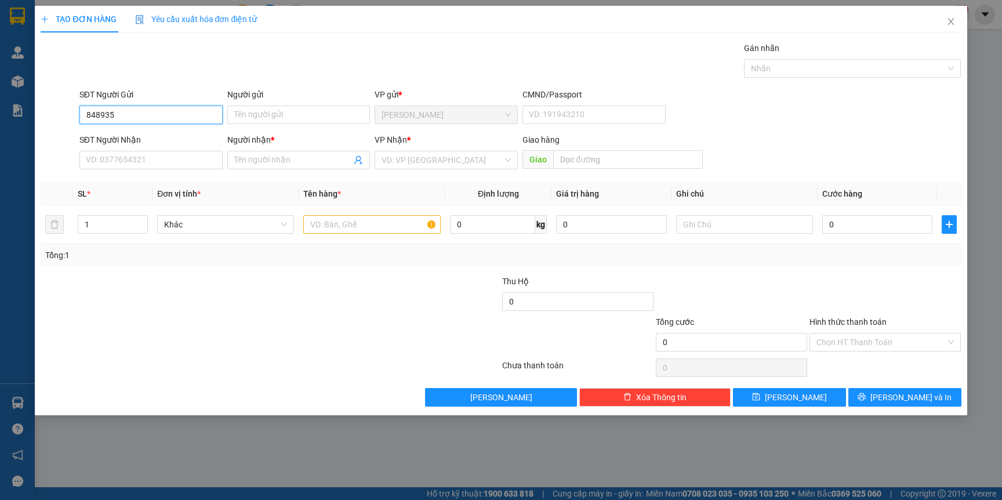
click at [93, 112] on input "848935" at bounding box center [150, 115] width 143 height 19
click at [175, 139] on div "0903848935 - BẢY" at bounding box center [150, 138] width 129 height 13
click at [170, 159] on input "SĐT Người Nhận" at bounding box center [150, 160] width 143 height 19
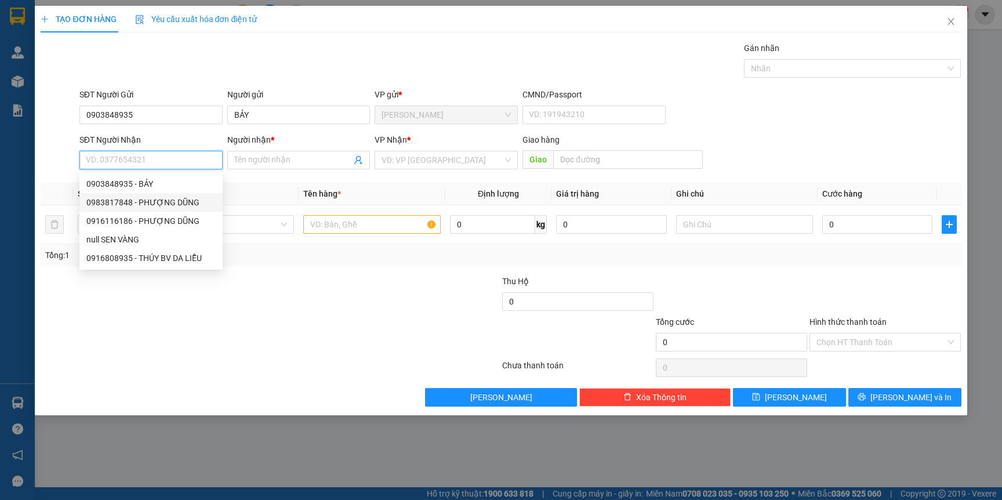
click at [176, 201] on div "0983817848 - PHƯỢNG DŨNG" at bounding box center [150, 202] width 129 height 13
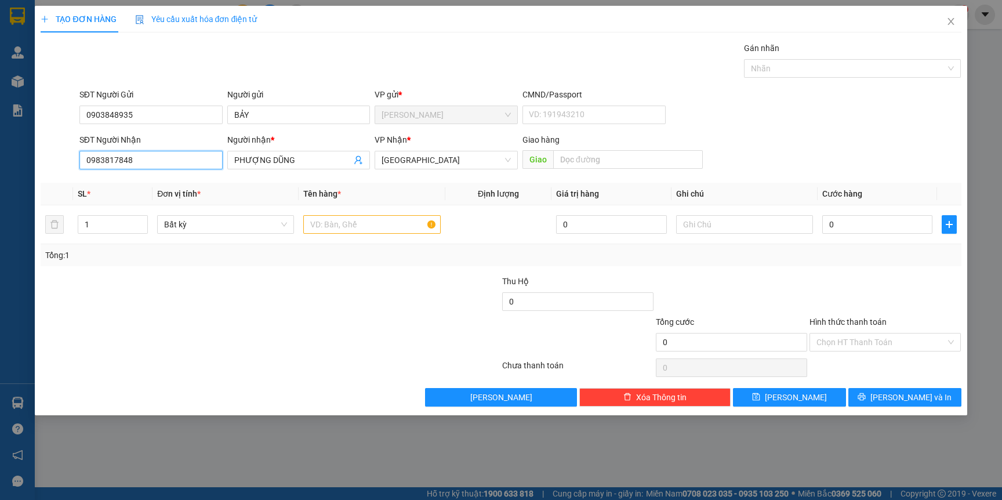
click at [148, 157] on input "0983817848" at bounding box center [150, 160] width 143 height 19
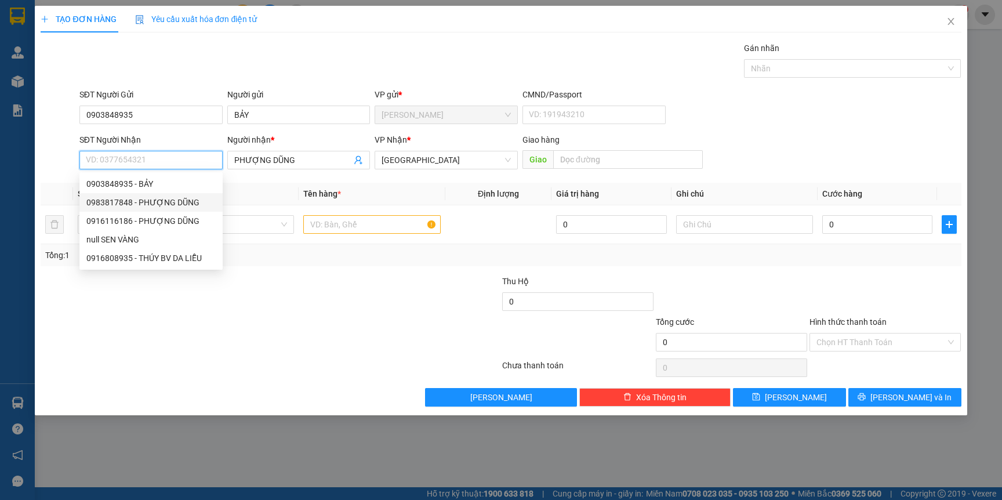
click at [159, 205] on div "0983817848 - PHƯỢNG DŨNG" at bounding box center [150, 202] width 129 height 13
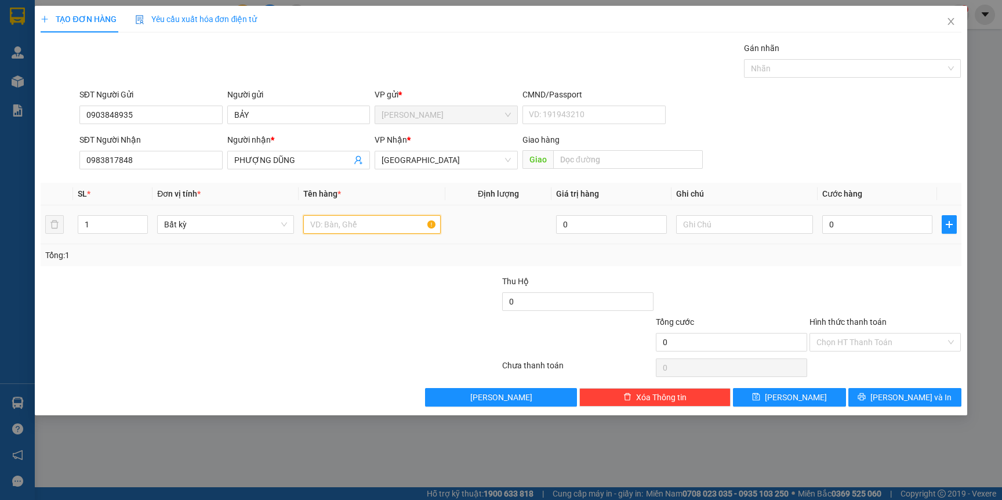
click at [351, 227] on input "text" at bounding box center [371, 224] width 137 height 19
click at [852, 233] on input "0" at bounding box center [877, 224] width 110 height 19
click at [866, 402] on span "printer" at bounding box center [862, 397] width 8 height 9
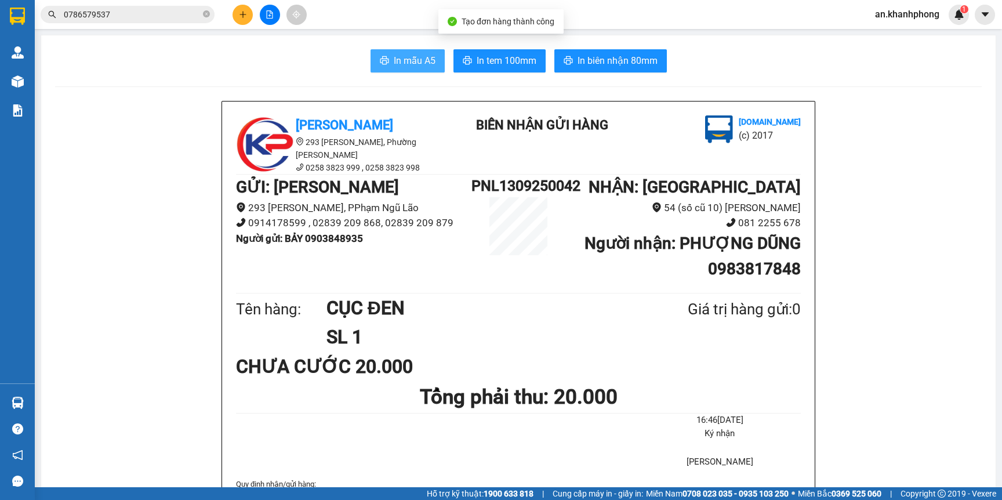
click at [408, 67] on span "In mẫu A5" at bounding box center [415, 60] width 42 height 14
click at [238, 21] on button at bounding box center [243, 15] width 20 height 20
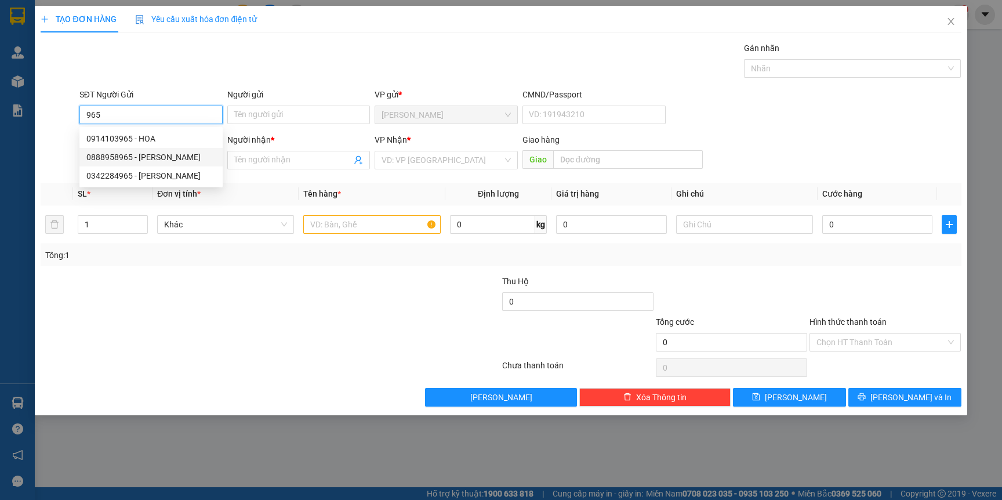
click at [176, 159] on div "0888958965 - LÊ PHỤNG" at bounding box center [150, 157] width 129 height 13
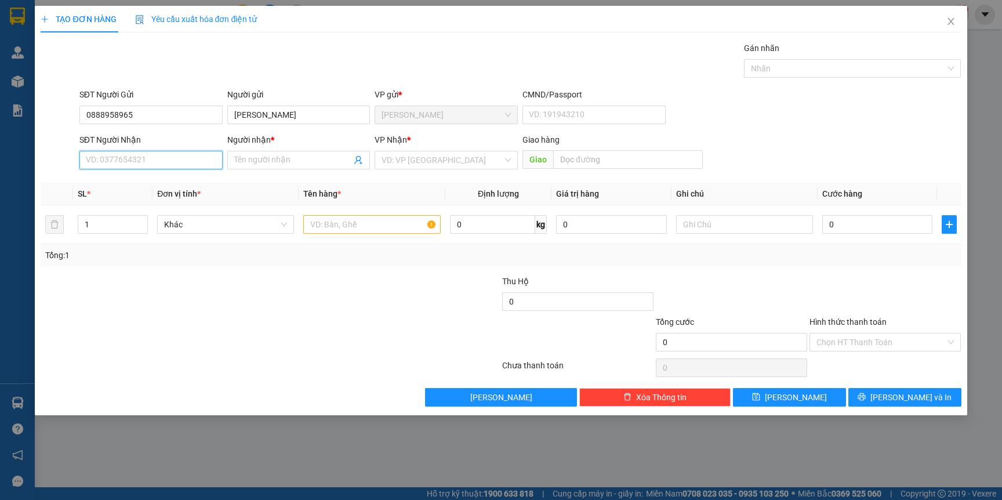
click at [180, 157] on input "SĐT Người Nhận" at bounding box center [150, 160] width 143 height 19
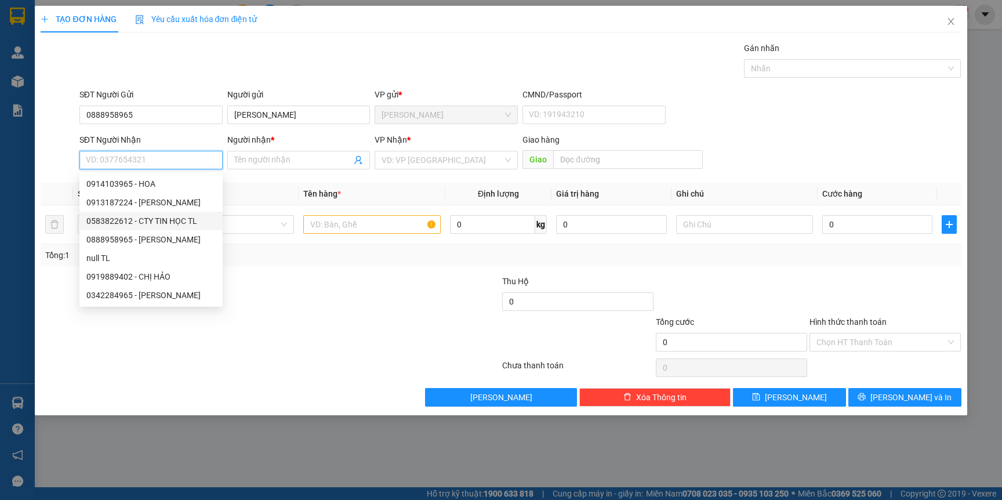
click at [179, 219] on div "0583822612 - CTY TIN HỌC TL" at bounding box center [150, 221] width 129 height 13
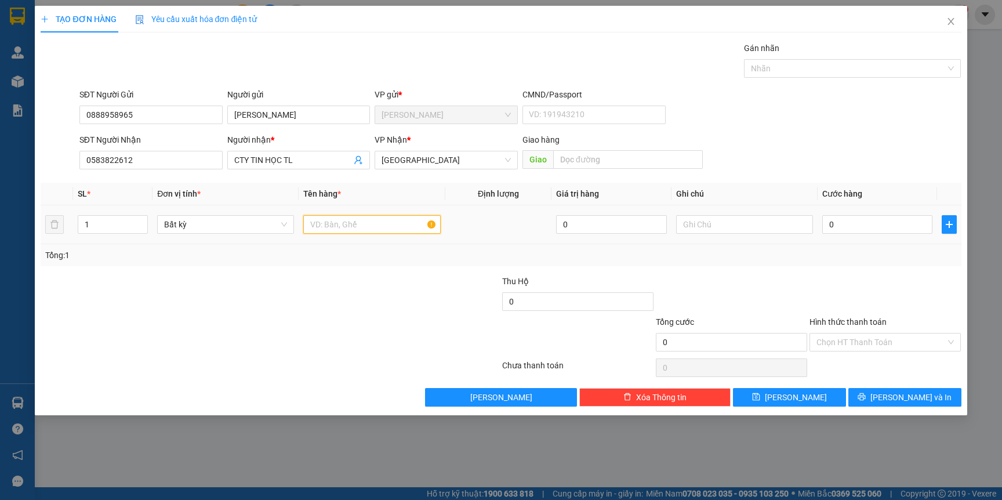
click at [349, 222] on input "text" at bounding box center [371, 224] width 137 height 19
click at [875, 229] on input "0" at bounding box center [877, 224] width 110 height 19
click at [899, 394] on span "[PERSON_NAME] và In" at bounding box center [910, 397] width 81 height 13
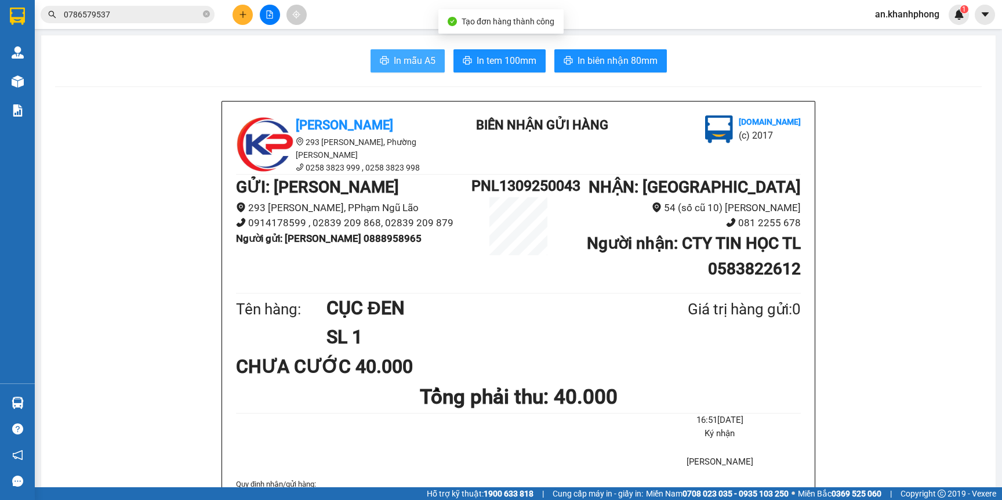
click at [408, 56] on span "In mẫu A5" at bounding box center [415, 60] width 42 height 14
click at [119, 11] on input "0786579537" at bounding box center [132, 14] width 137 height 13
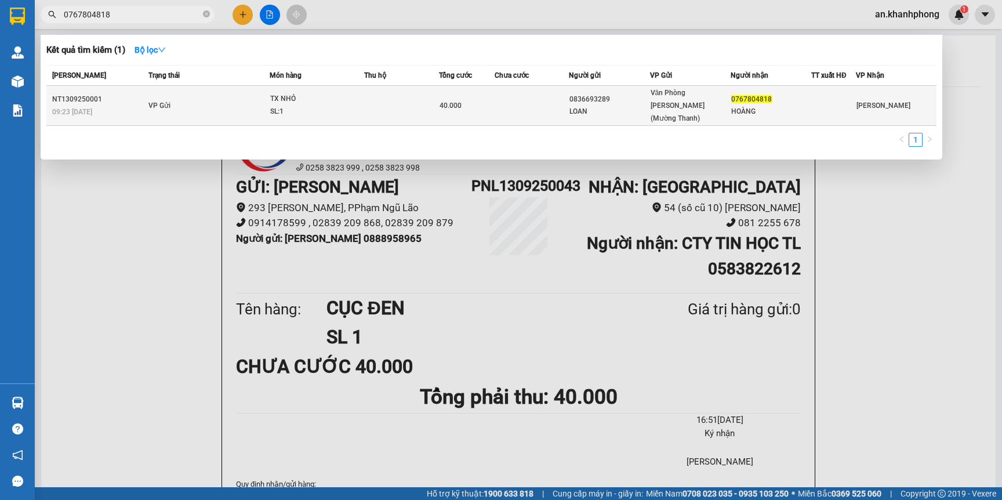
click at [491, 99] on div "40.000" at bounding box center [467, 105] width 55 height 13
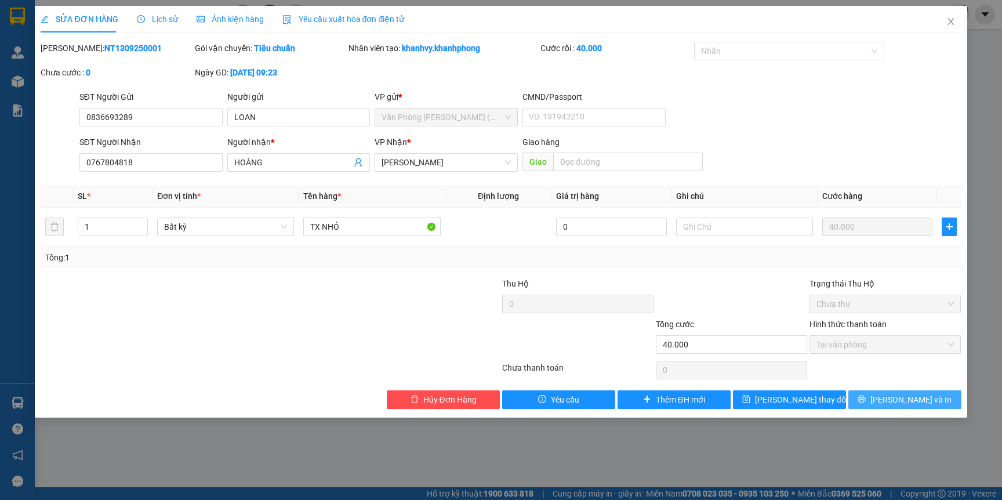
click at [905, 399] on span "[PERSON_NAME] và In" at bounding box center [910, 399] width 81 height 13
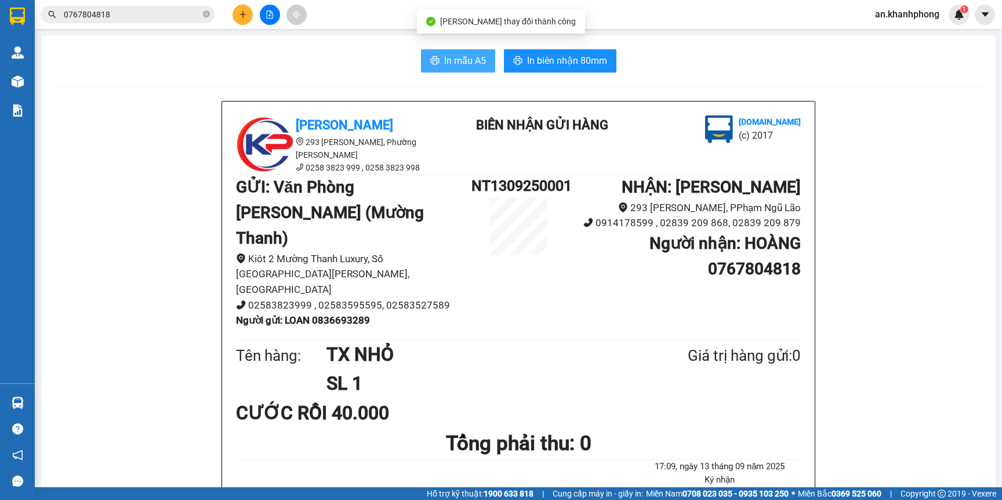
click at [446, 70] on button "In mẫu A5" at bounding box center [458, 60] width 74 height 23
click at [142, 16] on input "0767804818" at bounding box center [132, 14] width 137 height 13
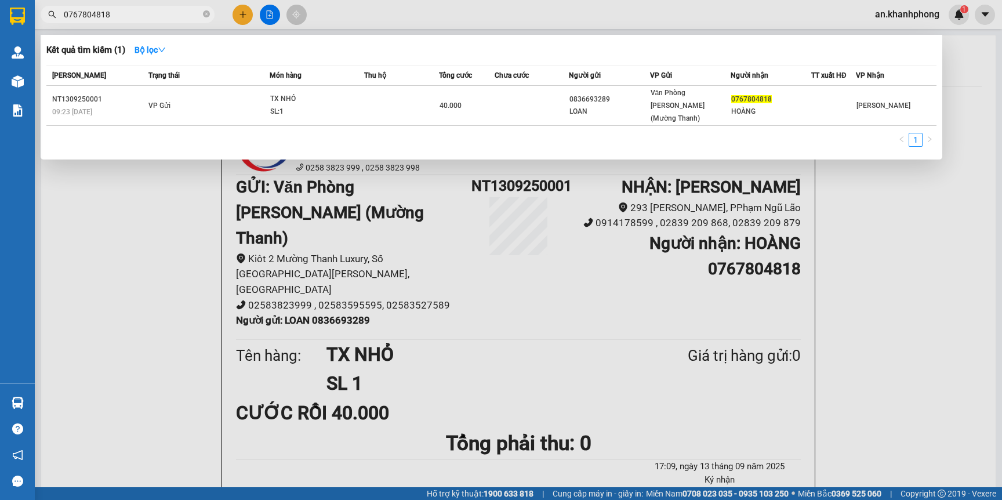
click at [142, 16] on input "0767804818" at bounding box center [132, 14] width 137 height 13
click at [235, 11] on div at bounding box center [501, 250] width 1002 height 500
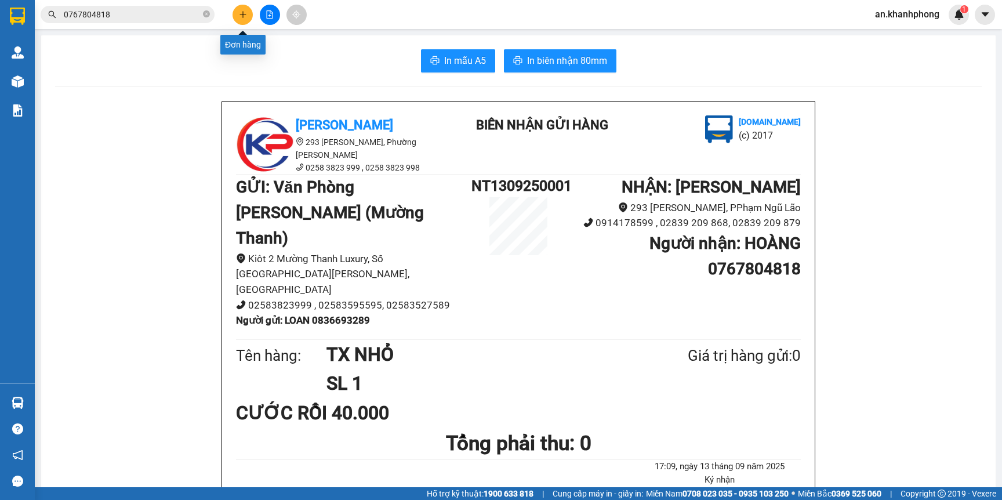
click at [235, 11] on button at bounding box center [243, 15] width 20 height 20
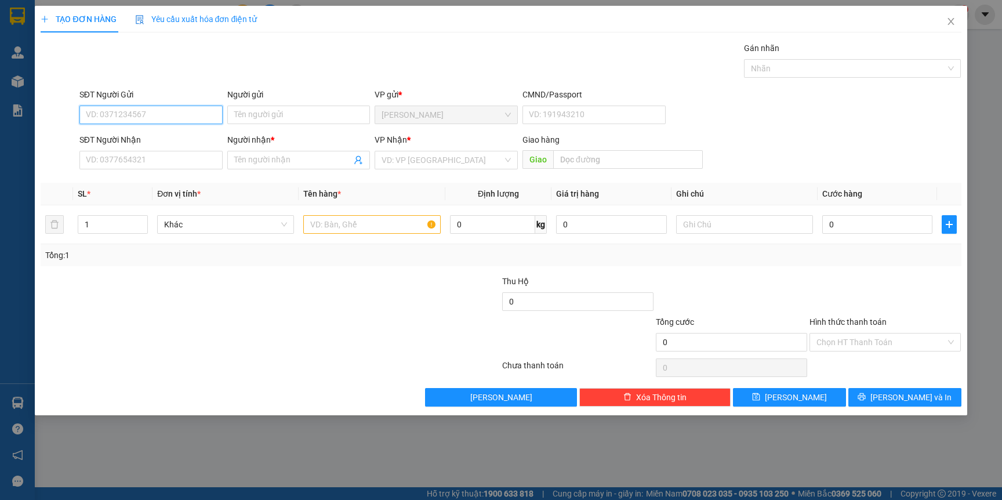
click at [155, 114] on input "SĐT Người Gửi" at bounding box center [150, 115] width 143 height 19
click at [287, 119] on input "Người gửi" at bounding box center [298, 115] width 143 height 19
click at [176, 167] on input "SĐT Người Nhận" at bounding box center [150, 160] width 143 height 19
click at [266, 165] on input "Người nhận *" at bounding box center [293, 160] width 118 height 13
click at [425, 165] on input "search" at bounding box center [442, 159] width 121 height 17
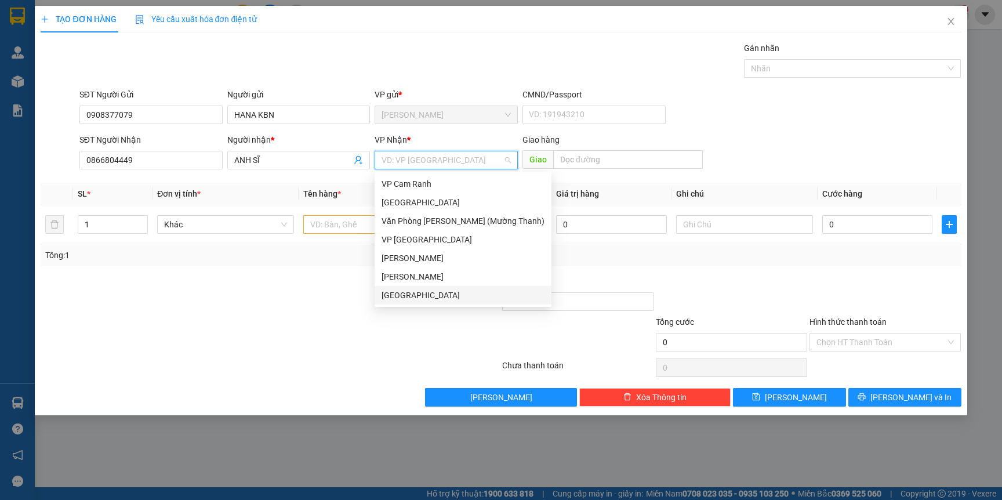
click at [404, 293] on div "[GEOGRAPHIC_DATA]" at bounding box center [463, 295] width 163 height 13
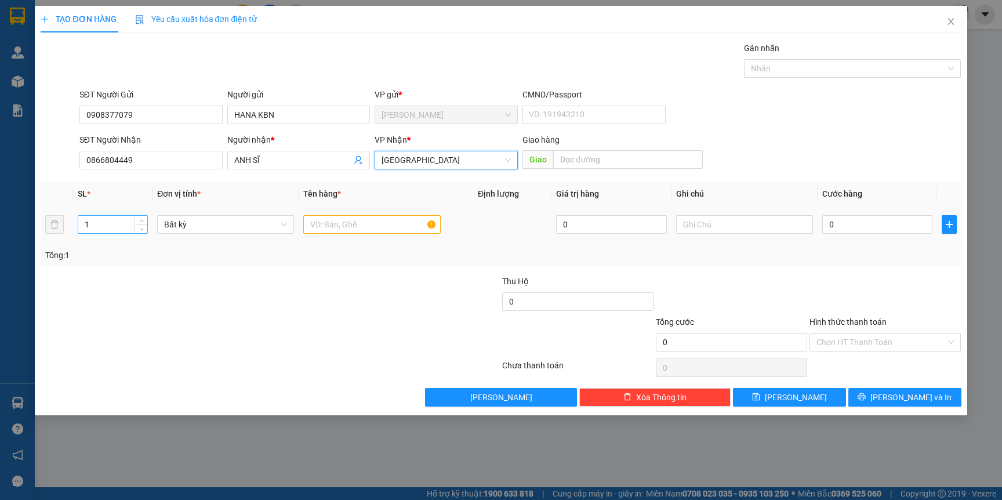
click at [112, 229] on input "1" at bounding box center [113, 224] width 70 height 17
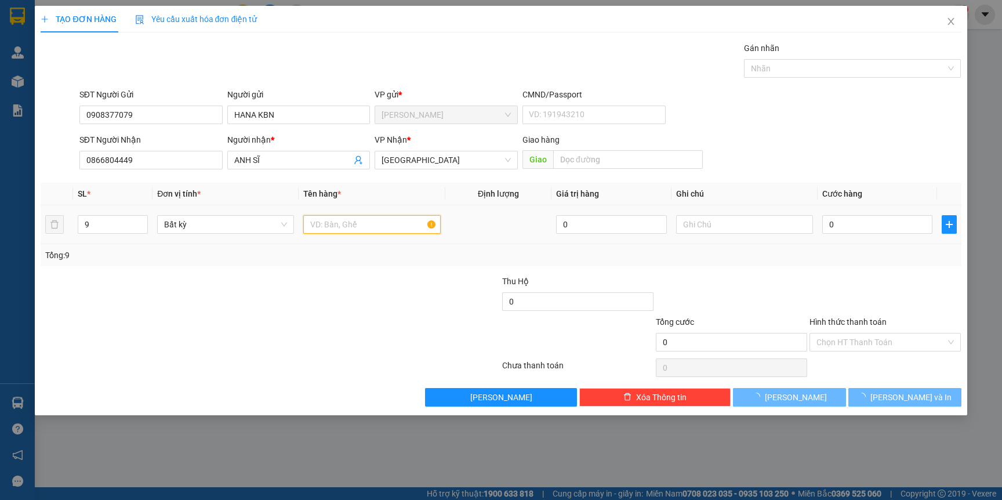
click at [339, 227] on input "text" at bounding box center [371, 224] width 137 height 19
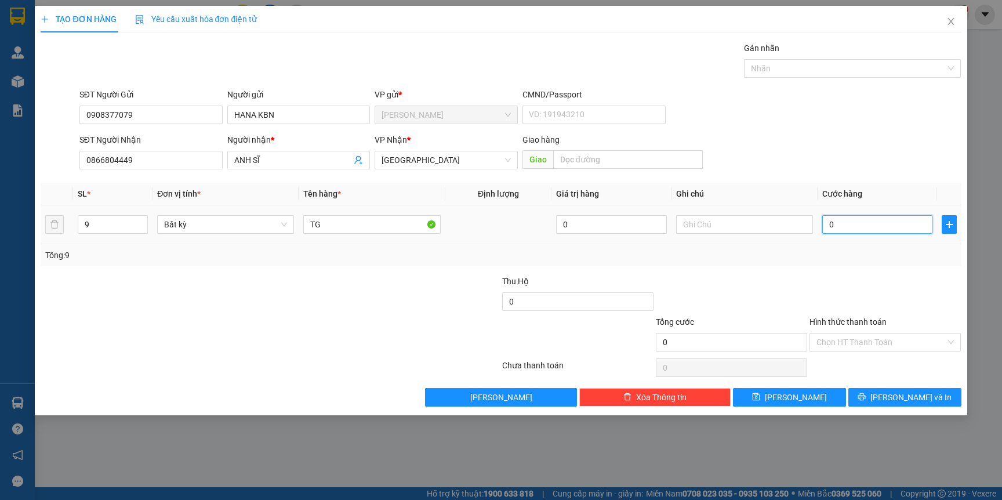
click at [858, 219] on input "0" at bounding box center [877, 224] width 110 height 19
click at [866, 398] on icon "printer" at bounding box center [862, 397] width 8 height 8
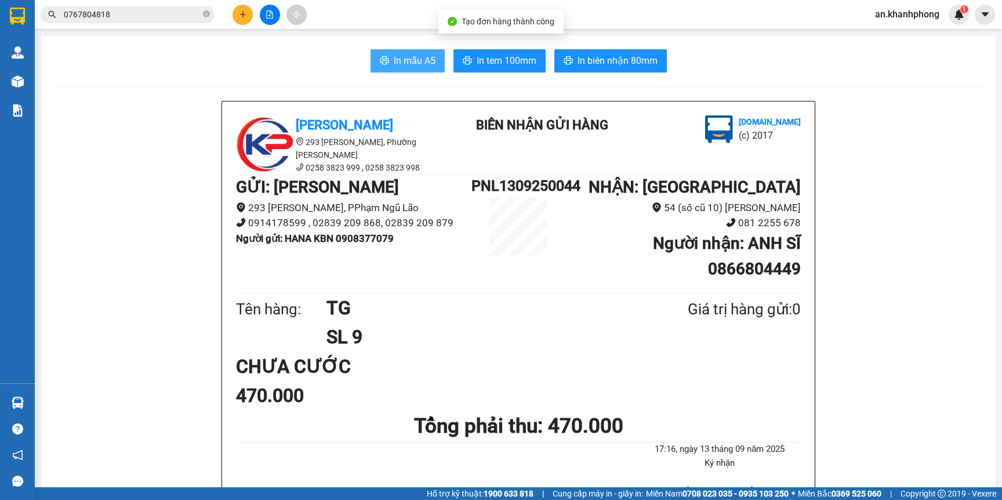
click at [398, 52] on button "In mẫu A5" at bounding box center [408, 60] width 74 height 23
click at [241, 20] on button at bounding box center [243, 15] width 20 height 20
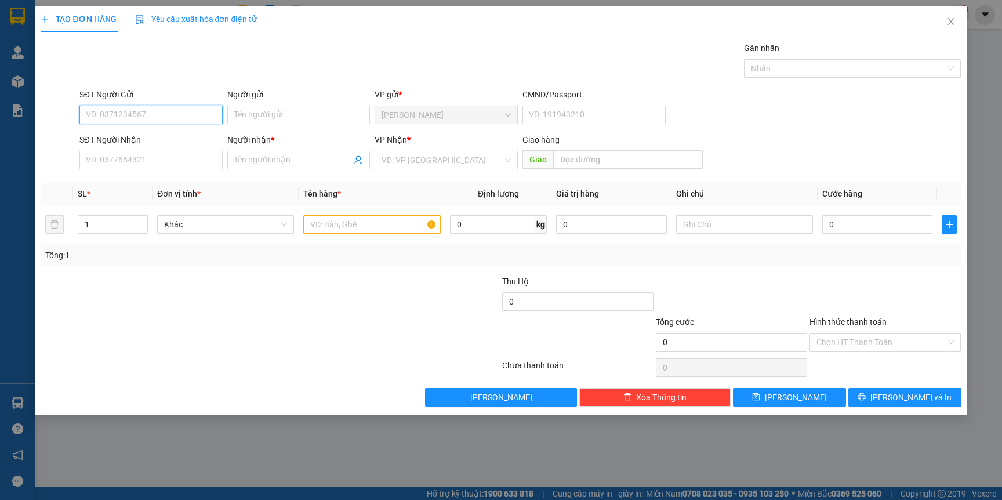
click at [172, 123] on input "SĐT Người Gửi" at bounding box center [150, 115] width 143 height 19
click at [276, 122] on input "Người gửi" at bounding box center [298, 115] width 143 height 19
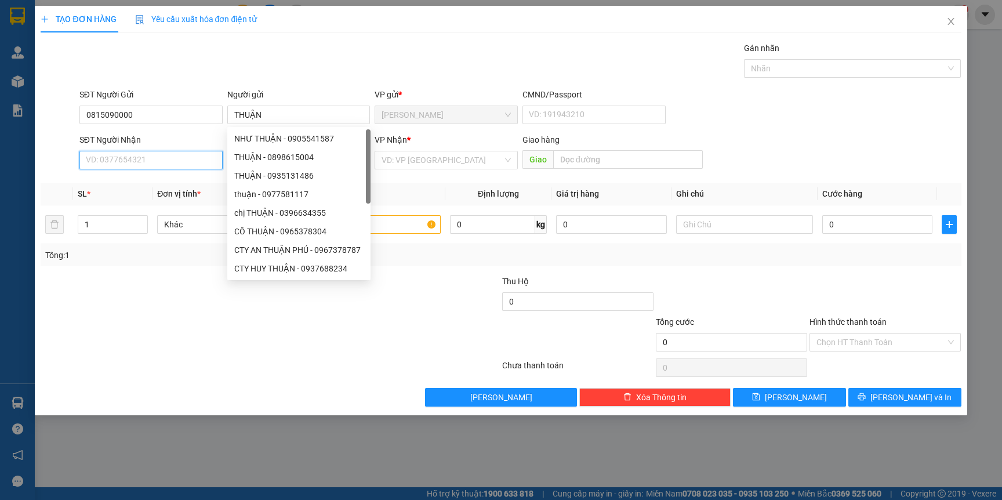
click at [179, 159] on input "SĐT Người Nhận" at bounding box center [150, 160] width 143 height 19
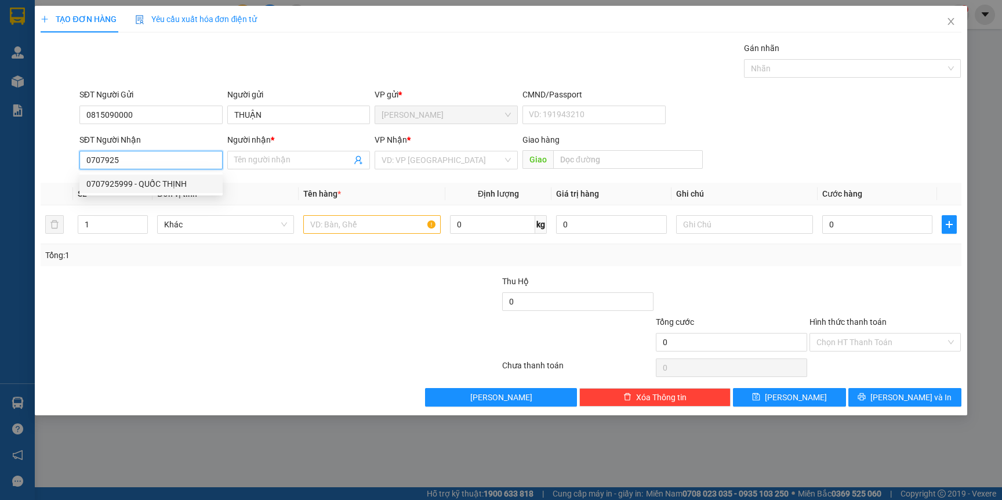
click at [177, 188] on div "0707925999 - QUỐC THỊNH" at bounding box center [150, 183] width 129 height 13
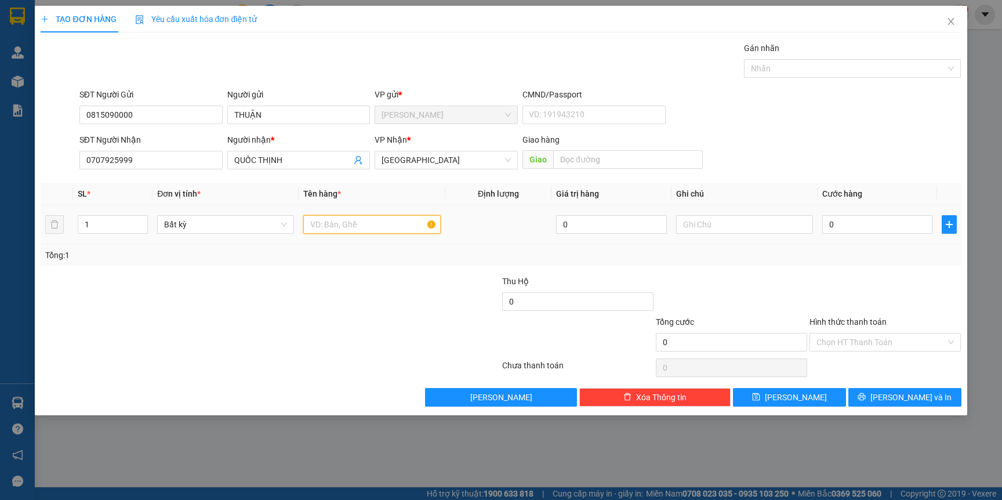
click at [382, 225] on input "text" at bounding box center [371, 224] width 137 height 19
click at [883, 233] on input "0" at bounding box center [877, 224] width 110 height 19
click at [886, 390] on button "[PERSON_NAME] và In" at bounding box center [904, 397] width 113 height 19
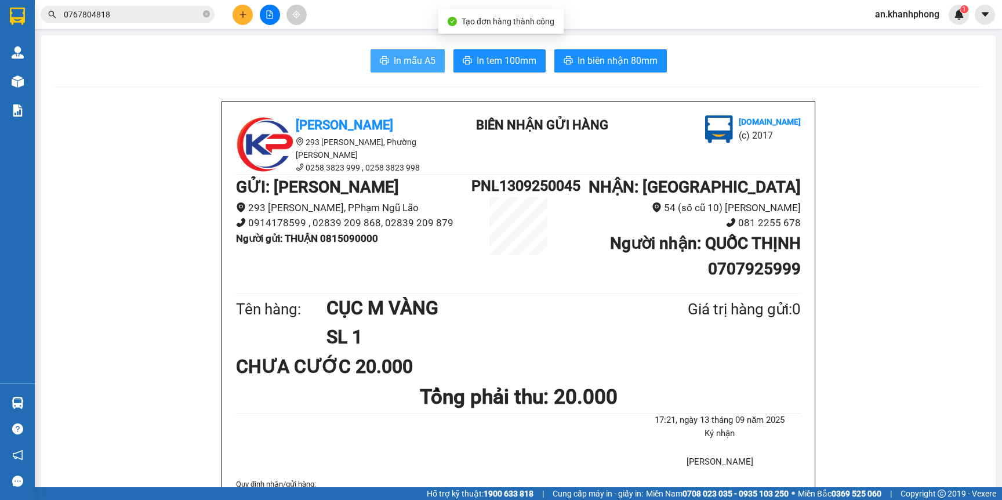
click at [394, 49] on button "In mẫu A5" at bounding box center [408, 60] width 74 height 23
click at [239, 10] on icon "plus" at bounding box center [243, 14] width 8 height 8
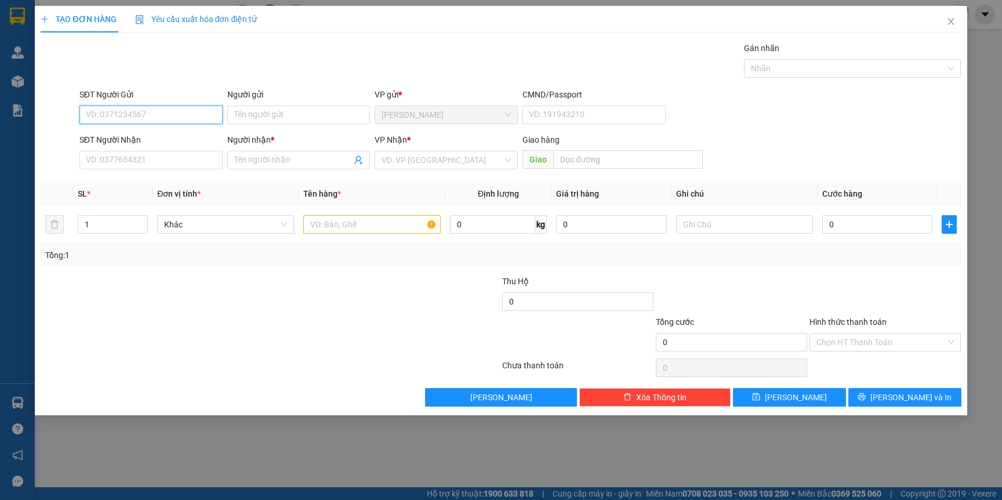
click at [169, 116] on input "SĐT Người Gửi" at bounding box center [150, 115] width 143 height 19
click at [157, 142] on div "0906920820 - TÈO" at bounding box center [150, 138] width 129 height 13
click at [165, 166] on input "SĐT Người Nhận" at bounding box center [150, 160] width 143 height 19
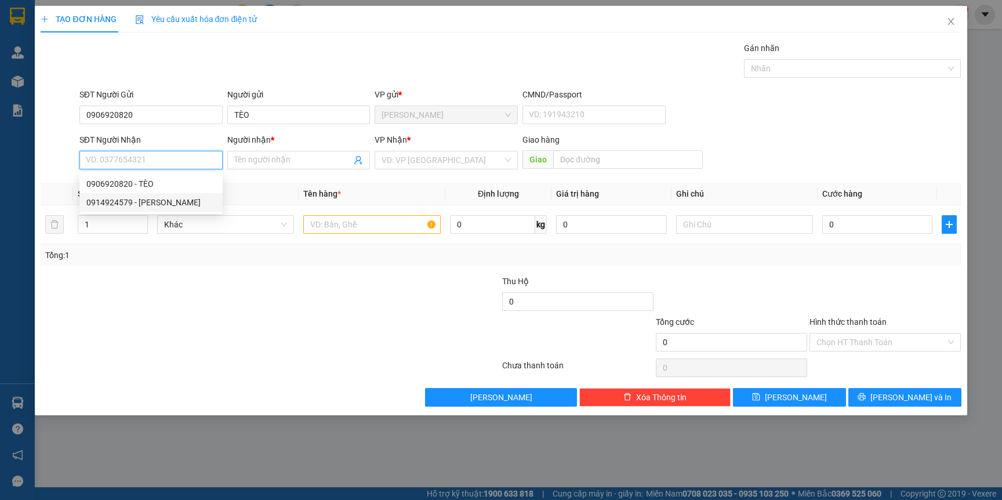
click at [165, 205] on div "0914924579 - ANH ĐÀO" at bounding box center [150, 202] width 129 height 13
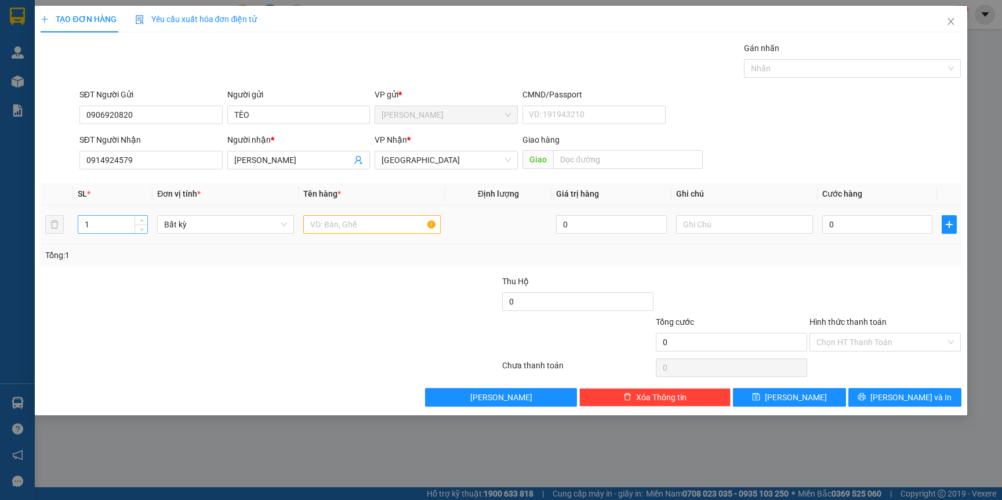
click at [97, 227] on input "1" at bounding box center [113, 224] width 70 height 17
click at [320, 220] on input "text" at bounding box center [371, 224] width 137 height 19
click at [832, 228] on input "0" at bounding box center [877, 224] width 110 height 19
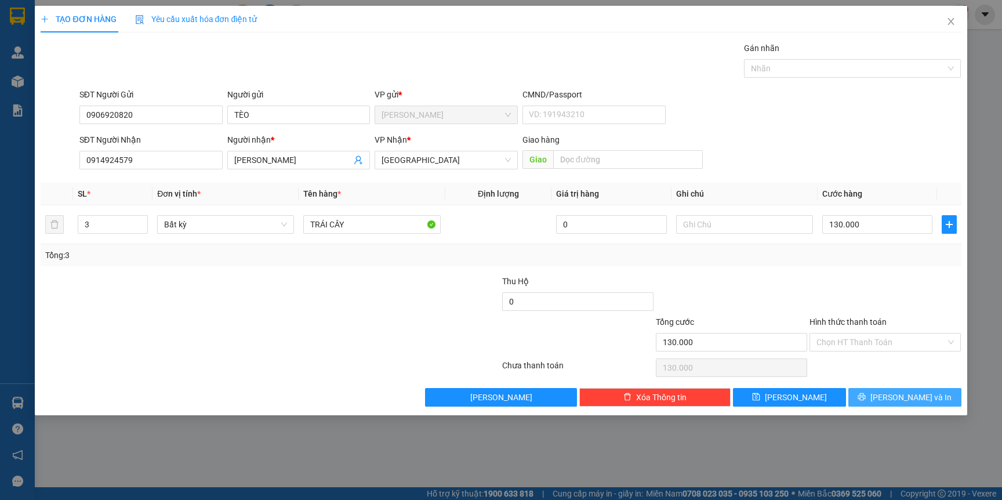
click at [895, 398] on span "[PERSON_NAME] và In" at bounding box center [910, 397] width 81 height 13
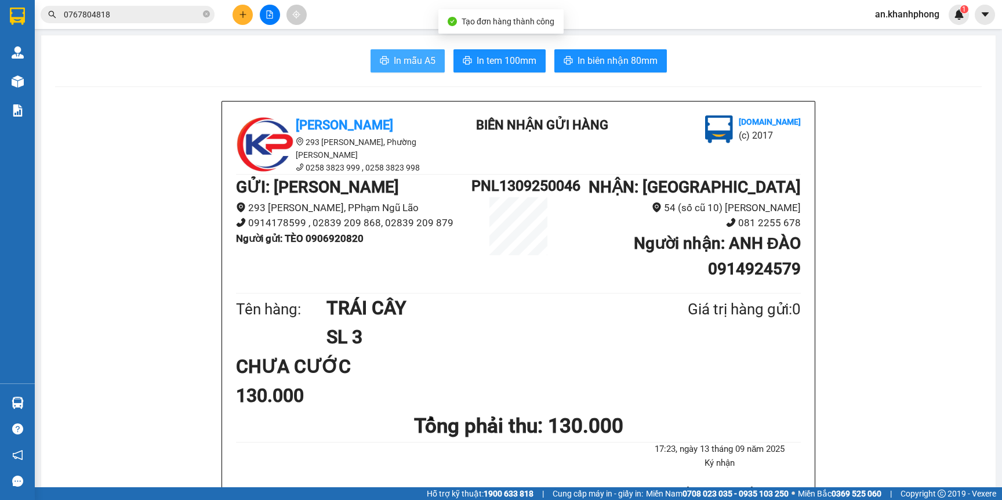
click at [396, 65] on span "In mẫu A5" at bounding box center [415, 60] width 42 height 14
click at [244, 9] on button at bounding box center [243, 15] width 20 height 20
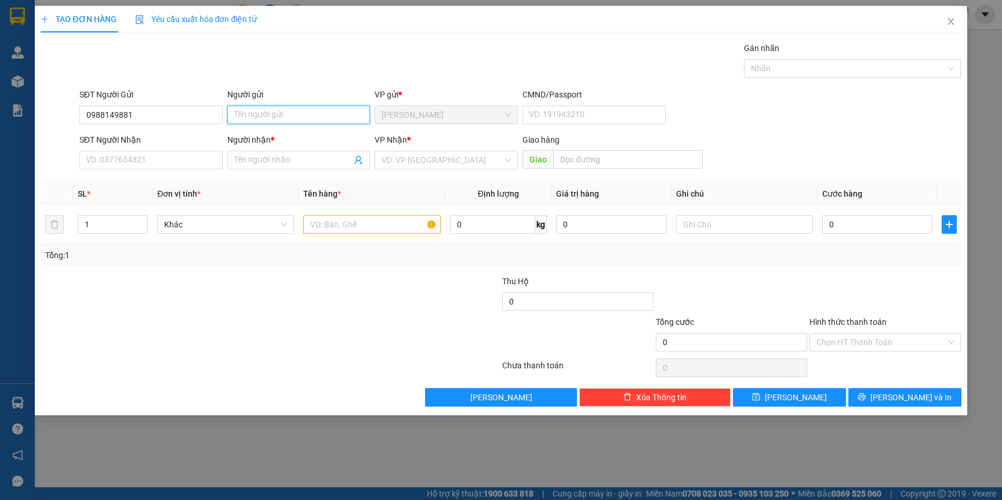
click at [278, 117] on input "Người gửi" at bounding box center [298, 115] width 143 height 19
click at [171, 155] on input "SĐT Người Nhận" at bounding box center [150, 160] width 143 height 19
click at [262, 156] on input "Người nhận *" at bounding box center [293, 160] width 118 height 13
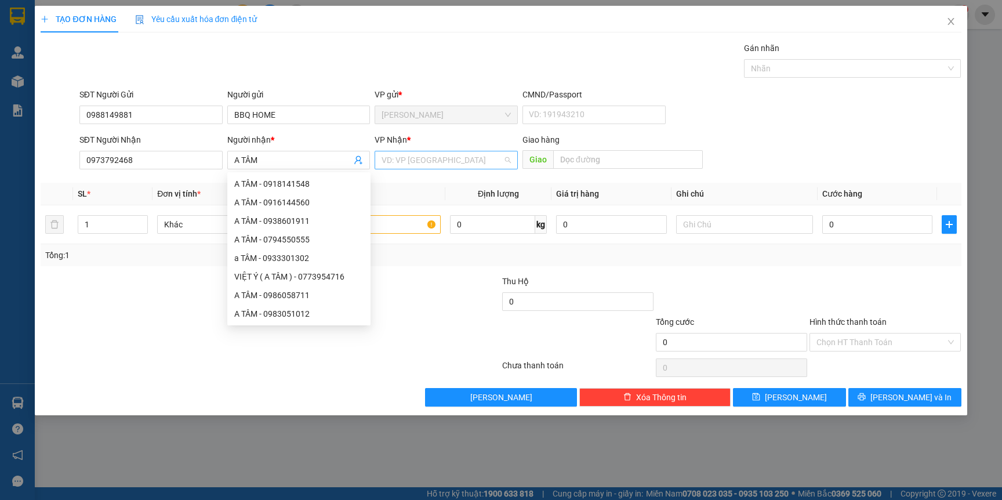
click at [445, 159] on input "search" at bounding box center [442, 159] width 121 height 17
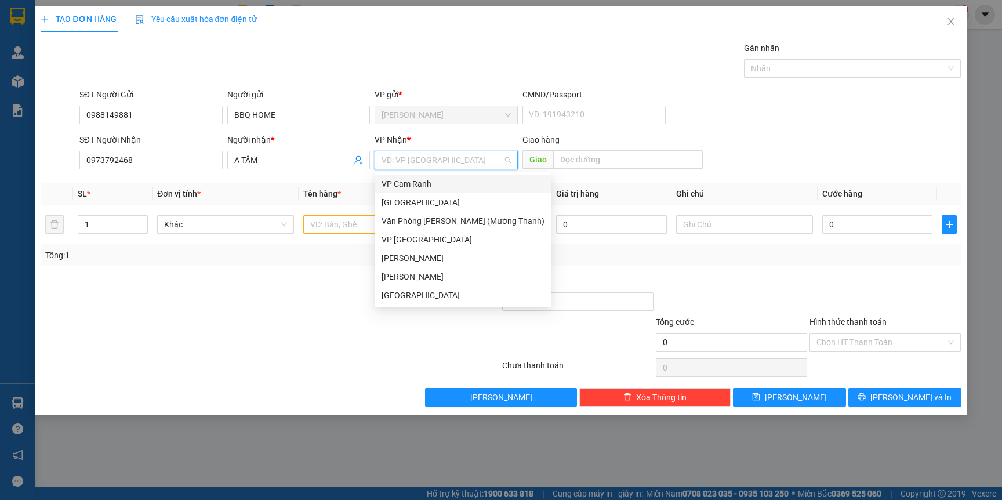
click at [425, 184] on div "VP Cam Ranh" at bounding box center [463, 183] width 163 height 13
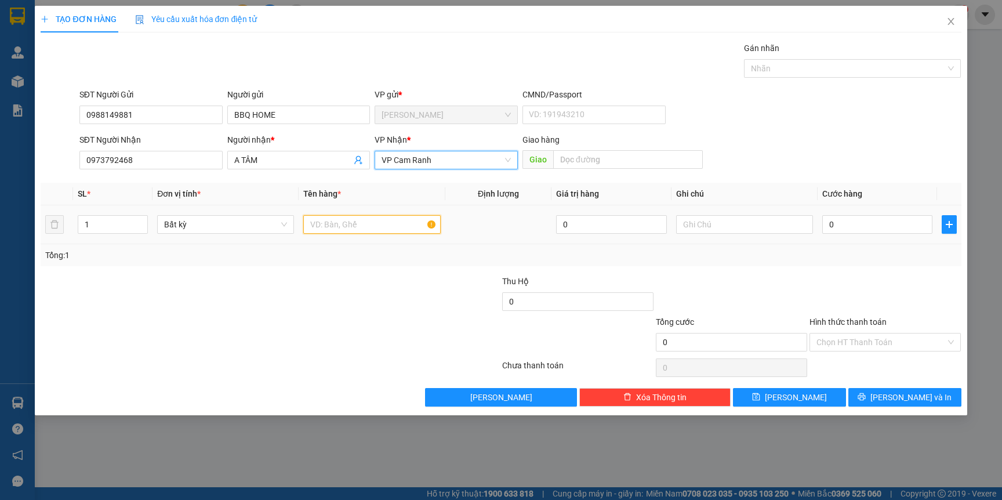
click at [343, 223] on input "text" at bounding box center [371, 224] width 137 height 19
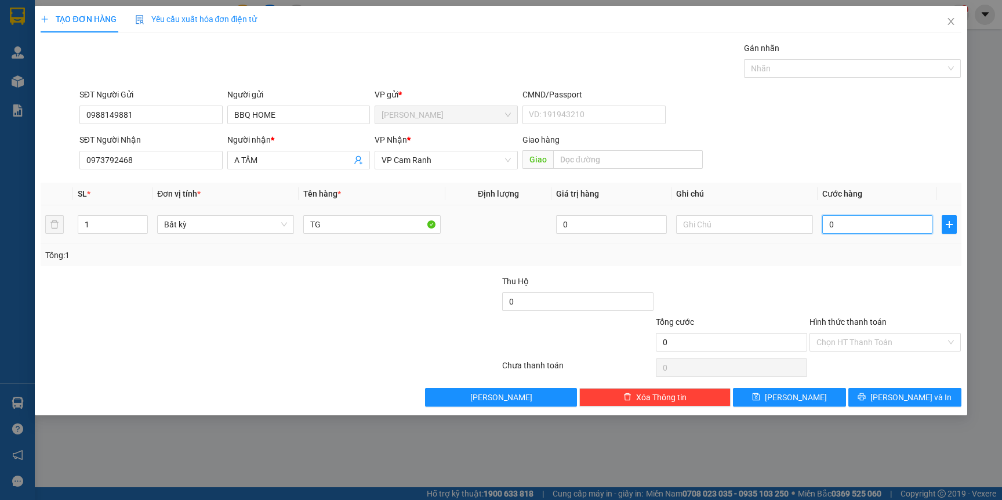
click at [869, 226] on input "0" at bounding box center [877, 224] width 110 height 19
click at [901, 400] on span "[PERSON_NAME] và In" at bounding box center [910, 397] width 81 height 13
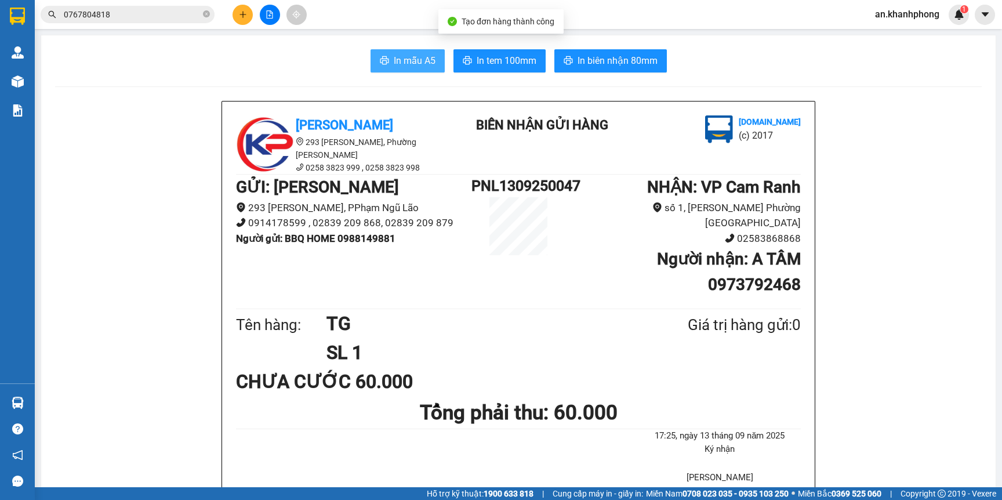
click at [423, 52] on button "In mẫu A5" at bounding box center [408, 60] width 74 height 23
click at [246, 13] on icon "plus" at bounding box center [243, 14] width 8 height 8
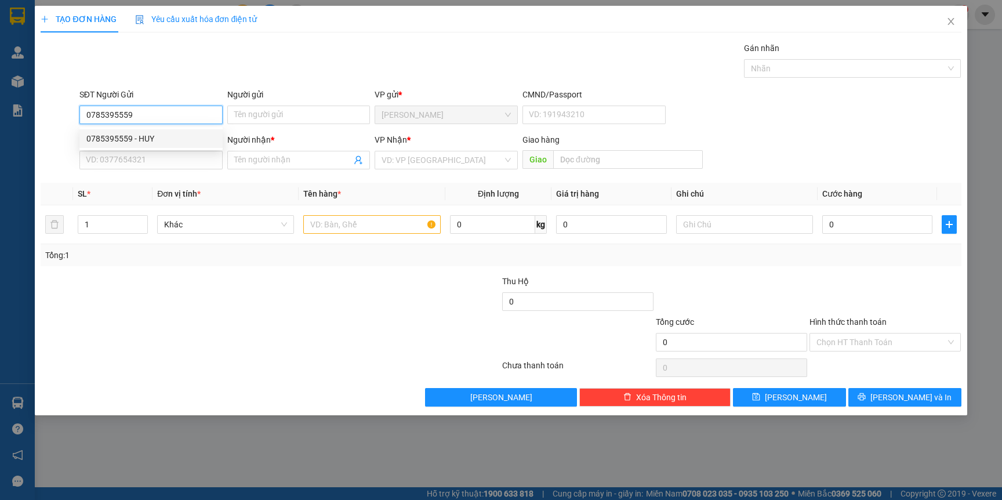
click at [159, 135] on div "0785395559 - HUY" at bounding box center [150, 138] width 129 height 13
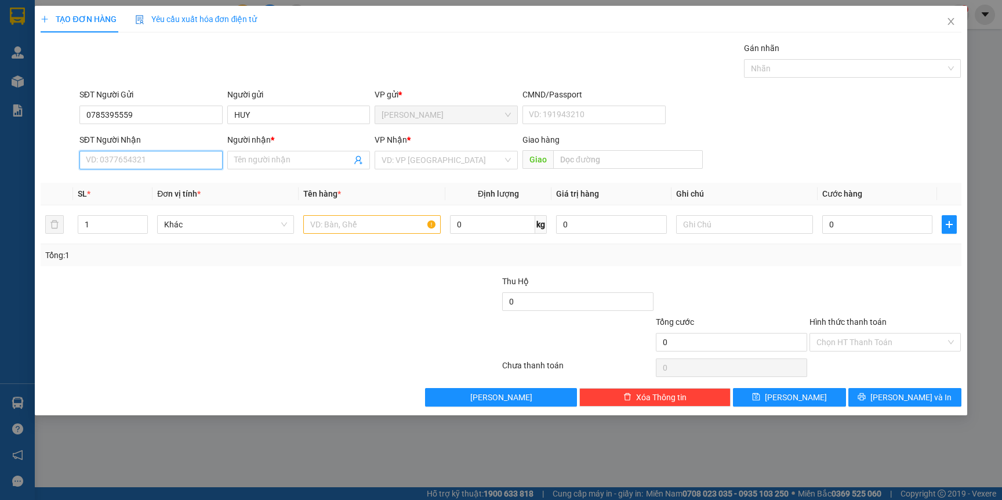
click at [140, 161] on input "SĐT Người Nhận" at bounding box center [150, 160] width 143 height 19
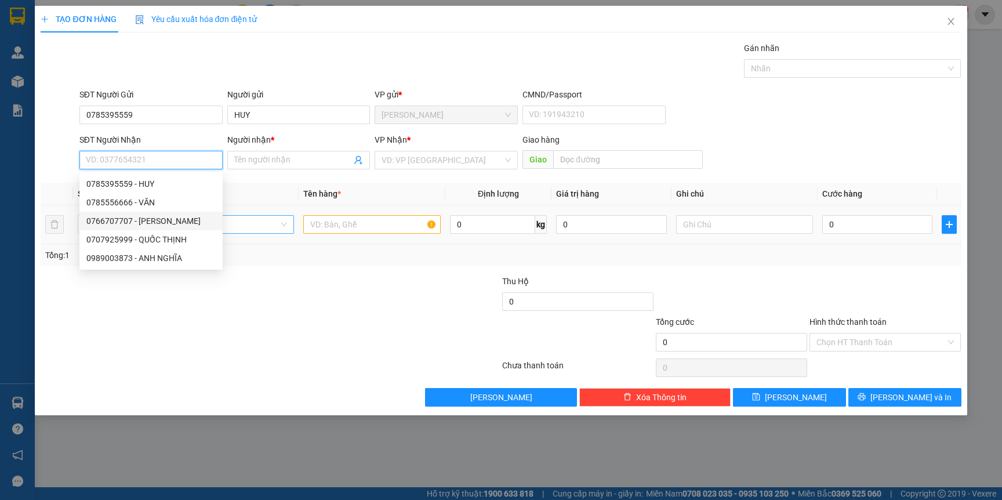
click at [178, 220] on div "0766707707 - HUỲNH NGỌC TÍN" at bounding box center [150, 221] width 129 height 13
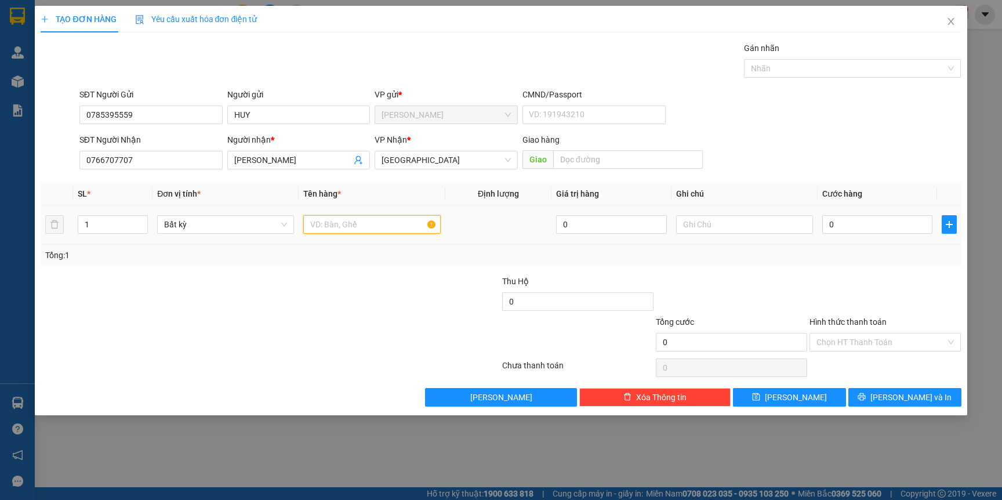
click at [358, 224] on input "text" at bounding box center [371, 224] width 137 height 19
click at [883, 231] on input "0" at bounding box center [877, 224] width 110 height 19
click at [913, 399] on span "[PERSON_NAME] và In" at bounding box center [910, 397] width 81 height 13
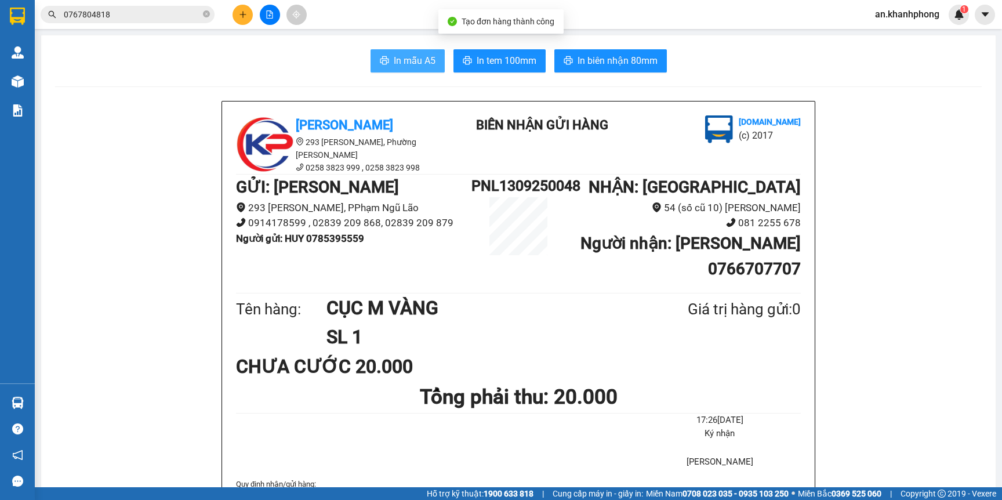
click at [433, 66] on button "In mẫu A5" at bounding box center [408, 60] width 74 height 23
click at [241, 14] on icon "plus" at bounding box center [242, 14] width 6 height 1
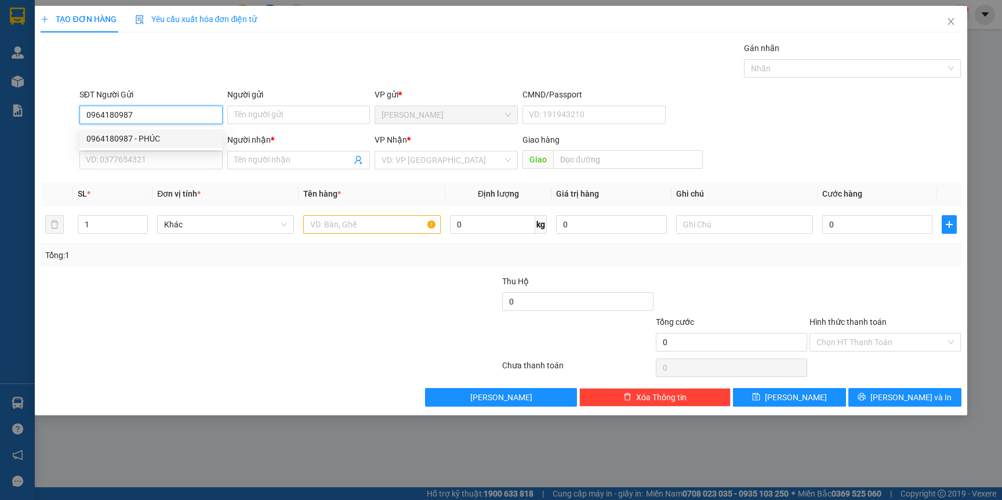
click at [168, 143] on div "0964180987 - PHÚC" at bounding box center [150, 138] width 129 height 13
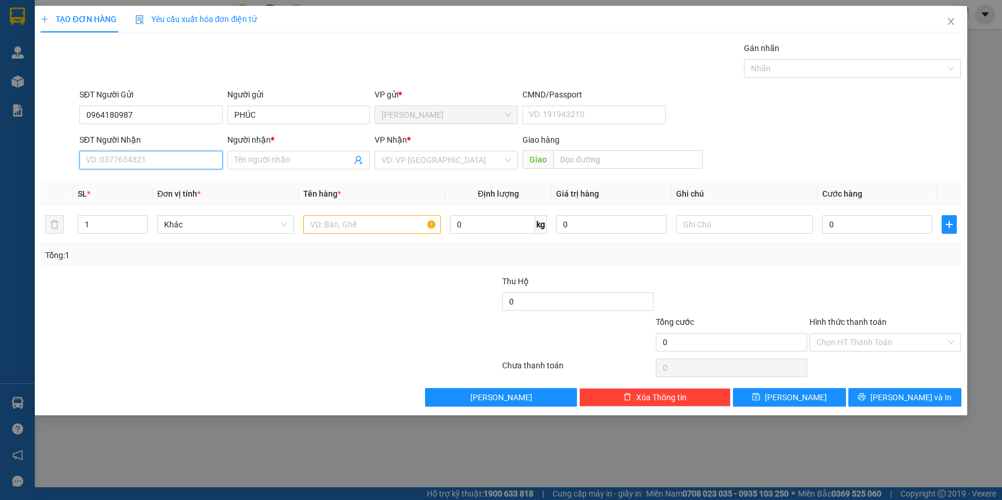
click at [161, 157] on input "SĐT Người Nhận" at bounding box center [150, 160] width 143 height 19
click at [179, 182] on div "0934777996 - NHUNG SPORT" at bounding box center [150, 183] width 129 height 13
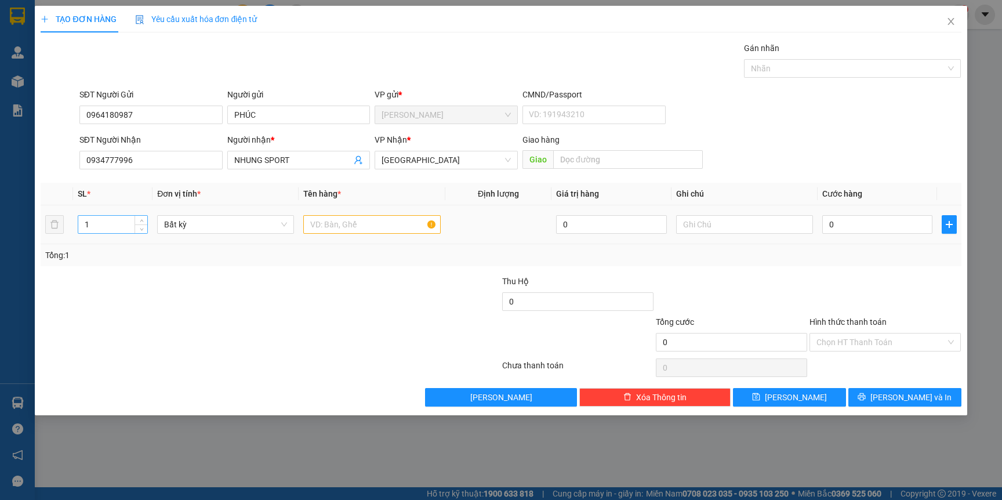
click at [121, 218] on input "1" at bounding box center [113, 224] width 70 height 17
click at [360, 224] on input "text" at bounding box center [371, 224] width 137 height 19
click at [883, 226] on input "0" at bounding box center [877, 224] width 110 height 19
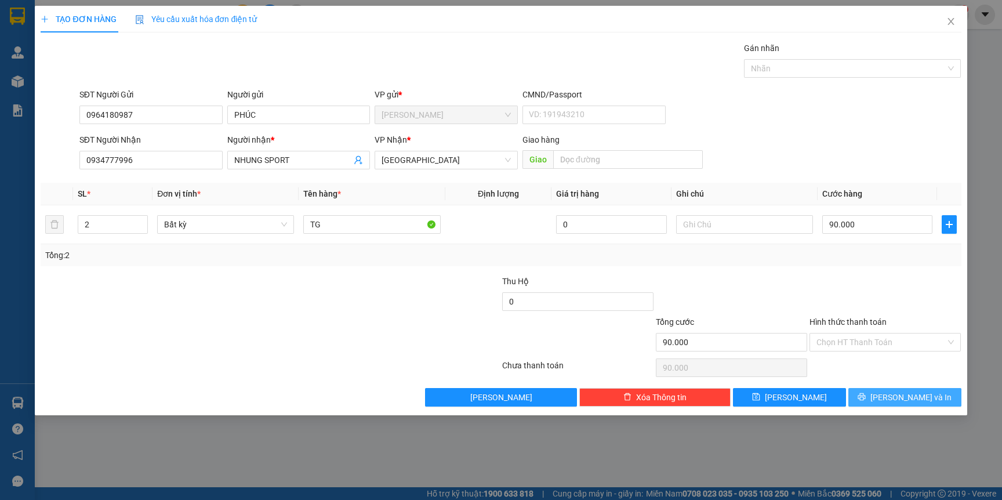
click at [891, 395] on button "[PERSON_NAME] và In" at bounding box center [904, 397] width 113 height 19
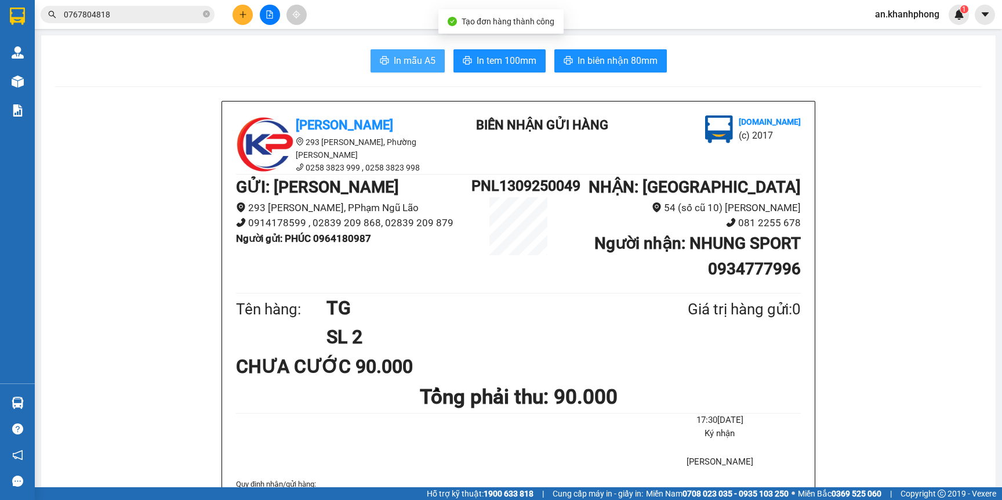
click at [395, 58] on span "In mẫu A5" at bounding box center [415, 60] width 42 height 14
click at [236, 10] on button at bounding box center [243, 15] width 20 height 20
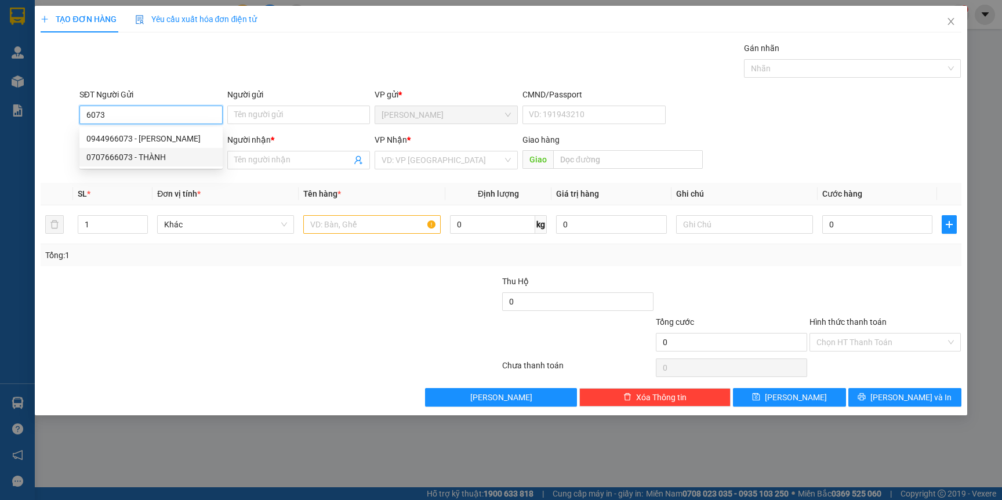
click at [166, 159] on div "0707666073 - THÀNH" at bounding box center [150, 157] width 129 height 13
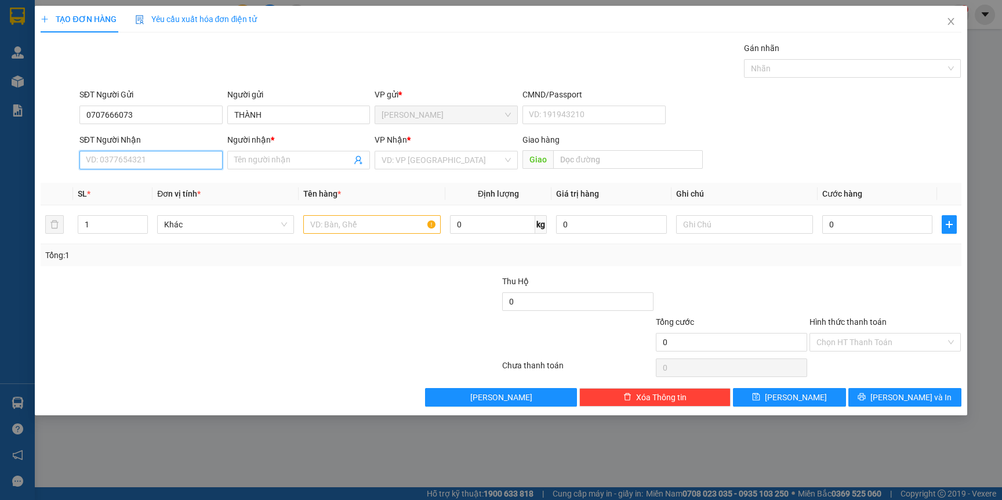
click at [163, 159] on input "SĐT Người Nhận" at bounding box center [150, 160] width 143 height 19
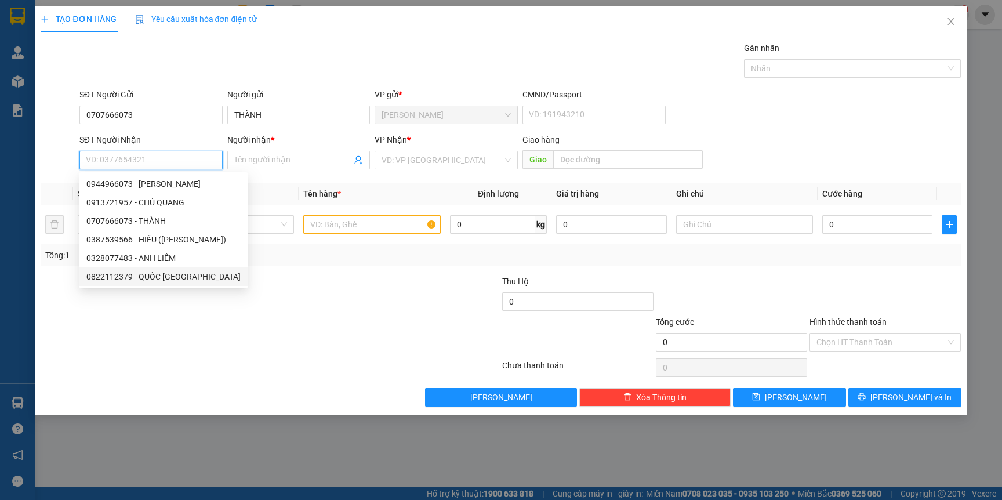
click at [165, 277] on div "0822112379 - QUỐC Ý" at bounding box center [163, 276] width 154 height 13
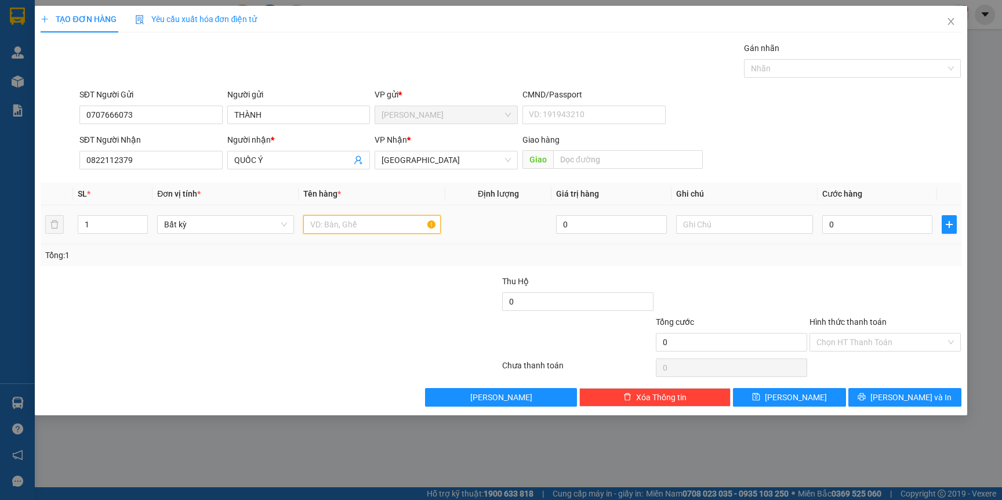
click at [349, 232] on input "text" at bounding box center [371, 224] width 137 height 19
click at [846, 226] on input "0" at bounding box center [877, 224] width 110 height 19
click at [914, 403] on span "[PERSON_NAME] và In" at bounding box center [910, 397] width 81 height 13
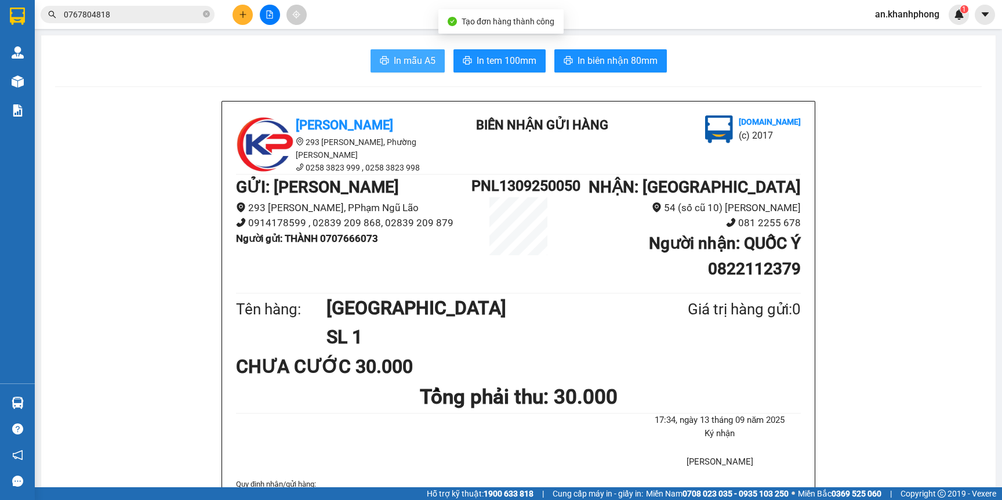
click at [412, 58] on span "In mẫu A5" at bounding box center [415, 60] width 42 height 14
click at [242, 12] on icon "plus" at bounding box center [242, 14] width 1 height 6
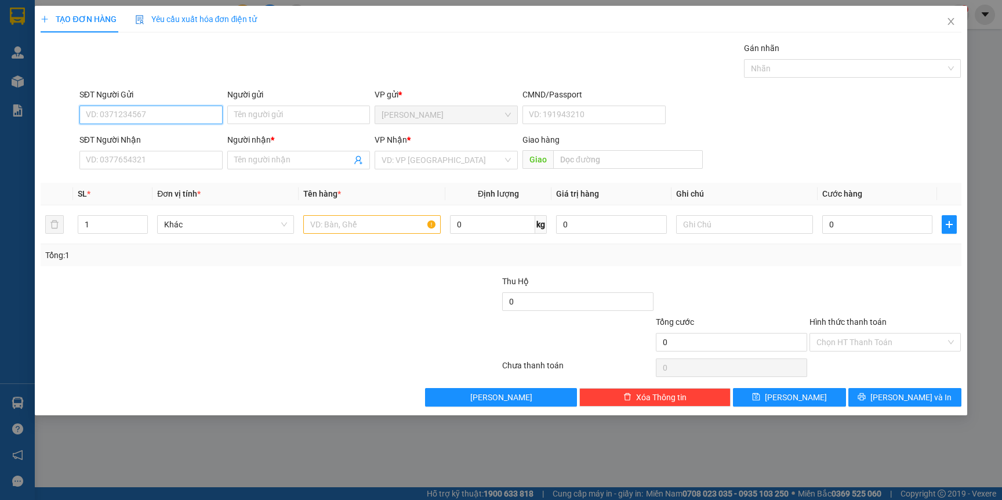
click at [140, 124] on input "SĐT Người Gửi" at bounding box center [150, 115] width 143 height 19
click at [159, 142] on div "0978852609 - QUY" at bounding box center [150, 138] width 129 height 13
click at [149, 167] on input "SĐT Người Nhận" at bounding box center [150, 160] width 143 height 19
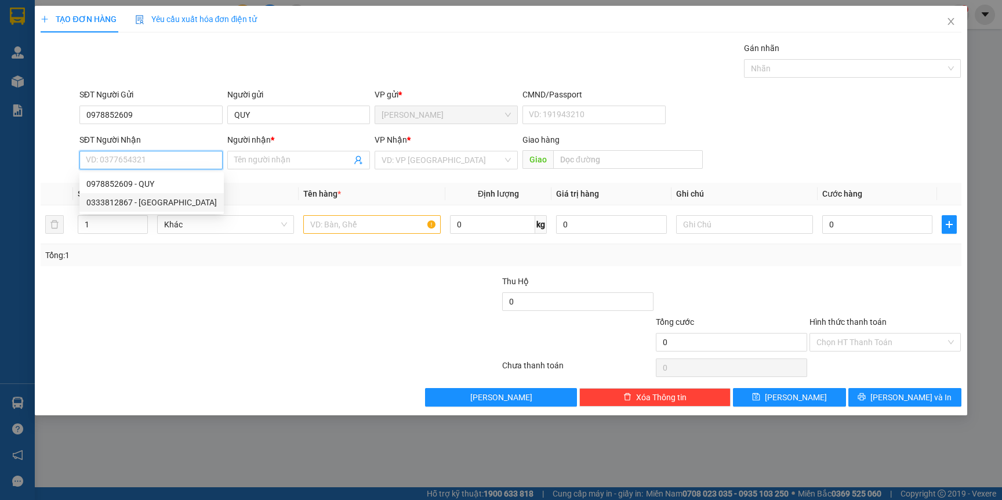
click at [161, 205] on div "0333812867 - ANH HAI PHƯỚC" at bounding box center [151, 202] width 130 height 13
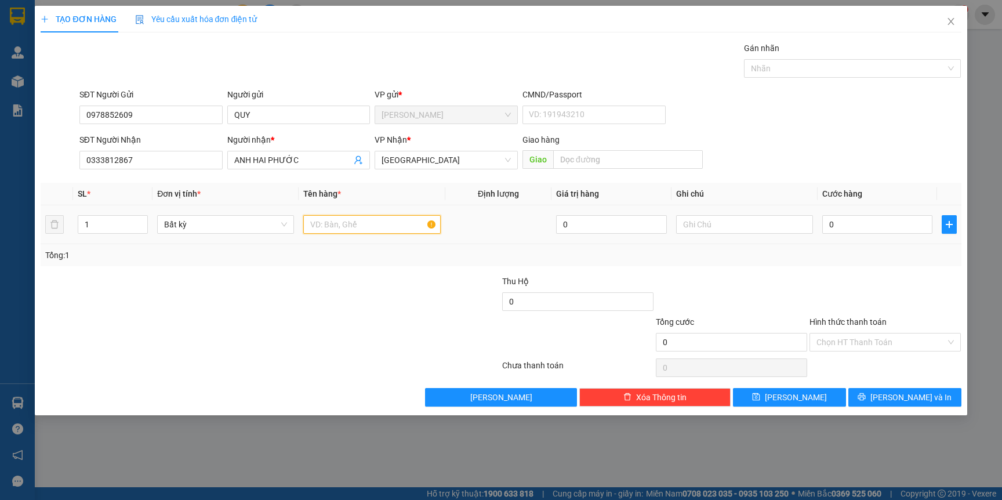
click at [357, 216] on input "text" at bounding box center [371, 224] width 137 height 19
click at [850, 225] on input "0" at bounding box center [877, 224] width 110 height 19
click at [840, 225] on input "0" at bounding box center [877, 224] width 110 height 19
click at [837, 262] on div "Tổng: 1" at bounding box center [501, 255] width 920 height 22
click at [833, 283] on div at bounding box center [885, 295] width 154 height 41
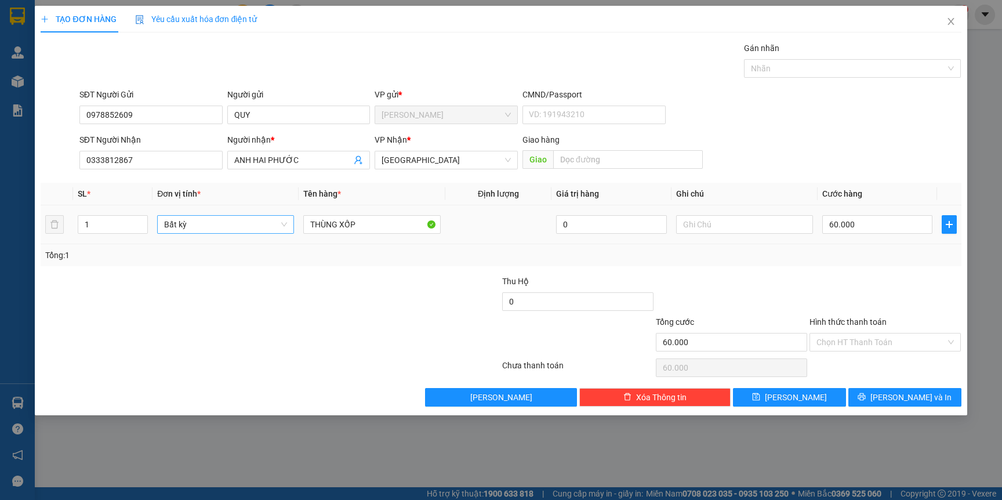
click at [283, 226] on span "Bất kỳ" at bounding box center [225, 224] width 123 height 17
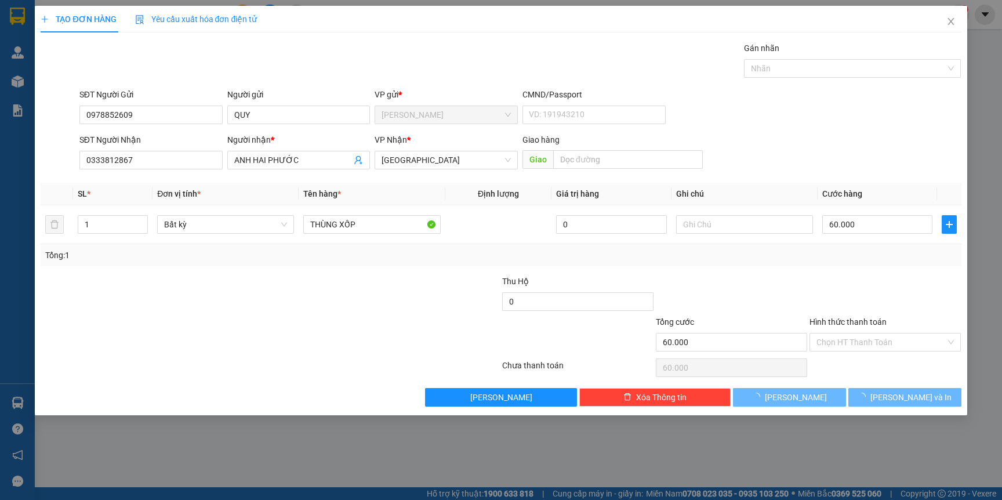
click at [361, 313] on div at bounding box center [424, 295] width 154 height 41
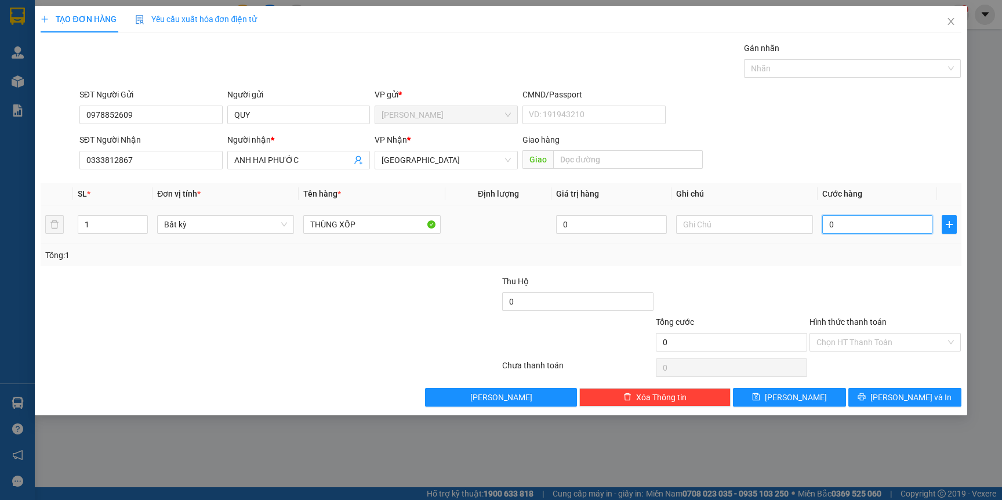
click at [853, 232] on input "0" at bounding box center [877, 224] width 110 height 19
click at [848, 308] on div at bounding box center [885, 295] width 154 height 41
click at [907, 325] on div "Hình thức thanh toán" at bounding box center [885, 323] width 151 height 17
click at [905, 334] on input "Hình thức thanh toán" at bounding box center [880, 341] width 129 height 17
click at [909, 310] on div at bounding box center [885, 295] width 154 height 41
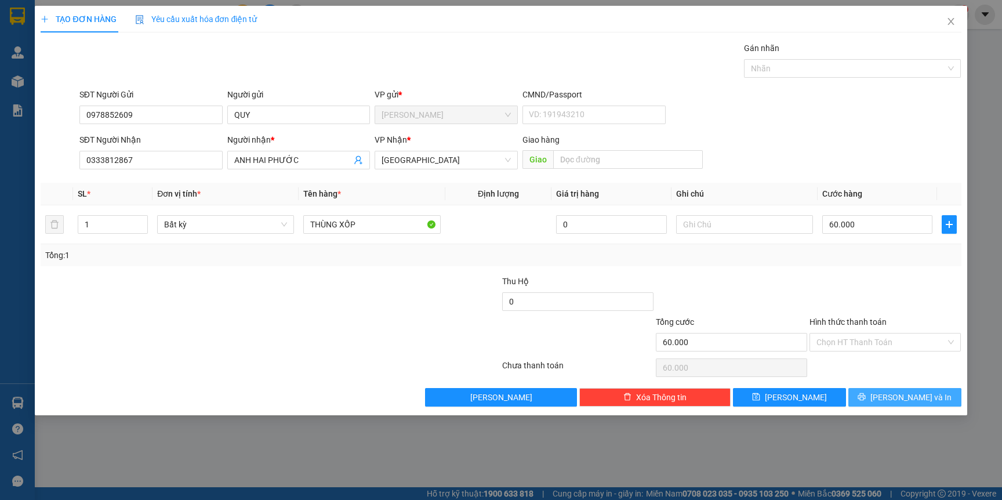
click at [902, 401] on span "[PERSON_NAME] và In" at bounding box center [910, 397] width 81 height 13
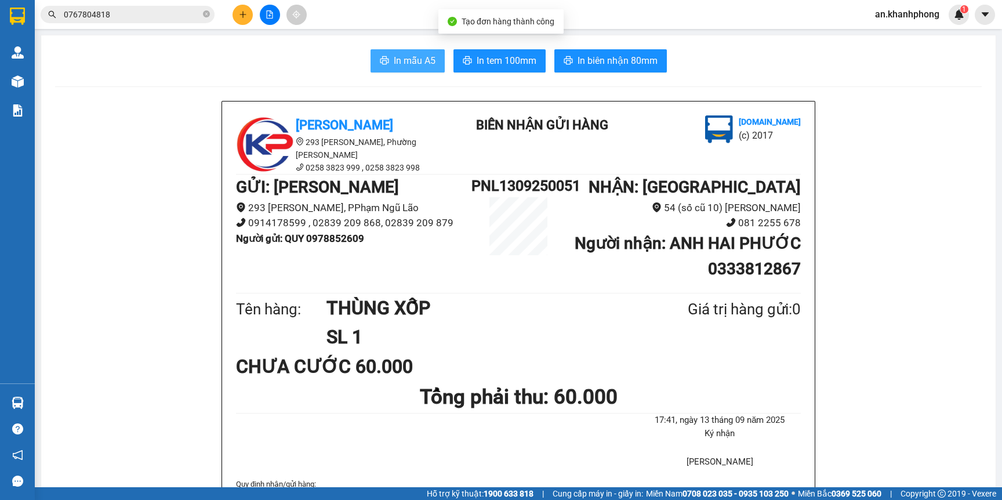
click at [423, 67] on span "In mẫu A5" at bounding box center [415, 60] width 42 height 14
click at [239, 13] on icon "plus" at bounding box center [243, 14] width 8 height 8
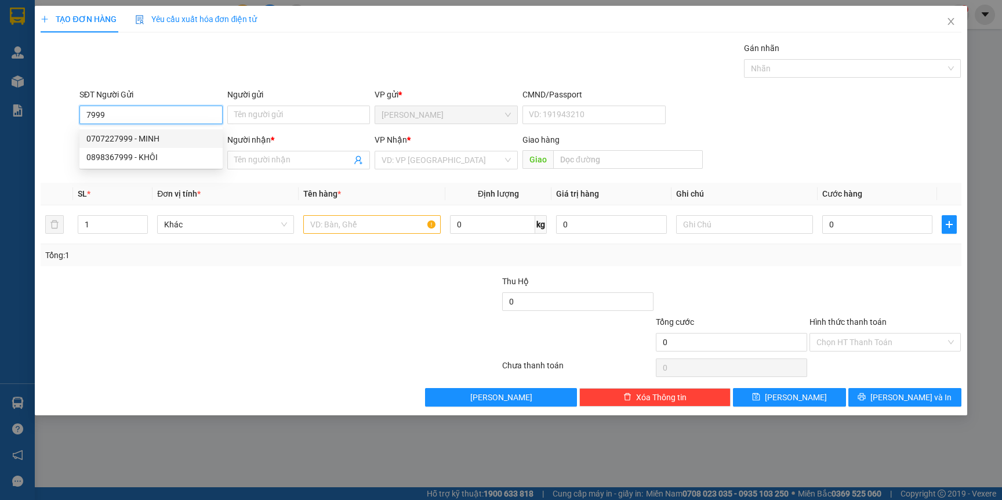
click at [156, 137] on div "0707227999 - MINH" at bounding box center [150, 138] width 129 height 13
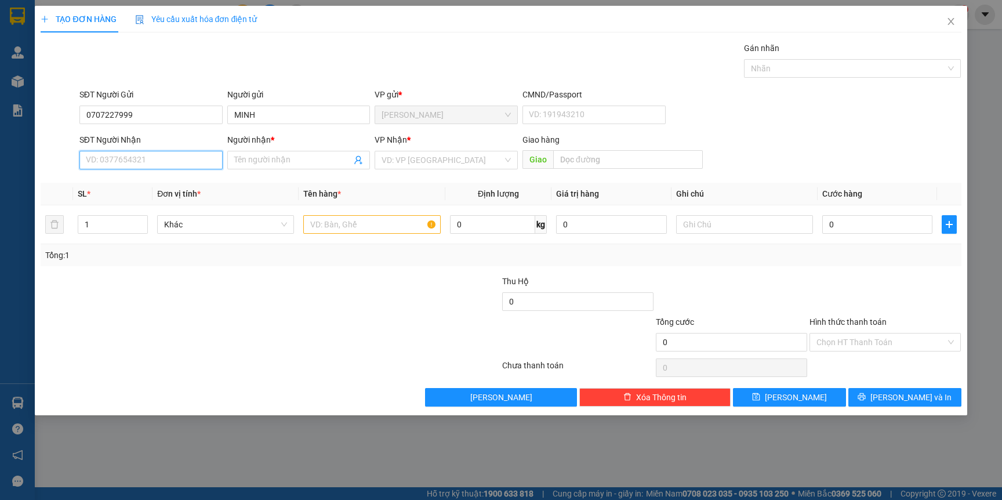
click at [151, 154] on input "SĐT Người Nhận" at bounding box center [150, 160] width 143 height 19
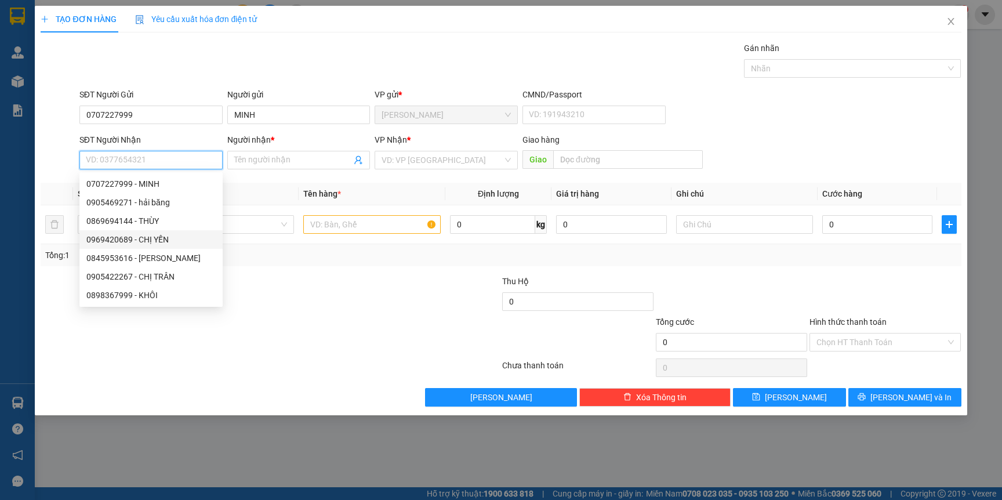
click at [172, 239] on div "0969420689 - CHỊ YẾN" at bounding box center [150, 239] width 129 height 13
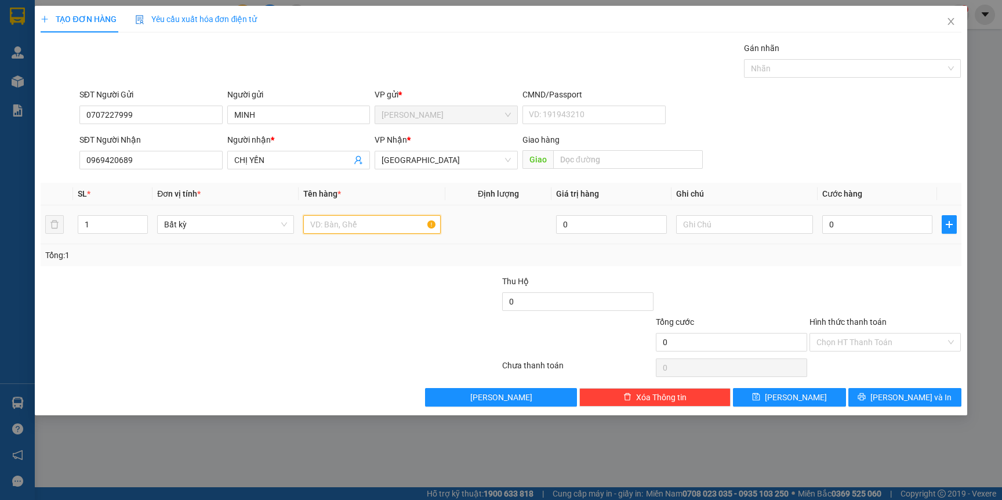
click at [349, 223] on input "text" at bounding box center [371, 224] width 137 height 19
click at [868, 225] on input "0" at bounding box center [877, 224] width 110 height 19
click at [885, 285] on div at bounding box center [885, 295] width 154 height 41
click at [866, 399] on icon "printer" at bounding box center [862, 397] width 8 height 8
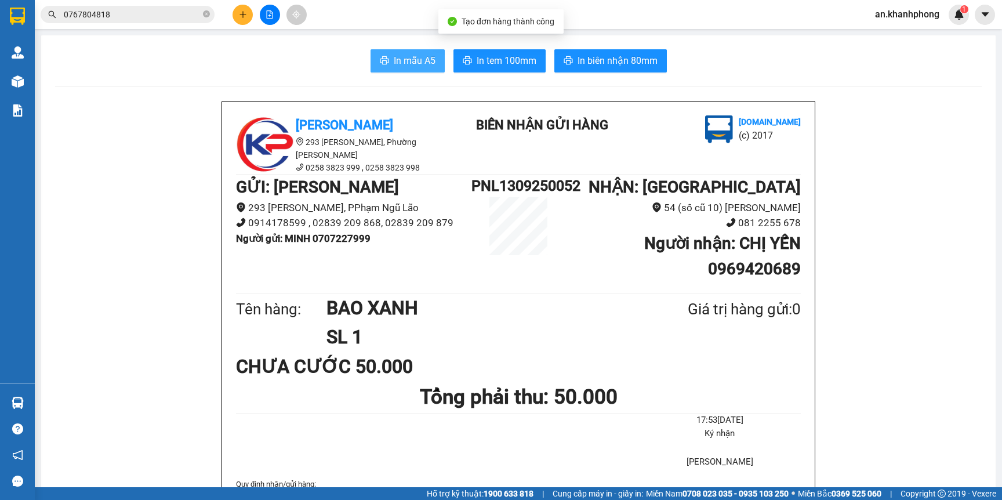
click at [402, 60] on span "In mẫu A5" at bounding box center [415, 60] width 42 height 14
click at [131, 18] on input "0767804818" at bounding box center [132, 14] width 137 height 13
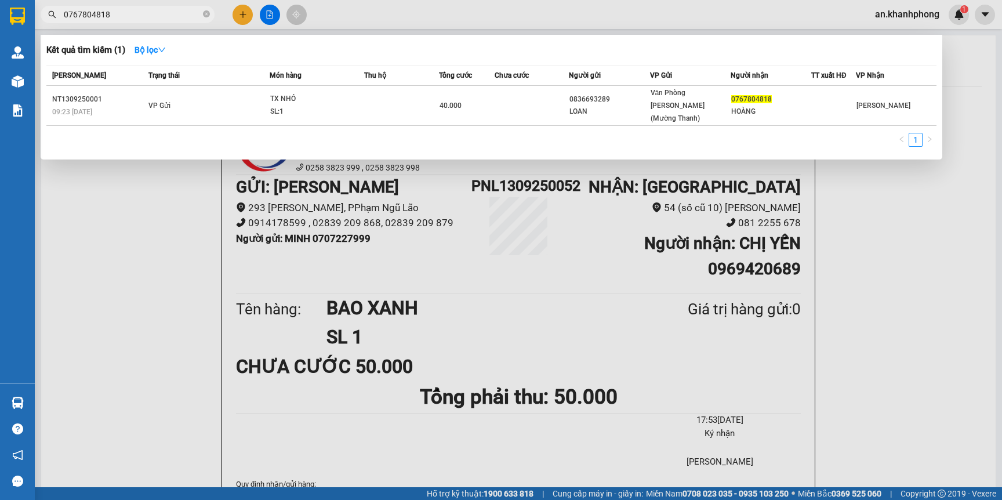
click at [131, 18] on input "0767804818" at bounding box center [132, 14] width 137 height 13
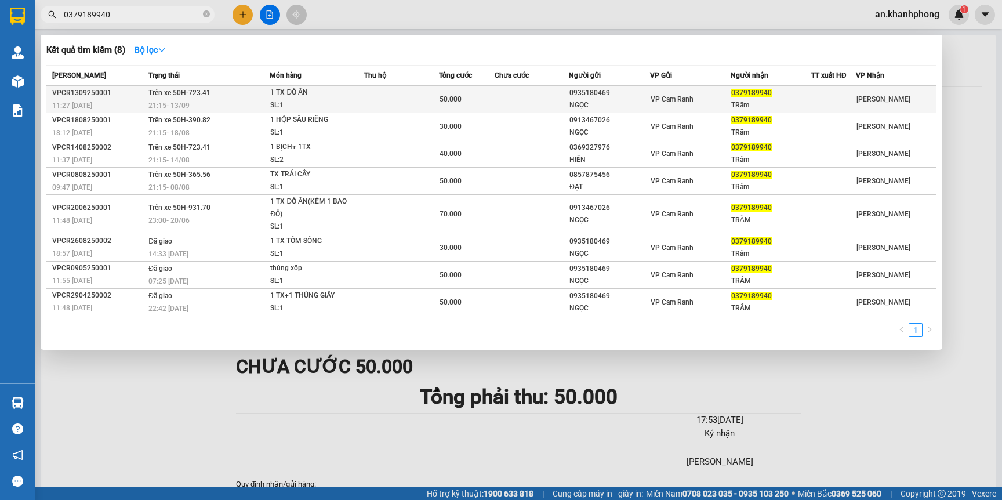
click at [375, 97] on td at bounding box center [401, 99] width 74 height 27
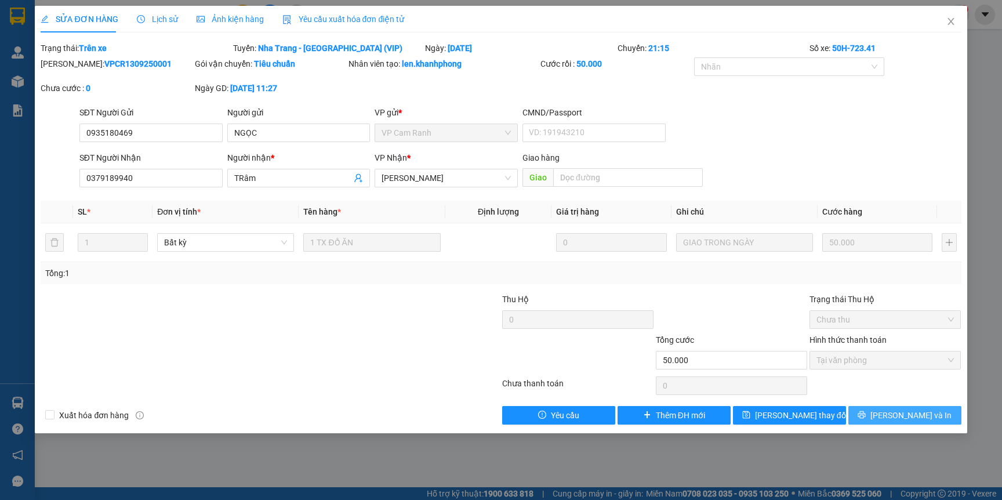
click at [914, 417] on span "[PERSON_NAME] và In" at bounding box center [910, 415] width 81 height 13
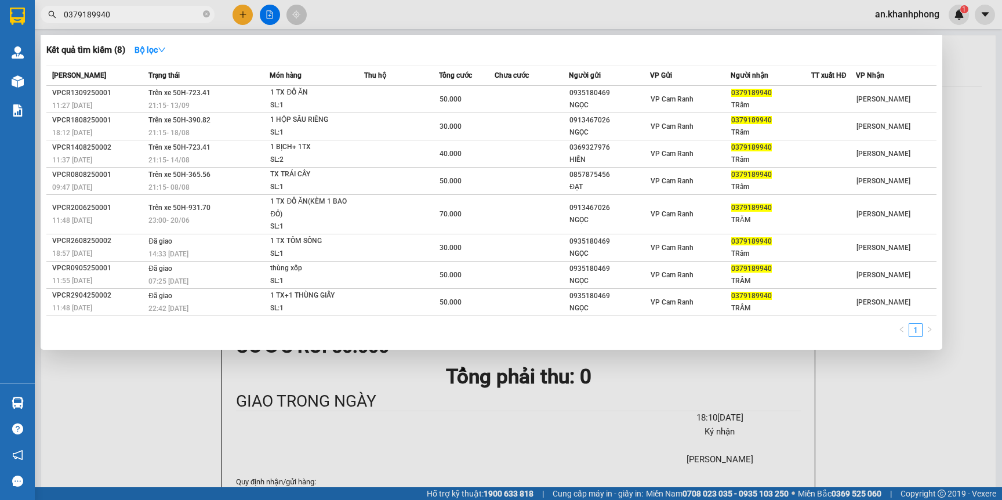
click at [151, 19] on input "0379189940" at bounding box center [132, 14] width 137 height 13
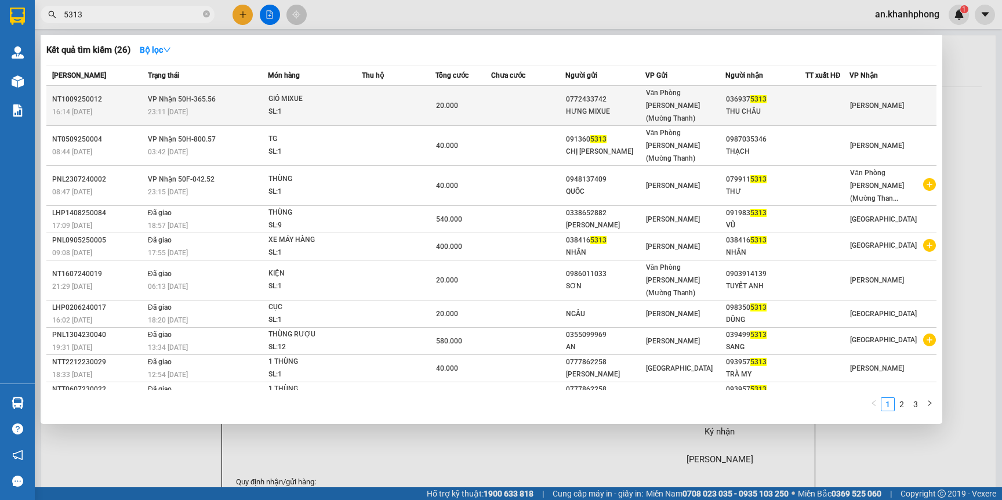
click at [664, 95] on span "Văn Phòng Trần Phú (Mường Thanh)" at bounding box center [673, 106] width 54 height 34
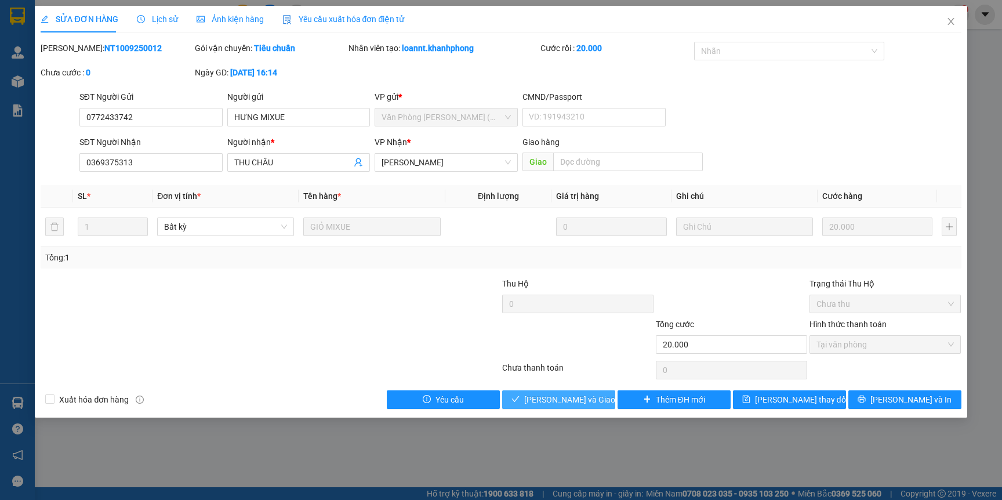
click at [569, 397] on span "Lưu và Giao hàng" at bounding box center [579, 399] width 111 height 13
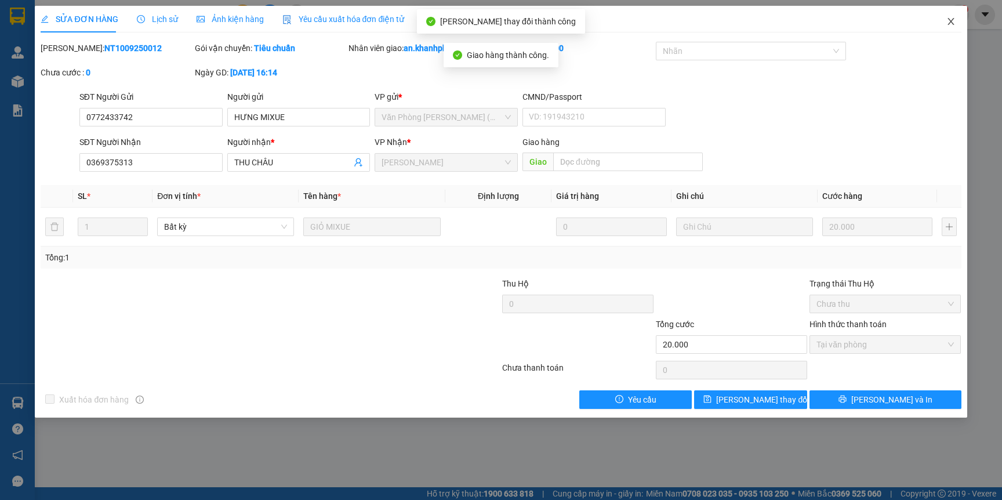
click at [950, 24] on icon "close" at bounding box center [950, 21] width 9 height 9
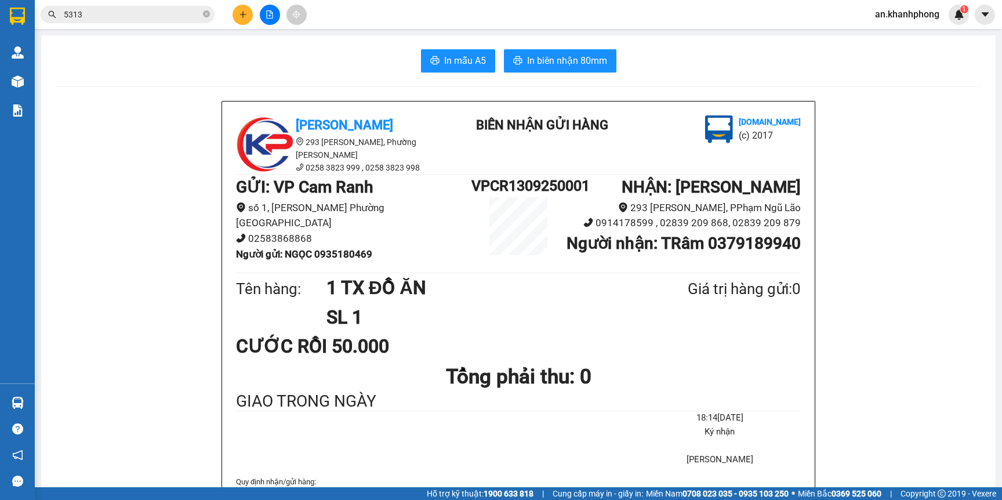
click at [241, 18] on icon "plus" at bounding box center [243, 14] width 8 height 8
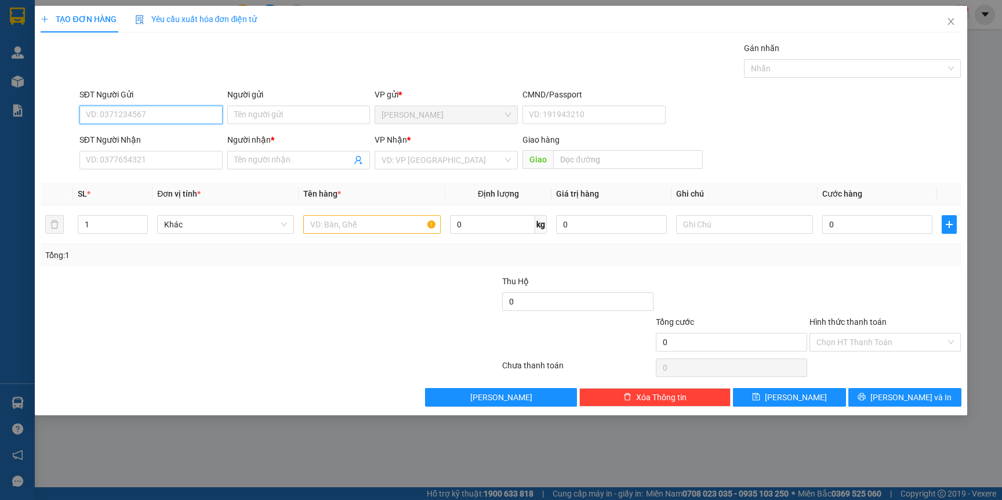
click at [172, 121] on input "SĐT Người Gửi" at bounding box center [150, 115] width 143 height 19
click at [171, 136] on div "0982525425 - VINH" at bounding box center [150, 138] width 129 height 13
click at [159, 157] on input "SĐT Người Nhận" at bounding box center [150, 160] width 143 height 19
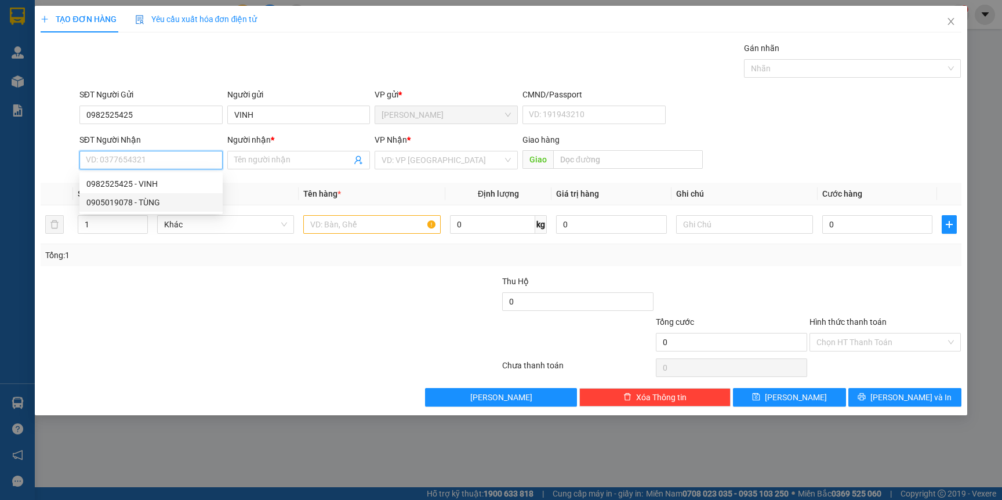
click at [149, 206] on div "0905019078 - TÙNG" at bounding box center [150, 202] width 129 height 13
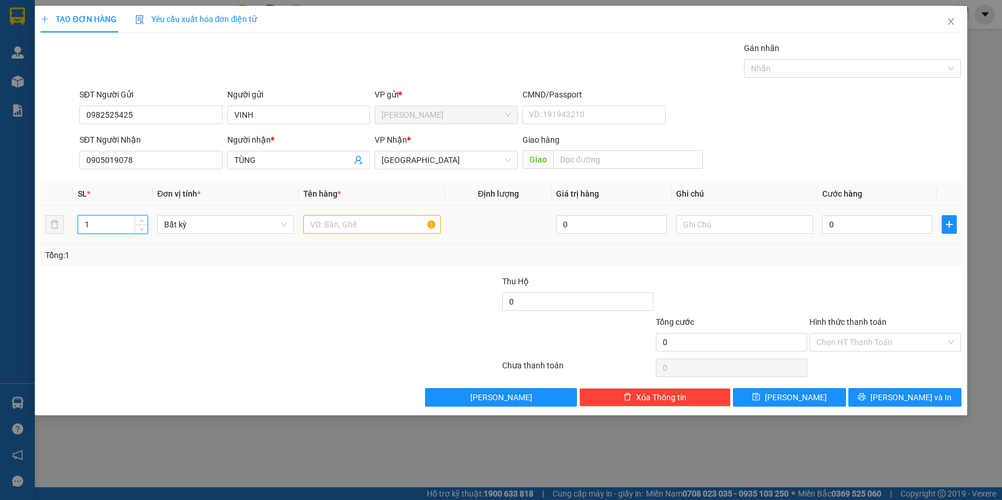
click at [105, 228] on input "1" at bounding box center [113, 224] width 70 height 17
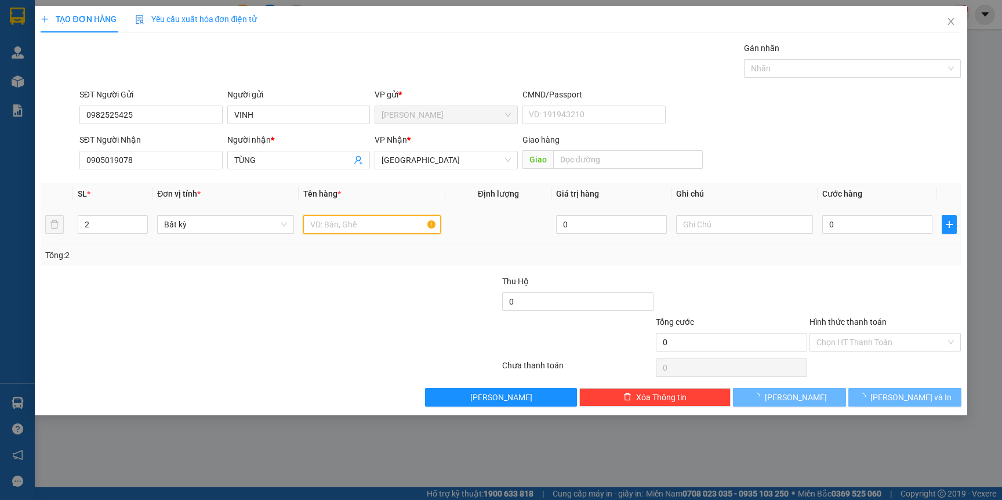
click at [354, 230] on input "text" at bounding box center [371, 224] width 137 height 19
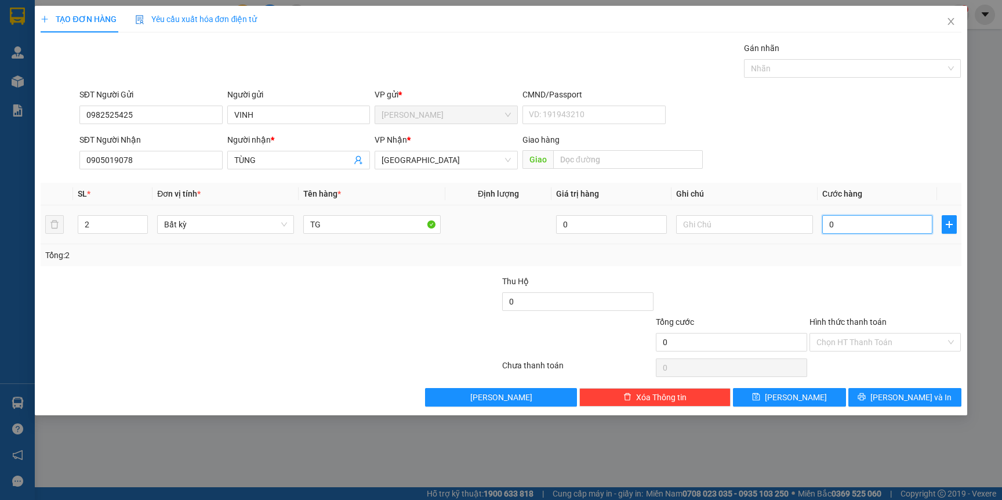
click at [890, 232] on input "0" at bounding box center [877, 224] width 110 height 19
click at [866, 402] on span "printer" at bounding box center [862, 397] width 8 height 9
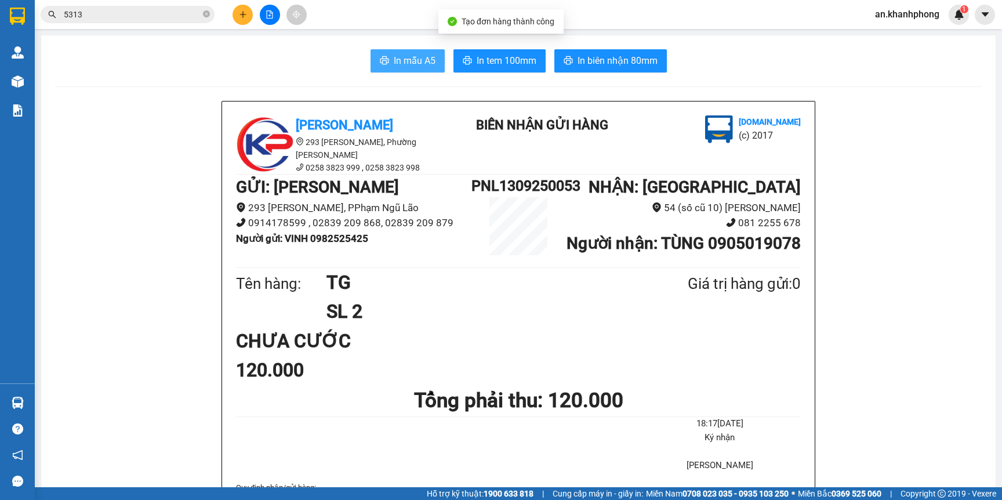
click at [384, 52] on button "In mẫu A5" at bounding box center [408, 60] width 74 height 23
click at [100, 8] on input "5313" at bounding box center [132, 14] width 137 height 13
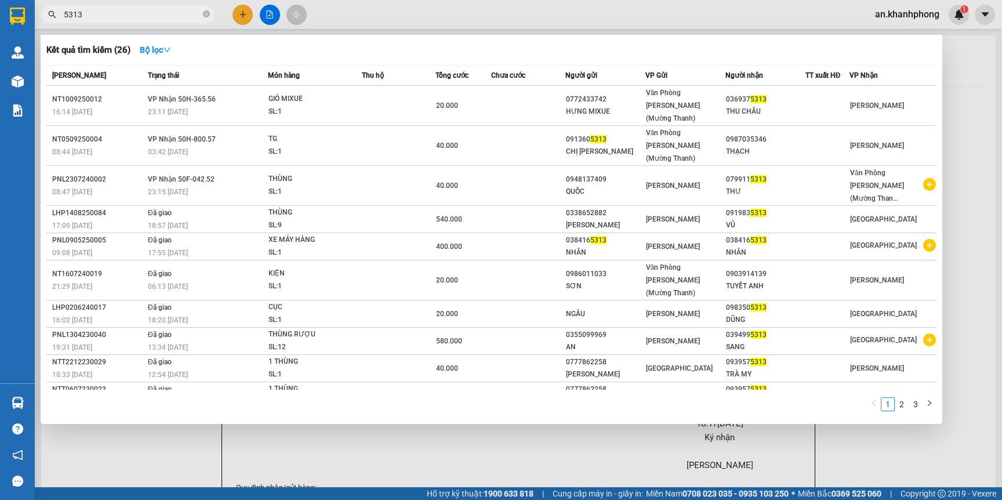
click at [100, 8] on input "5313" at bounding box center [132, 14] width 137 height 13
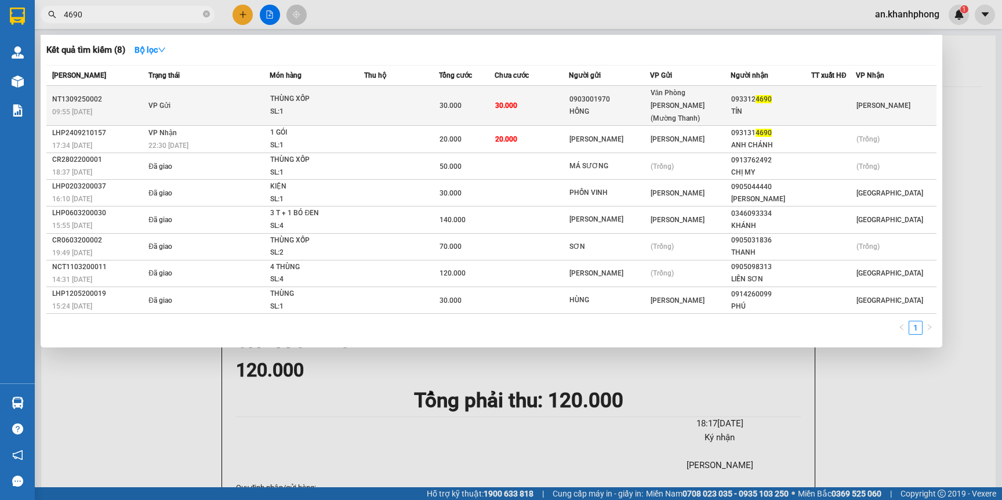
click at [636, 106] on div "HỒNG" at bounding box center [608, 112] width 79 height 12
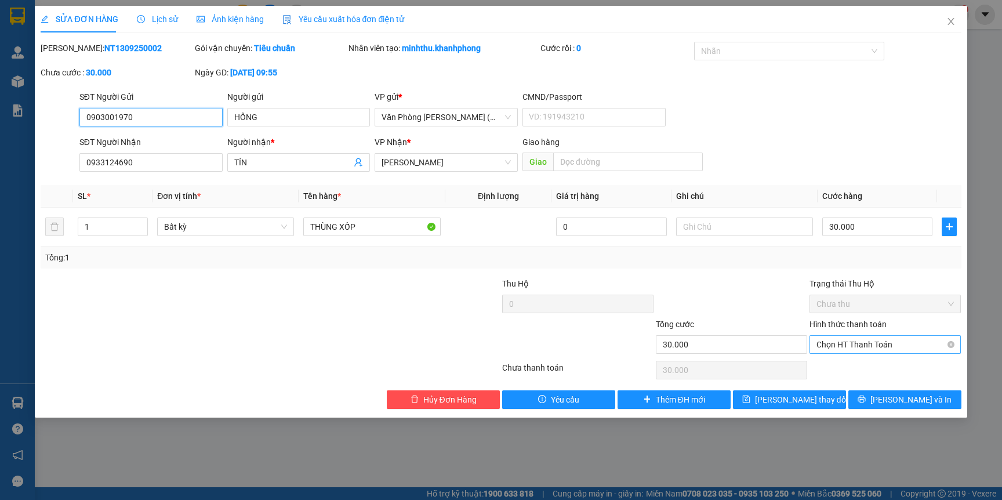
click at [868, 346] on span "Chọn HT Thanh Toán" at bounding box center [884, 344] width 137 height 17
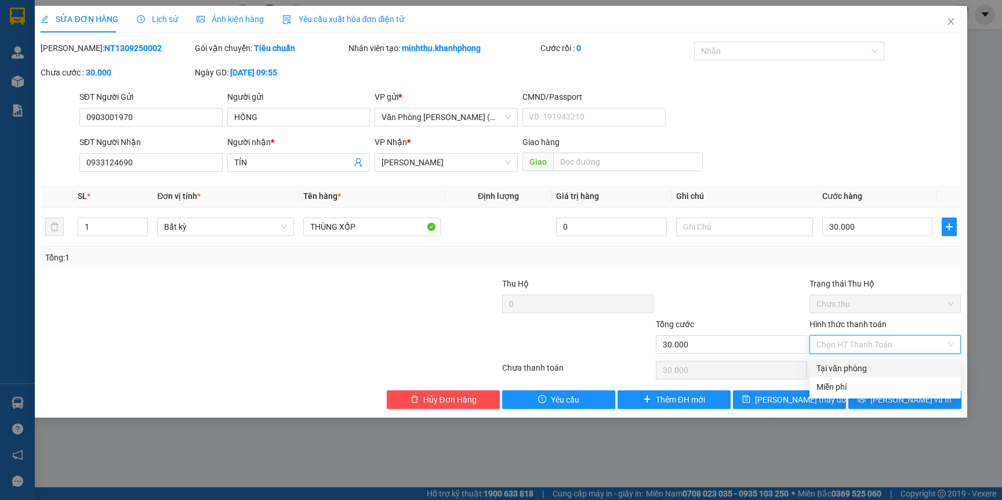
click at [841, 369] on div "Tại văn phòng" at bounding box center [884, 368] width 137 height 13
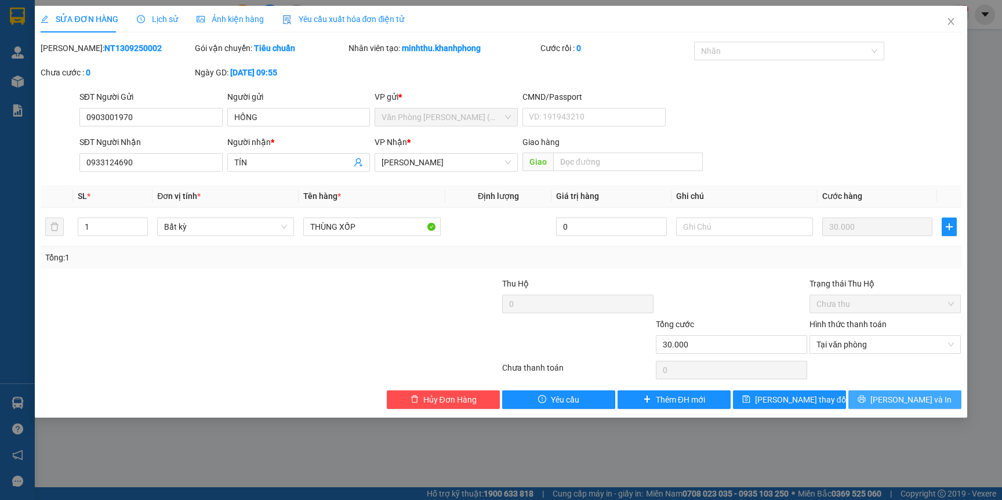
click at [913, 402] on span "[PERSON_NAME] và In" at bounding box center [910, 399] width 81 height 13
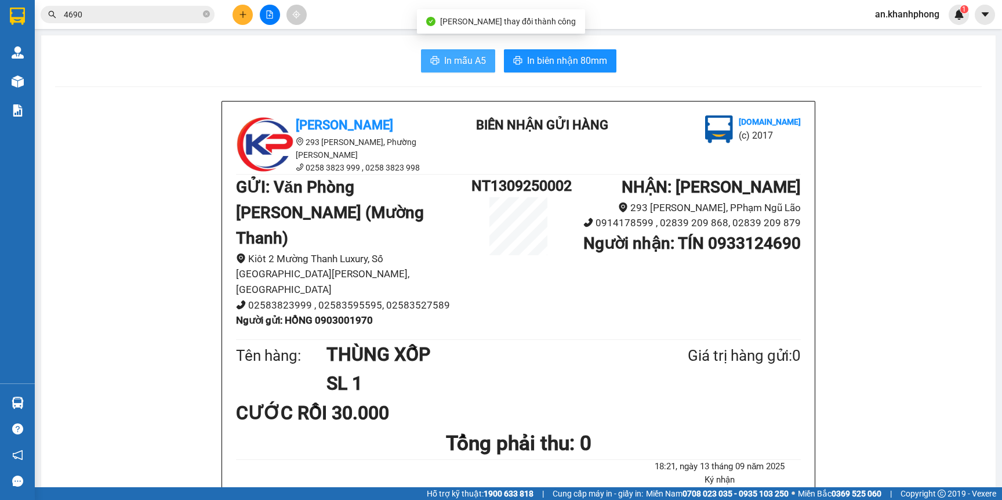
click at [466, 63] on span "In mẫu A5" at bounding box center [465, 60] width 42 height 14
click at [121, 13] on input "4690" at bounding box center [132, 14] width 137 height 13
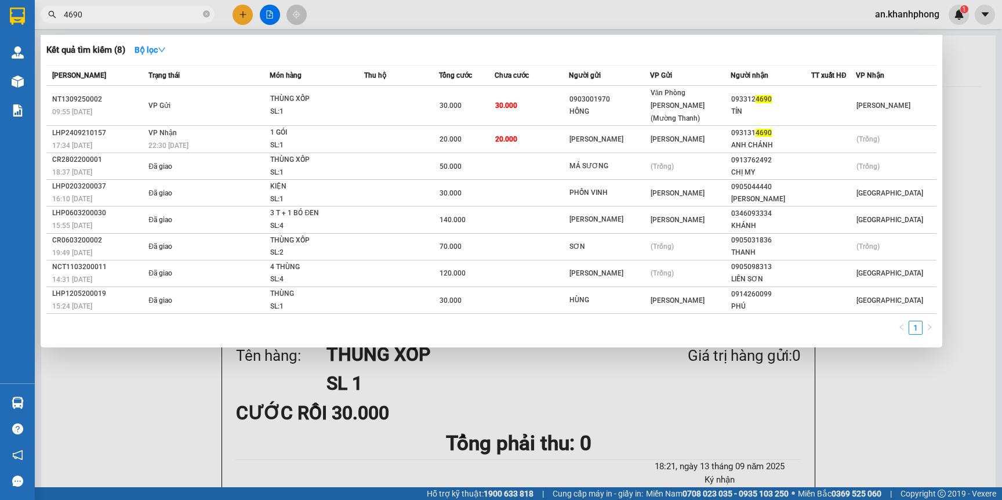
click at [121, 13] on input "4690" at bounding box center [132, 14] width 137 height 13
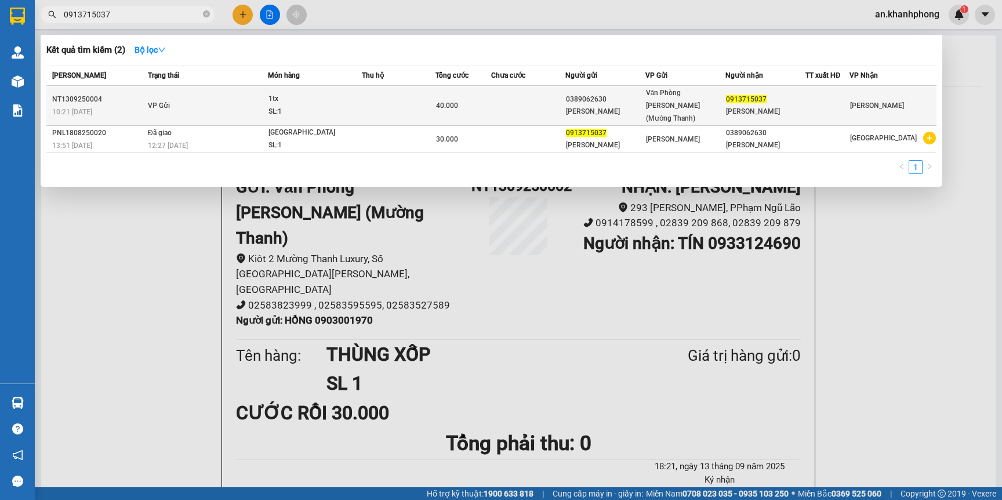
click at [805, 98] on div "0913715037" at bounding box center [765, 99] width 79 height 12
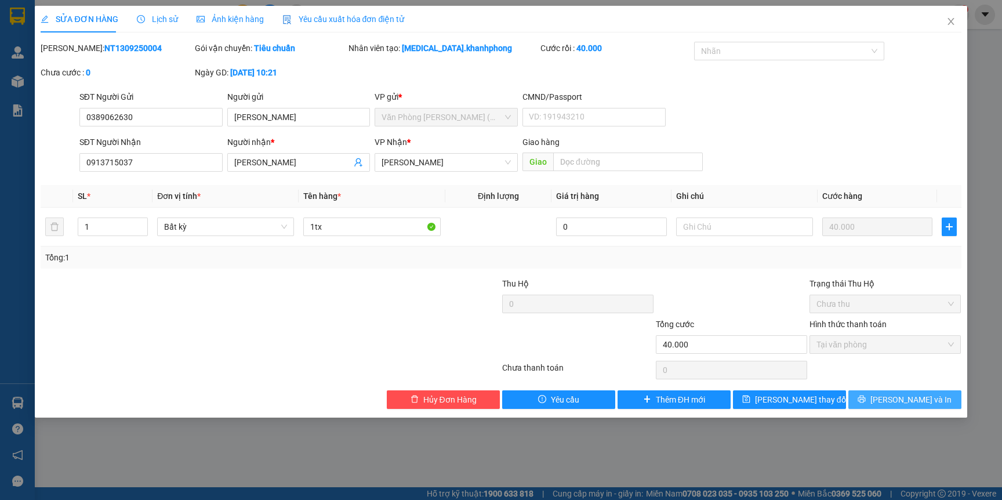
click at [920, 404] on span "[PERSON_NAME] và In" at bounding box center [910, 399] width 81 height 13
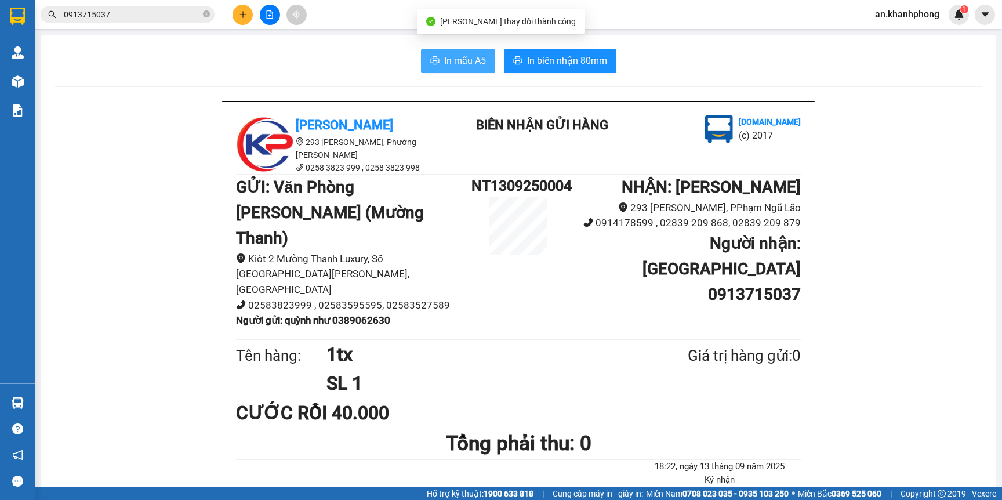
click at [444, 66] on span "In mẫu A5" at bounding box center [465, 60] width 42 height 14
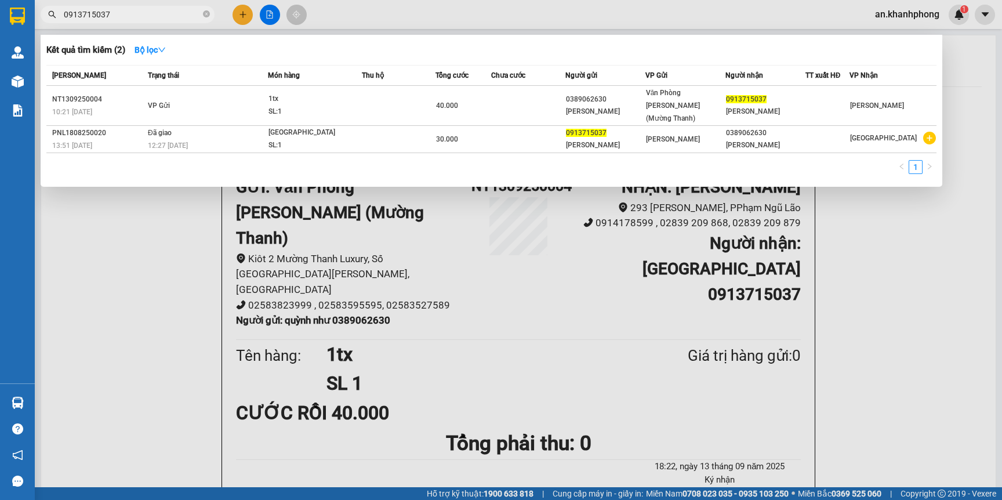
click at [107, 8] on input "0913715037" at bounding box center [132, 14] width 137 height 13
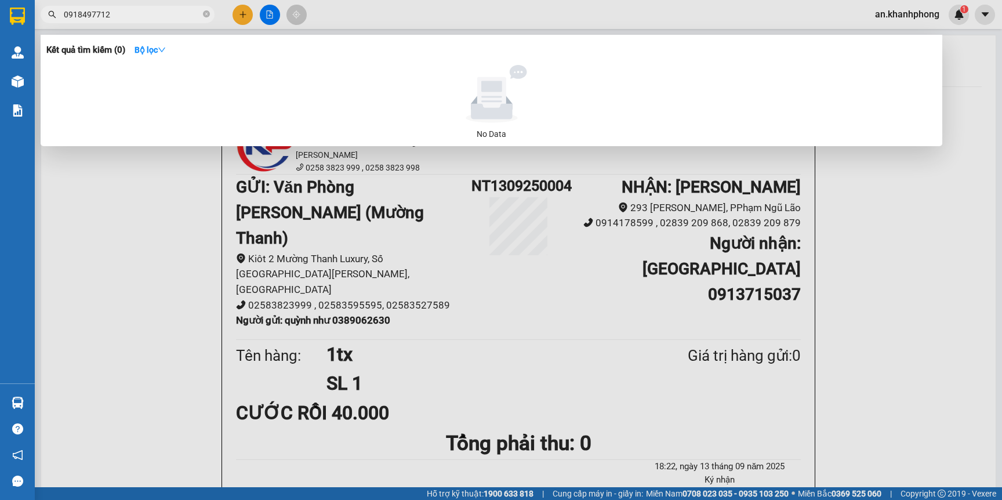
click at [100, 12] on input "0918497712" at bounding box center [132, 14] width 137 height 13
click at [117, 12] on input "091849712" at bounding box center [132, 14] width 137 height 13
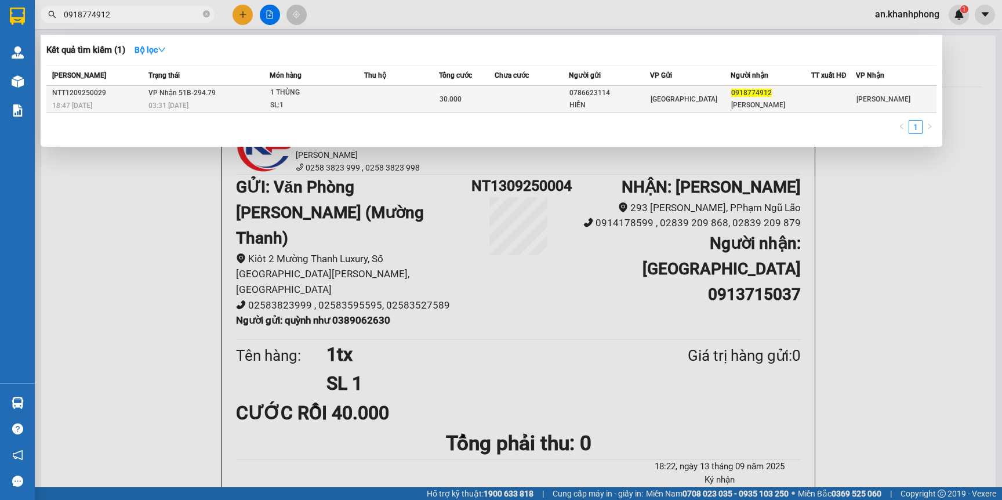
click at [400, 97] on td at bounding box center [401, 99] width 74 height 27
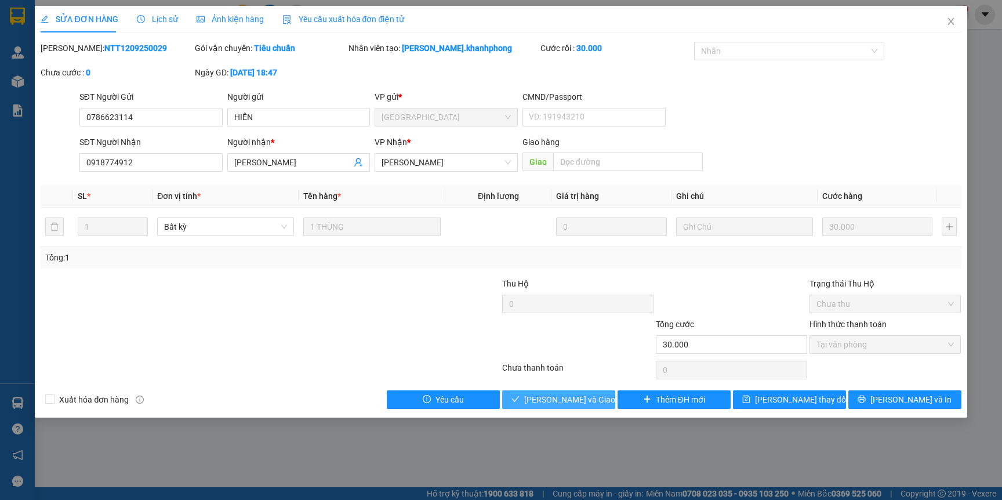
click at [555, 405] on span "Lưu và Giao hàng" at bounding box center [579, 399] width 111 height 13
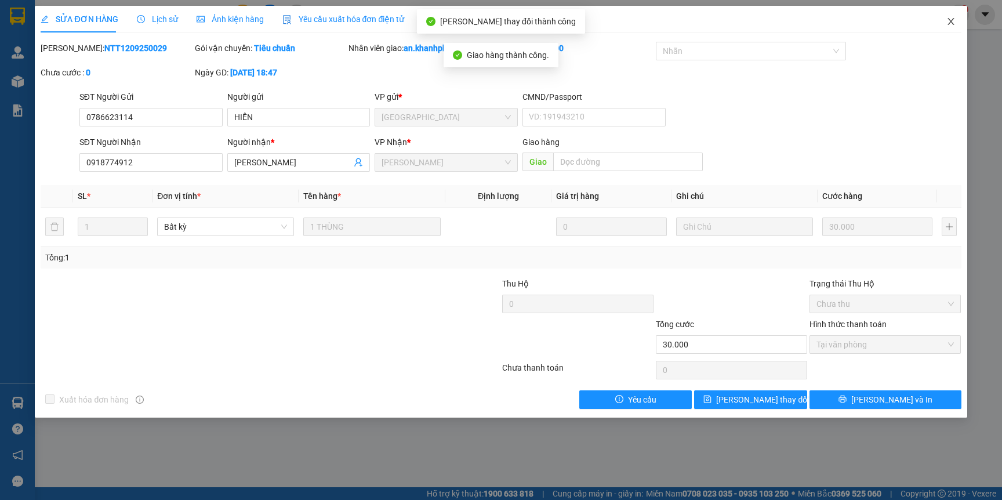
click at [949, 24] on icon "close" at bounding box center [950, 21] width 9 height 9
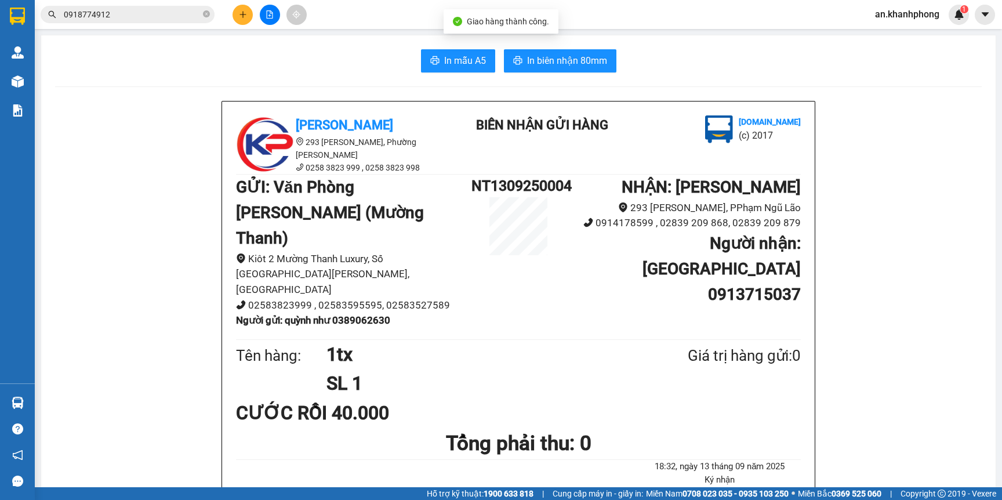
click at [166, 14] on input "0918774912" at bounding box center [132, 14] width 137 height 13
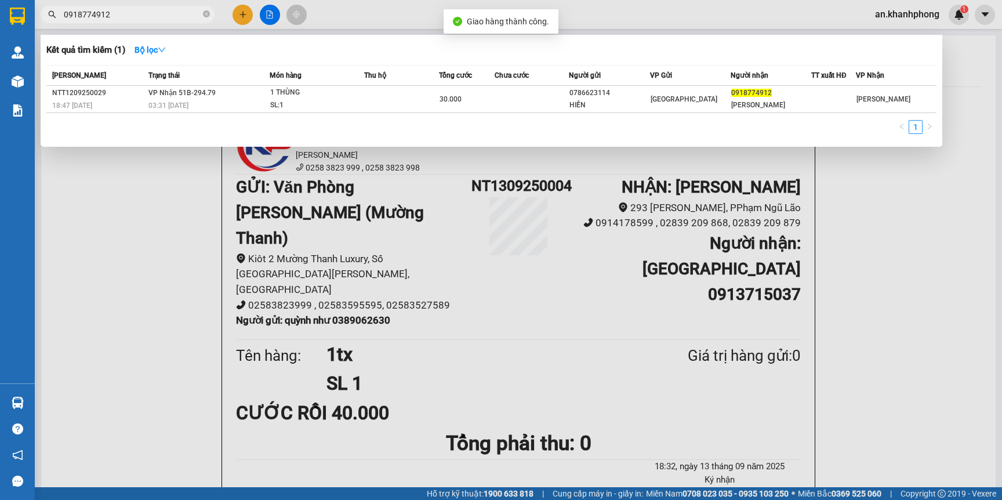
click at [166, 14] on input "0918774912" at bounding box center [132, 14] width 137 height 13
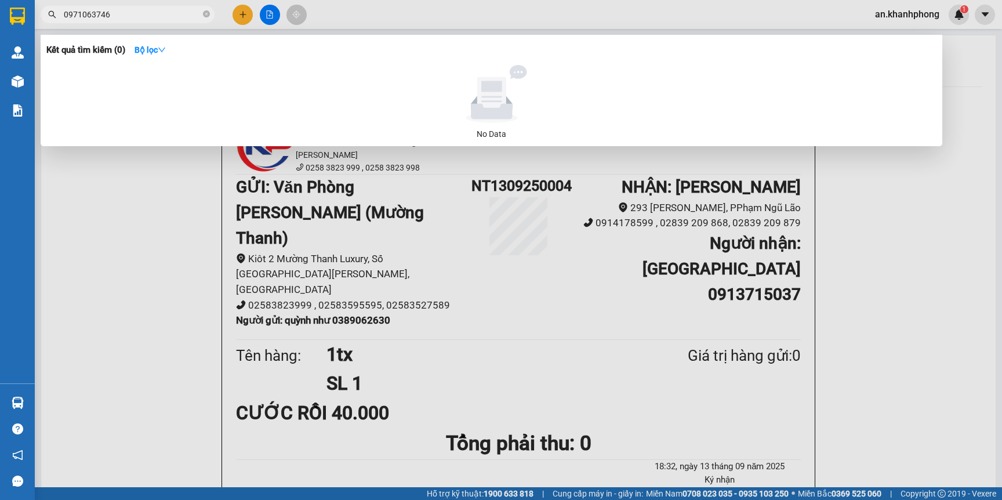
drag, startPoint x: 175, startPoint y: 15, endPoint x: 36, endPoint y: 15, distance: 139.2
click at [36, 15] on div "0971063746" at bounding box center [113, 14] width 226 height 17
click at [246, 15] on div at bounding box center [501, 250] width 1002 height 500
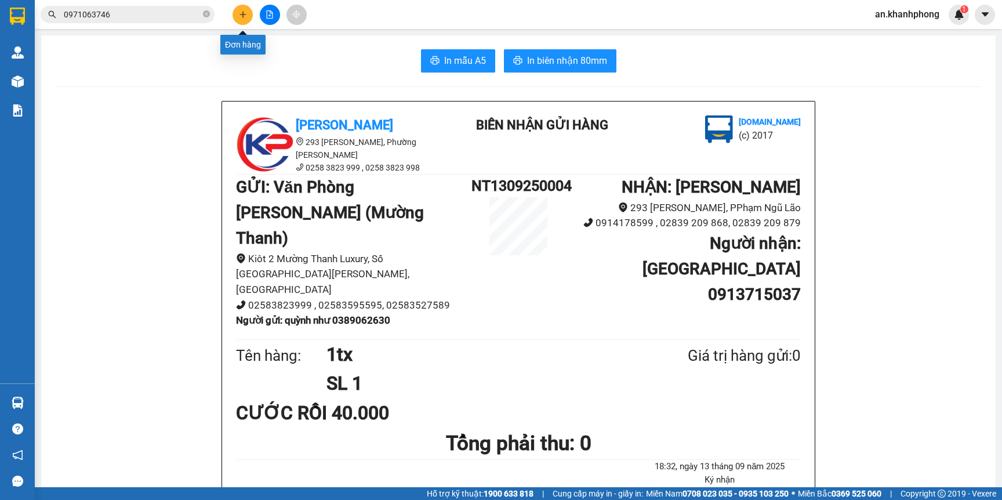
click at [246, 15] on icon "plus" at bounding box center [243, 14] width 8 height 8
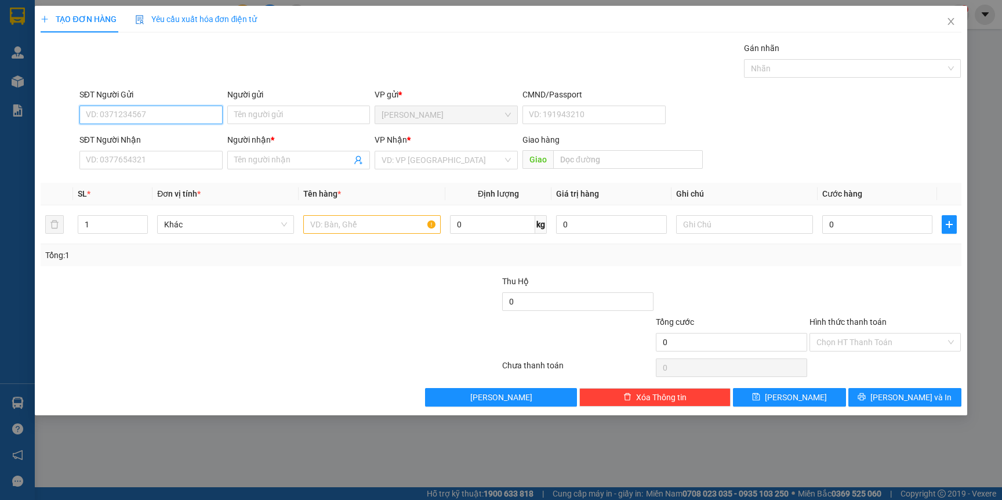
paste input "0971063746"
click at [268, 114] on input "Người gửi" at bounding box center [298, 115] width 143 height 19
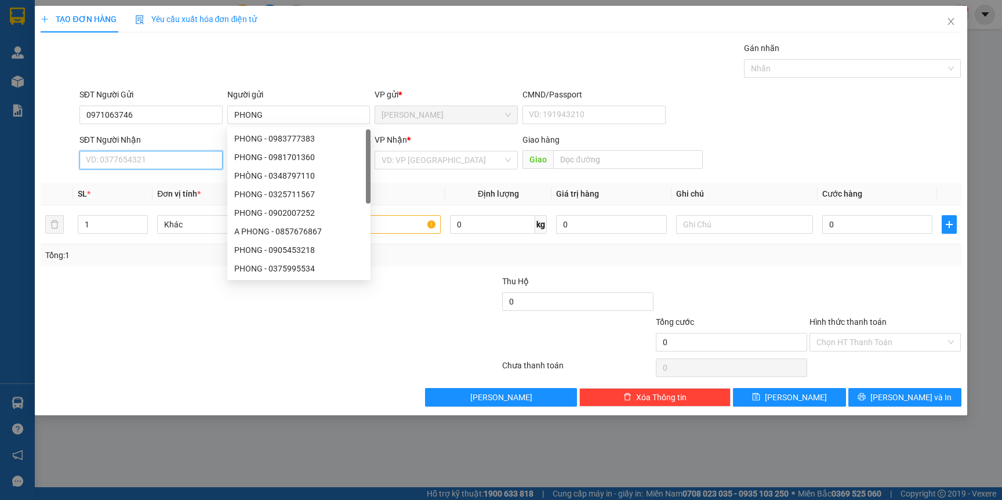
click at [149, 167] on input "SĐT Người Nhận" at bounding box center [150, 160] width 143 height 19
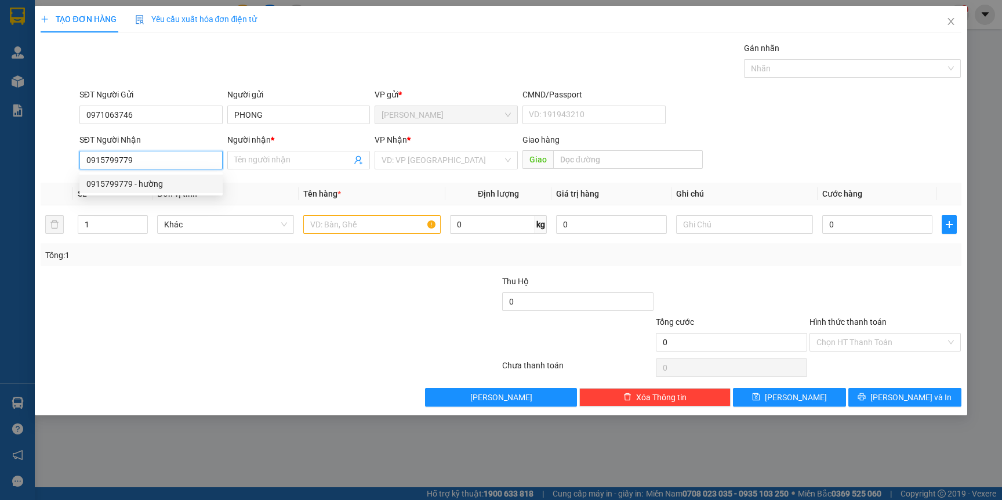
click at [162, 185] on div "0915799779 - hường" at bounding box center [150, 183] width 129 height 13
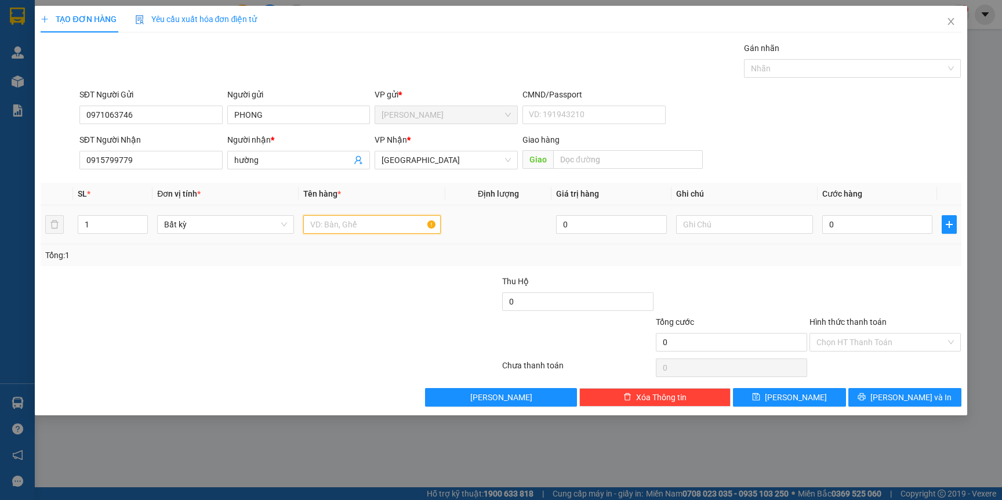
click at [375, 225] on input "text" at bounding box center [371, 224] width 137 height 19
click at [863, 226] on input "0" at bounding box center [877, 224] width 110 height 19
click at [906, 399] on span "[PERSON_NAME] và In" at bounding box center [910, 397] width 81 height 13
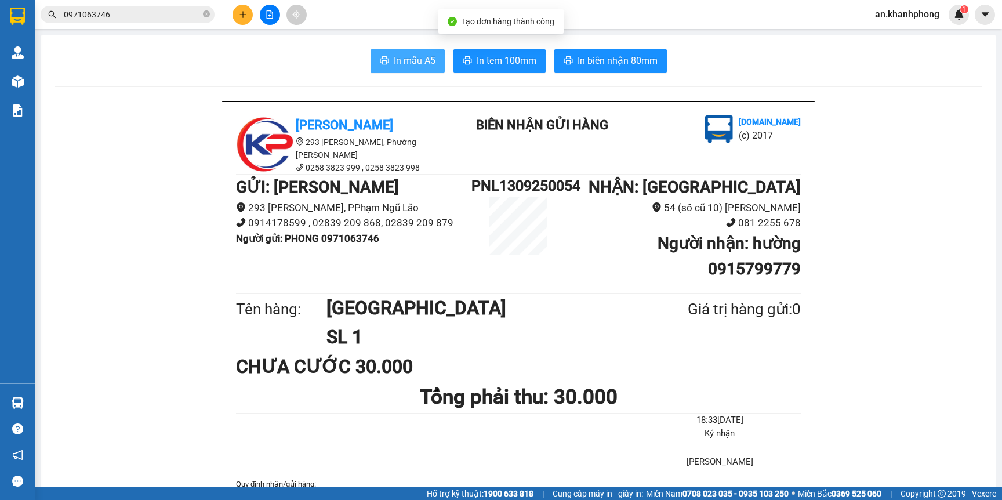
click at [409, 53] on span "In mẫu A5" at bounding box center [415, 60] width 42 height 14
click at [146, 13] on input "0971063746" at bounding box center [132, 14] width 137 height 13
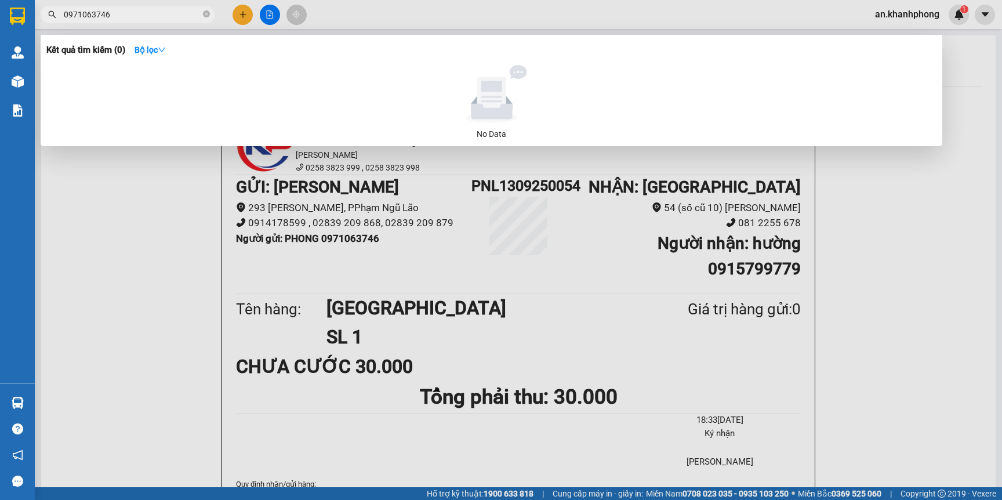
click at [146, 13] on input "0971063746" at bounding box center [132, 14] width 137 height 13
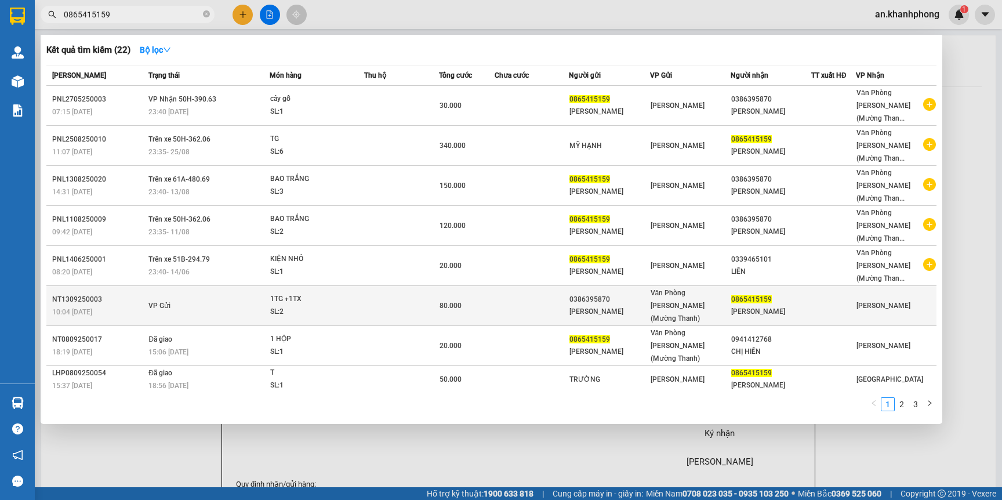
click at [773, 306] on div "NGUYỄN VĂN TOÀN" at bounding box center [770, 312] width 79 height 12
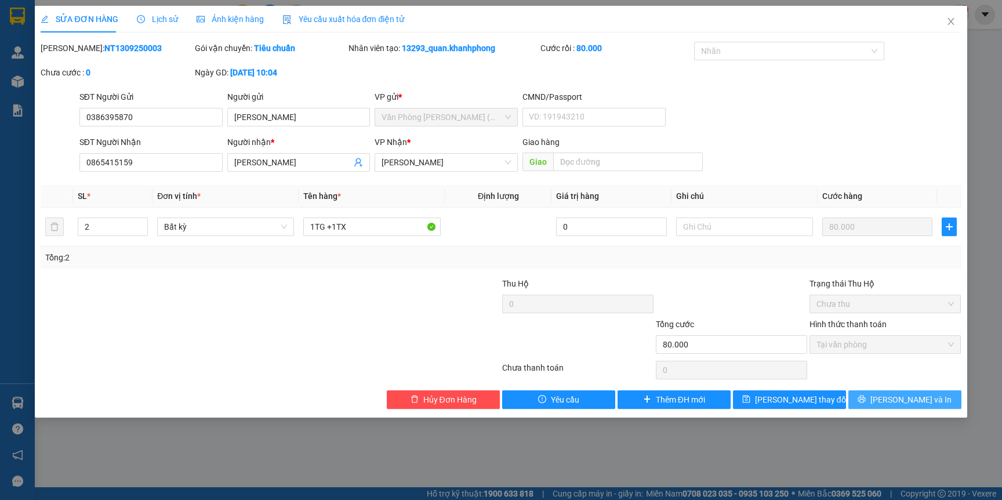
click at [920, 400] on span "[PERSON_NAME] và In" at bounding box center [910, 399] width 81 height 13
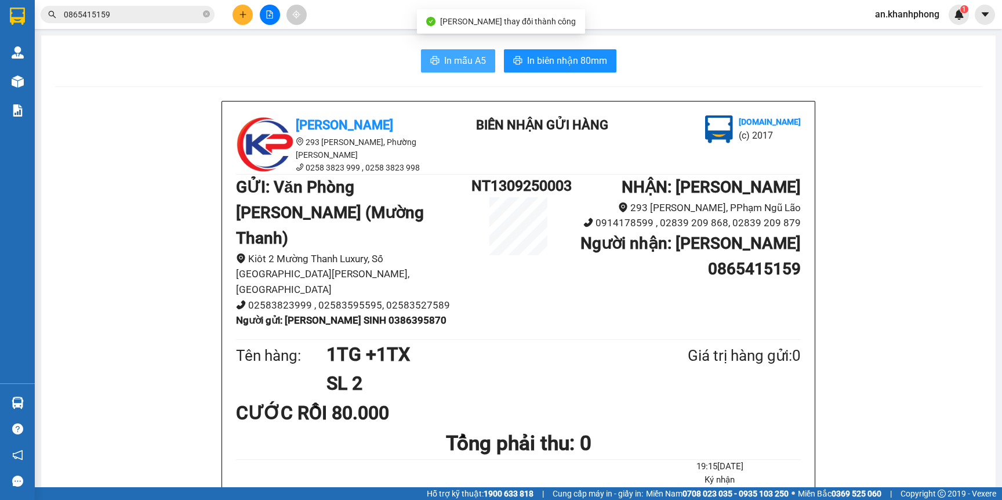
click at [444, 60] on span "In mẫu A5" at bounding box center [465, 60] width 42 height 14
click at [239, 13] on icon "plus" at bounding box center [243, 14] width 8 height 8
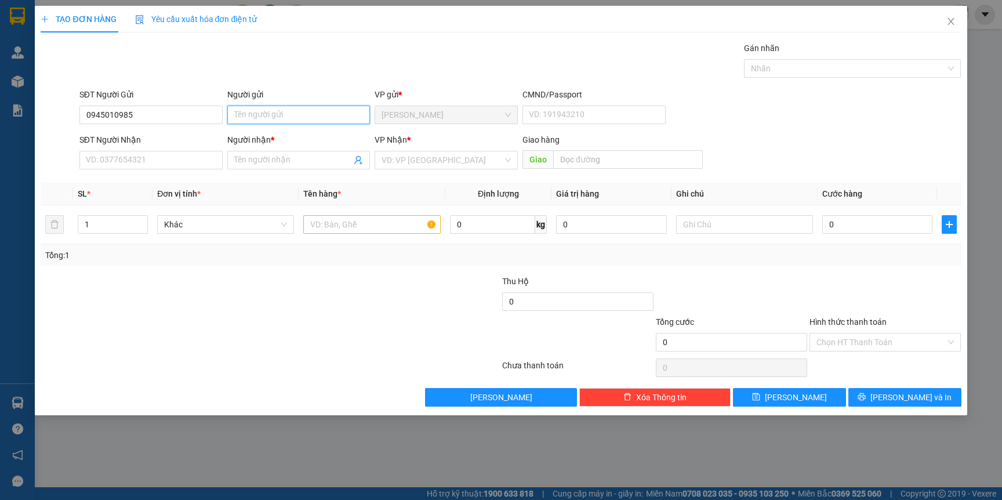
click at [268, 115] on input "Người gửi" at bounding box center [298, 115] width 143 height 19
drag, startPoint x: 158, startPoint y: 117, endPoint x: 37, endPoint y: 133, distance: 122.3
click at [43, 133] on form "SĐT Người Gửi 0945010985 0945010985 Người gửi PHƯƠNG VP gửi * Phạm Ngũ Lão CMND…" at bounding box center [501, 131] width 920 height 86
click at [133, 165] on input "SĐT Người Nhận" at bounding box center [150, 160] width 143 height 19
paste input "0945010985"
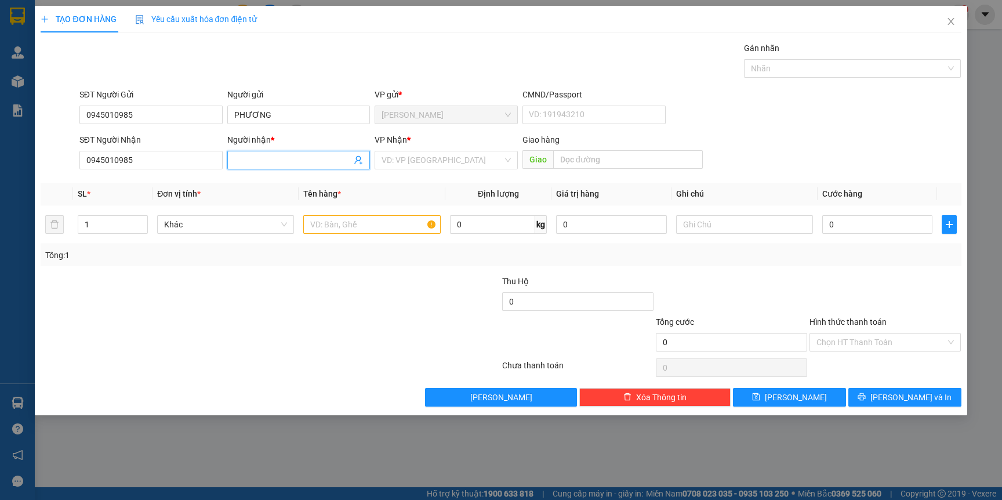
click at [279, 160] on input "Người nhận *" at bounding box center [293, 160] width 118 height 13
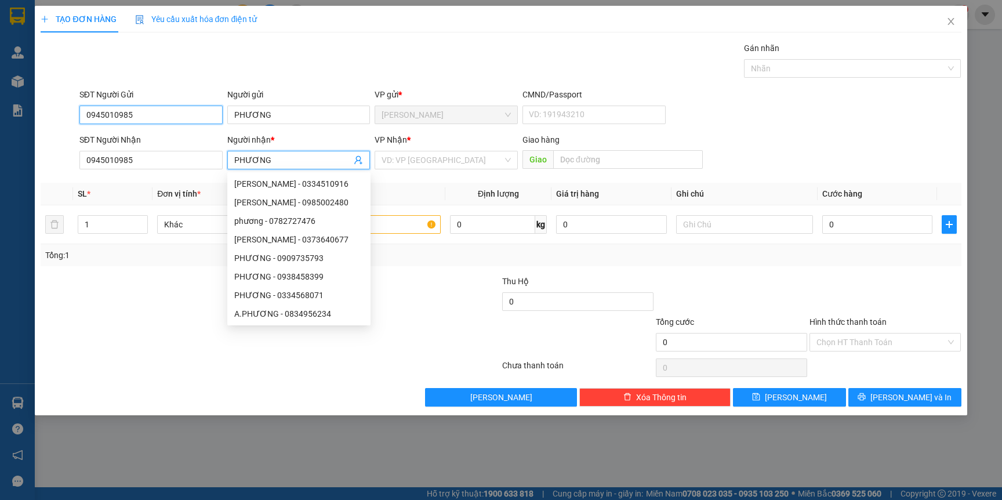
click at [175, 114] on input "0945010985" at bounding box center [150, 115] width 143 height 19
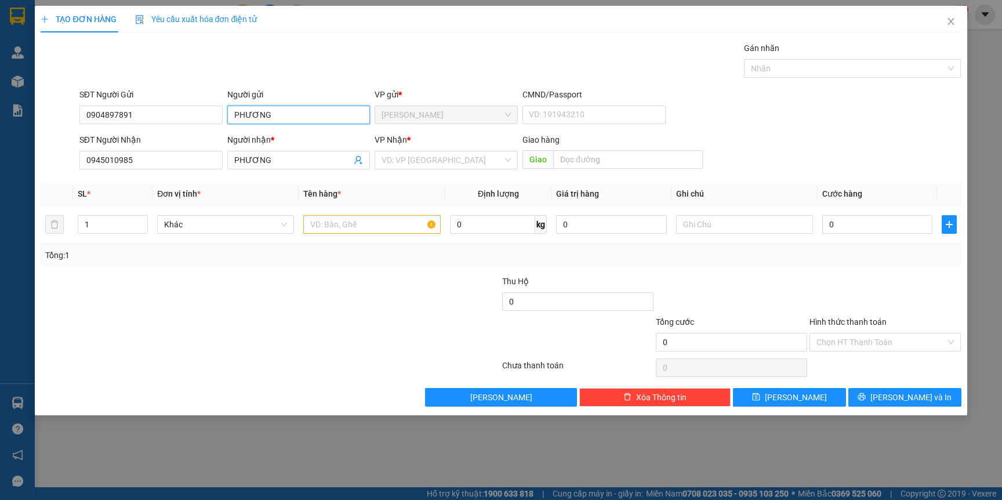
click at [335, 119] on input "PHƯƠNG" at bounding box center [298, 115] width 143 height 19
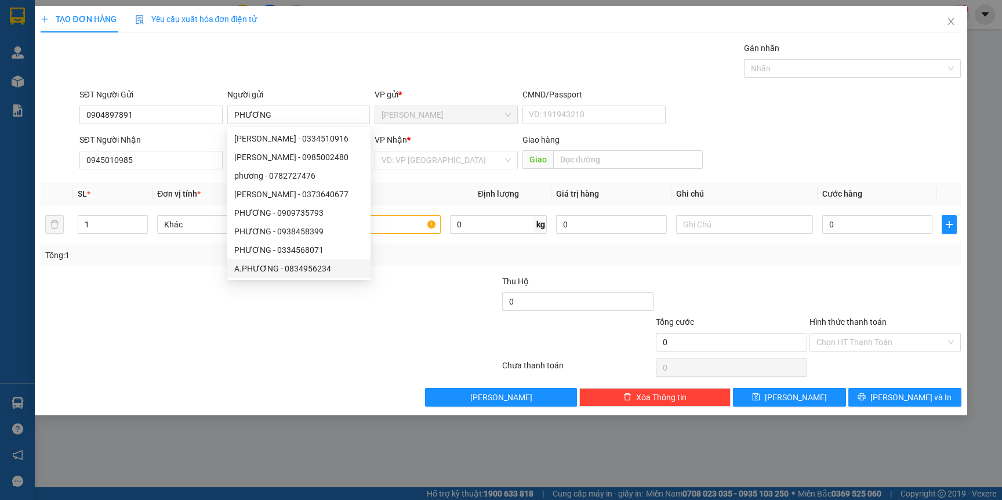
click at [208, 312] on div at bounding box center [192, 295] width 307 height 41
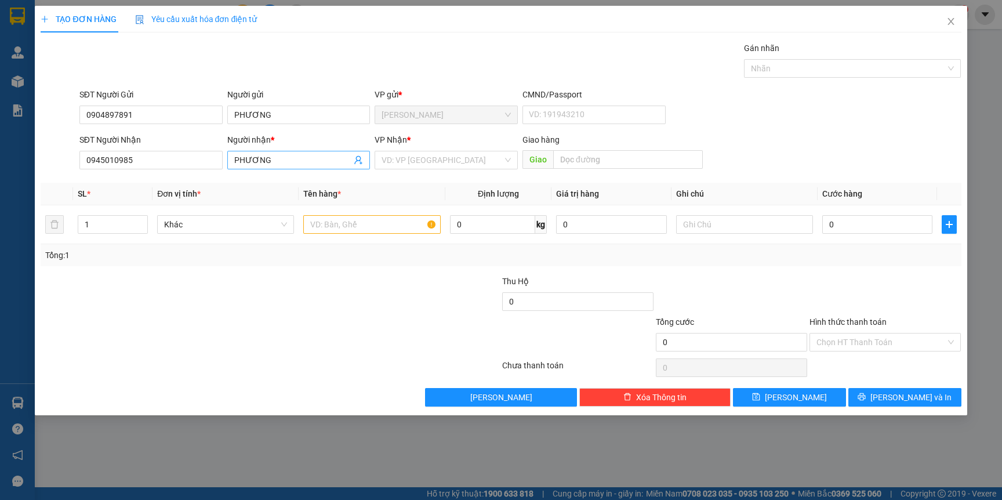
click at [281, 154] on input "PHƯƠNG" at bounding box center [293, 160] width 118 height 13
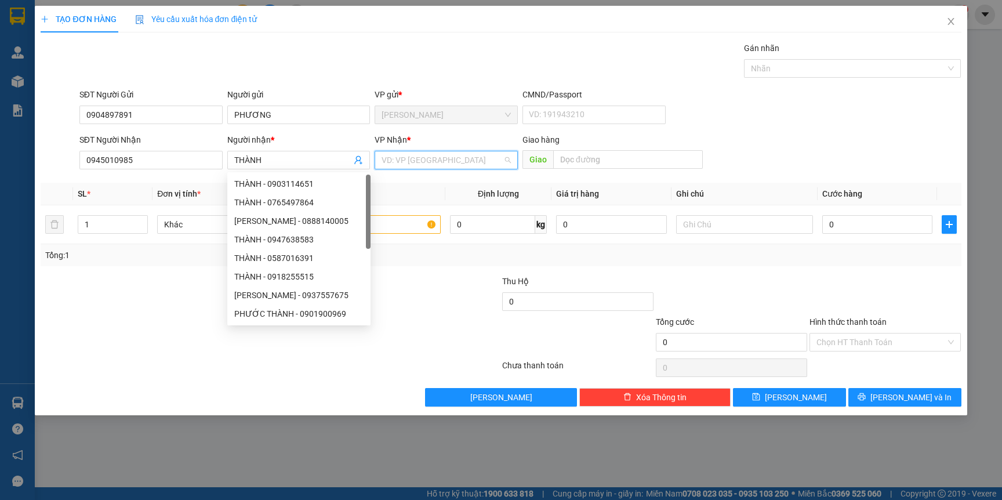
click at [450, 161] on input "search" at bounding box center [442, 159] width 121 height 17
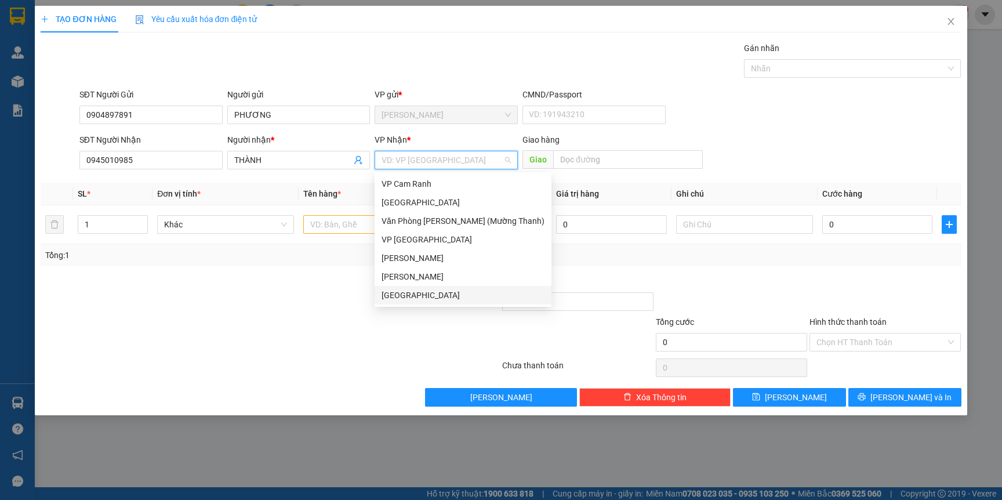
click at [409, 298] on div "[GEOGRAPHIC_DATA]" at bounding box center [463, 295] width 163 height 13
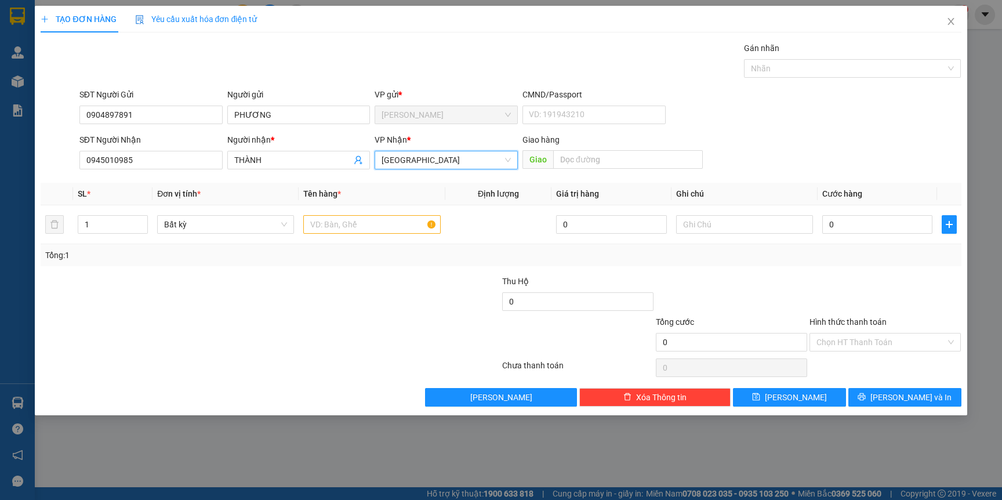
click at [466, 166] on span "[GEOGRAPHIC_DATA]" at bounding box center [446, 159] width 129 height 17
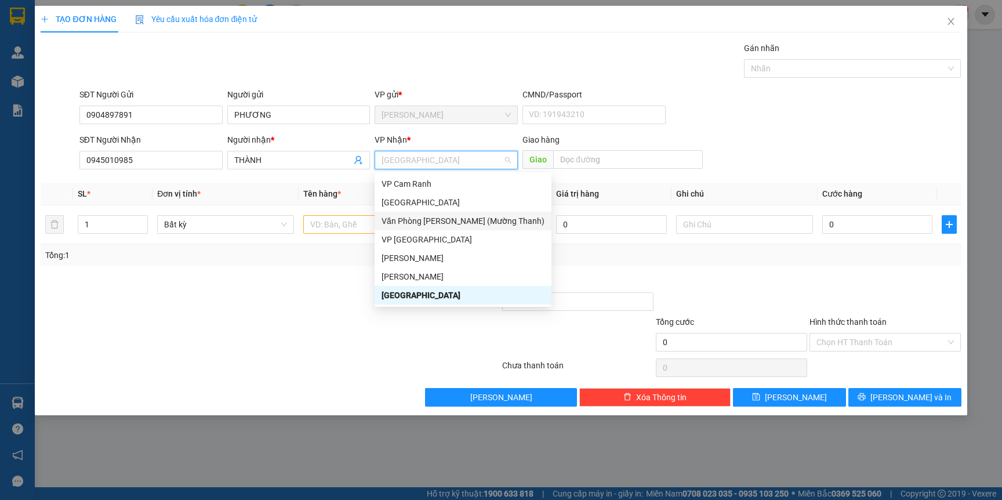
click at [471, 215] on div "Văn Phòng Trần Phú (Mường Thanh)" at bounding box center [463, 221] width 163 height 13
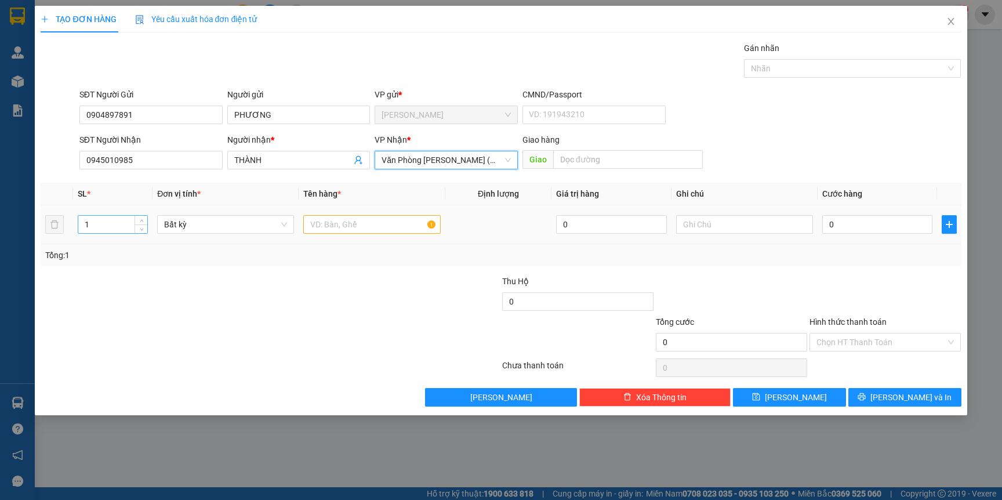
click at [117, 222] on input "1" at bounding box center [113, 224] width 70 height 17
click at [387, 223] on input "text" at bounding box center [371, 224] width 137 height 19
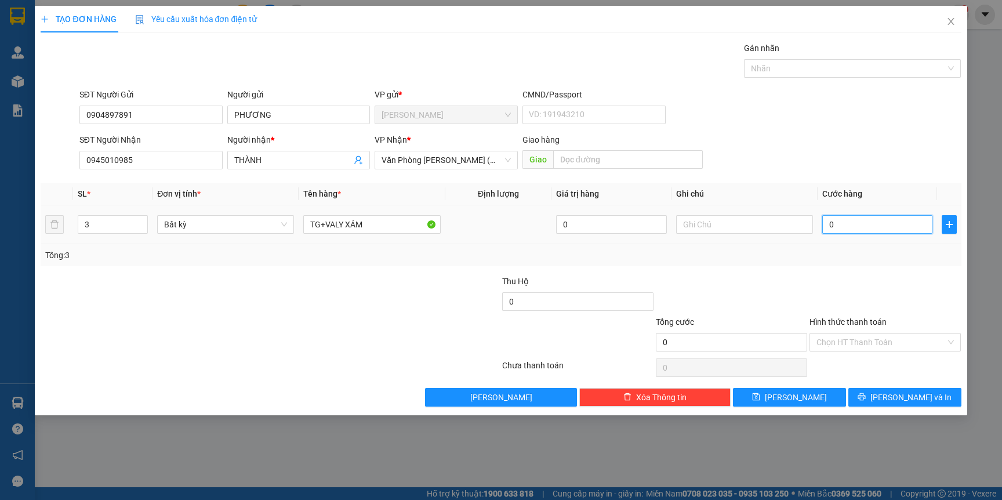
click at [877, 226] on input "0" at bounding box center [877, 224] width 110 height 19
click at [880, 343] on input "Hình thức thanh toán" at bounding box center [880, 341] width 129 height 17
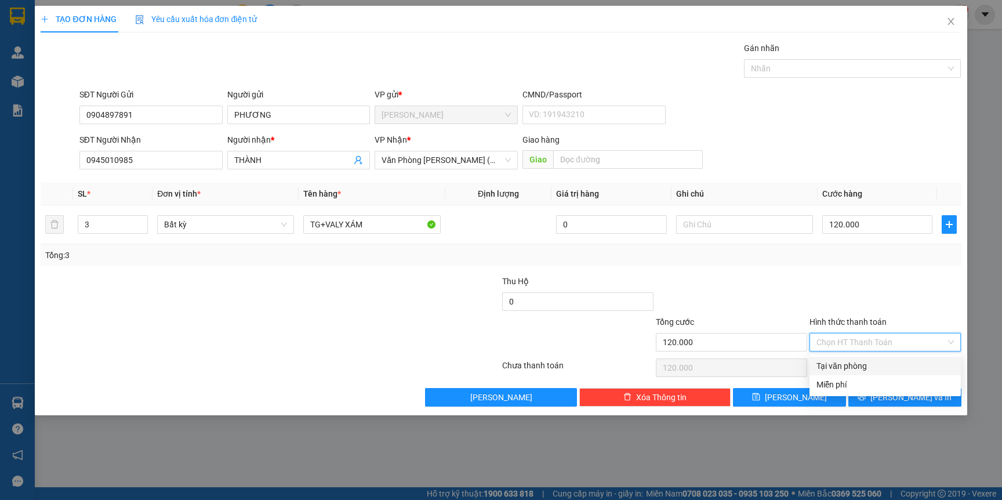
click at [862, 366] on div "Tại văn phòng" at bounding box center [884, 366] width 137 height 13
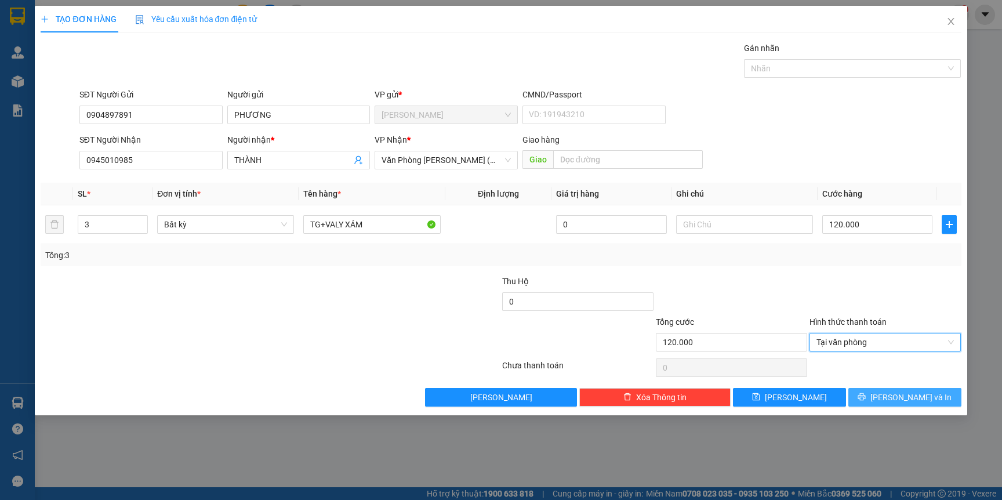
click at [921, 398] on span "[PERSON_NAME] và In" at bounding box center [910, 397] width 81 height 13
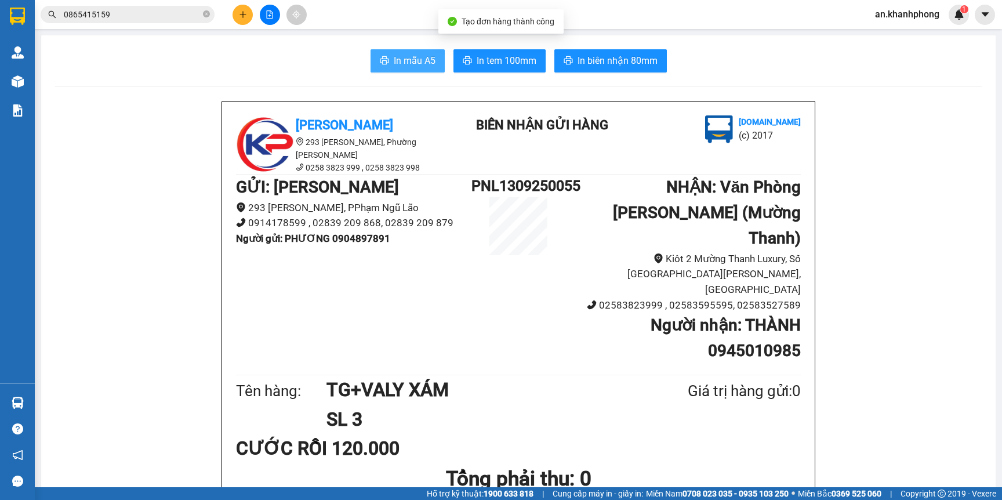
click at [394, 64] on span "In mẫu A5" at bounding box center [415, 60] width 42 height 14
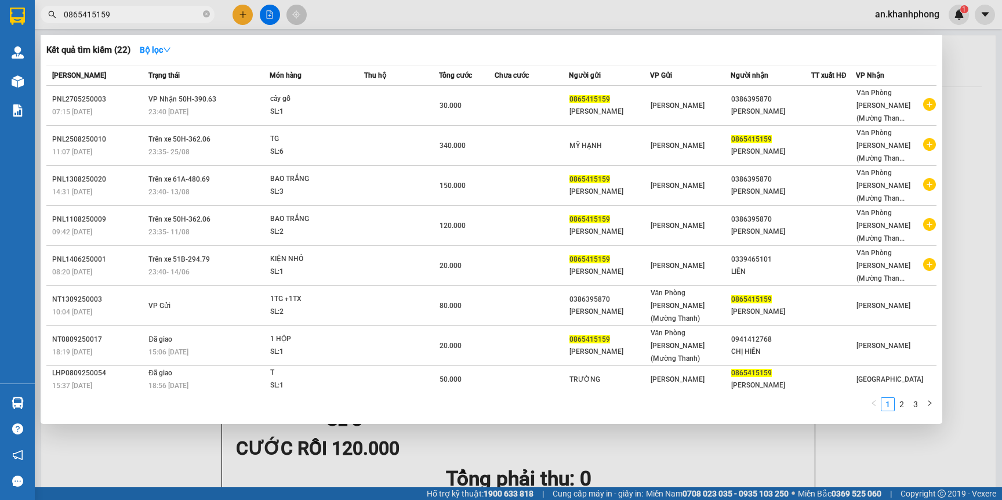
click at [141, 16] on input "0865415159" at bounding box center [132, 14] width 137 height 13
click at [142, 15] on input "0865415159" at bounding box center [132, 14] width 137 height 13
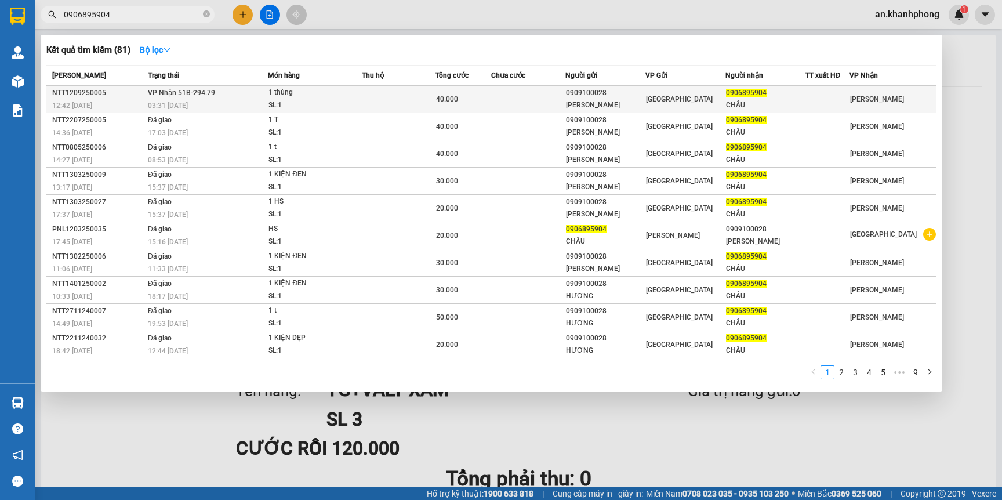
click at [502, 97] on td at bounding box center [528, 99] width 74 height 27
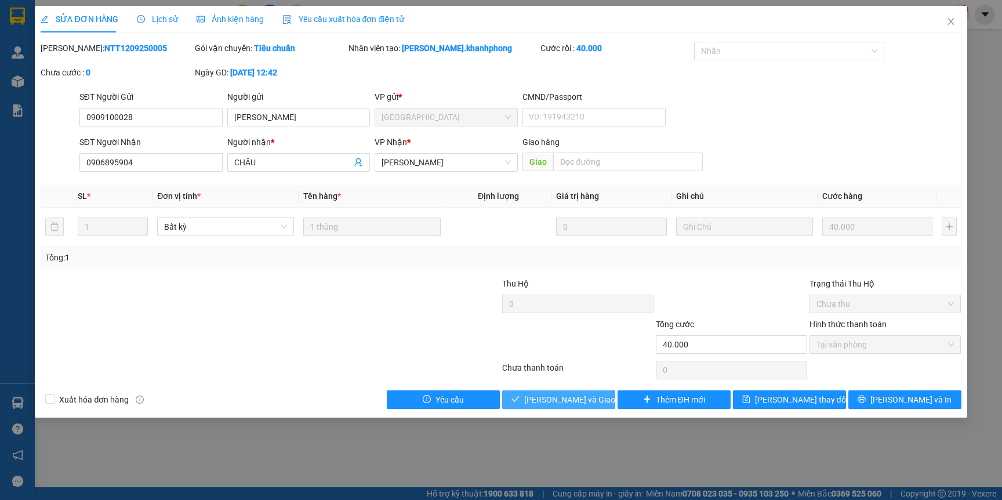
click at [576, 397] on span "Lưu và Giao hàng" at bounding box center [579, 399] width 111 height 13
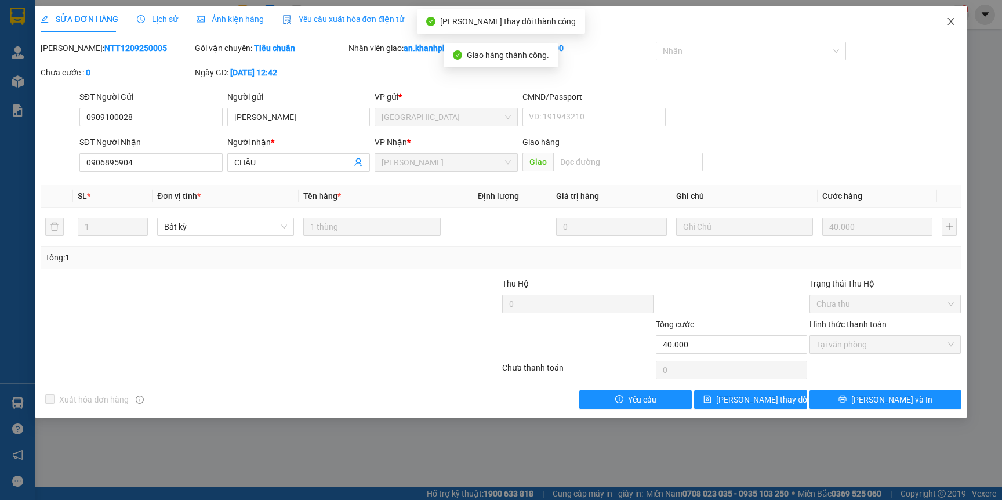
click at [945, 27] on span "Close" at bounding box center [951, 22] width 32 height 32
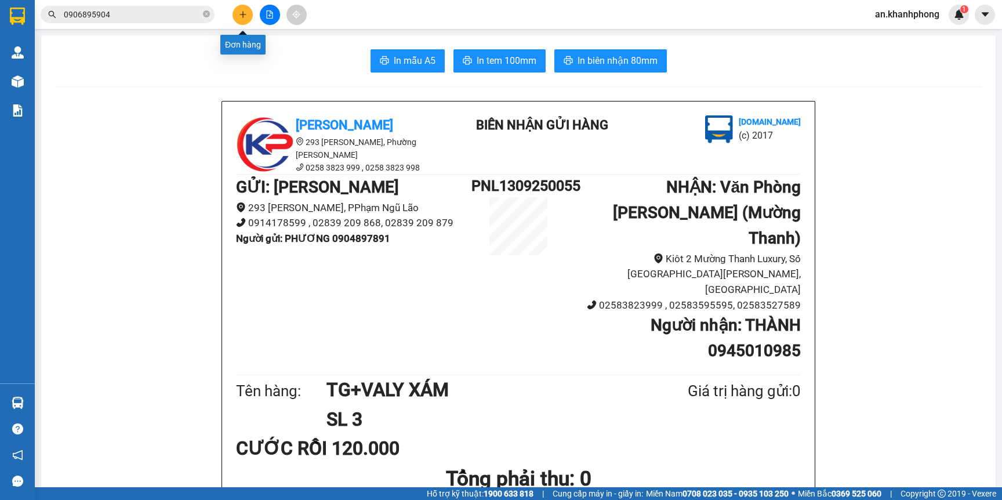
click at [238, 17] on button at bounding box center [243, 15] width 20 height 20
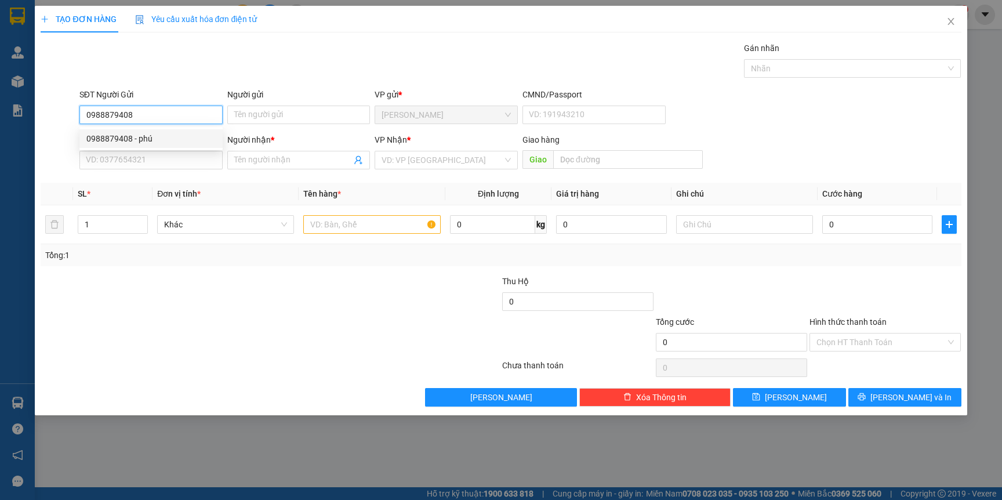
click at [193, 137] on div "0988879408 - phú" at bounding box center [150, 138] width 129 height 13
click at [193, 162] on input "SĐT Người Nhận" at bounding box center [150, 160] width 143 height 19
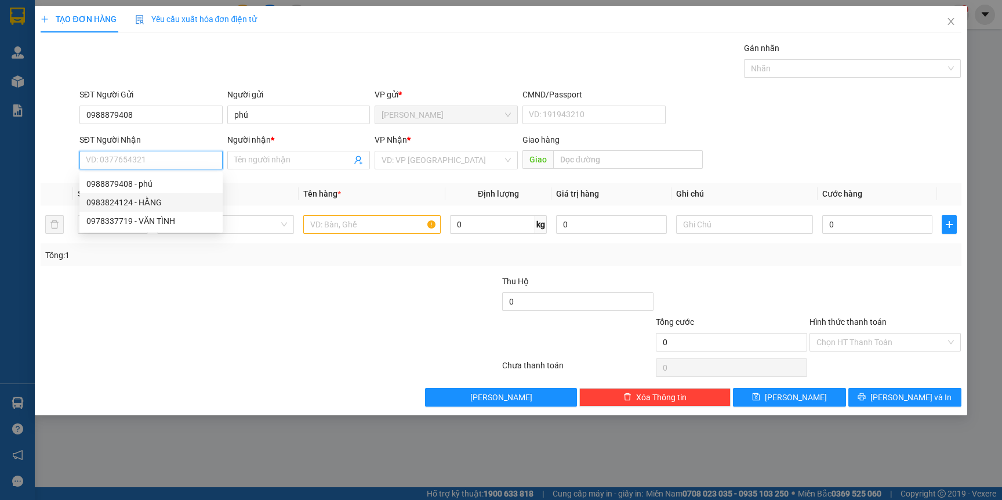
click at [163, 205] on div "0983824124 - HẰNG" at bounding box center [150, 202] width 129 height 13
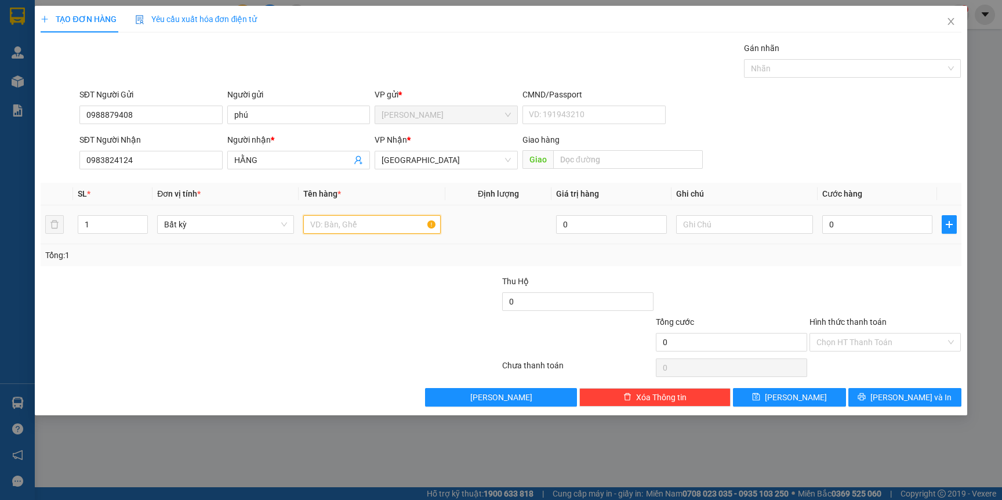
click at [325, 226] on input "text" at bounding box center [371, 224] width 137 height 19
click at [858, 223] on input "0" at bounding box center [877, 224] width 110 height 19
click at [848, 343] on input "Hình thức thanh toán" at bounding box center [880, 341] width 129 height 17
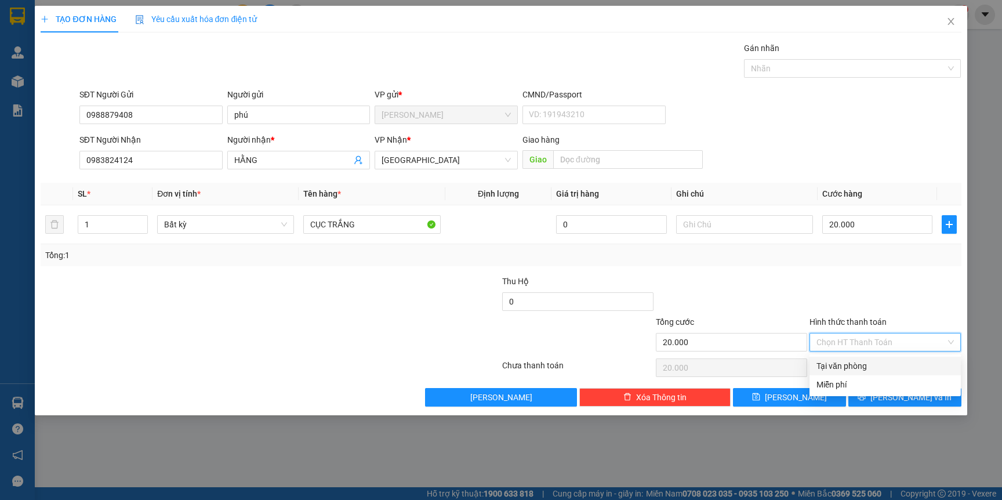
click at [848, 368] on div "Tại văn phòng" at bounding box center [884, 366] width 137 height 13
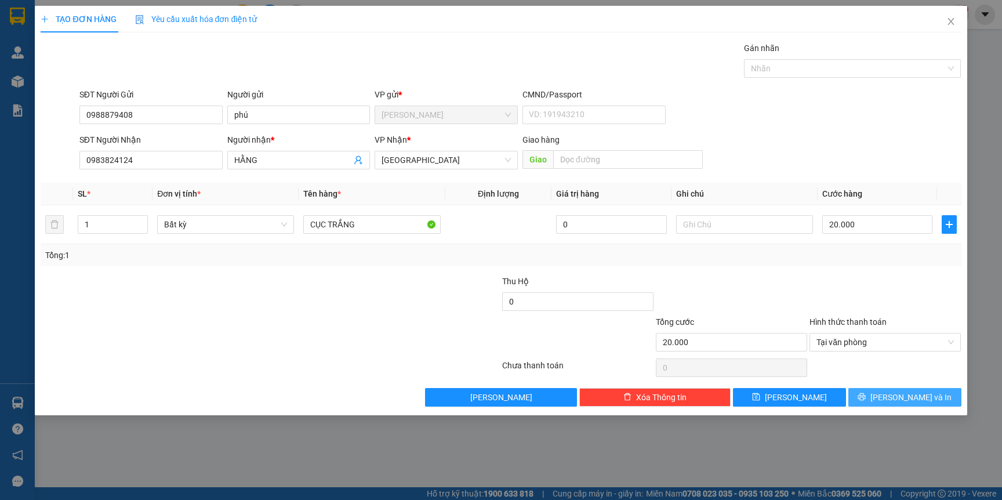
click at [903, 397] on span "[PERSON_NAME] và In" at bounding box center [910, 397] width 81 height 13
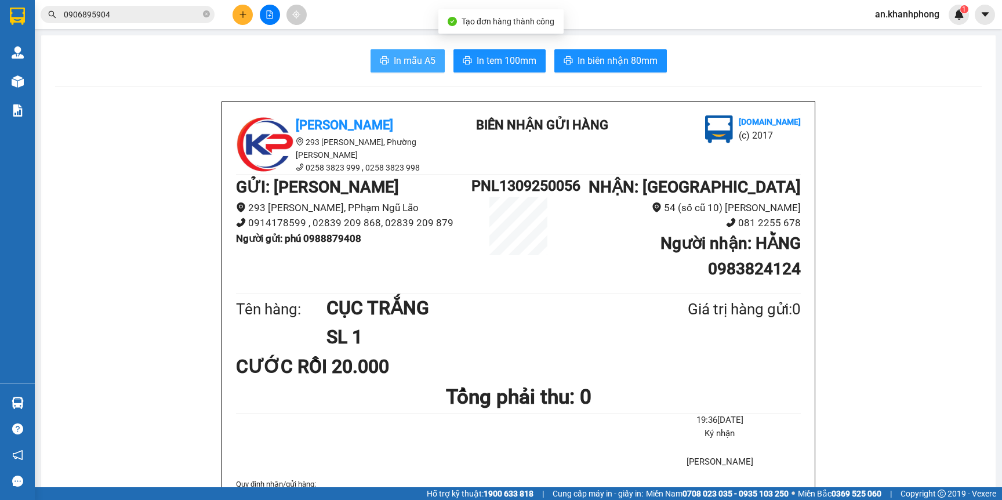
click at [404, 59] on span "In mẫu A5" at bounding box center [415, 60] width 42 height 14
click at [238, 16] on button at bounding box center [243, 15] width 20 height 20
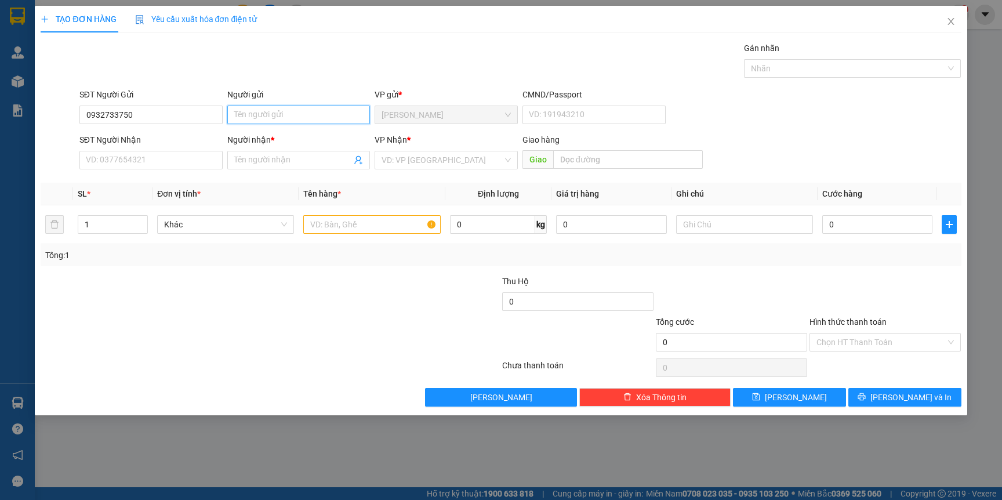
click at [286, 108] on input "Người gửi" at bounding box center [298, 115] width 143 height 19
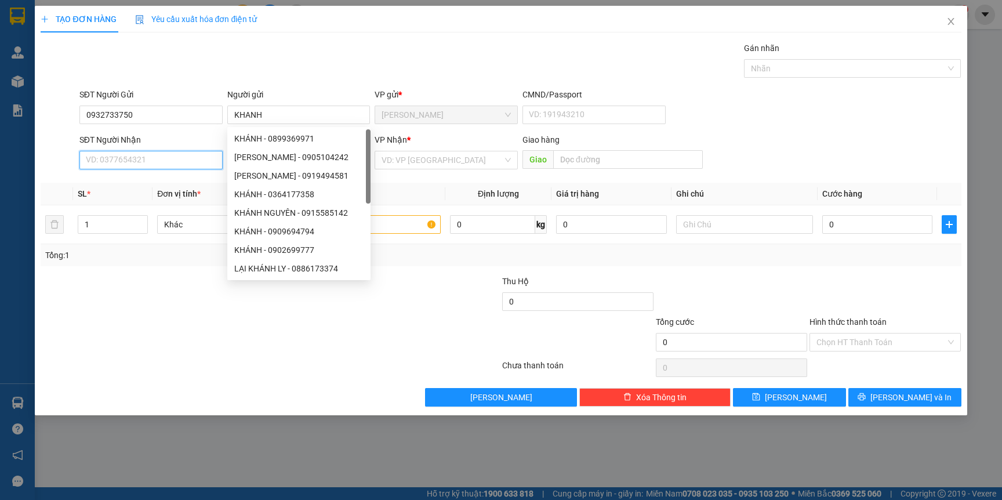
click at [159, 154] on input "SĐT Người Nhận" at bounding box center [150, 160] width 143 height 19
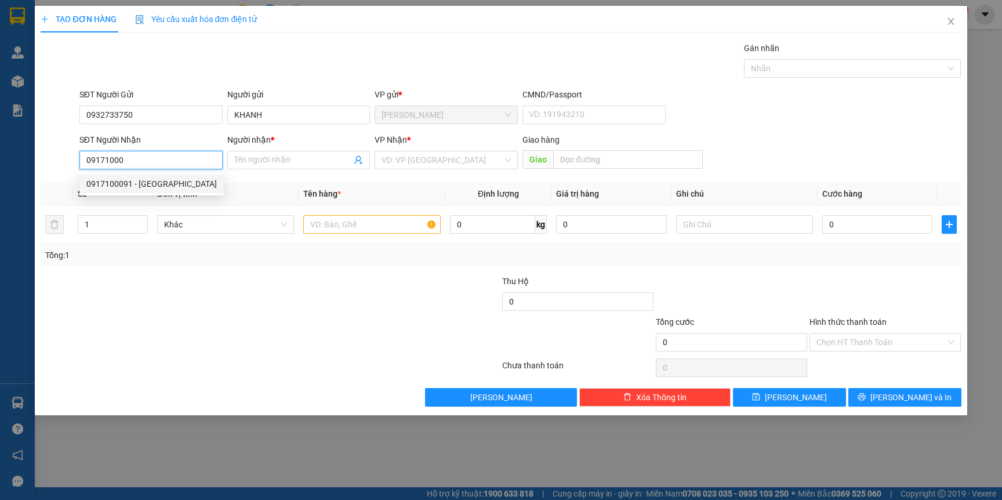
click at [161, 182] on div "0917100091 - MINH TRUNG" at bounding box center [151, 183] width 130 height 13
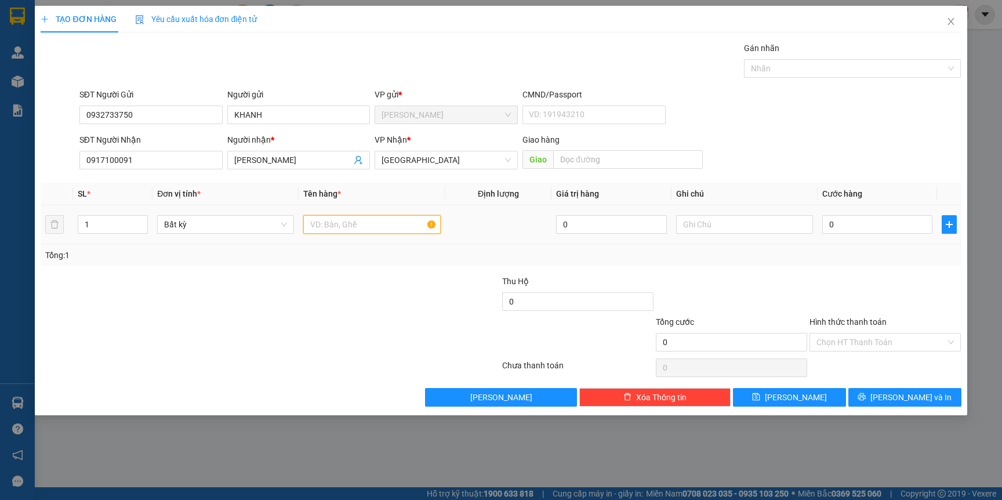
click at [350, 220] on input "text" at bounding box center [371, 224] width 137 height 19
click at [885, 224] on input "0" at bounding box center [877, 224] width 110 height 19
click at [881, 346] on input "Hình thức thanh toán" at bounding box center [880, 341] width 129 height 17
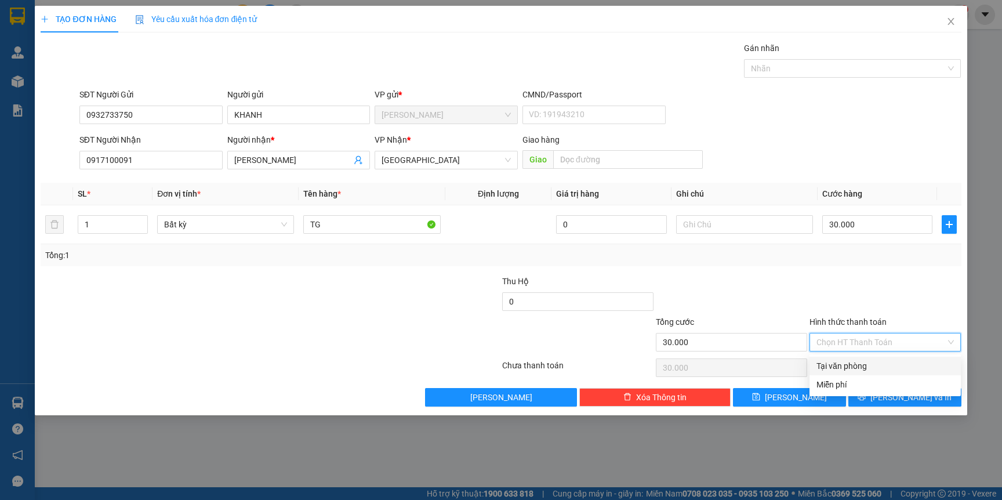
click at [875, 368] on div "Tại văn phòng" at bounding box center [884, 366] width 137 height 13
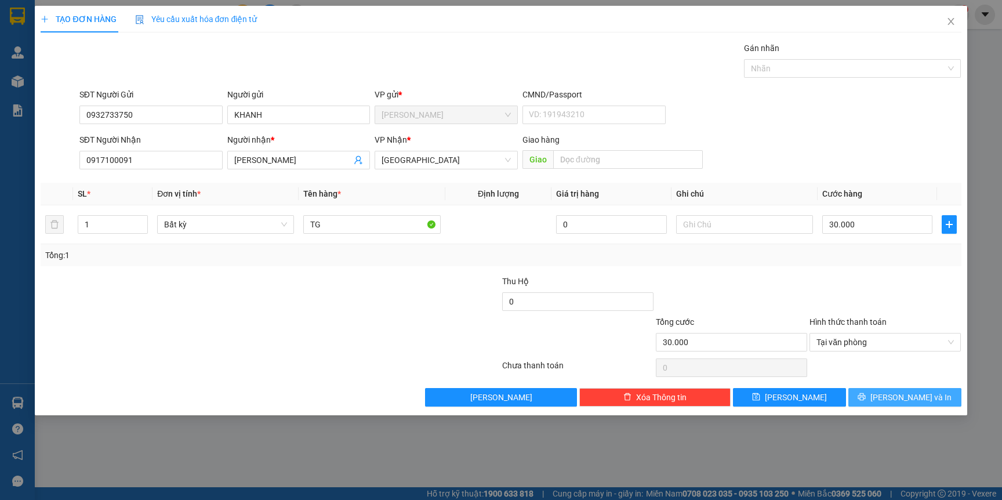
click at [866, 396] on icon "printer" at bounding box center [862, 397] width 8 height 8
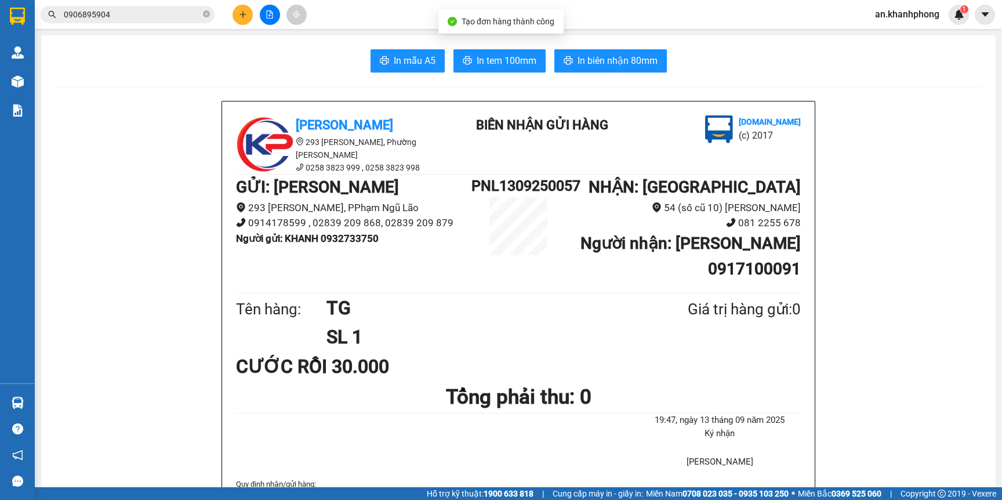
click at [395, 70] on button "In mẫu A5" at bounding box center [408, 60] width 74 height 23
click at [235, 13] on button at bounding box center [243, 15] width 20 height 20
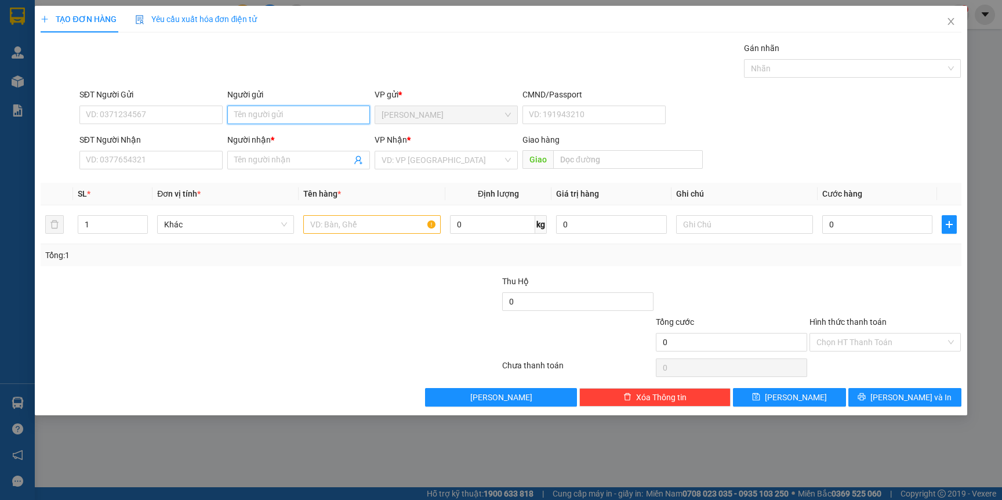
click at [287, 108] on input "Người gửi" at bounding box center [298, 115] width 143 height 19
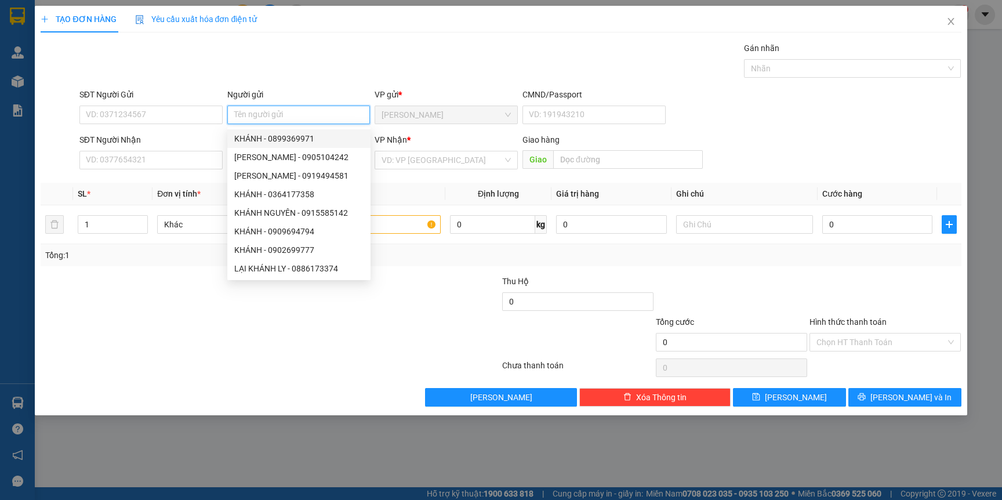
click at [271, 119] on input "Người gửi" at bounding box center [298, 115] width 143 height 19
click at [284, 122] on input "Người gửi" at bounding box center [298, 115] width 143 height 19
click at [287, 122] on input "Người gửi" at bounding box center [298, 115] width 143 height 19
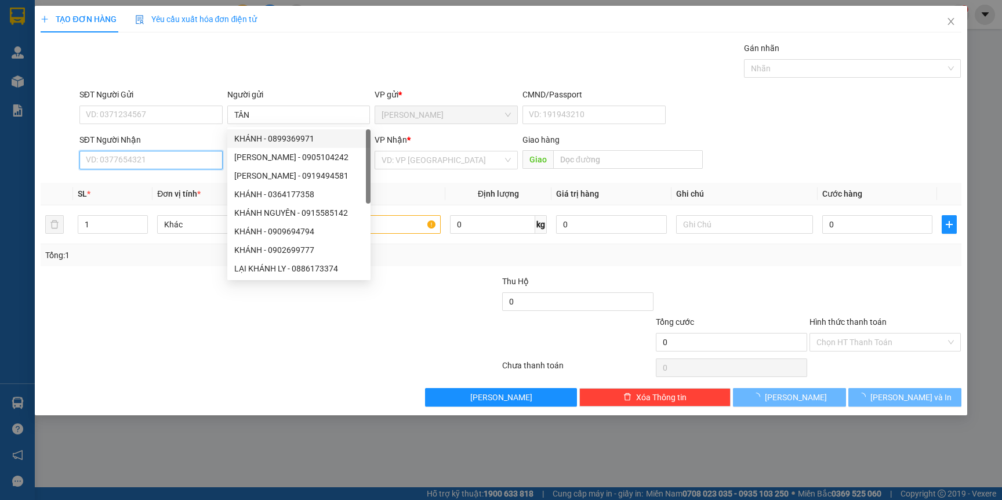
click at [161, 154] on input "SĐT Người Nhận" at bounding box center [150, 160] width 143 height 19
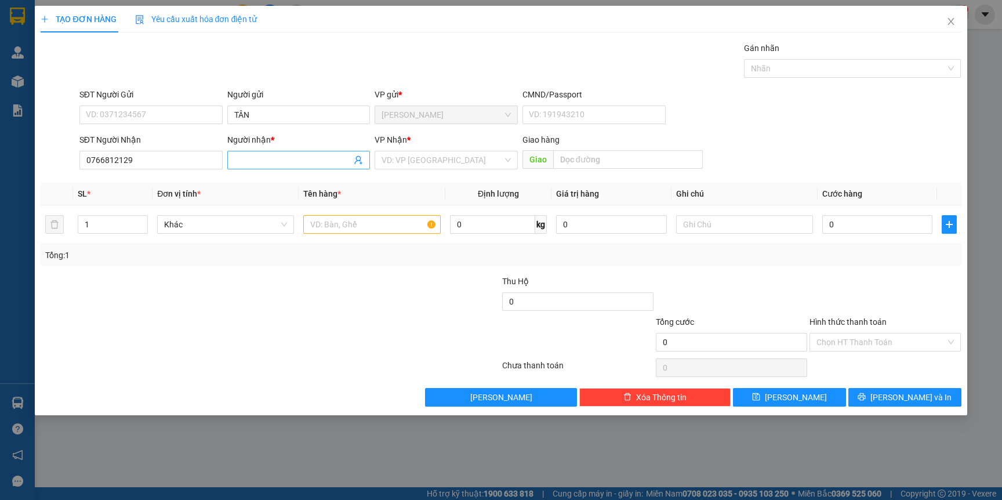
click at [293, 158] on input "Người nhận *" at bounding box center [293, 160] width 118 height 13
click at [376, 227] on input "text" at bounding box center [371, 224] width 137 height 19
click at [453, 154] on input "search" at bounding box center [442, 159] width 121 height 17
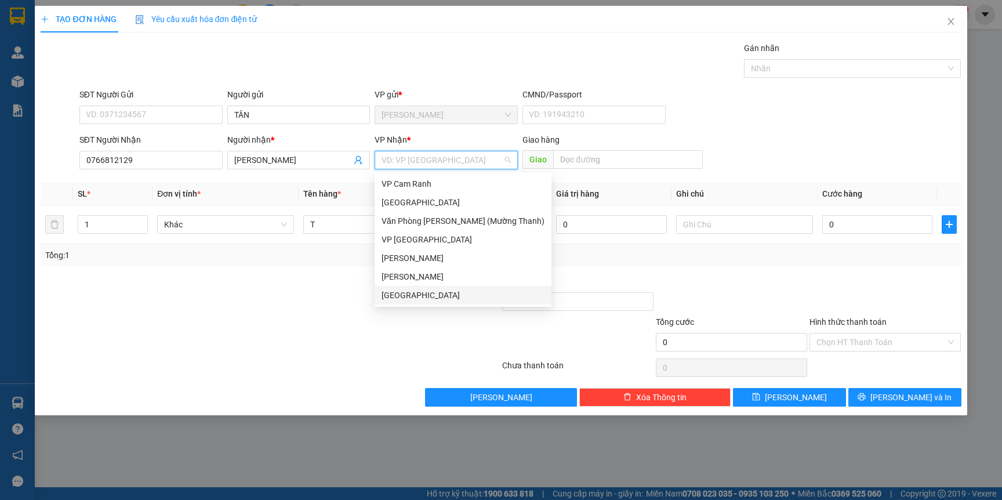
click at [413, 295] on div "[GEOGRAPHIC_DATA]" at bounding box center [463, 295] width 163 height 13
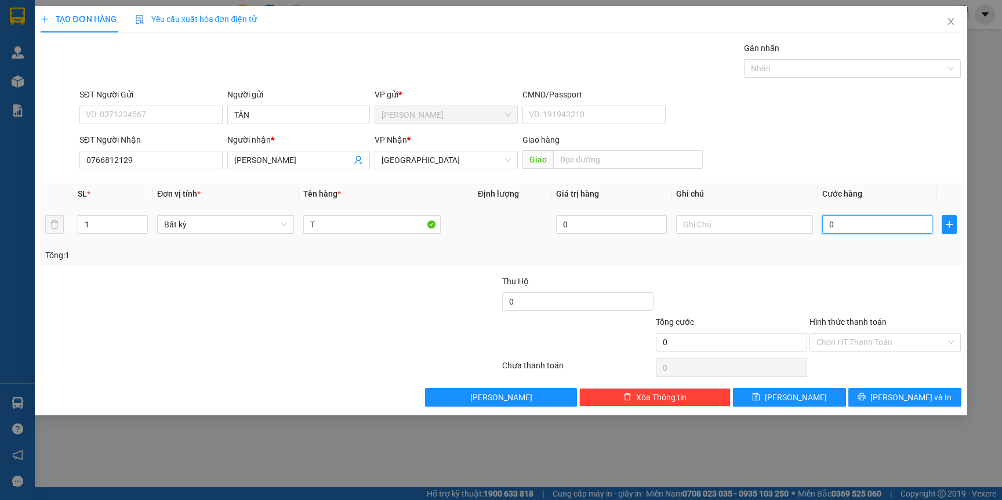
click at [860, 233] on input "0" at bounding box center [877, 224] width 110 height 19
click at [876, 337] on input "Hình thức thanh toán" at bounding box center [880, 341] width 129 height 17
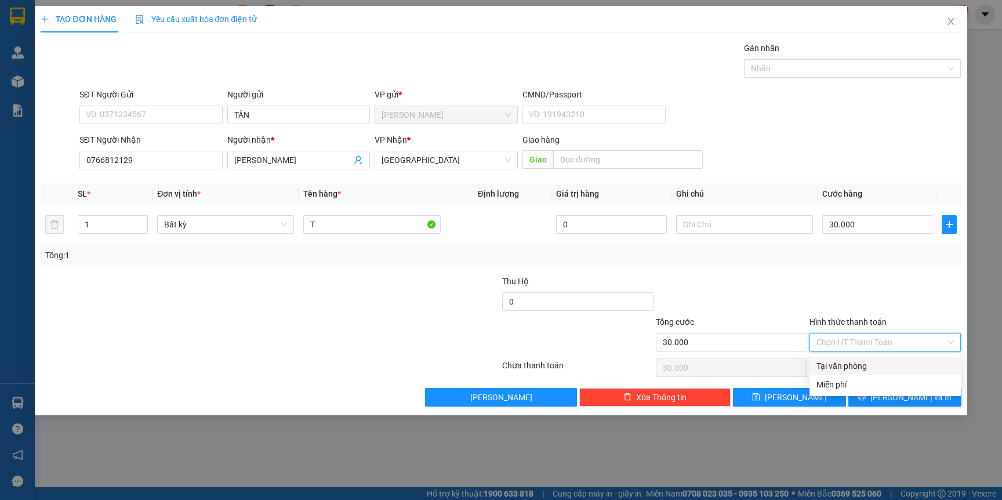
click at [858, 368] on div "Tại văn phòng" at bounding box center [884, 366] width 137 height 13
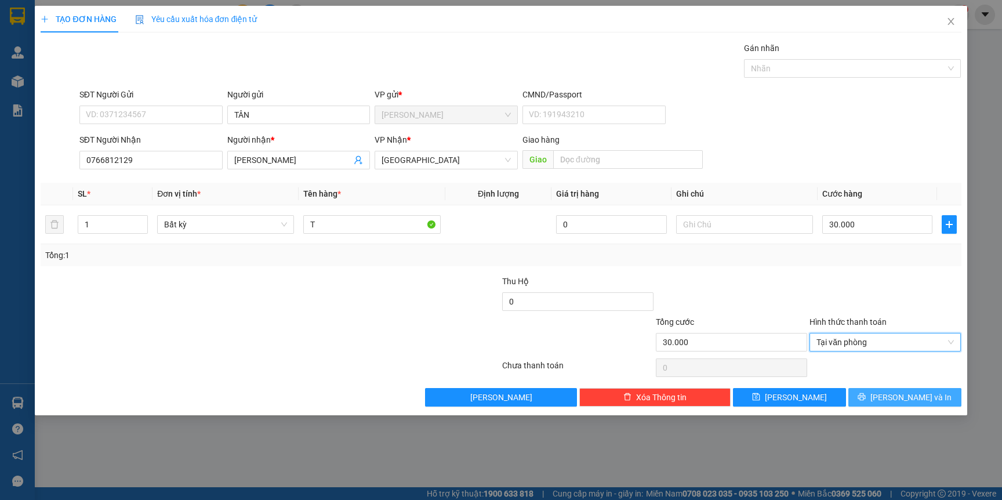
click at [896, 397] on span "[PERSON_NAME] và In" at bounding box center [910, 397] width 81 height 13
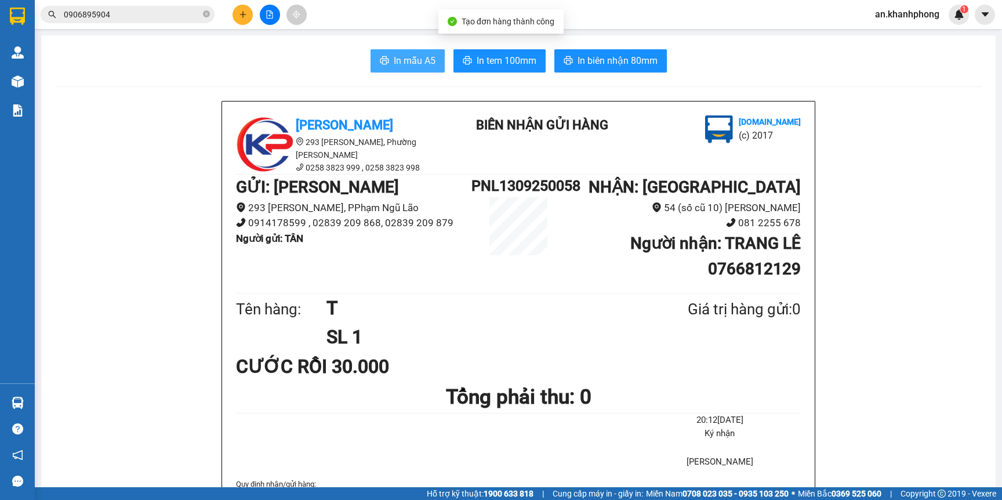
click at [408, 64] on span "In mẫu A5" at bounding box center [415, 60] width 42 height 14
click at [246, 17] on icon "plus" at bounding box center [243, 14] width 8 height 8
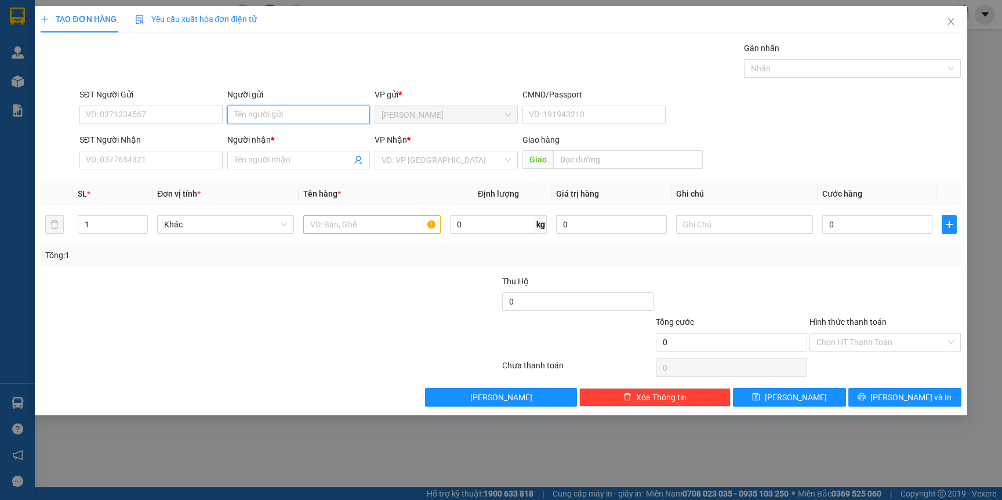
click at [256, 108] on input "Người gửi" at bounding box center [298, 115] width 143 height 19
click at [266, 119] on input "Người gửi" at bounding box center [298, 115] width 143 height 19
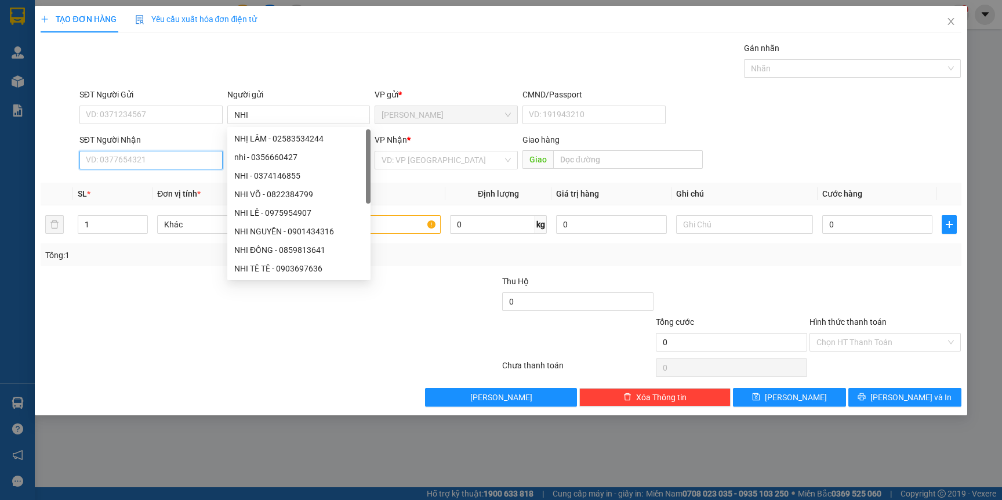
click at [161, 164] on input "SĐT Người Nhận" at bounding box center [150, 160] width 143 height 19
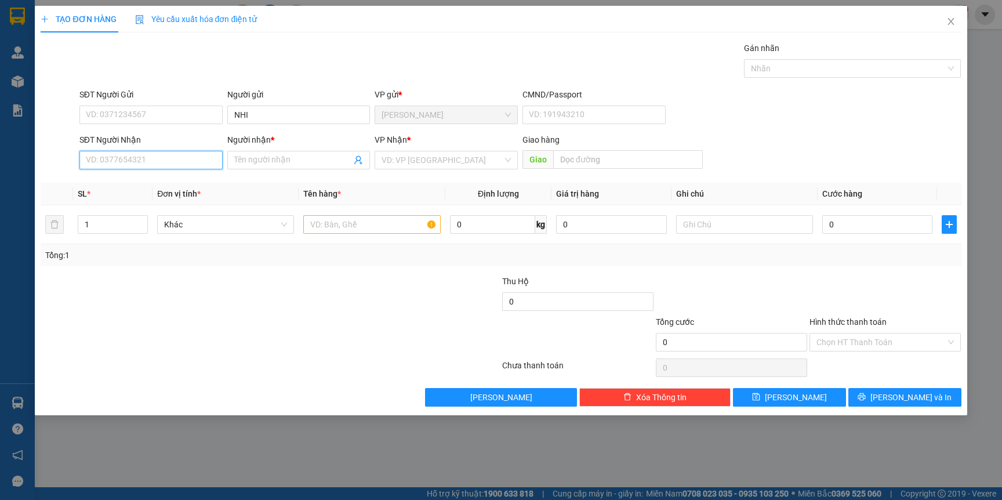
click at [120, 161] on input "SĐT Người Nhận" at bounding box center [150, 160] width 143 height 19
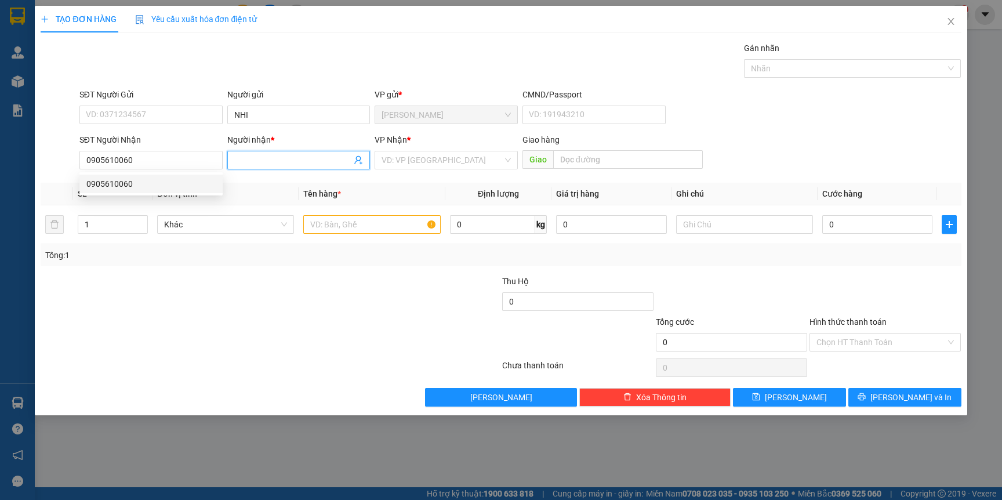
click at [268, 157] on input "Người nhận *" at bounding box center [293, 160] width 118 height 13
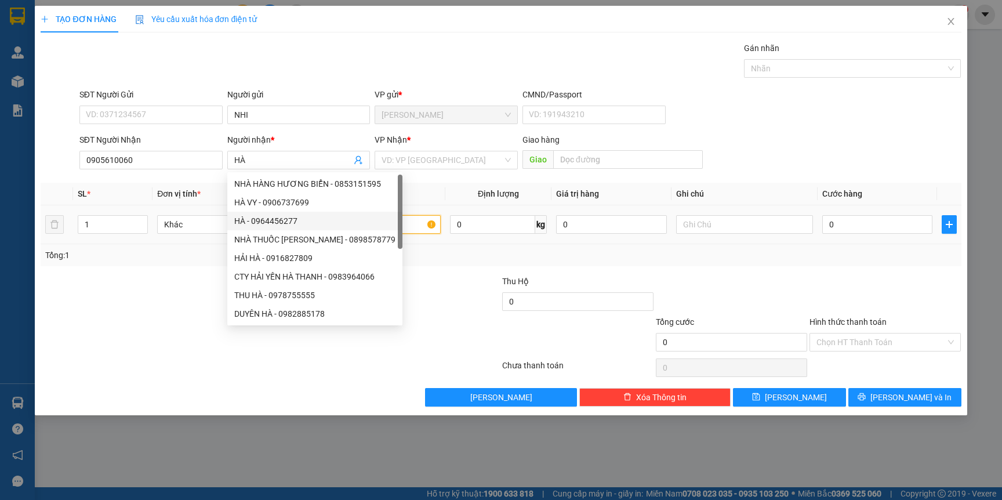
click at [416, 222] on input "text" at bounding box center [371, 224] width 137 height 19
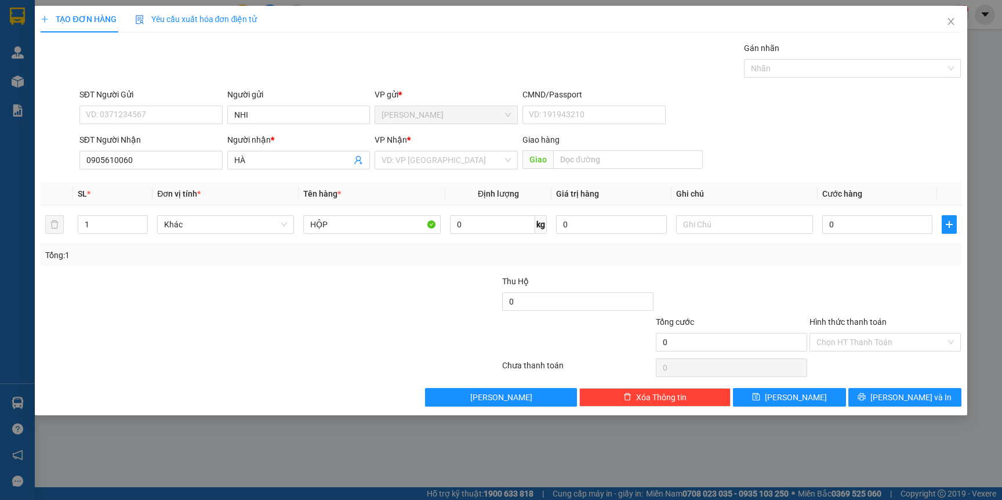
click at [437, 176] on div "Transit Pickup Surcharge Ids Transit Deliver Surcharge Ids Transit Deliver Surc…" at bounding box center [501, 224] width 920 height 365
click at [440, 170] on div "VP Nhận * VD: VP Sài Gòn" at bounding box center [446, 153] width 143 height 41
click at [444, 168] on input "search" at bounding box center [442, 159] width 121 height 17
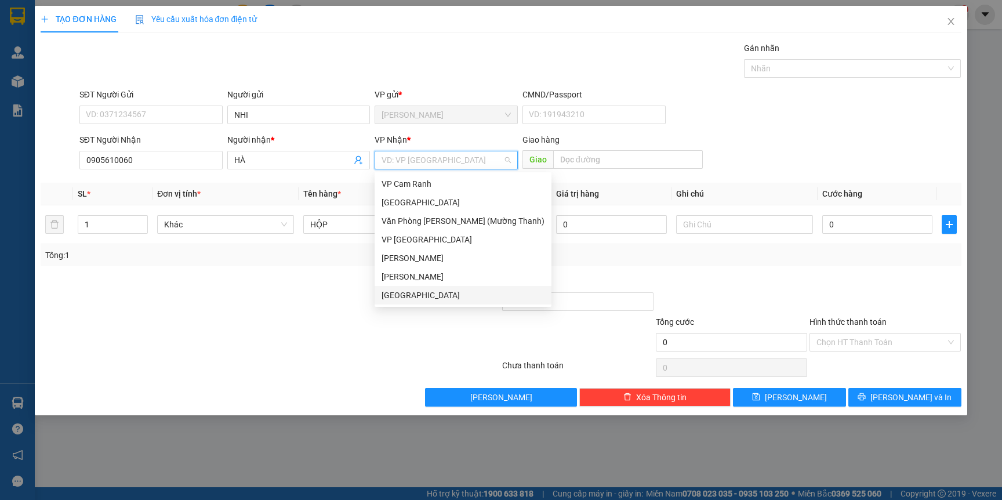
click at [438, 293] on div "[GEOGRAPHIC_DATA]" at bounding box center [463, 295] width 163 height 13
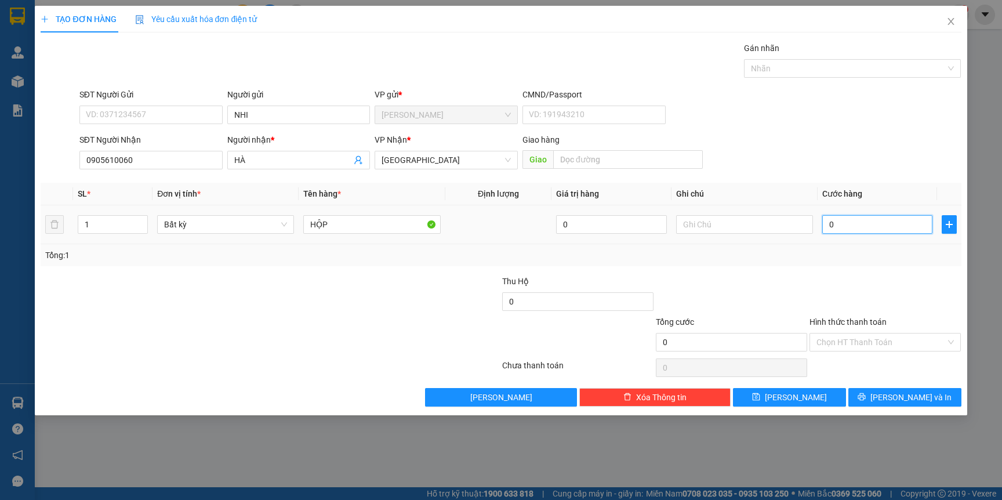
click at [876, 220] on input "0" at bounding box center [877, 224] width 110 height 19
click at [892, 349] on input "Hình thức thanh toán" at bounding box center [880, 341] width 129 height 17
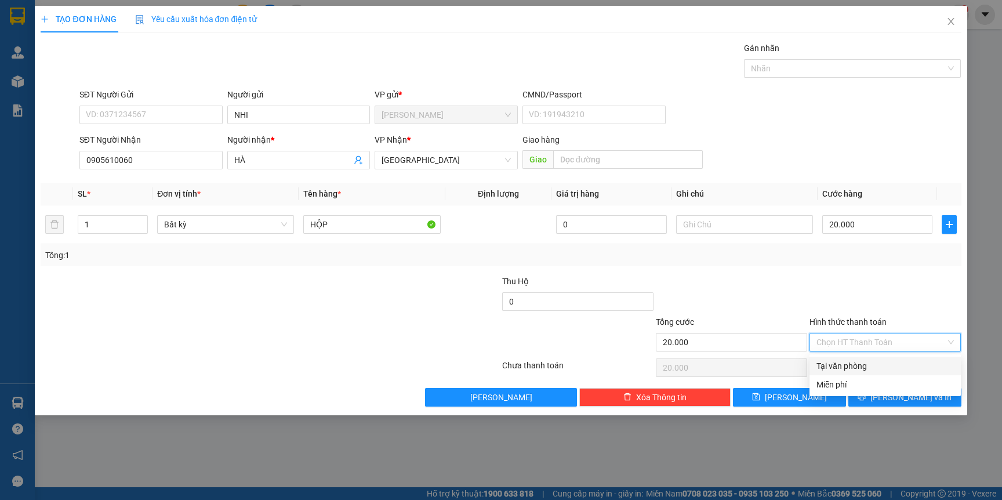
click at [863, 371] on div "Tại văn phòng" at bounding box center [884, 366] width 137 height 13
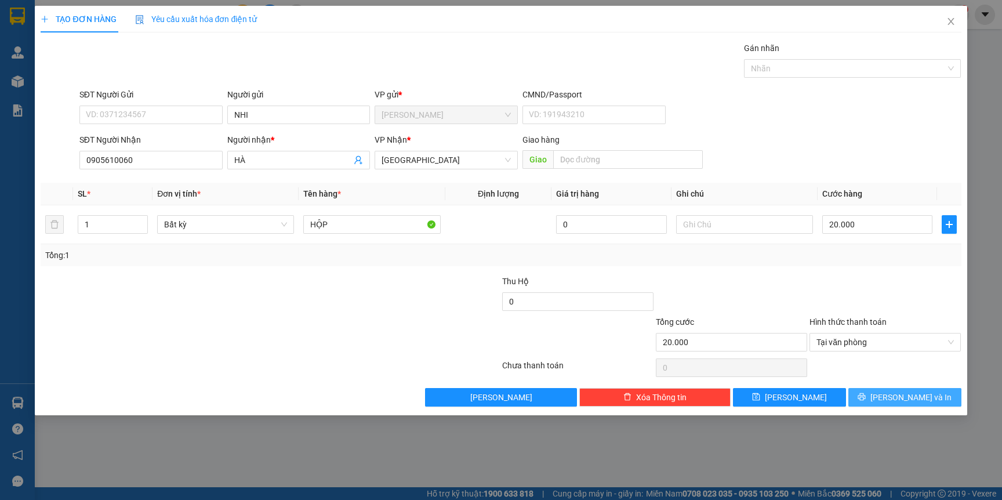
click at [904, 395] on span "[PERSON_NAME] và In" at bounding box center [910, 397] width 81 height 13
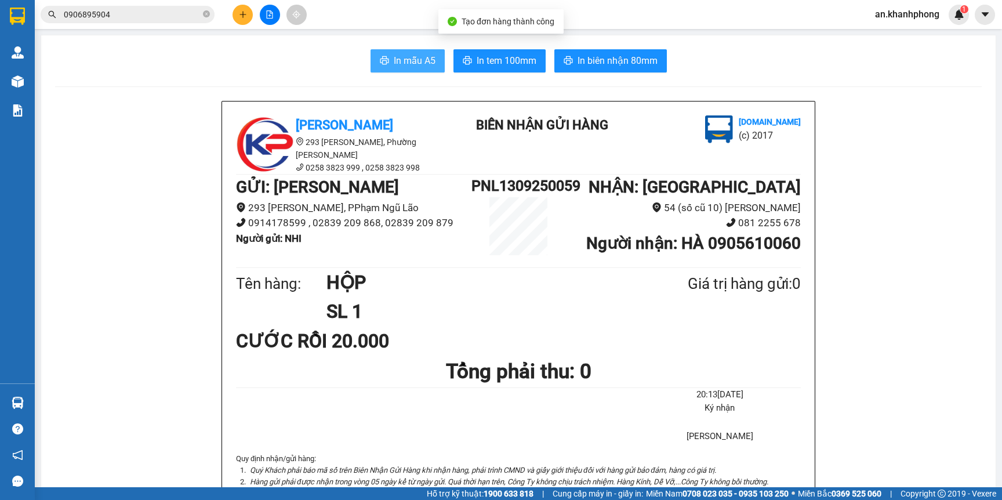
click at [371, 52] on button "In mẫu A5" at bounding box center [408, 60] width 74 height 23
drag, startPoint x: 403, startPoint y: 70, endPoint x: 413, endPoint y: 72, distance: 10.8
click at [404, 70] on button "In mẫu A5" at bounding box center [408, 60] width 74 height 23
click at [245, 14] on icon "plus" at bounding box center [243, 14] width 8 height 8
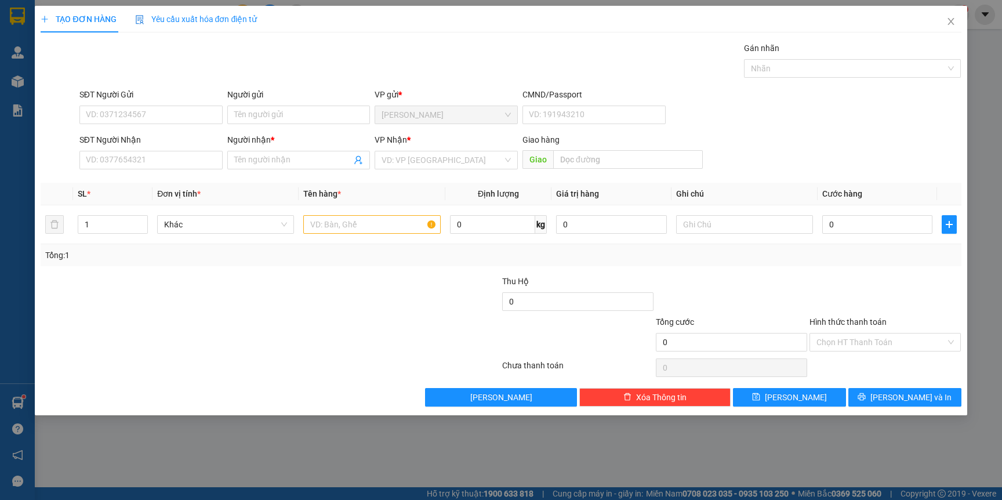
drag, startPoint x: 263, startPoint y: 101, endPoint x: 268, endPoint y: 133, distance: 32.3
click at [265, 121] on div "Người gửi Tên người gửi" at bounding box center [298, 108] width 143 height 41
click at [268, 112] on input "Người gửi" at bounding box center [298, 115] width 143 height 19
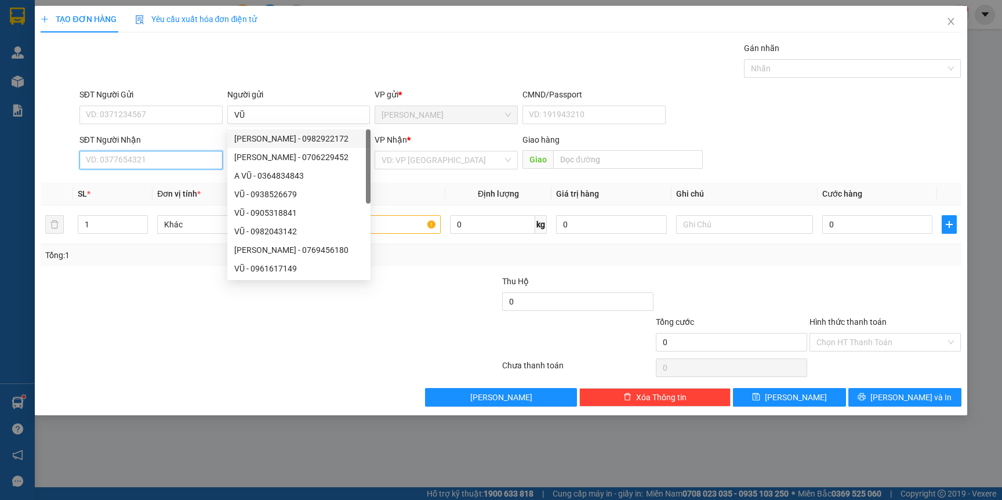
click at [147, 164] on input "SĐT Người Nhận" at bounding box center [150, 160] width 143 height 19
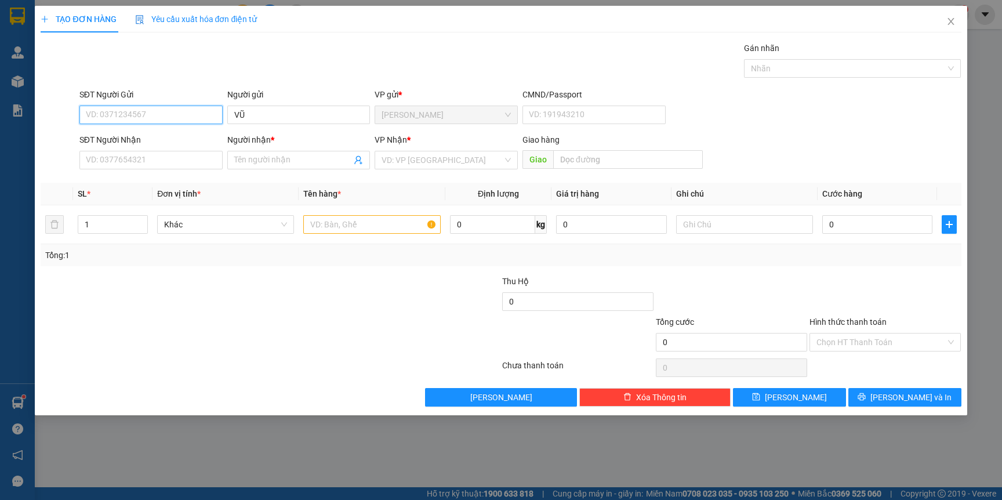
click at [147, 109] on input "SĐT Người Gửi" at bounding box center [150, 115] width 143 height 19
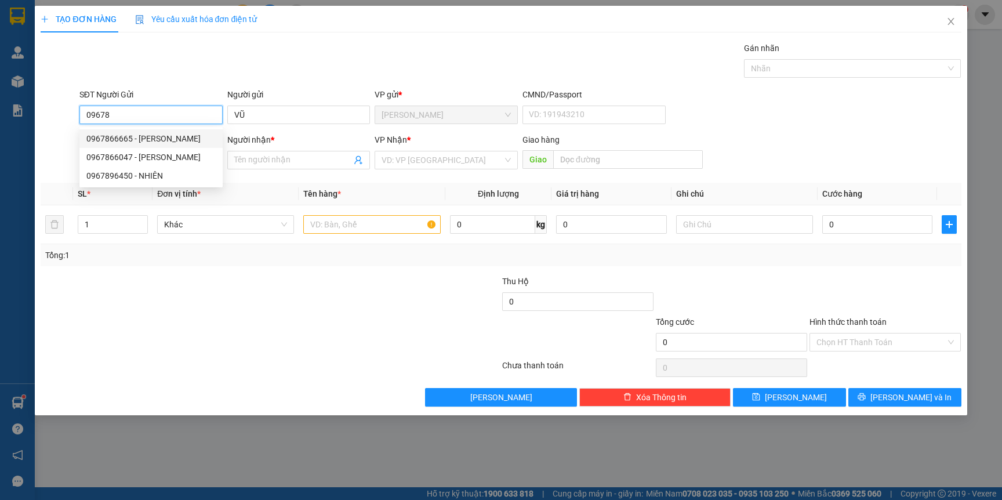
click at [206, 135] on div "0967866665 - HOÀNG NAM VŨ" at bounding box center [150, 138] width 129 height 13
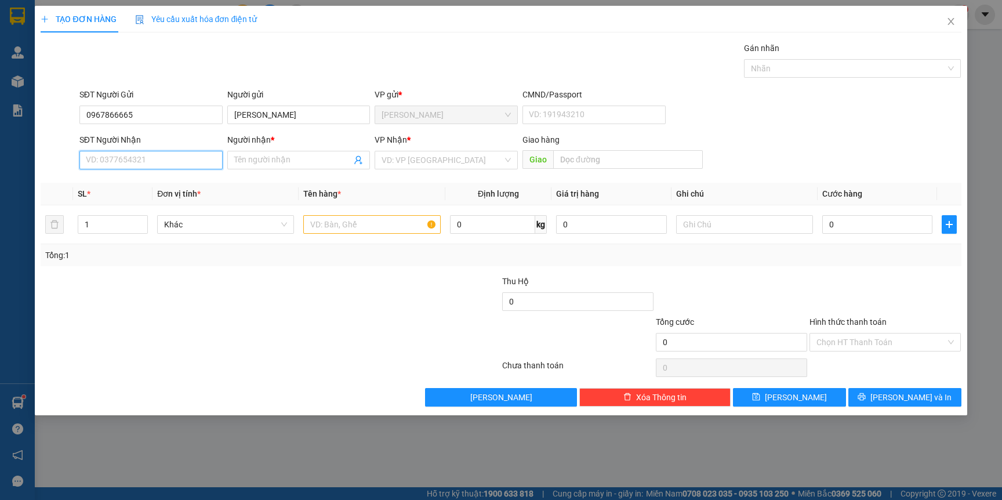
click at [121, 165] on input "SĐT Người Nhận" at bounding box center [150, 160] width 143 height 19
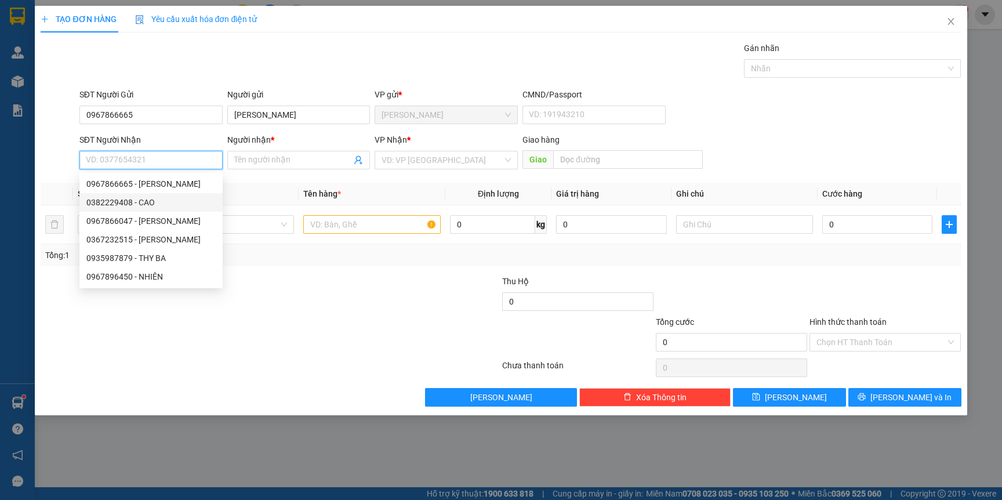
click at [148, 196] on div "0382229408 - CAO" at bounding box center [150, 202] width 129 height 13
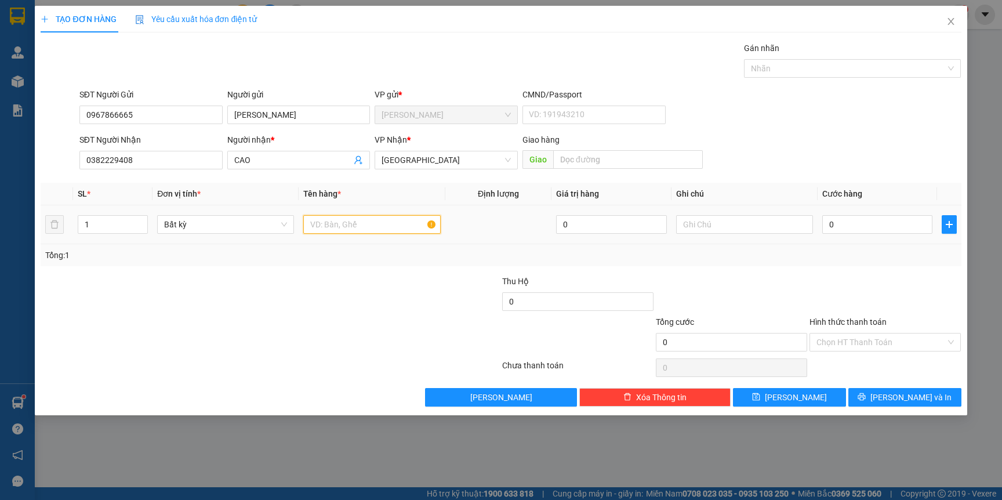
click at [366, 223] on input "text" at bounding box center [371, 224] width 137 height 19
click at [121, 226] on input "1" at bounding box center [113, 224] width 70 height 17
click at [399, 229] on input "2" at bounding box center [371, 224] width 137 height 19
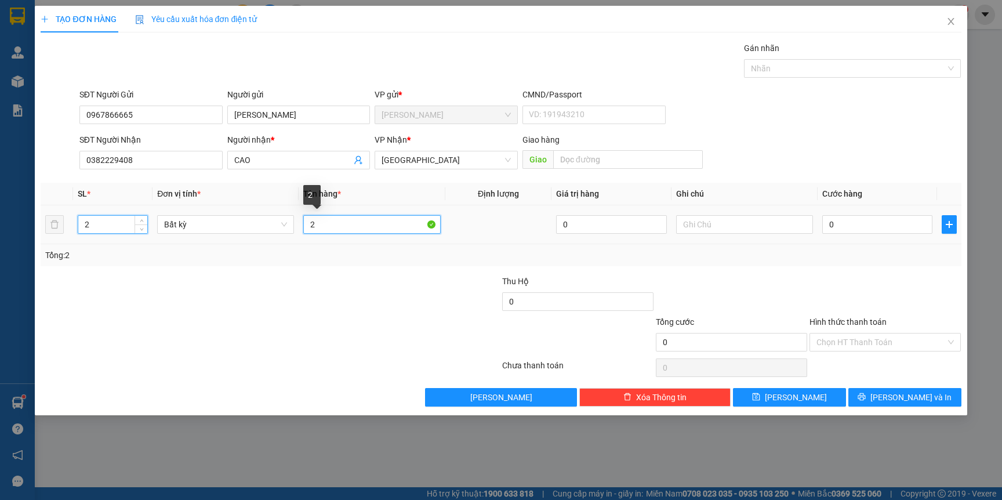
click at [399, 229] on input "2" at bounding box center [371, 224] width 137 height 19
click at [114, 218] on input "2" at bounding box center [113, 224] width 70 height 17
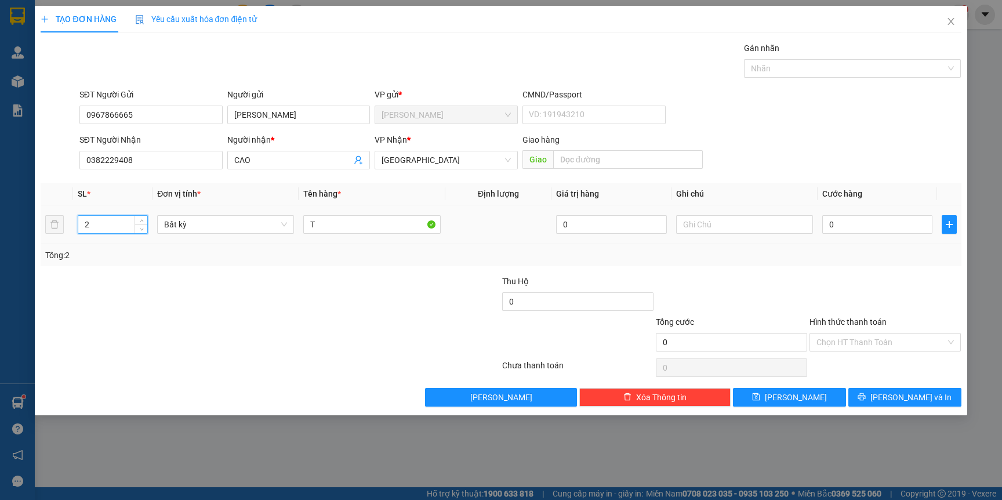
click at [114, 218] on input "2" at bounding box center [113, 224] width 70 height 17
click at [95, 227] on input "3" at bounding box center [113, 224] width 70 height 17
click at [98, 222] on input "2" at bounding box center [113, 224] width 70 height 17
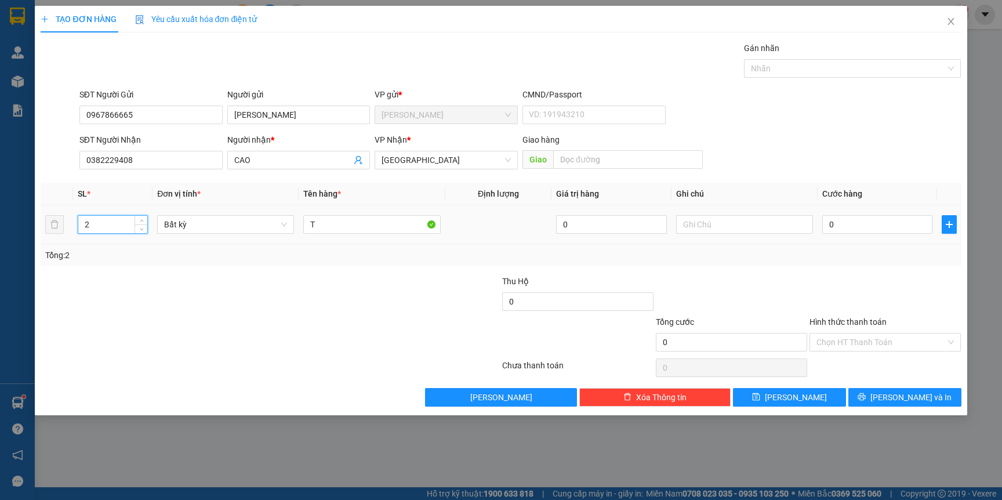
click at [98, 222] on input "2" at bounding box center [113, 224] width 70 height 17
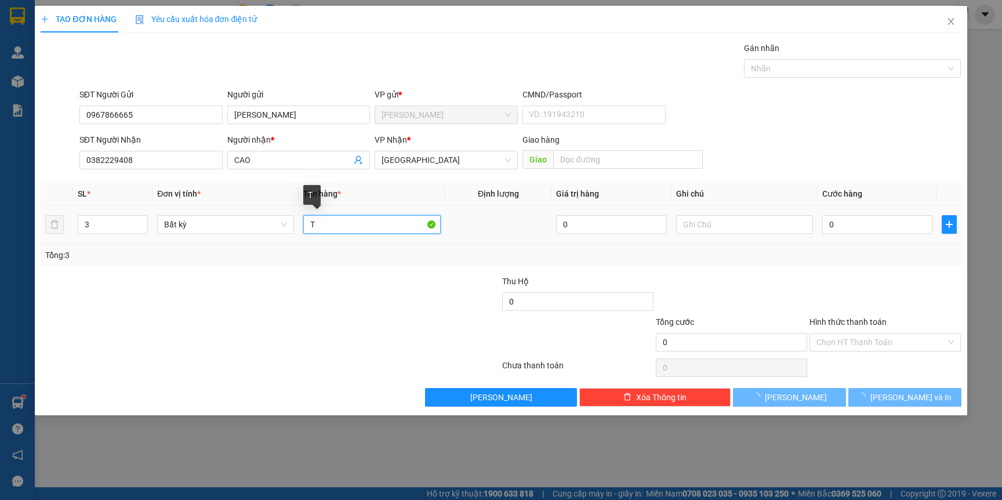
click at [332, 226] on input "T" at bounding box center [371, 224] width 137 height 19
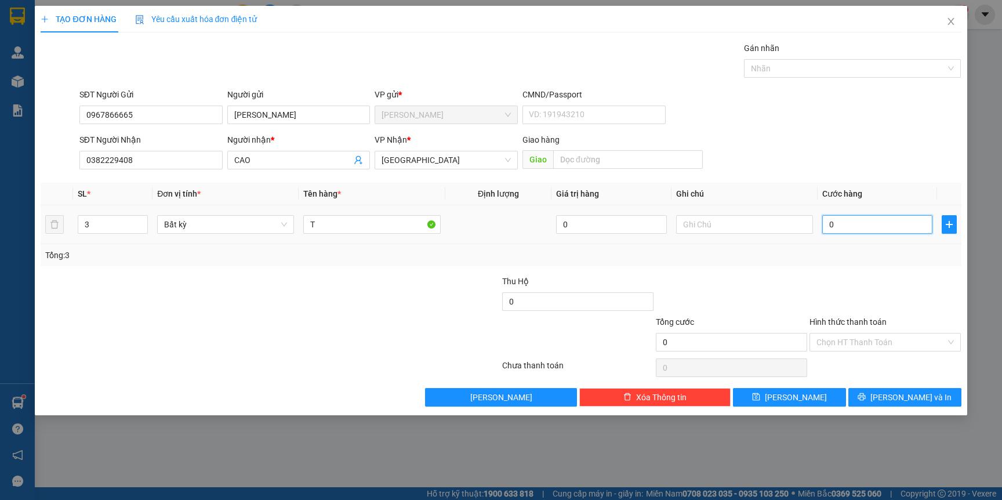
click at [867, 231] on input "0" at bounding box center [877, 224] width 110 height 19
click at [853, 331] on div "Hình thức thanh toán" at bounding box center [885, 323] width 151 height 17
click at [854, 337] on input "Hình thức thanh toán" at bounding box center [880, 341] width 129 height 17
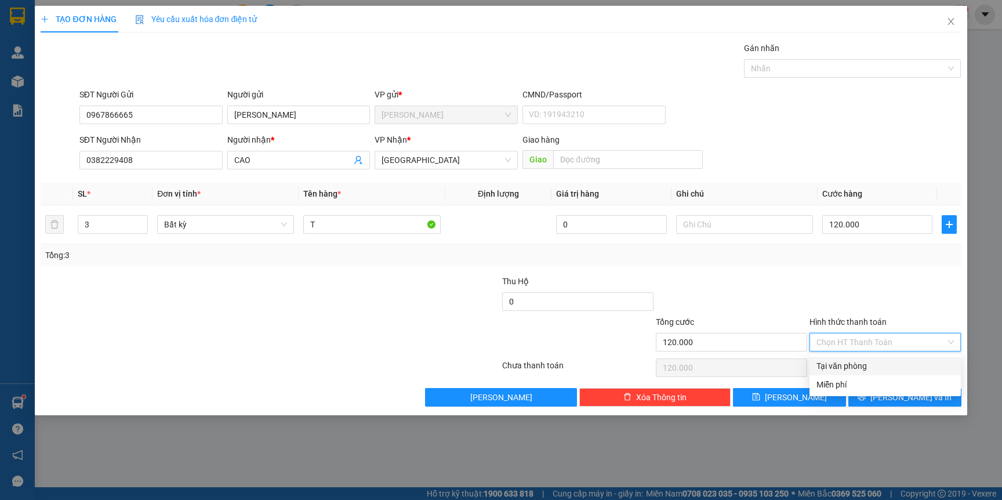
click at [851, 364] on div "Tại văn phòng" at bounding box center [884, 366] width 137 height 13
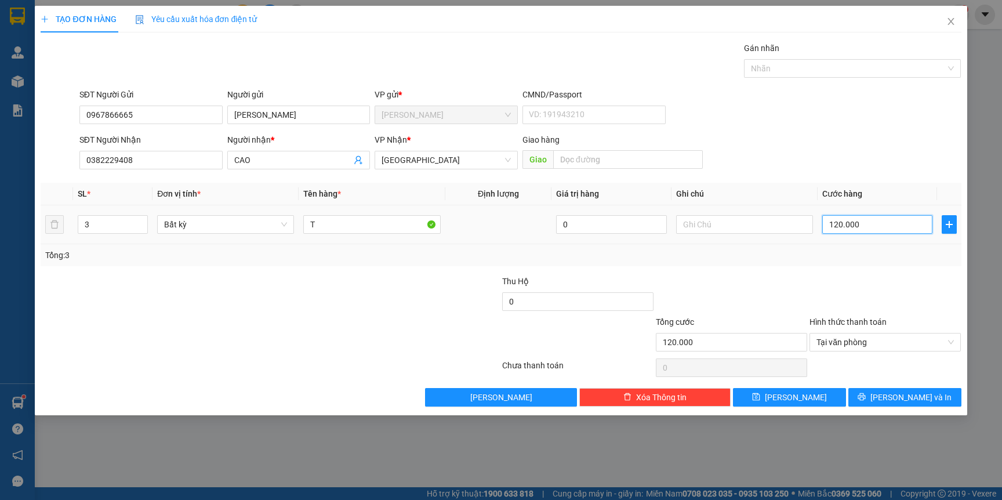
click at [862, 216] on input "120.000" at bounding box center [877, 224] width 110 height 19
click at [866, 401] on icon "printer" at bounding box center [862, 397] width 8 height 8
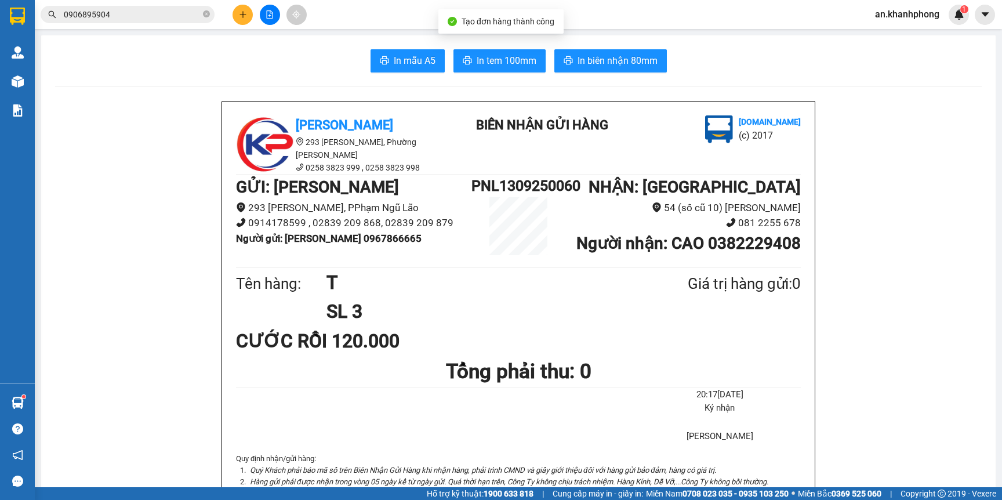
click at [444, 71] on div "In mẫu A5 In tem 100mm In biên nhận 80mm" at bounding box center [518, 60] width 927 height 23
click at [416, 60] on span "In mẫu A5" at bounding box center [415, 60] width 42 height 14
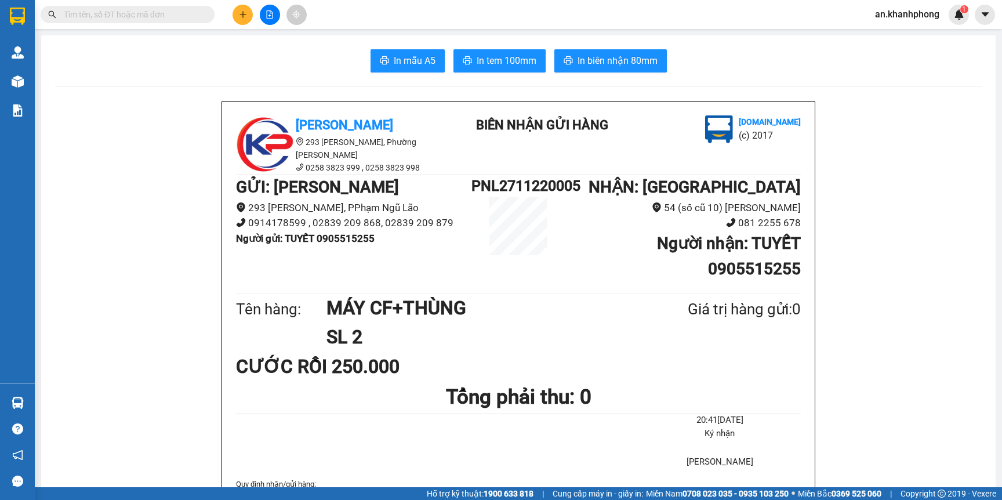
click at [234, 13] on button at bounding box center [243, 15] width 20 height 20
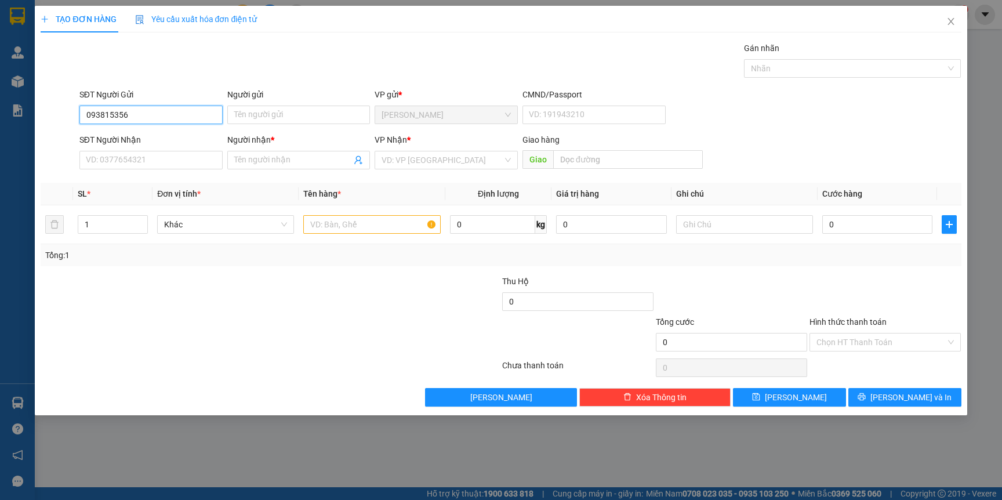
type input "0938153566"
click at [165, 139] on div "0938153566 - NGỌC" at bounding box center [150, 138] width 129 height 13
type input "NGỌC"
type input "0938153566"
click at [165, 166] on input "SĐT Người Nhận" at bounding box center [150, 160] width 143 height 19
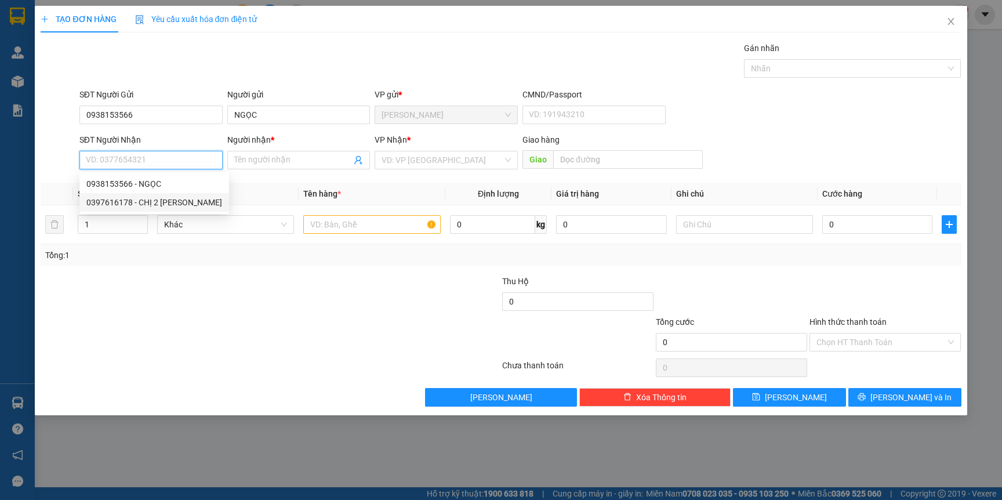
click at [170, 199] on div "0397616178 - CHỊ 2 TRINH" at bounding box center [154, 202] width 136 height 13
type input "0397616178"
type input "CHỊ 2 TRINH"
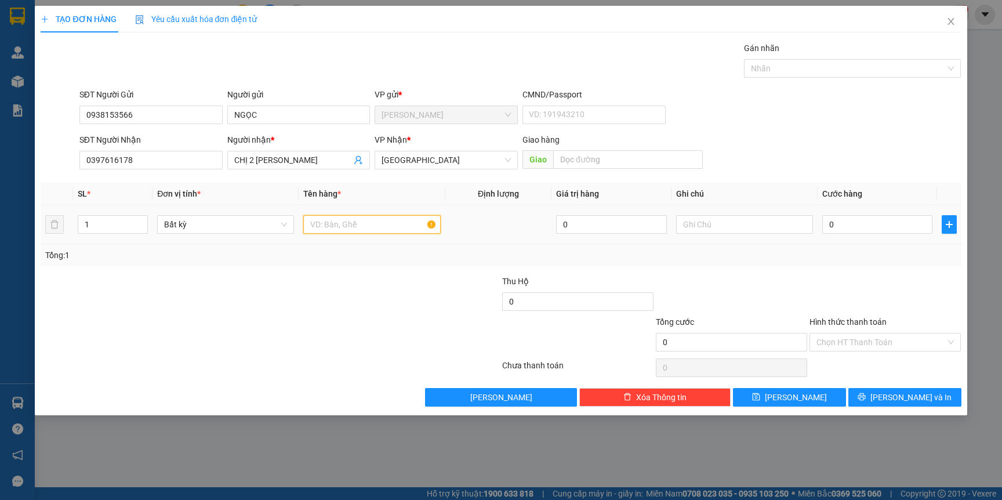
click at [365, 227] on input "text" at bounding box center [371, 224] width 137 height 19
type input "TG"
click at [519, 226] on input "0" at bounding box center [877, 224] width 110 height 19
type input "3"
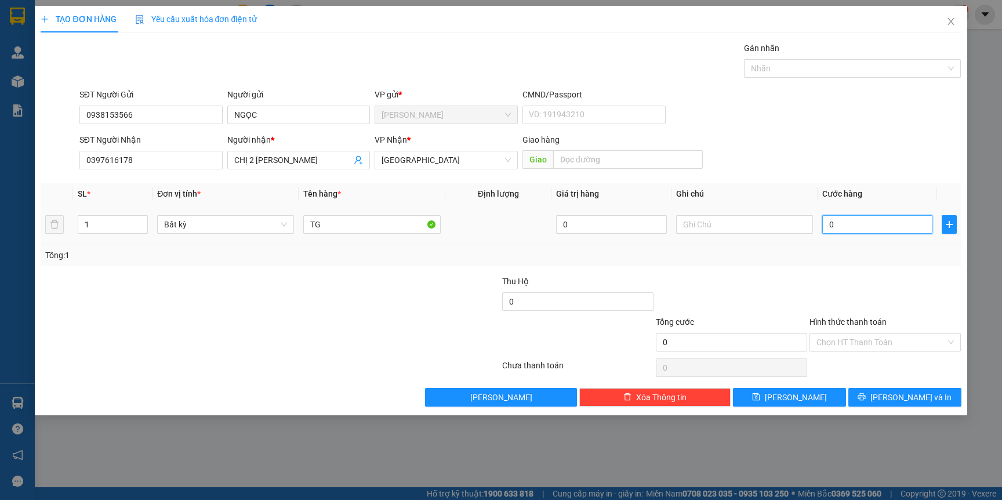
type input "3"
type input "30"
type input "30.000"
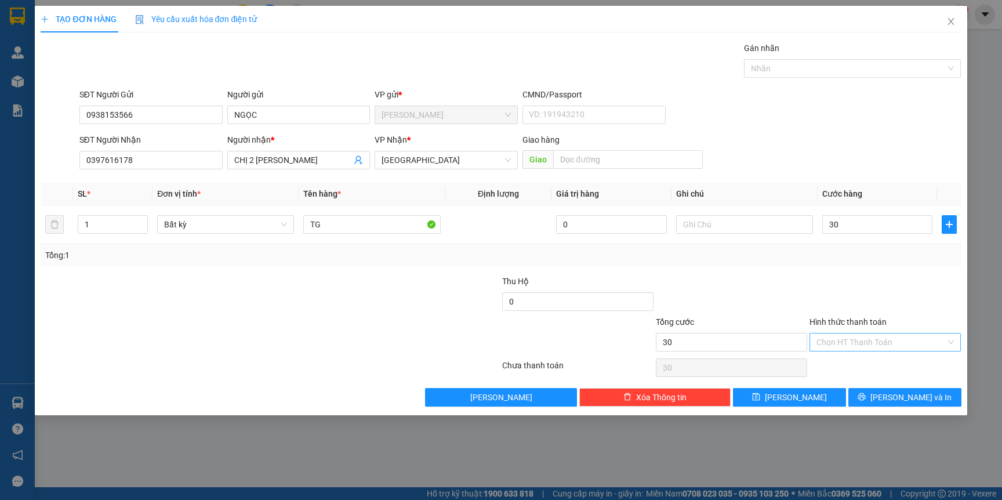
type input "30.000"
click at [519, 337] on input "Hình thức thanh toán" at bounding box center [880, 341] width 129 height 17
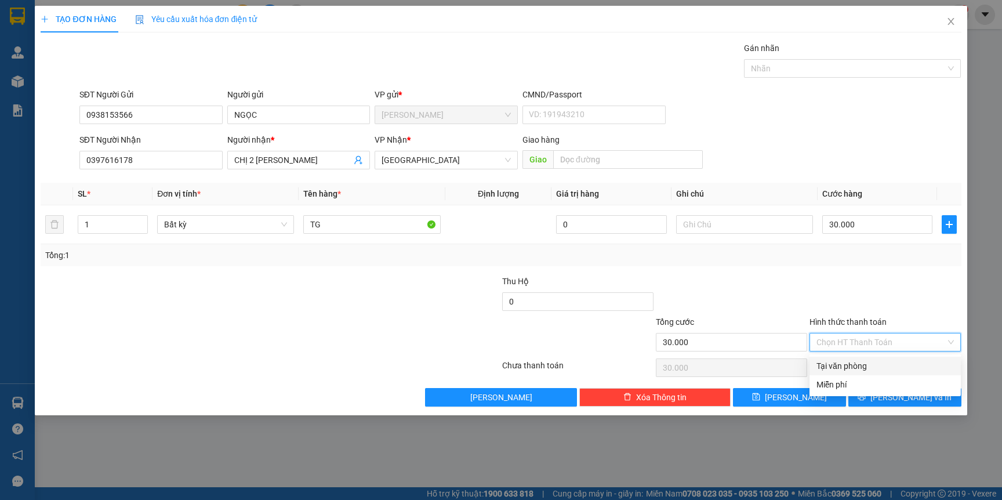
click at [519, 363] on div "Tại văn phòng" at bounding box center [884, 366] width 137 height 13
type input "0"
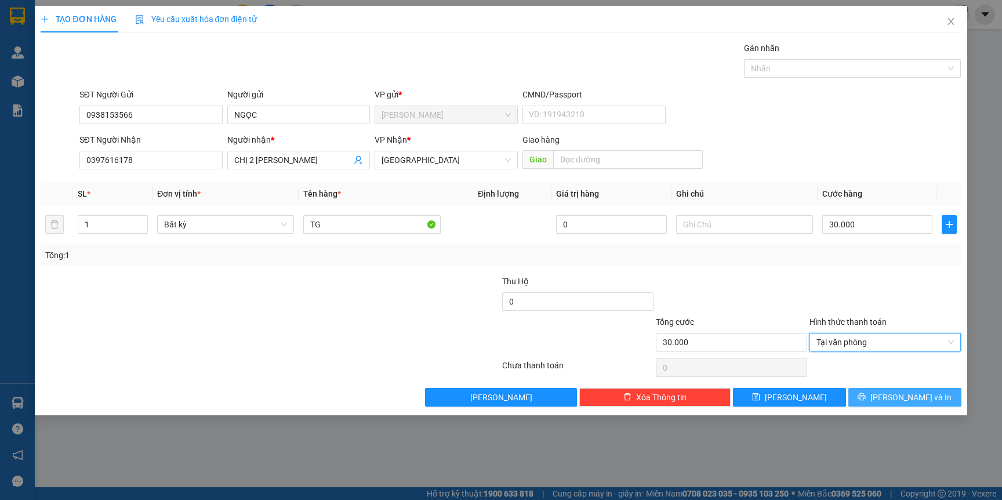
click at [519, 401] on icon "printer" at bounding box center [862, 397] width 8 height 8
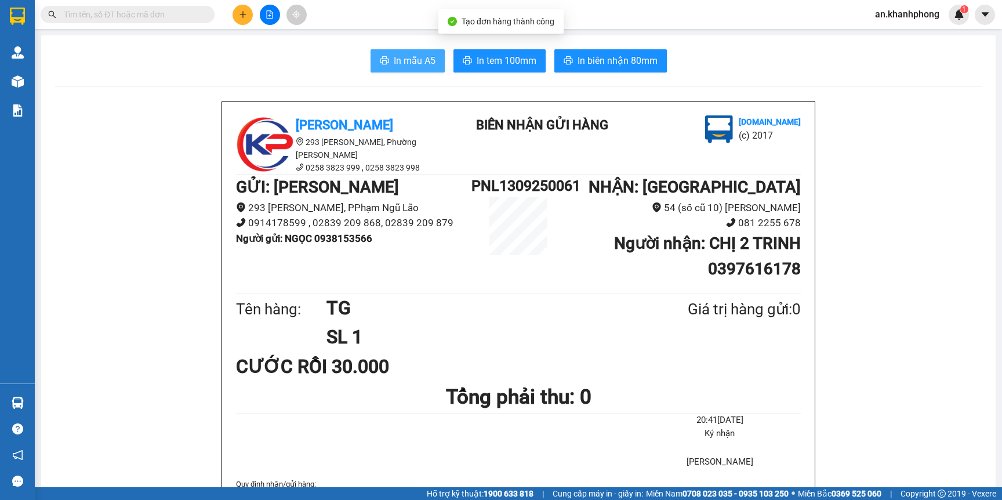
click at [379, 67] on button "In mẫu A5" at bounding box center [408, 60] width 74 height 23
click at [234, 9] on button at bounding box center [243, 15] width 20 height 20
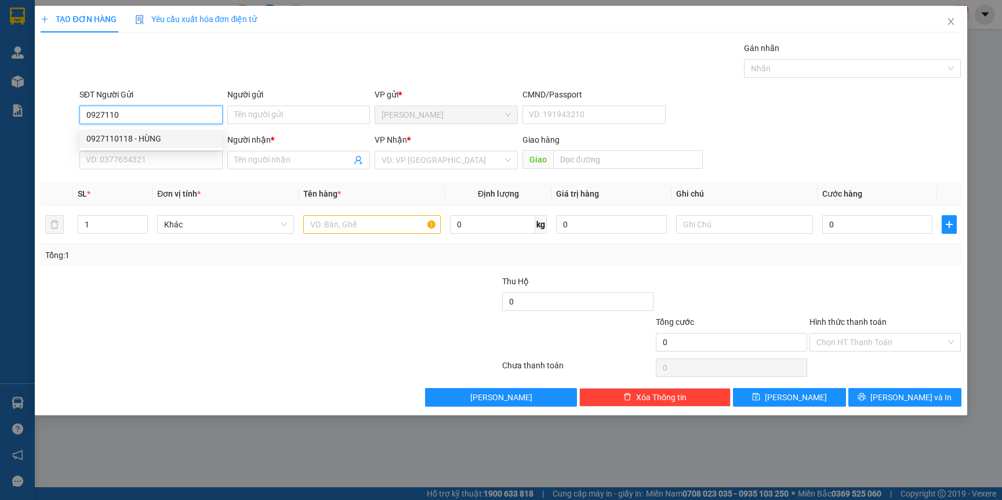
click at [175, 140] on div "0927110118 - HÙNG" at bounding box center [150, 138] width 129 height 13
type input "0927110118"
type input "HÙNG"
type input "0927110118"
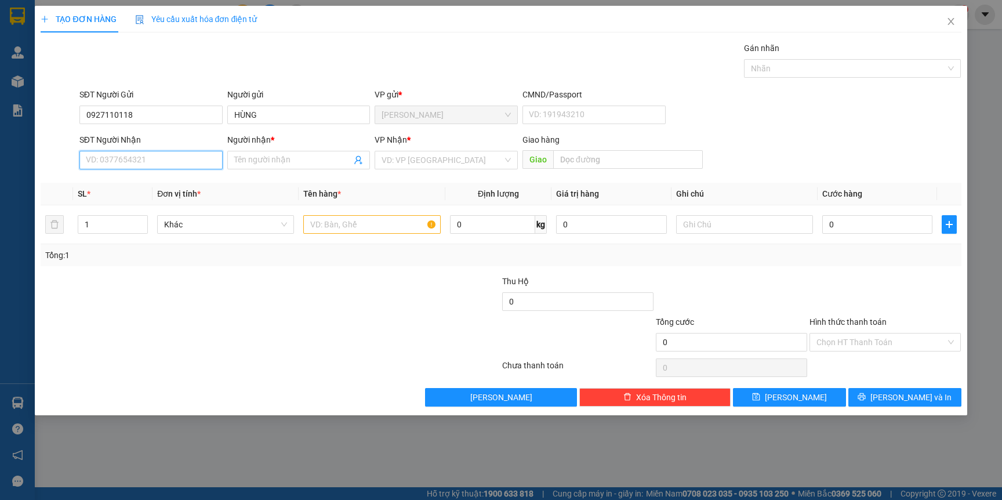
click at [173, 157] on input "SĐT Người Nhận" at bounding box center [150, 160] width 143 height 19
click at [165, 202] on div "0935897186 - phương" at bounding box center [150, 202] width 129 height 13
type input "0935897186"
type input "phương"
click at [354, 231] on input "text" at bounding box center [371, 224] width 137 height 19
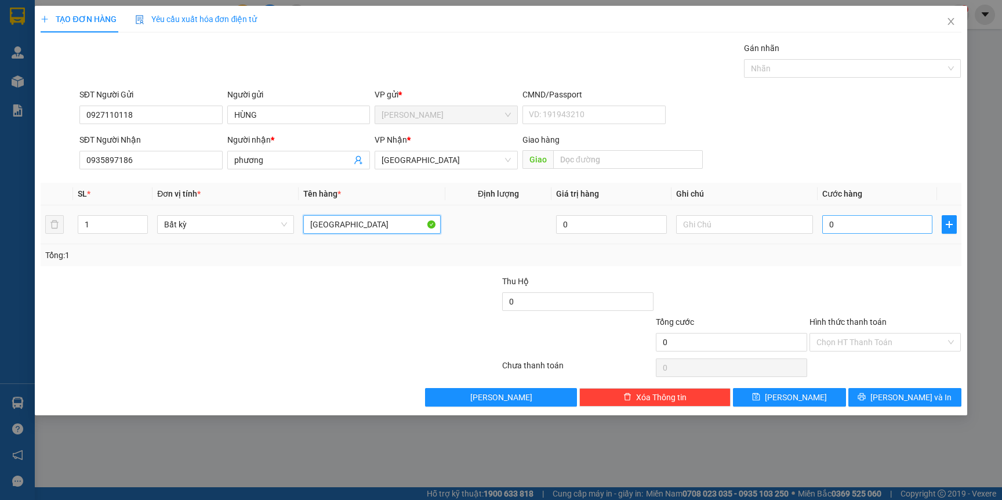
type input "TX"
click at [519, 227] on input "0" at bounding box center [877, 224] width 110 height 19
type input "2"
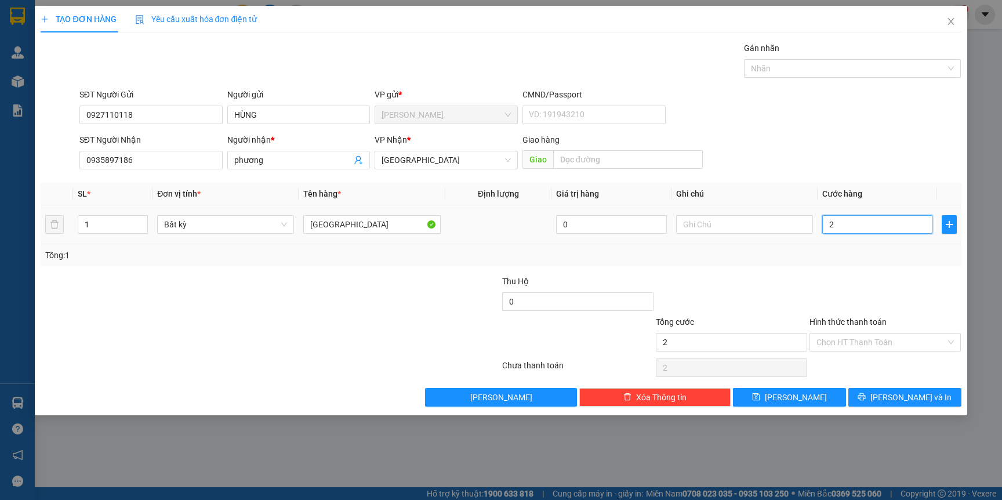
type input "20"
type input "20.000"
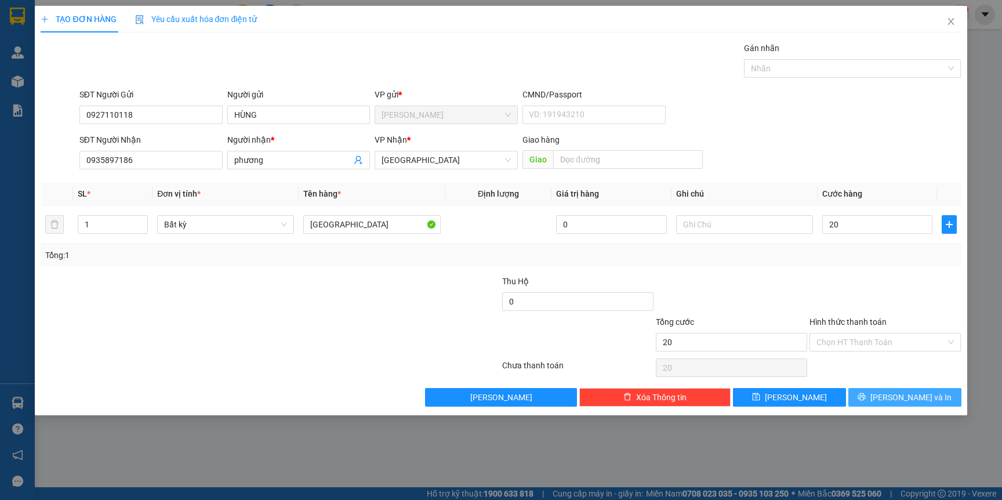
type input "20.000"
click at [519, 394] on button "[PERSON_NAME] và In" at bounding box center [904, 397] width 113 height 19
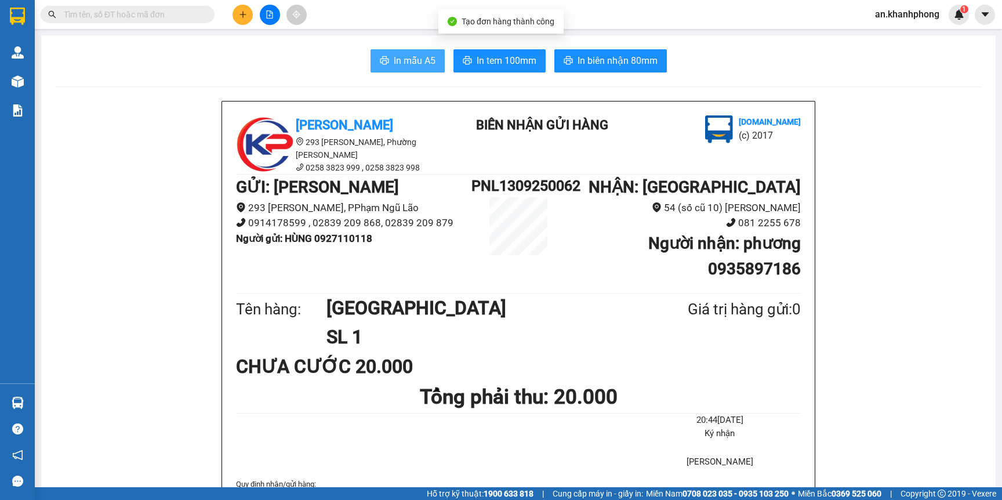
click at [399, 59] on span "In mẫu A5" at bounding box center [415, 60] width 42 height 14
